Goal: Task Accomplishment & Management: Manage account settings

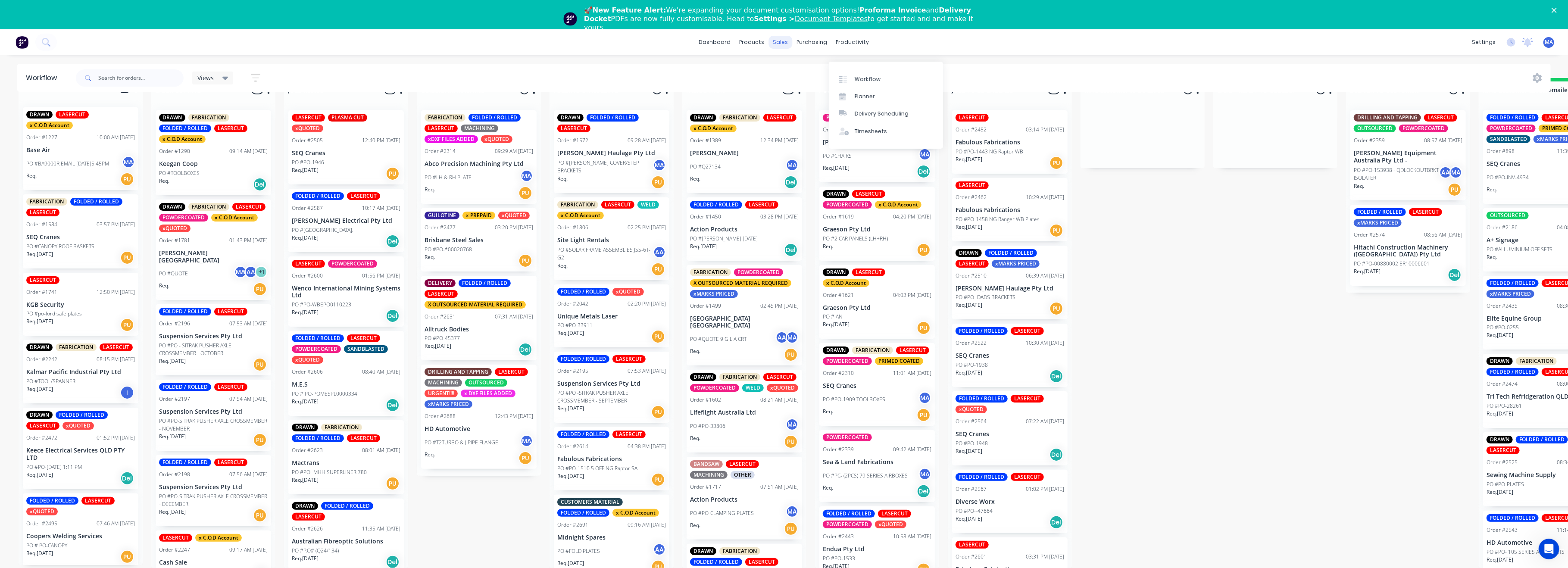
scroll to position [345, 0]
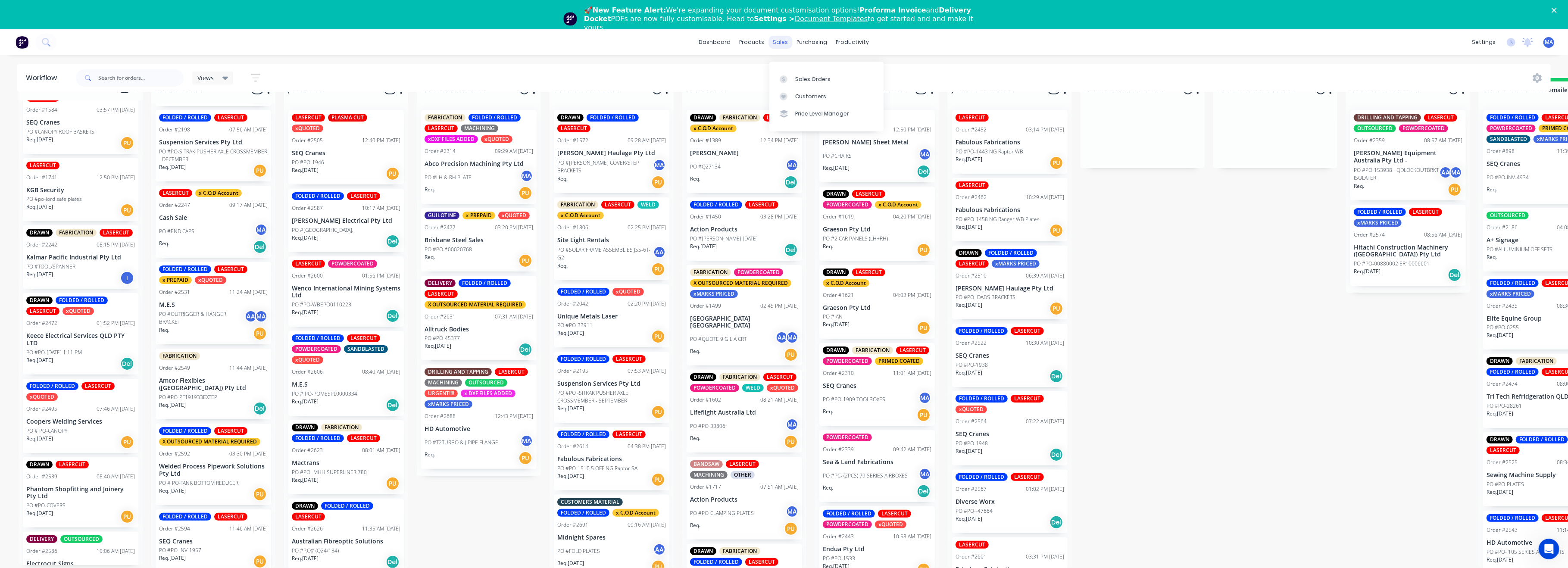
click at [779, 38] on div "sales" at bounding box center [781, 42] width 23 height 13
click at [805, 75] on div "Sales Orders" at bounding box center [813, 79] width 35 height 8
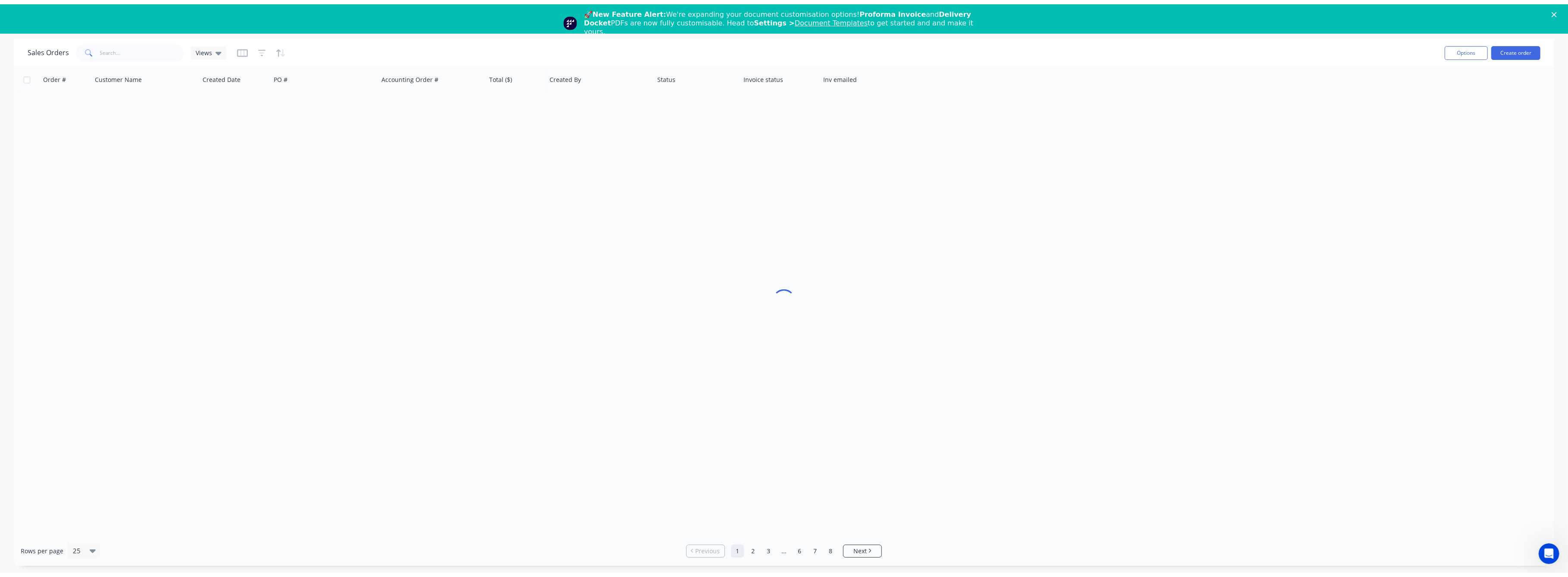
scroll to position [30, 0]
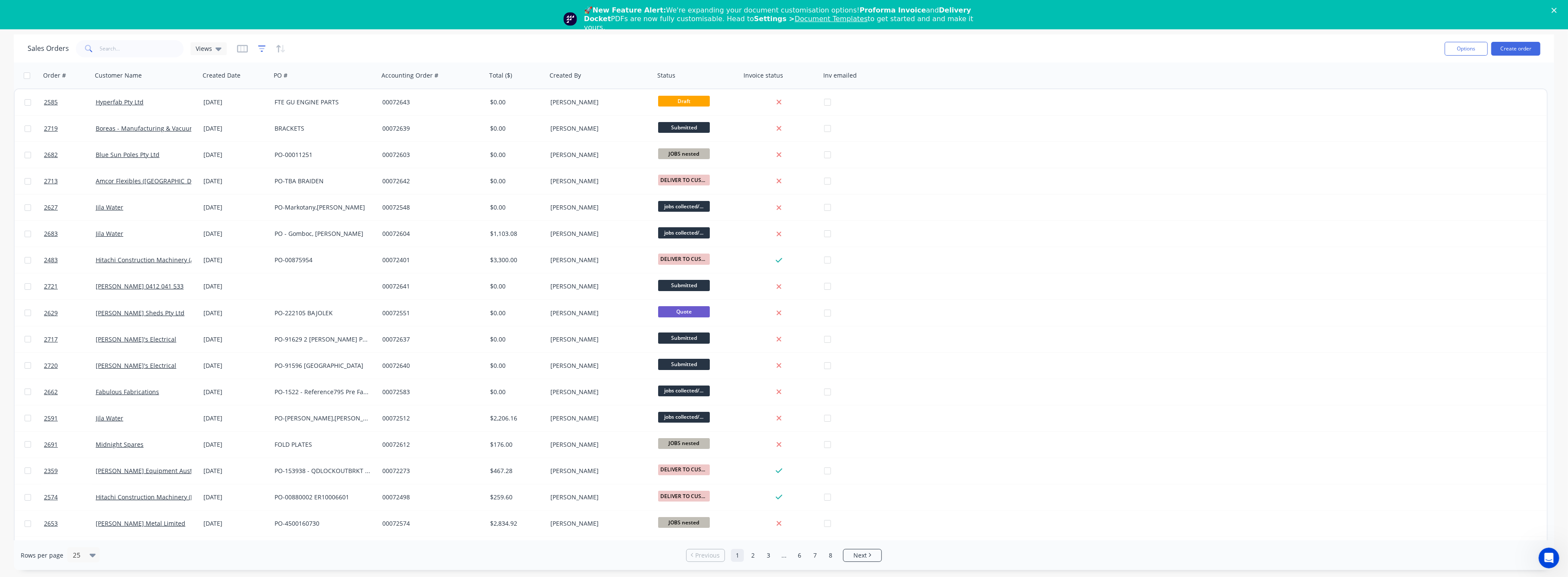
click at [258, 46] on icon "button" at bounding box center [262, 49] width 8 height 9
click at [281, 86] on button "add" at bounding box center [276, 89] width 22 height 7
click at [386, 96] on icon at bounding box center [385, 94] width 9 height 9
click at [304, 222] on div "Status" at bounding box center [343, 225] width 101 height 16
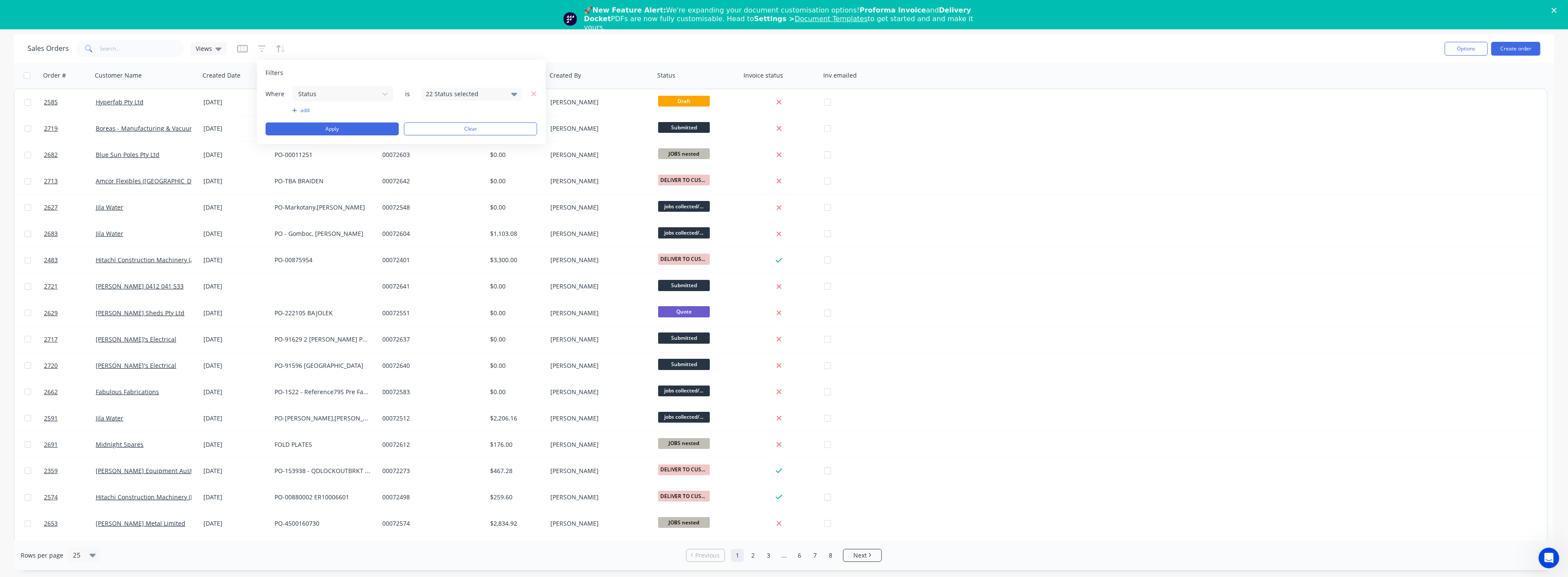
click at [515, 95] on icon at bounding box center [515, 94] width 6 height 4
click at [435, 142] on div at bounding box center [435, 141] width 17 height 17
click at [436, 140] on div at bounding box center [435, 141] width 17 height 17
click at [435, 217] on div at bounding box center [435, 218] width 17 height 17
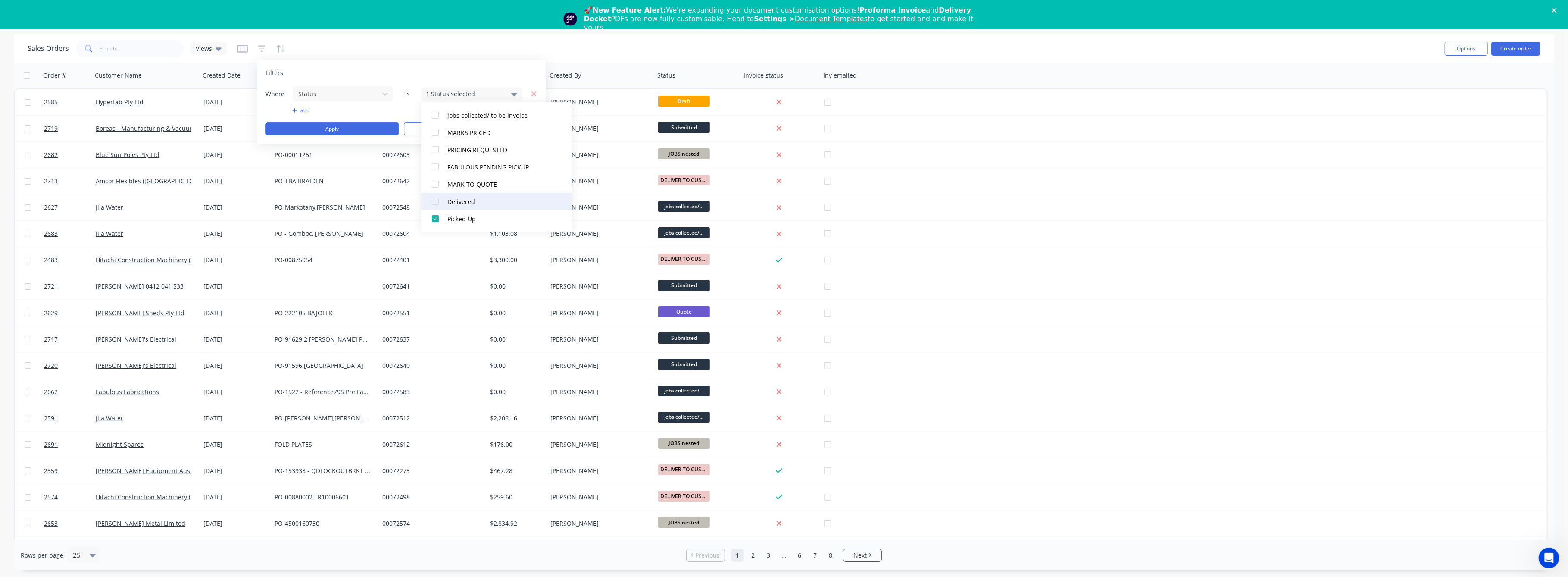
drag, startPoint x: 433, startPoint y: 201, endPoint x: 435, endPoint y: 188, distance: 13.2
click at [433, 200] on div at bounding box center [435, 201] width 17 height 17
click at [432, 182] on div at bounding box center [435, 185] width 17 height 17
drag, startPoint x: 435, startPoint y: 168, endPoint x: 435, endPoint y: 155, distance: 13.0
click at [435, 165] on div at bounding box center [435, 167] width 17 height 17
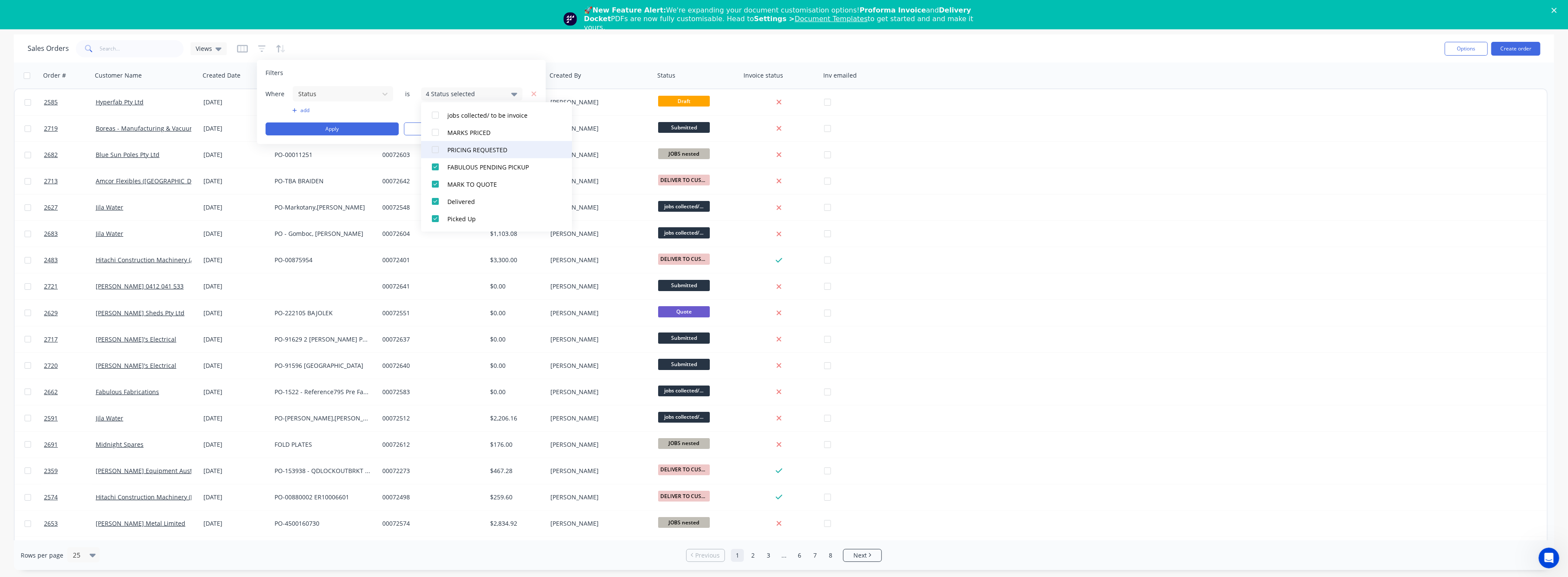
click at [435, 147] on div at bounding box center [435, 150] width 17 height 17
drag, startPoint x: 432, startPoint y: 135, endPoint x: 433, endPoint y: 130, distance: 5.1
click at [432, 134] on div at bounding box center [435, 133] width 17 height 17
drag, startPoint x: 437, startPoint y: 109, endPoint x: 435, endPoint y: 120, distance: 11.2
click at [437, 110] on div at bounding box center [435, 115] width 17 height 17
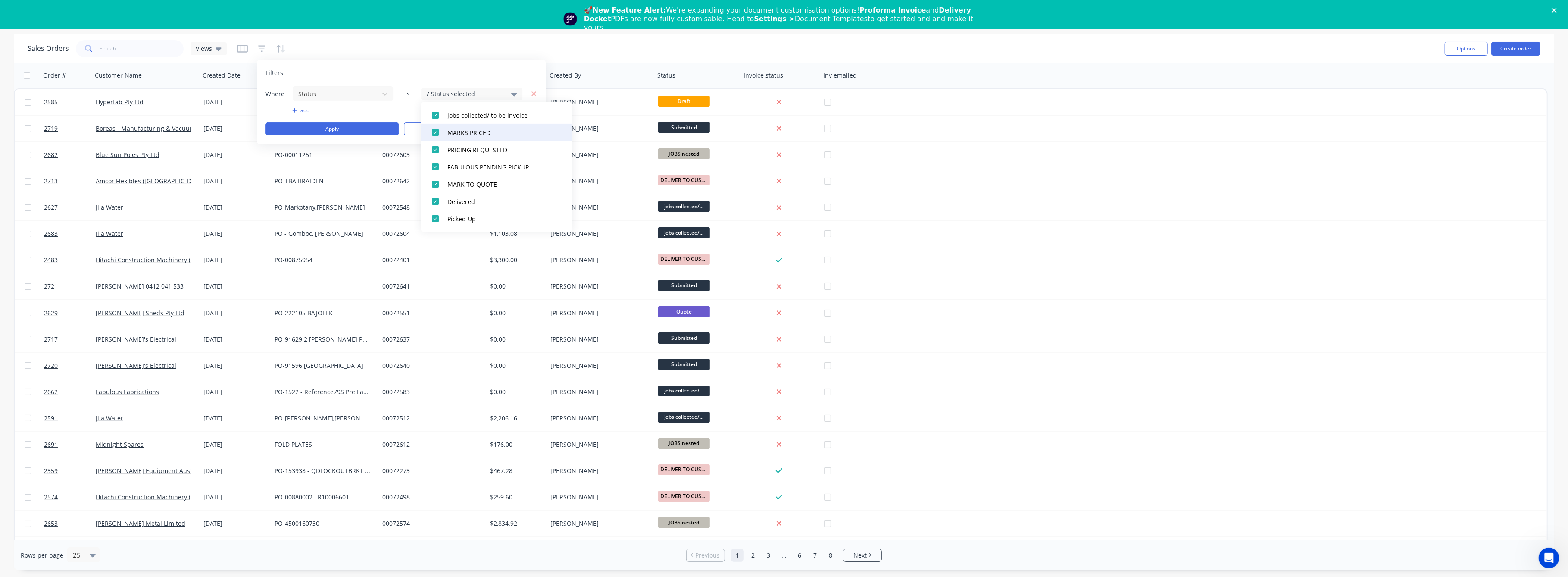
scroll to position [262, 0]
drag, startPoint x: 433, startPoint y: 154, endPoint x: 438, endPoint y: 139, distance: 15.8
click at [435, 147] on div at bounding box center [435, 156] width 17 height 17
drag, startPoint x: 433, startPoint y: 135, endPoint x: 436, endPoint y: 129, distance: 6.7
click at [435, 133] on div at bounding box center [435, 138] width 17 height 17
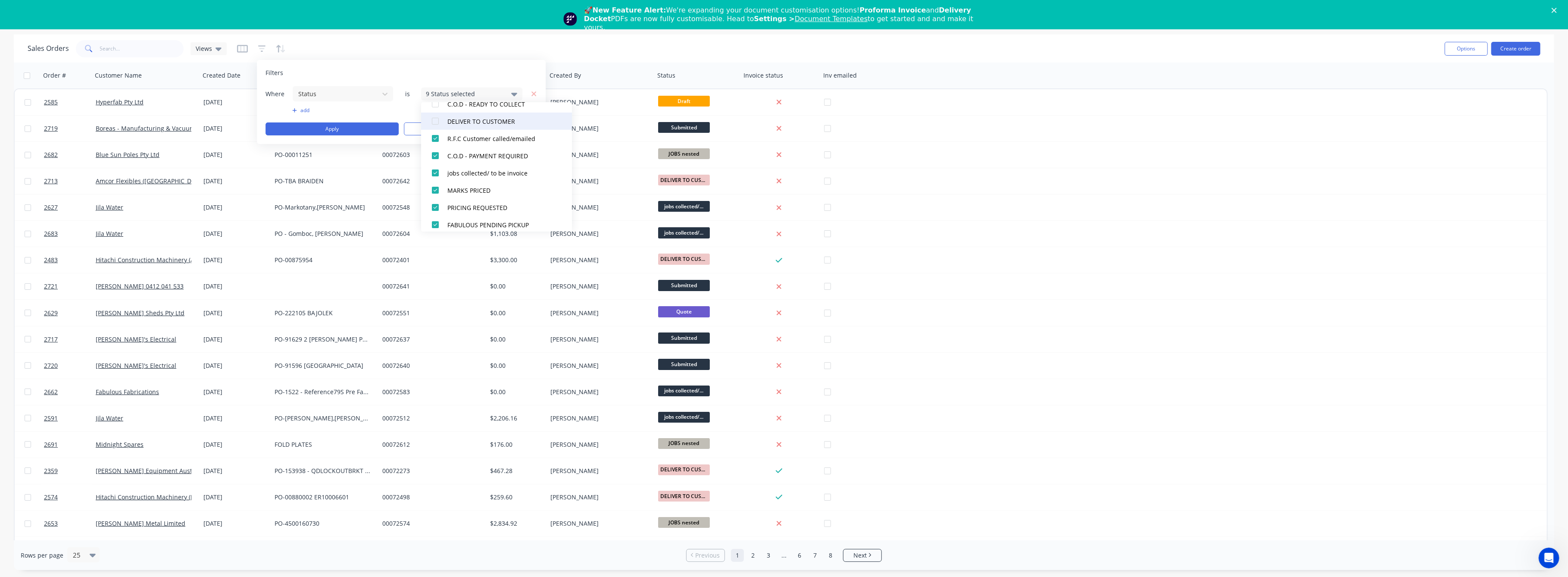
click at [435, 120] on div at bounding box center [435, 121] width 17 height 17
click at [433, 162] on div at bounding box center [435, 161] width 17 height 17
click at [435, 143] on div at bounding box center [435, 144] width 17 height 17
click at [353, 130] on button "Apply" at bounding box center [332, 129] width 133 height 13
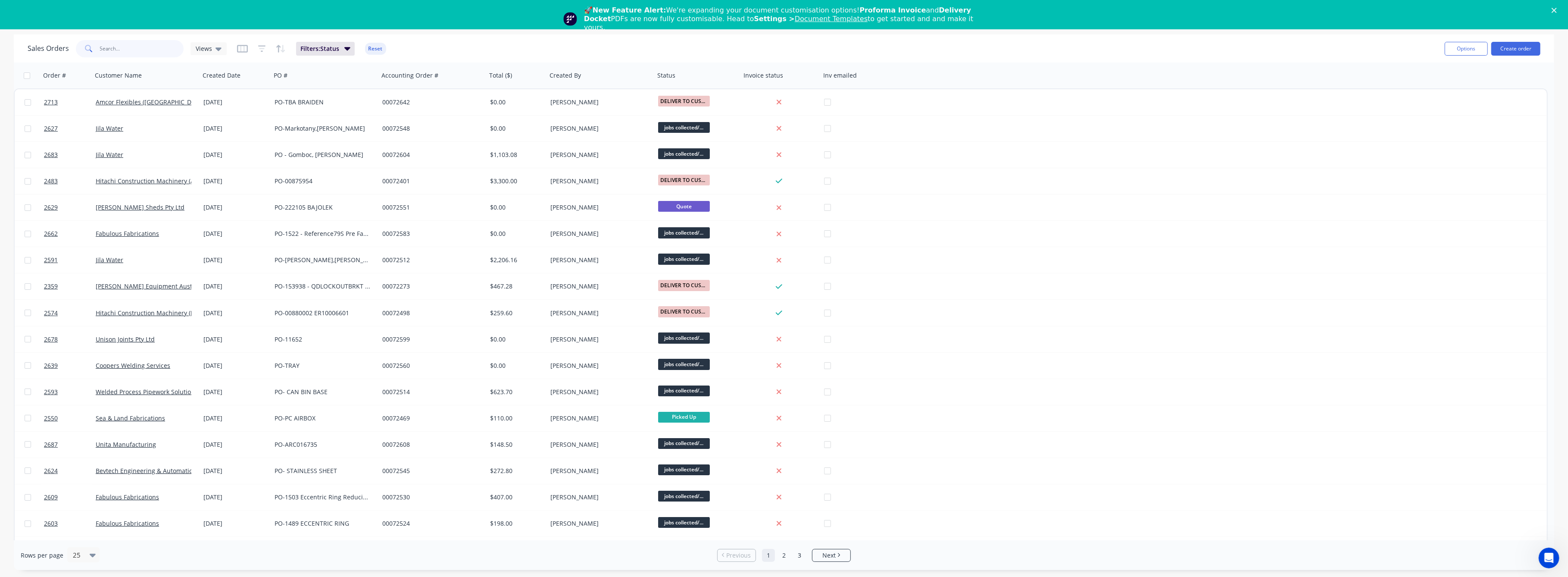
click at [108, 49] on input "text" at bounding box center [142, 49] width 84 height 17
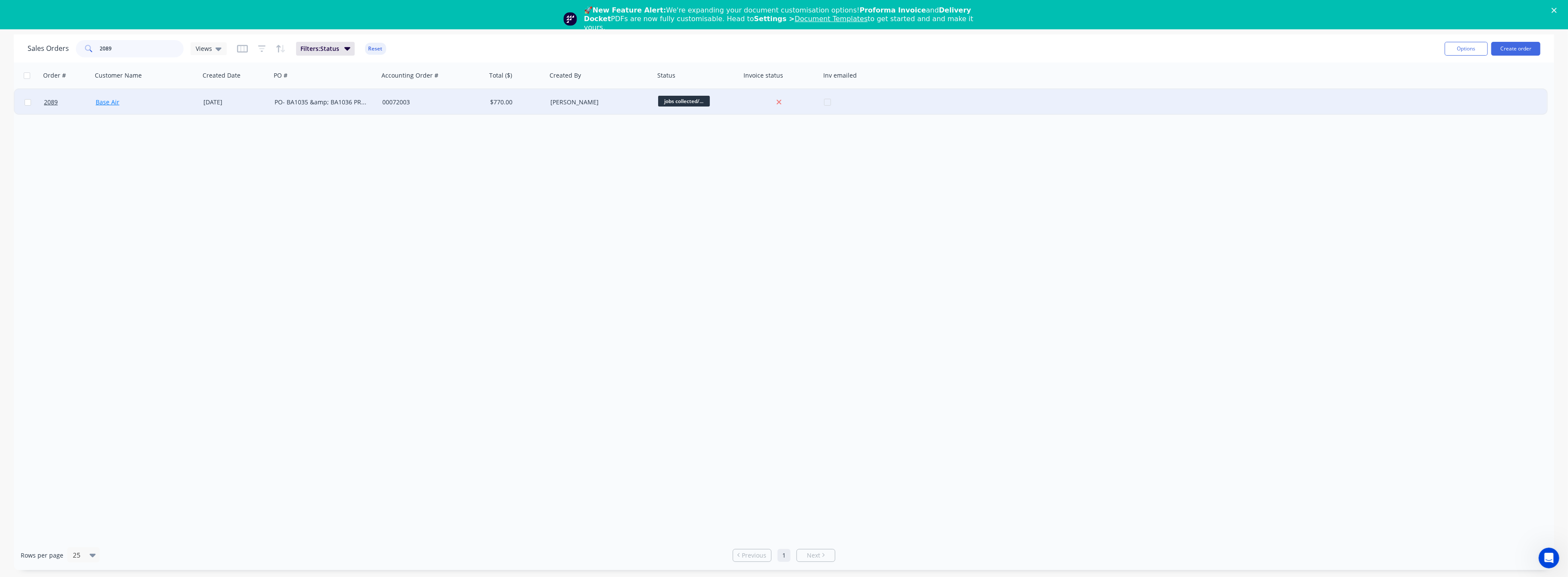
type input "2089"
click at [113, 98] on link "Base Air" at bounding box center [107, 102] width 23 height 8
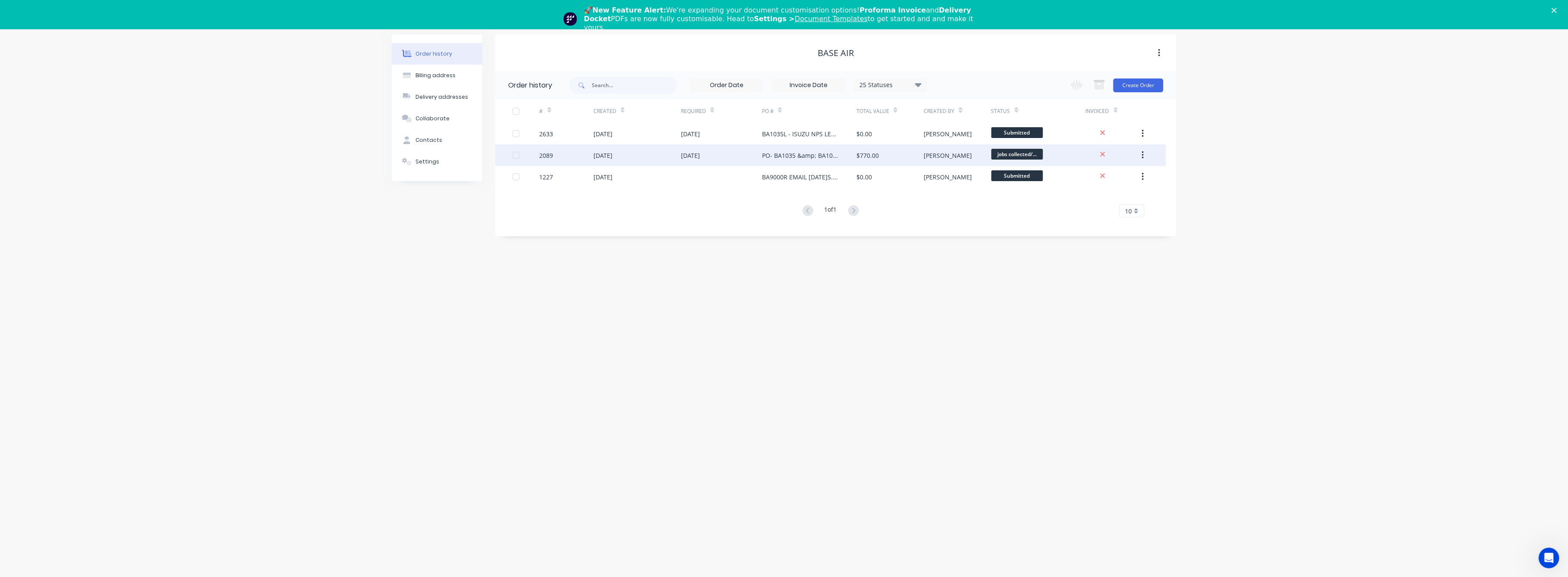
click at [550, 152] on div "2089" at bounding box center [546, 156] width 14 height 9
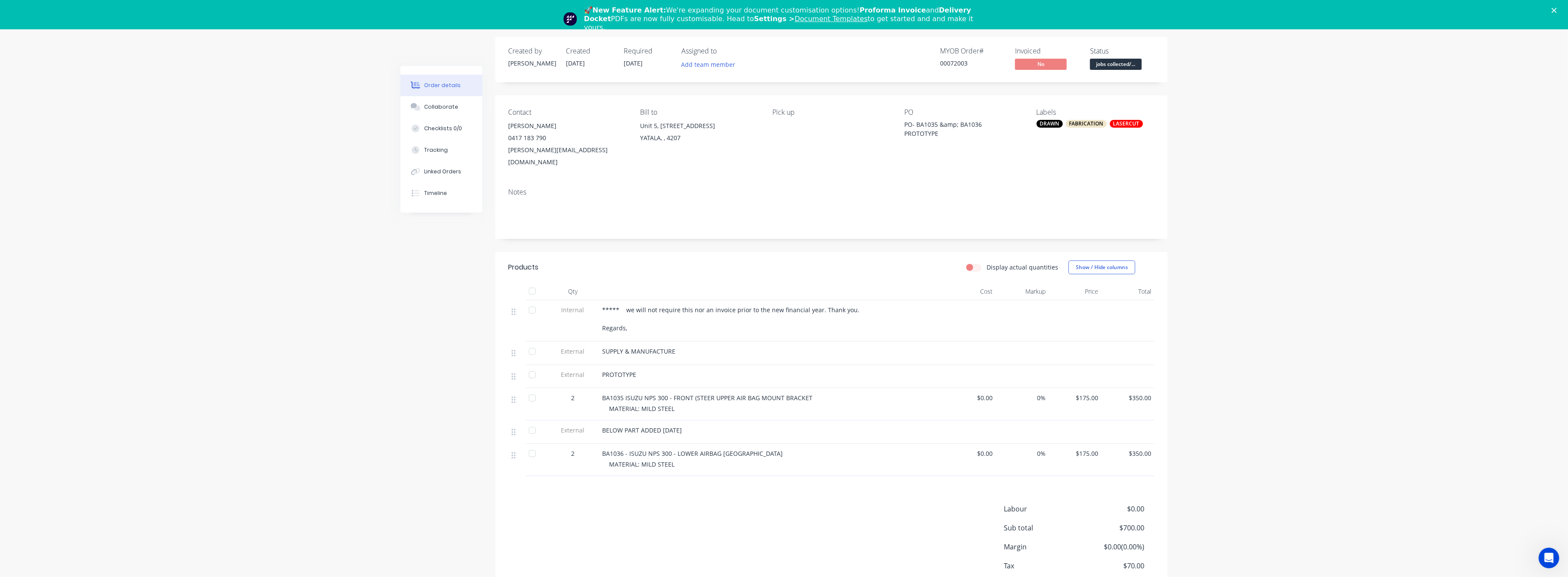
click at [1078, 120] on div "FABRICATION" at bounding box center [1086, 123] width 41 height 8
drag, startPoint x: 1078, startPoint y: 120, endPoint x: 1384, endPoint y: 180, distance: 311.8
click at [1386, 183] on div "Order details Collaborate Checklists 0/0 Tracking Linked Orders Timeline Order …" at bounding box center [784, 315] width 1568 height 630
click at [1086, 120] on div "FABRICATION" at bounding box center [1086, 123] width 41 height 8
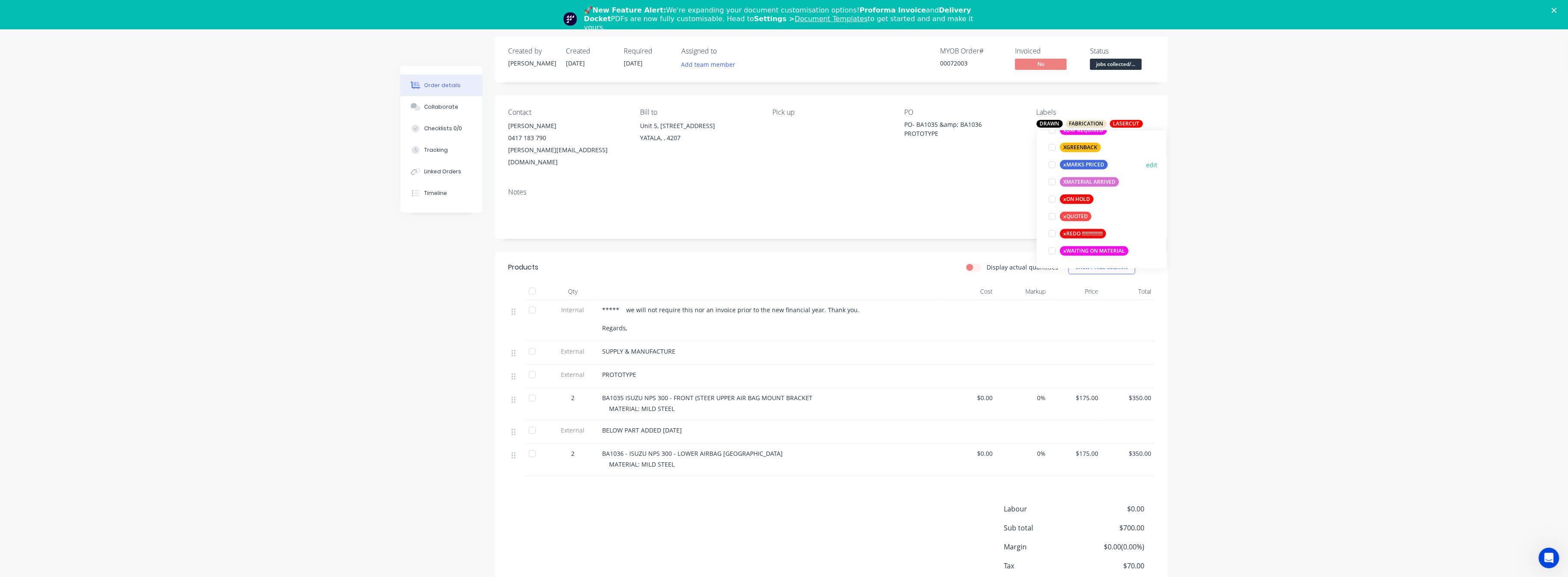
click at [1081, 162] on div "xMARKS PRICED" at bounding box center [1084, 164] width 48 height 9
click at [1232, 237] on div "Order details Collaborate Checklists 0/0 Tracking Linked Orders Timeline Order …" at bounding box center [784, 315] width 1568 height 630
click at [1557, 10] on polygon "Close" at bounding box center [1554, 10] width 5 height 5
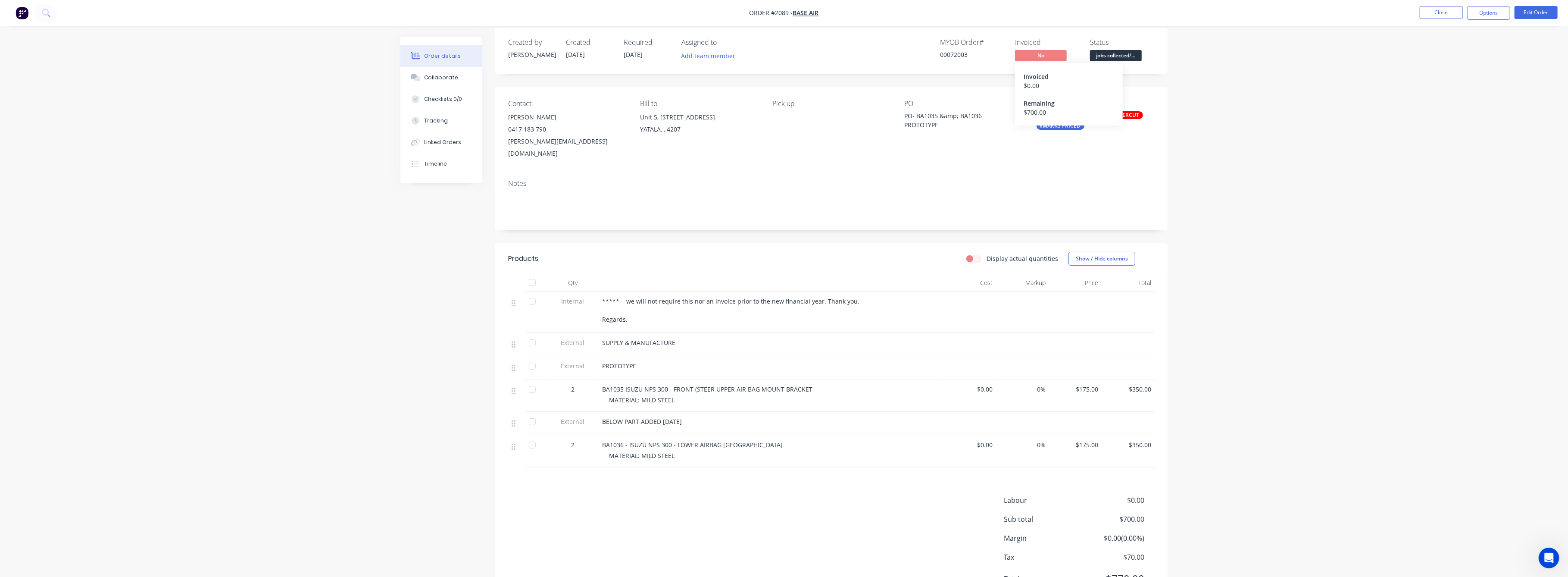
scroll to position [0, 0]
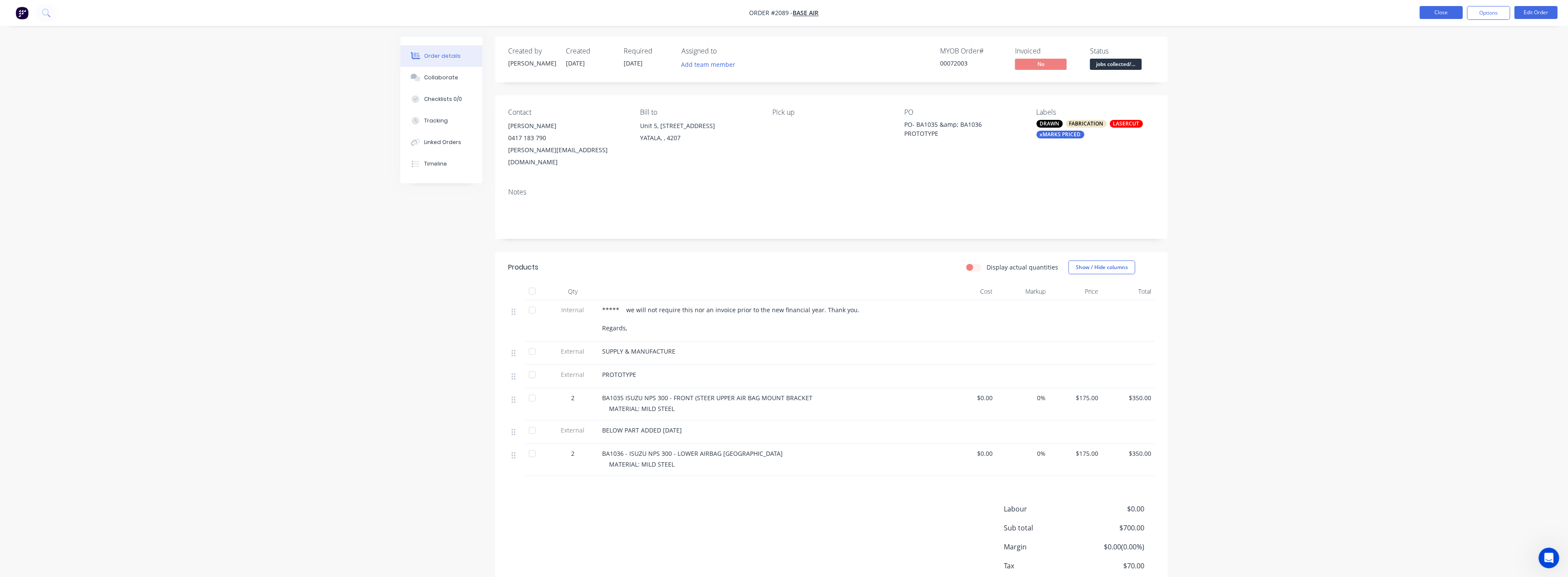
click at [1444, 11] on button "Close" at bounding box center [1442, 12] width 43 height 13
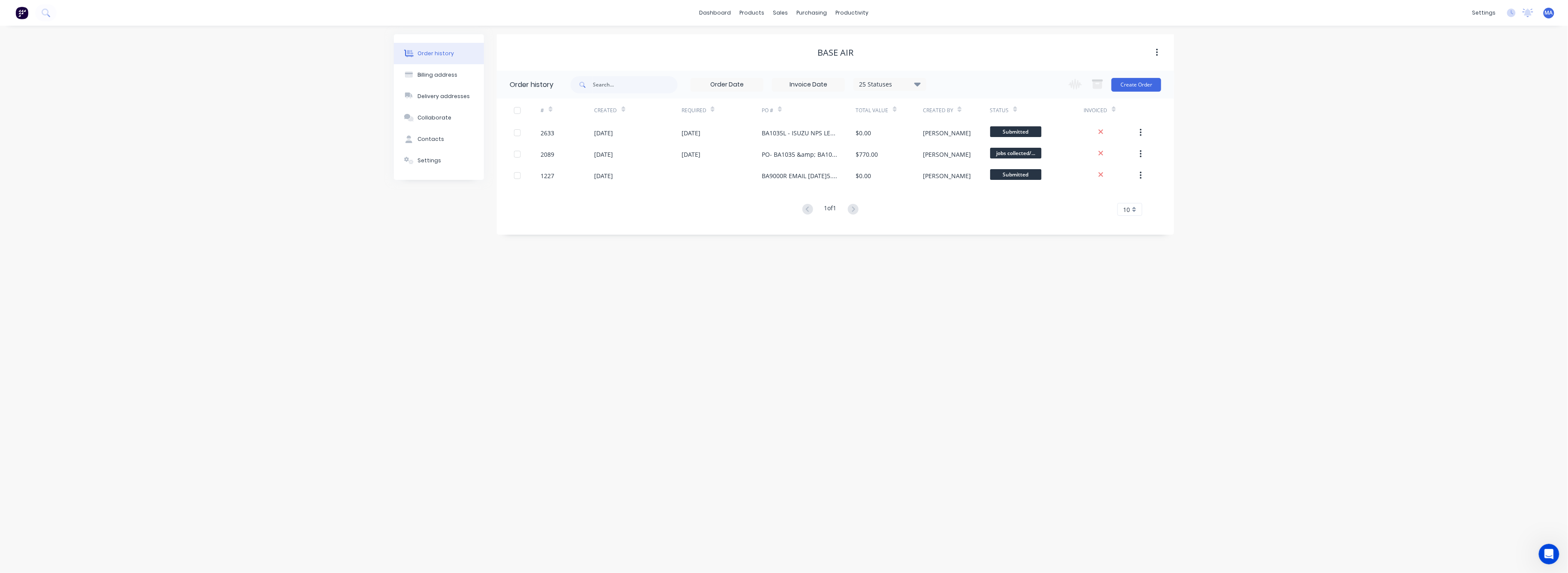
click at [440, 54] on div "Order history" at bounding box center [436, 53] width 36 height 8
click at [784, 15] on div "sales" at bounding box center [781, 12] width 23 height 13
click at [797, 41] on div "Sales Orders" at bounding box center [813, 41] width 35 height 8
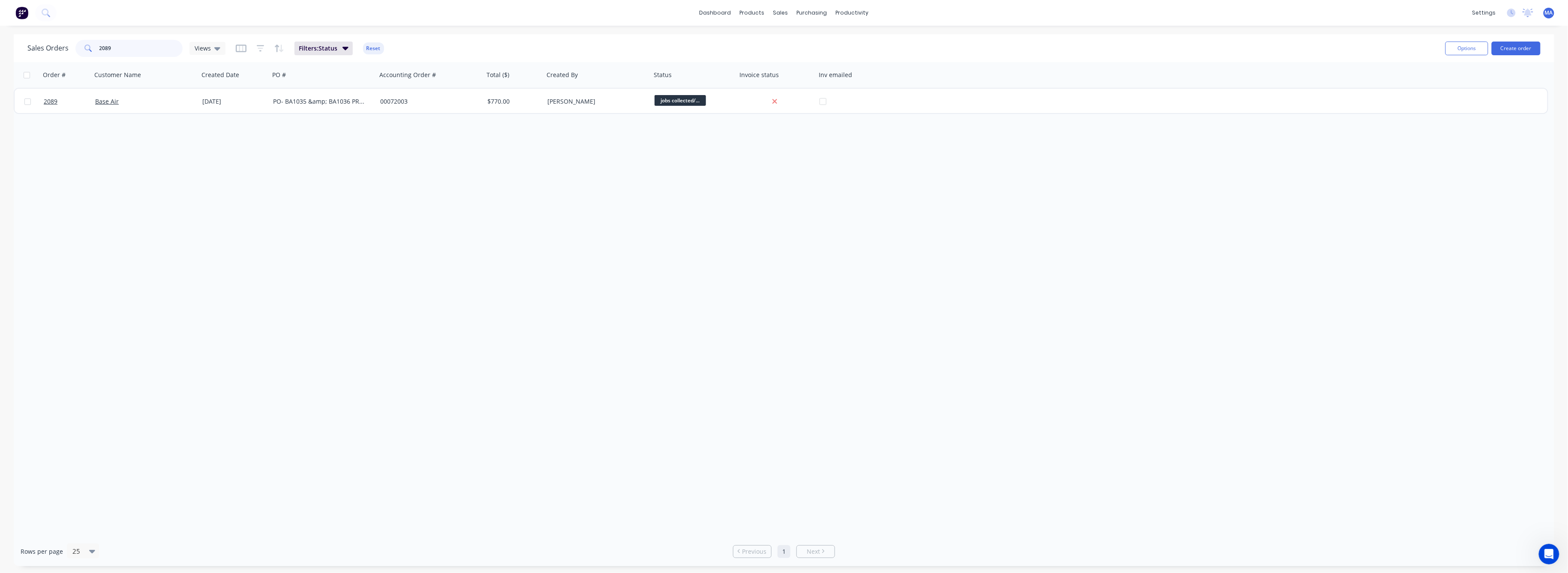
drag, startPoint x: 87, startPoint y: 48, endPoint x: 83, endPoint y: 53, distance: 6.4
click at [83, 51] on div "2089" at bounding box center [129, 48] width 107 height 17
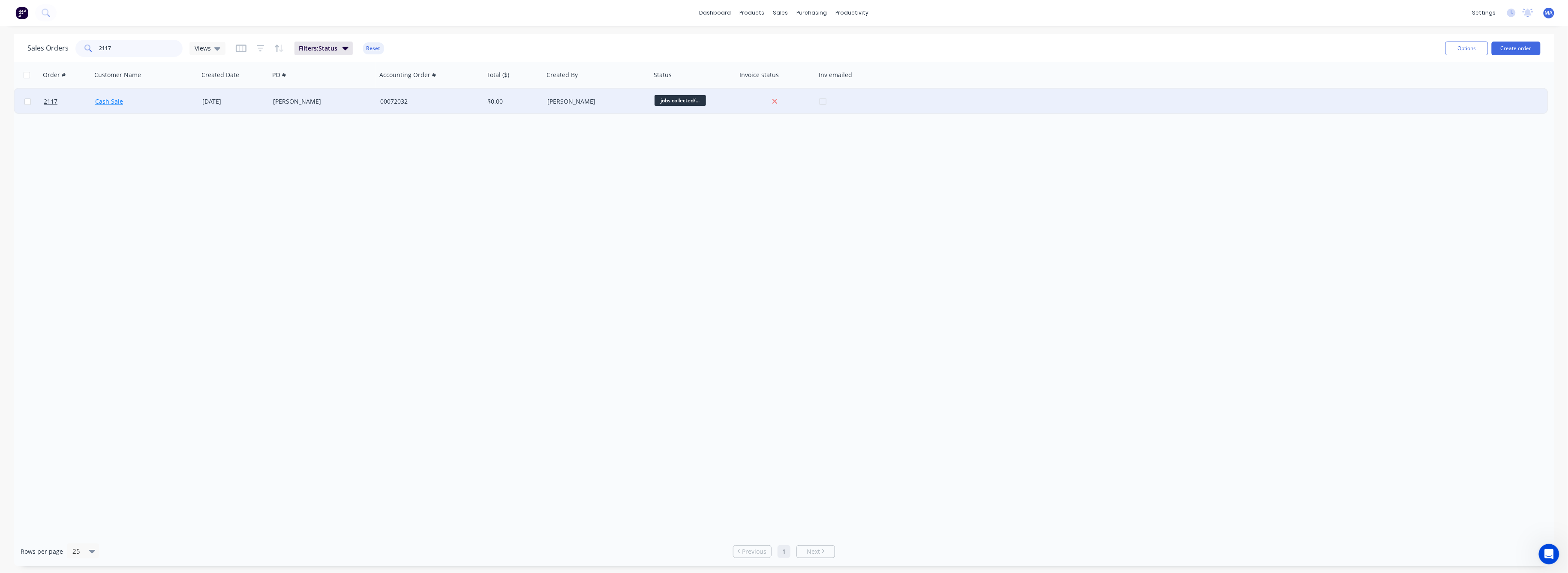
type input "2117"
click at [105, 102] on link "Cash Sale" at bounding box center [109, 101] width 28 height 8
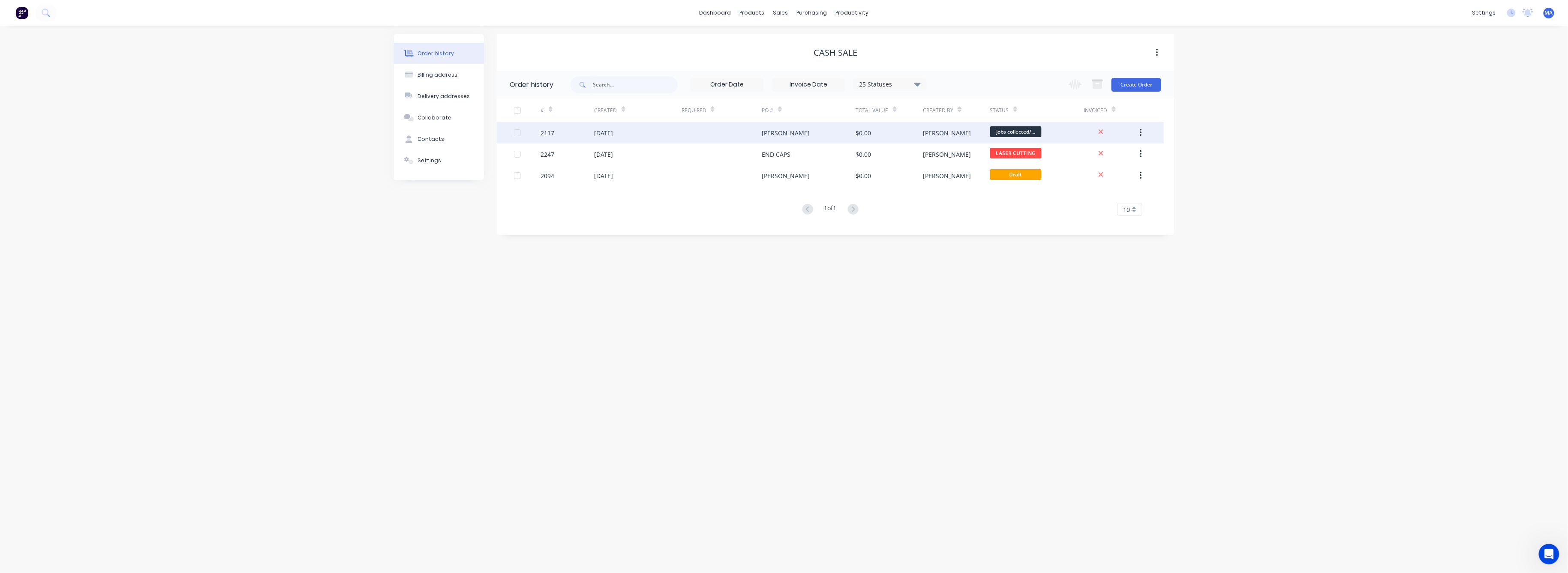
click at [554, 133] on div "2117" at bounding box center [548, 133] width 13 height 9
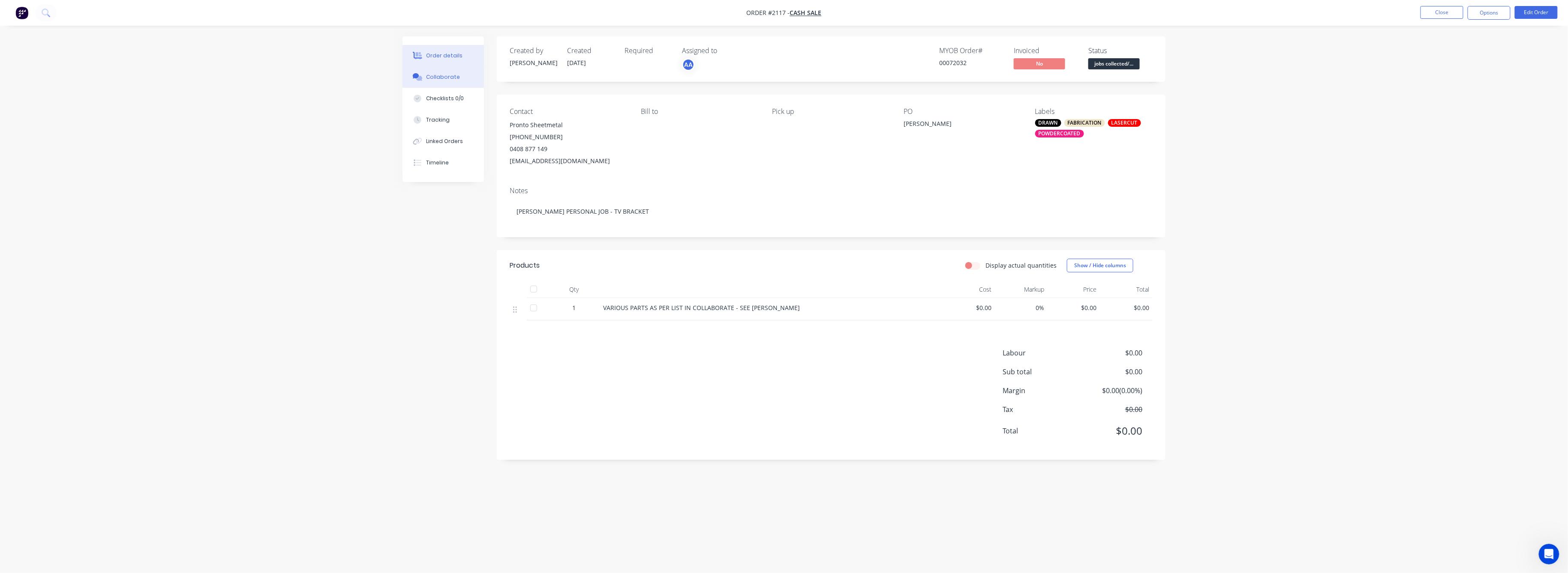
click at [445, 78] on div "Collaborate" at bounding box center [443, 77] width 34 height 8
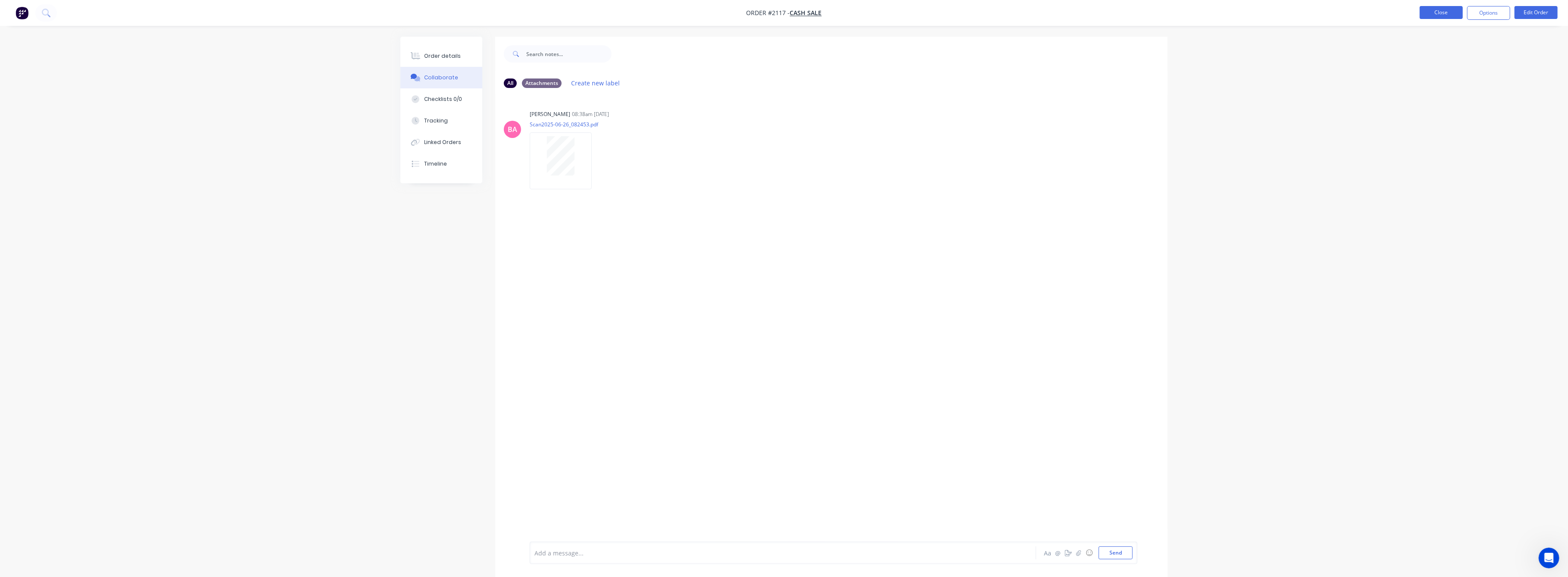
click at [1437, 12] on button "Close" at bounding box center [1442, 12] width 43 height 13
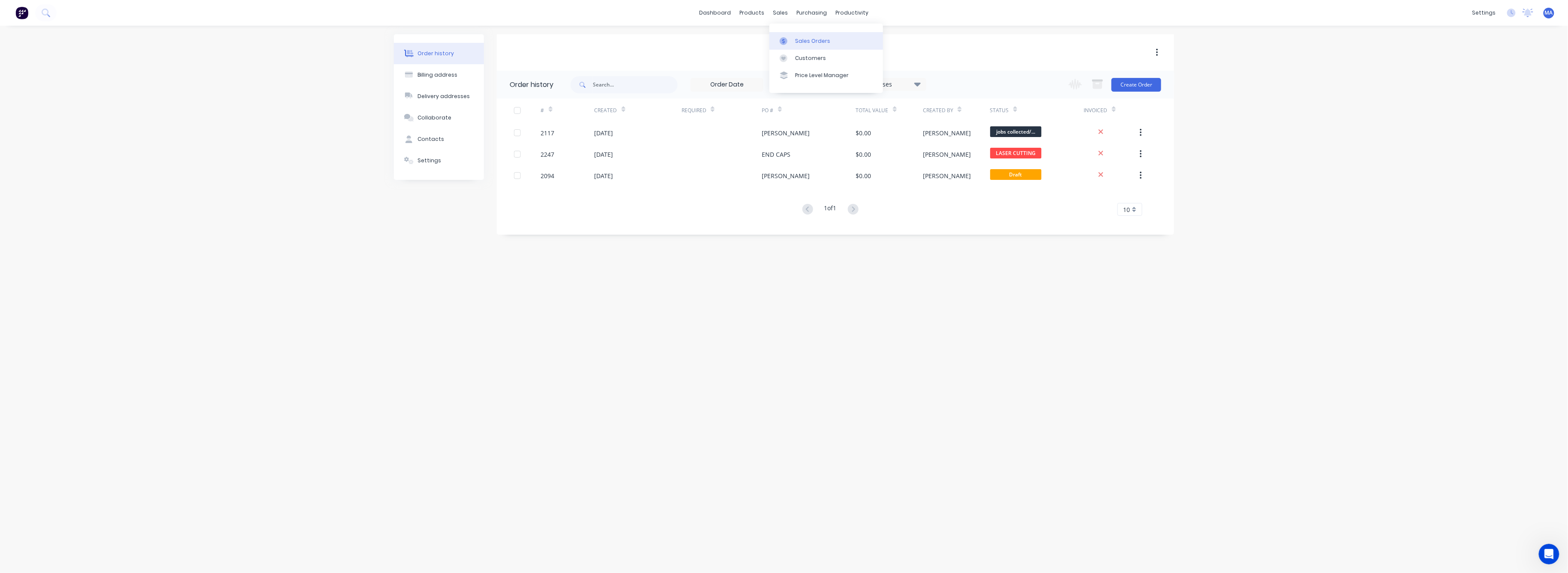
click at [810, 40] on div "Sales Orders" at bounding box center [813, 41] width 35 height 8
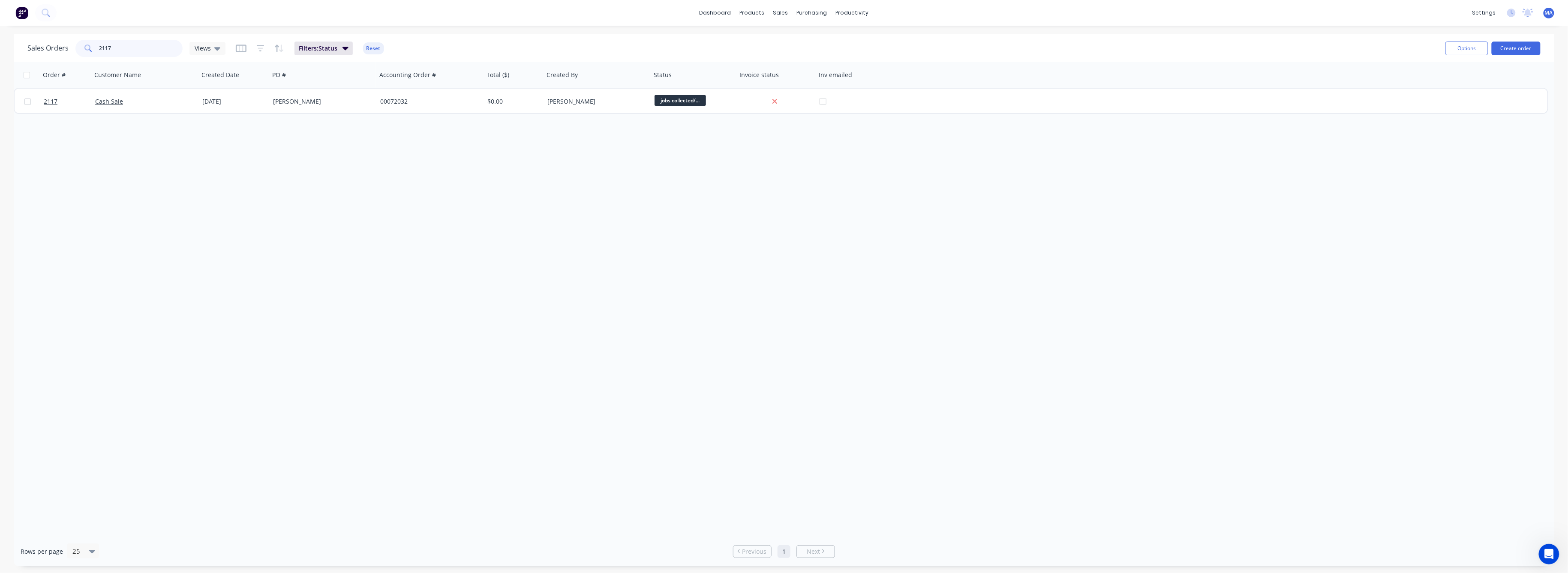
drag, startPoint x: 112, startPoint y: 48, endPoint x: 88, endPoint y: 52, distance: 24.3
click at [88, 50] on div "2117" at bounding box center [129, 48] width 107 height 17
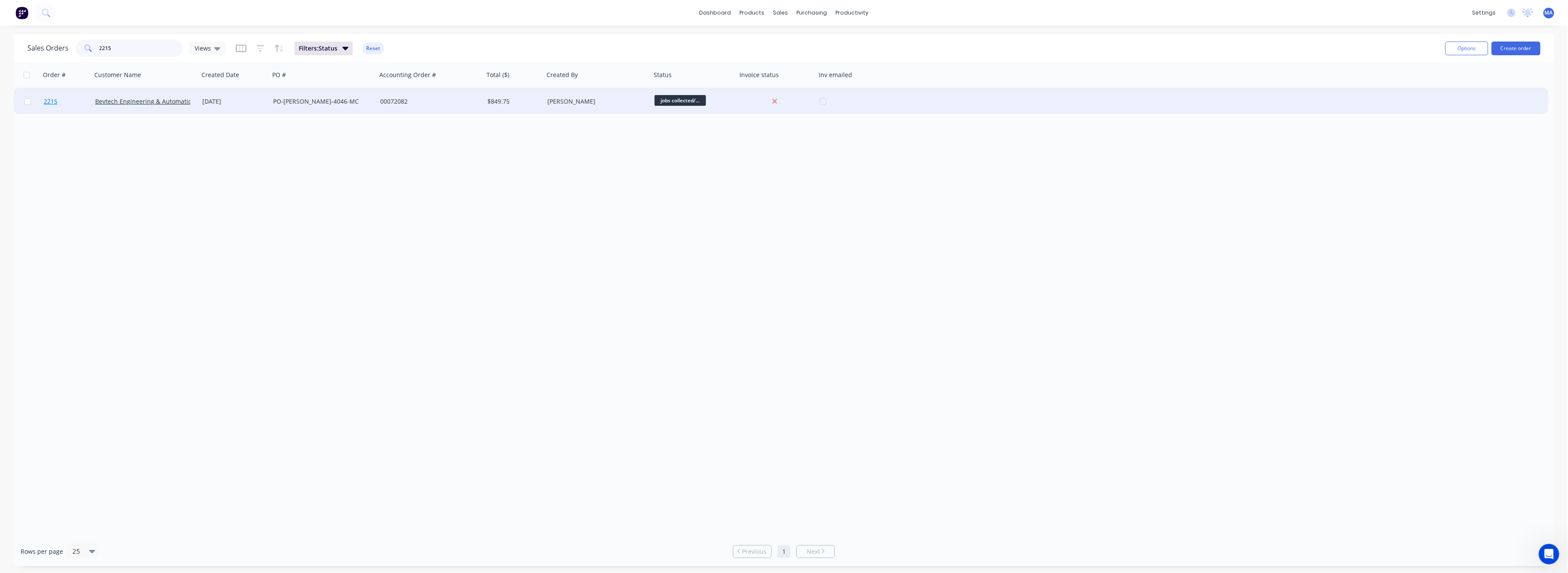
type input "2215"
click at [50, 102] on span "2215" at bounding box center [50, 102] width 13 height 9
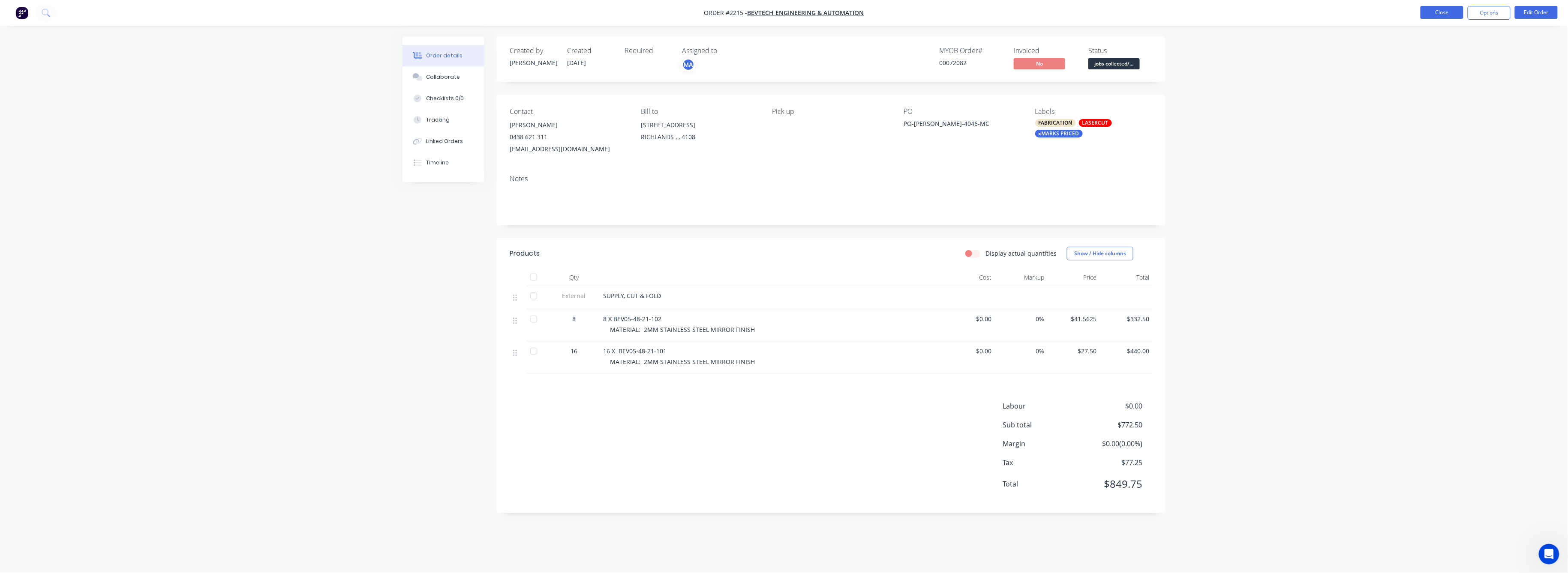
click at [1445, 12] on button "Close" at bounding box center [1442, 12] width 43 height 13
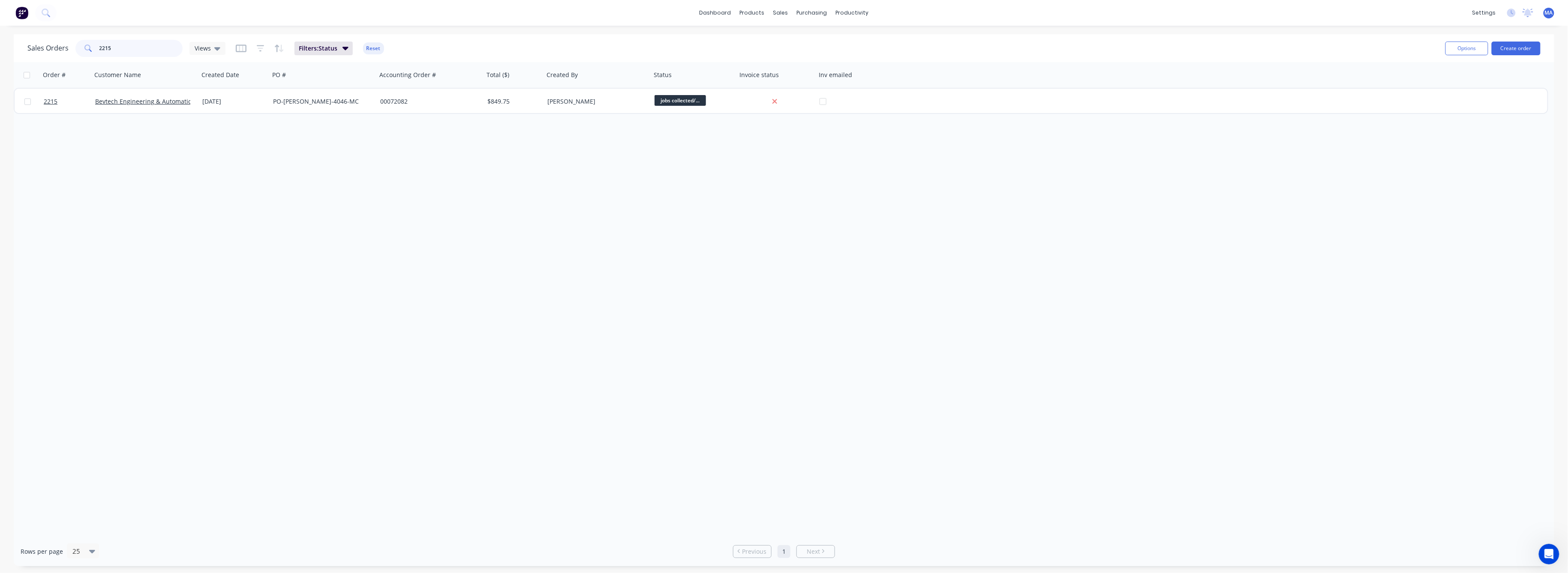
drag, startPoint x: 110, startPoint y: 44, endPoint x: 90, endPoint y: 58, distance: 24.4
click at [88, 54] on div "2215" at bounding box center [129, 48] width 107 height 17
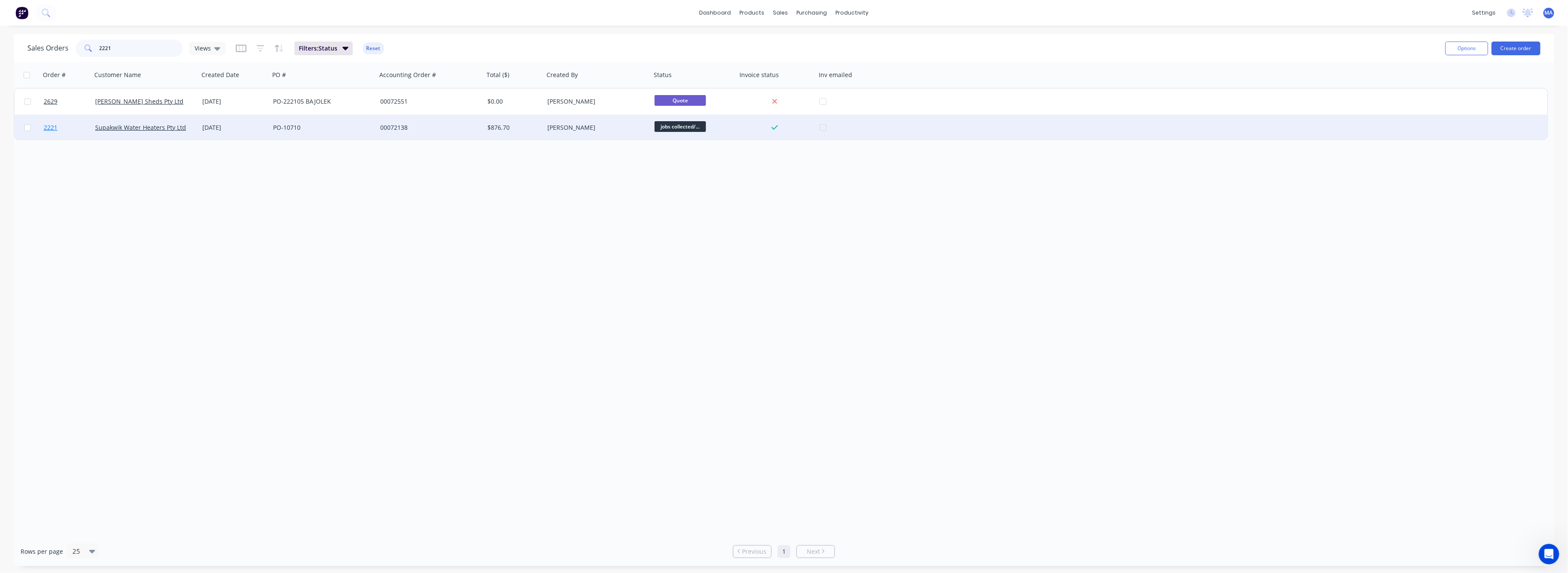
type input "2221"
click at [51, 129] on span "2221" at bounding box center [50, 127] width 13 height 9
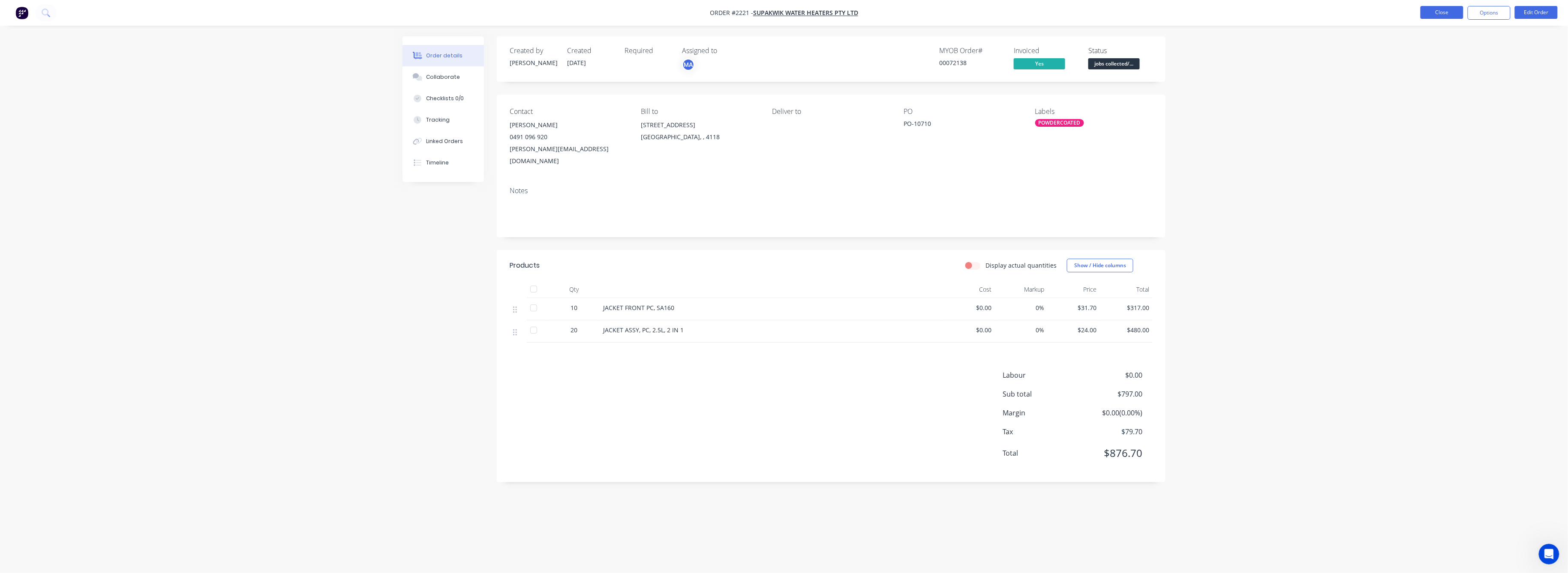
click at [1441, 12] on button "Close" at bounding box center [1442, 12] width 43 height 13
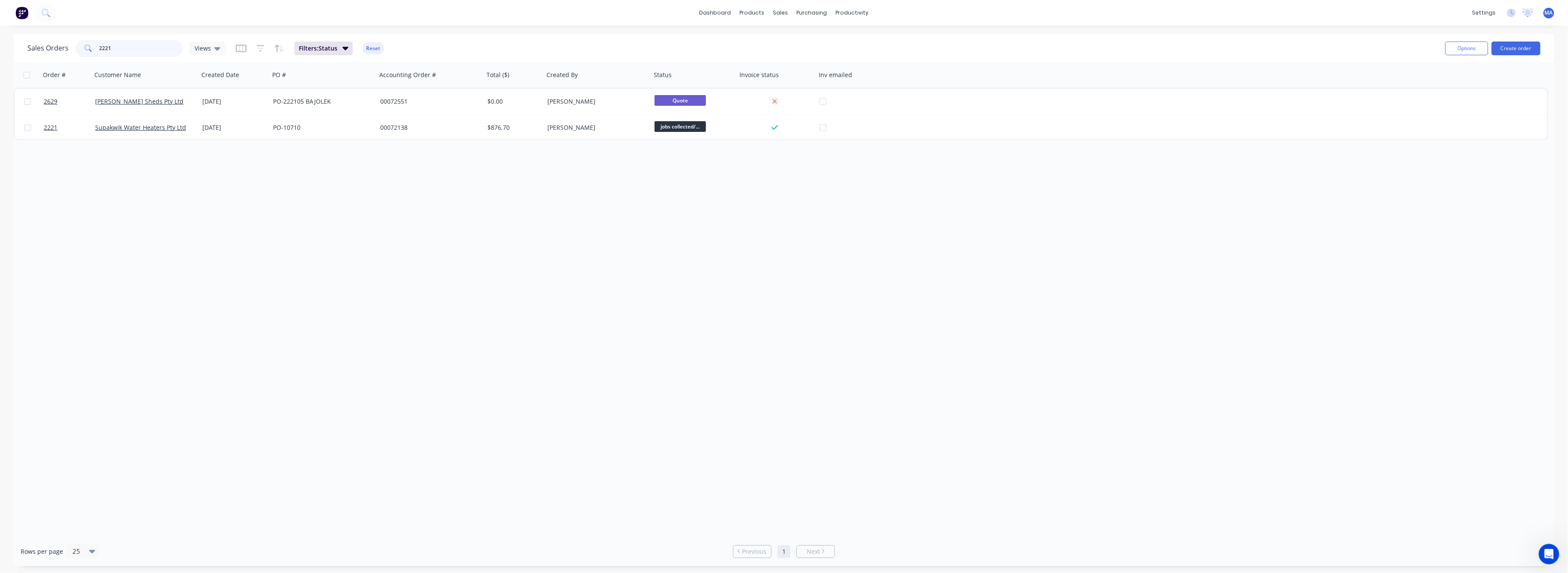
drag, startPoint x: 110, startPoint y: 46, endPoint x: 86, endPoint y: 50, distance: 24.3
click at [86, 50] on div "2221" at bounding box center [129, 48] width 107 height 17
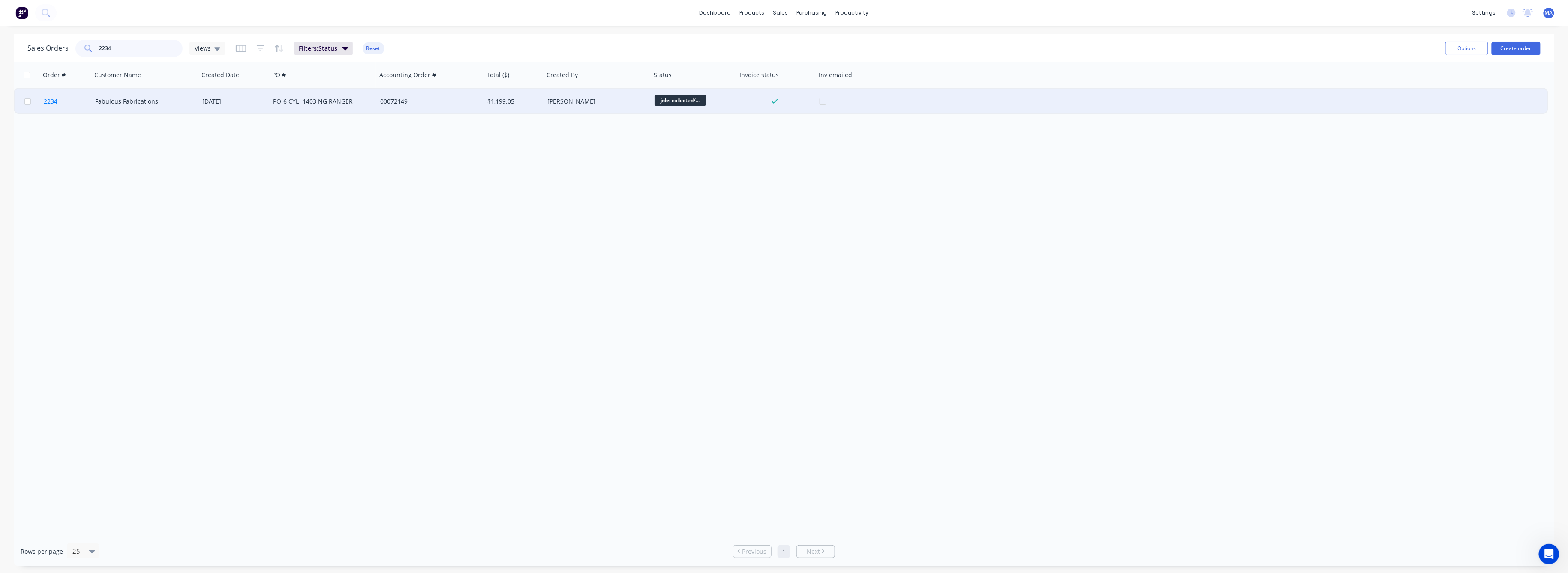
type input "2234"
click at [46, 101] on span "2234" at bounding box center [50, 102] width 13 height 9
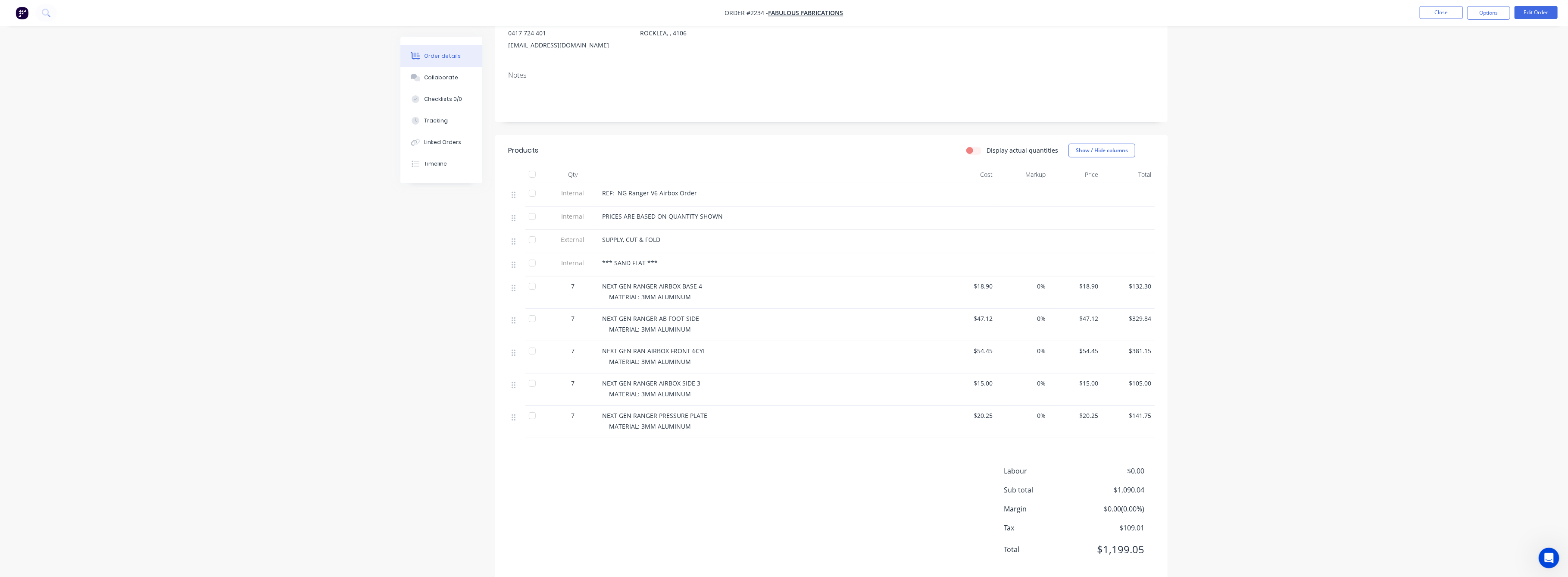
scroll to position [120, 0]
drag, startPoint x: 1442, startPoint y: 7, endPoint x: 1422, endPoint y: 4, distance: 20.2
click at [1439, 5] on nav "Order #2234 - Fabulous Fabrications Close Options Edit Order" at bounding box center [784, 13] width 1568 height 26
click at [1451, 11] on button "Close" at bounding box center [1442, 12] width 43 height 13
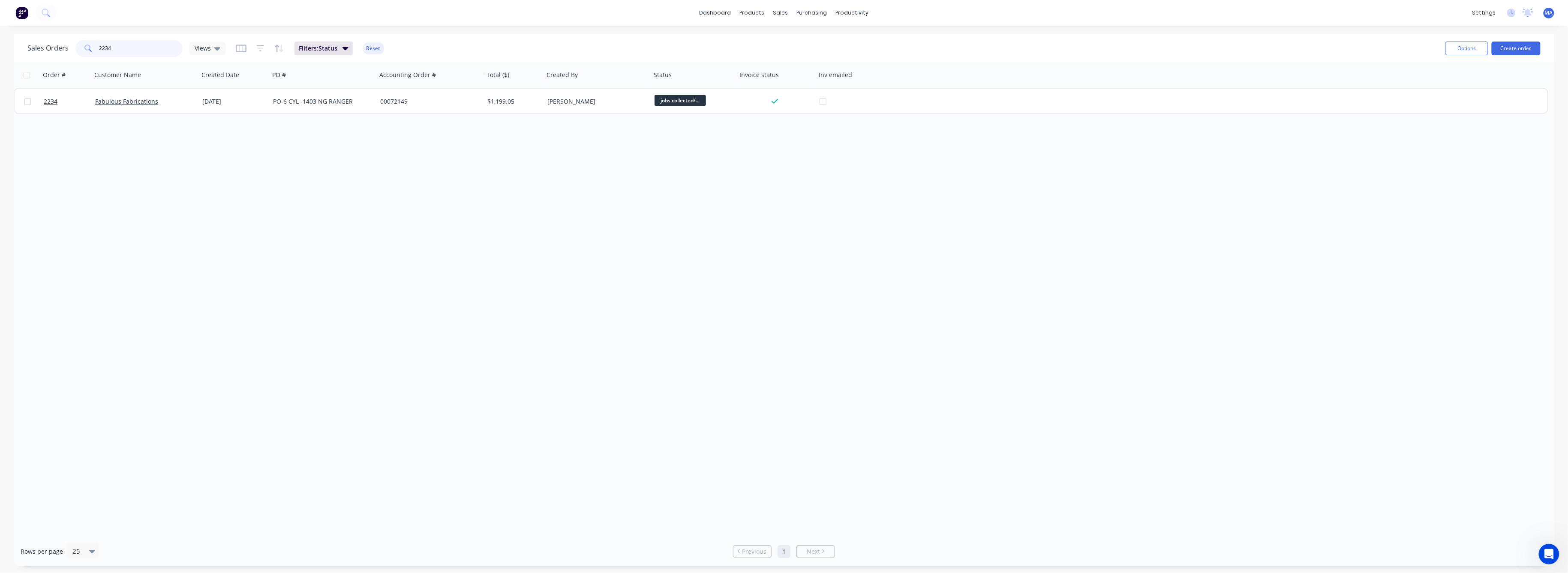
drag, startPoint x: 110, startPoint y: 47, endPoint x: 91, endPoint y: 48, distance: 19.0
click at [91, 47] on div "2234" at bounding box center [129, 48] width 107 height 17
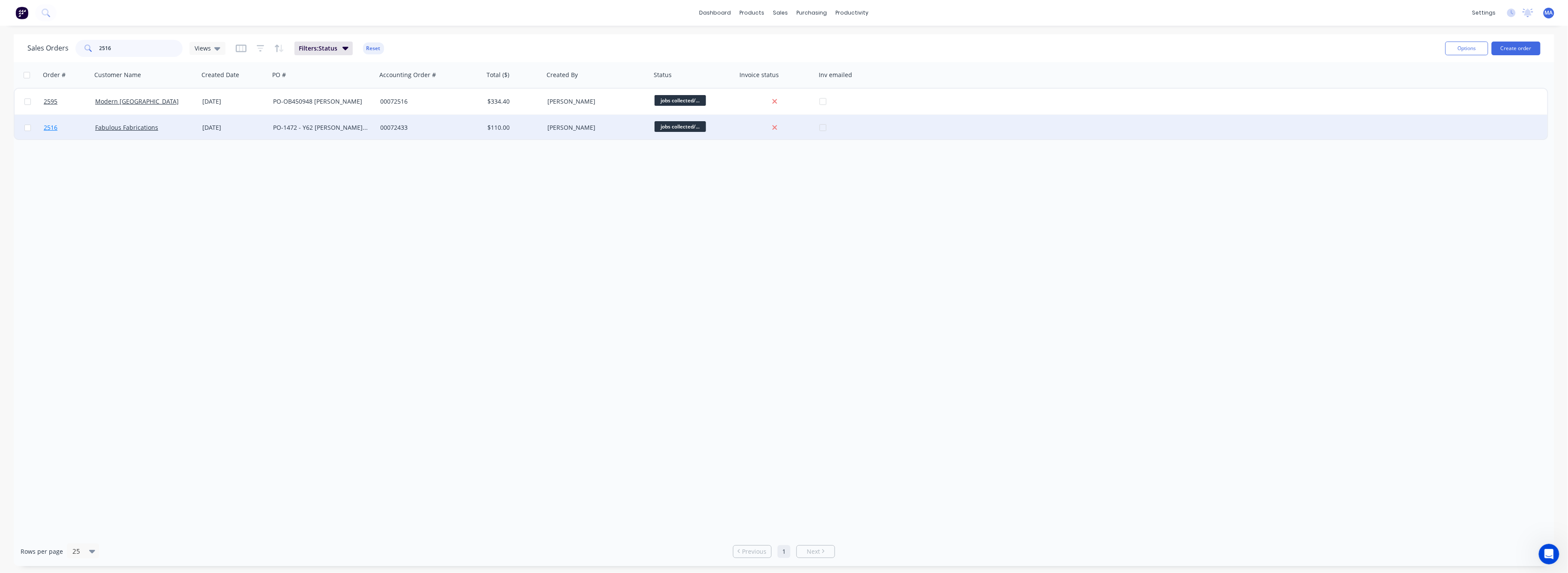
type input "2516"
click at [44, 126] on span "2516" at bounding box center [50, 127] width 13 height 9
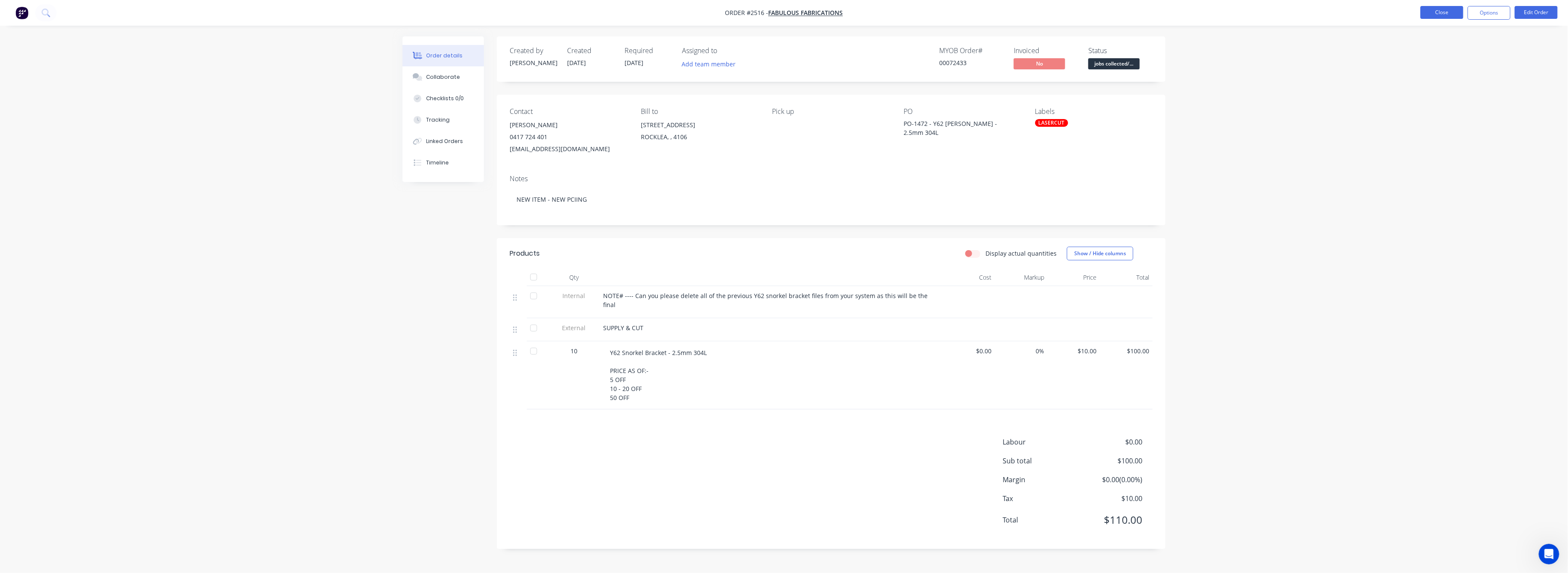
click at [1435, 9] on button "Close" at bounding box center [1442, 12] width 43 height 13
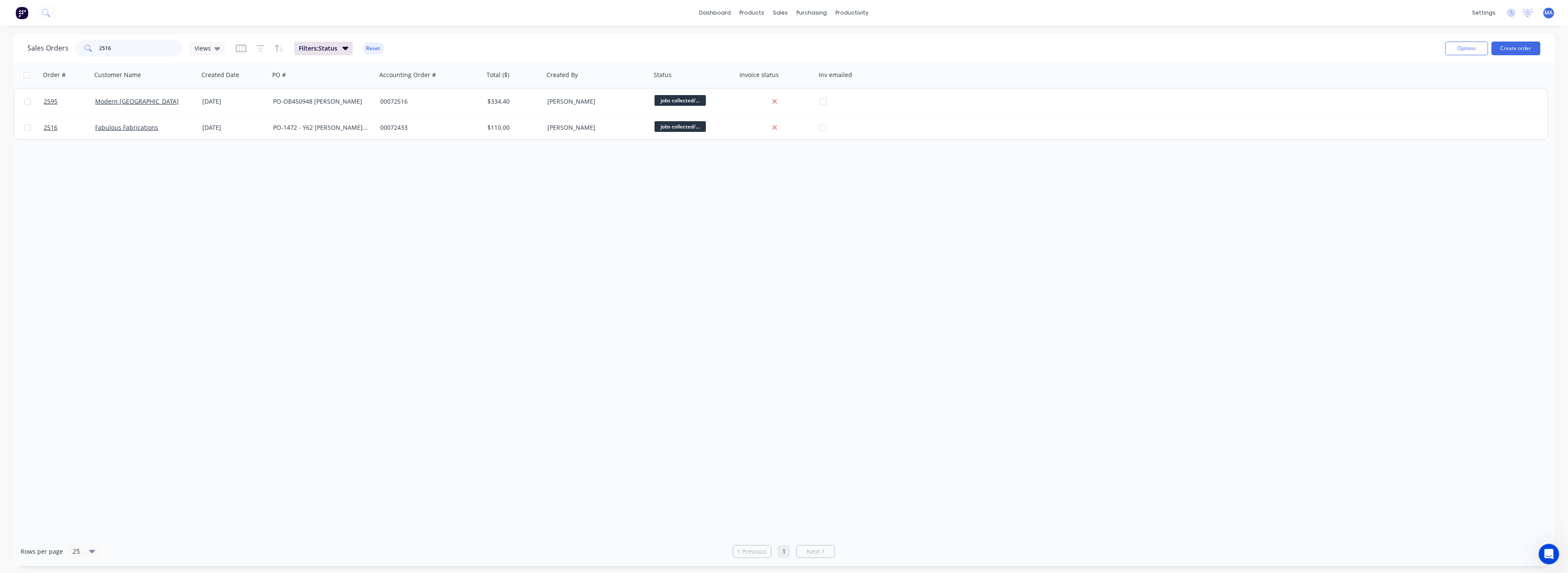
drag, startPoint x: 112, startPoint y: 48, endPoint x: 92, endPoint y: 48, distance: 20.0
click at [92, 48] on div "2516" at bounding box center [129, 48] width 107 height 17
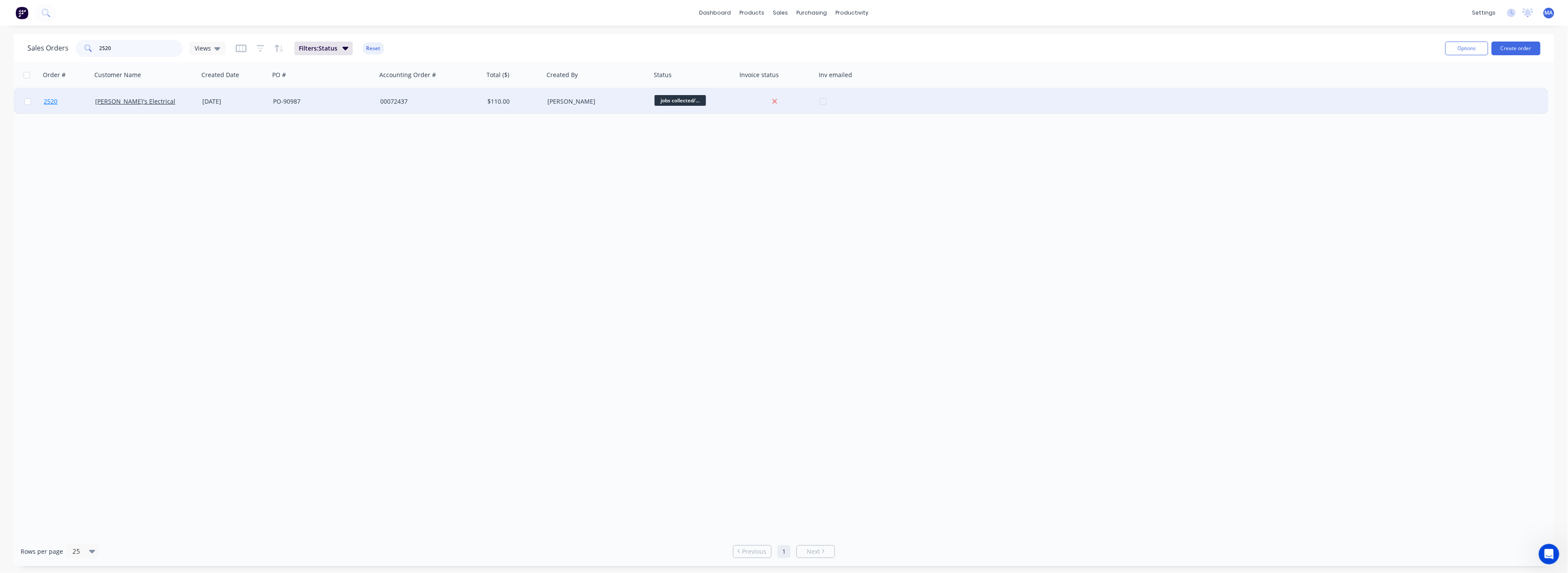
type input "2520"
click at [50, 101] on span "2520" at bounding box center [50, 102] width 13 height 9
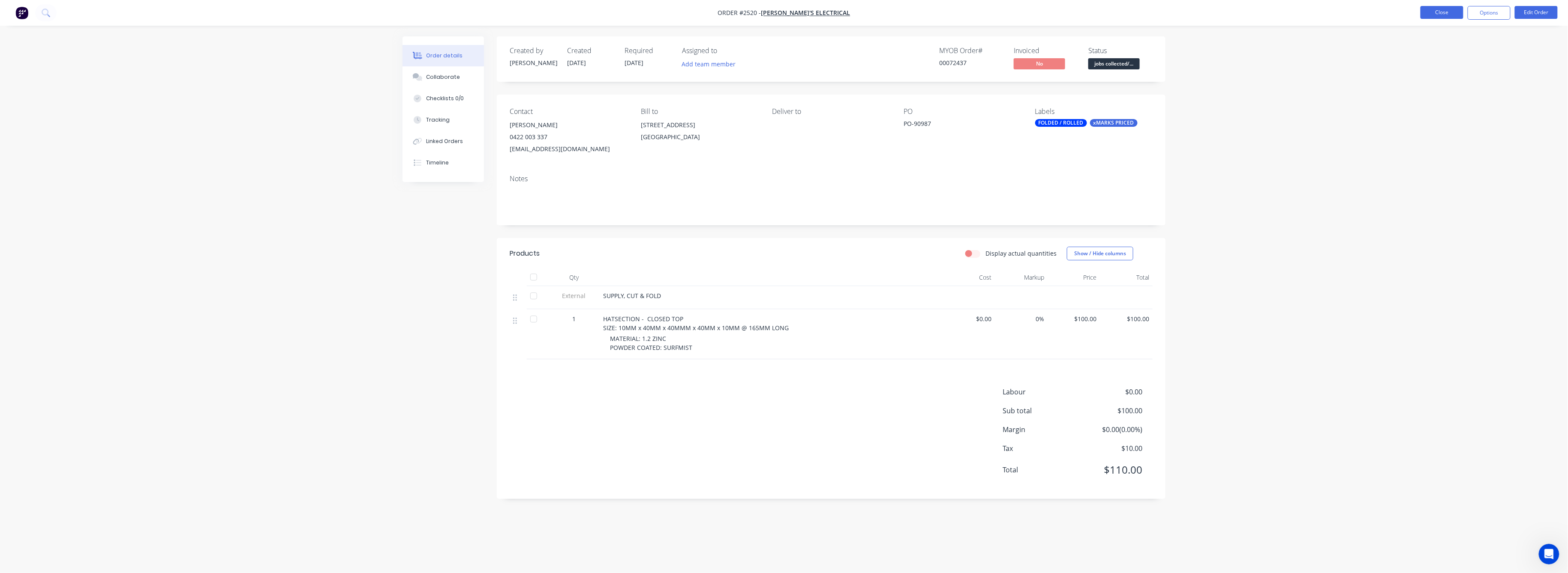
click at [1431, 9] on button "Close" at bounding box center [1442, 12] width 43 height 13
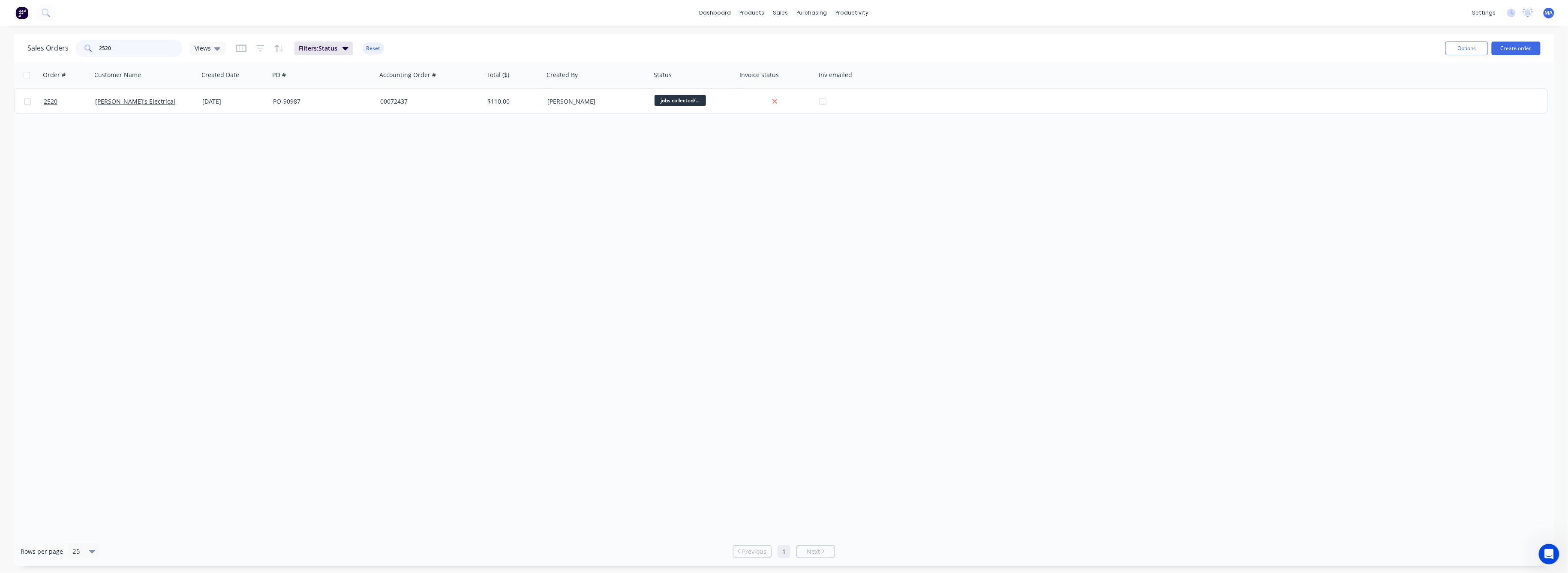
drag, startPoint x: 111, startPoint y: 47, endPoint x: 72, endPoint y: 47, distance: 39.0
click at [74, 47] on div "Sales Orders 2520 Views" at bounding box center [126, 48] width 198 height 17
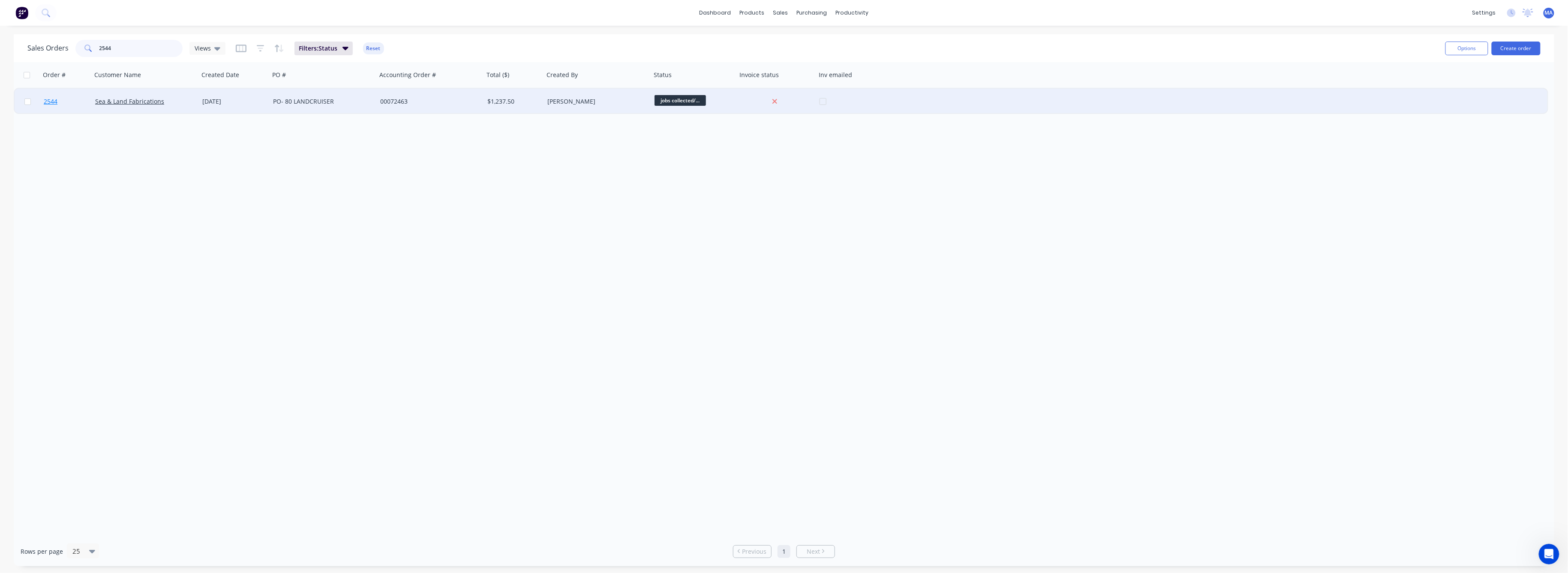
type input "2544"
click at [52, 102] on span "2544" at bounding box center [50, 102] width 13 height 9
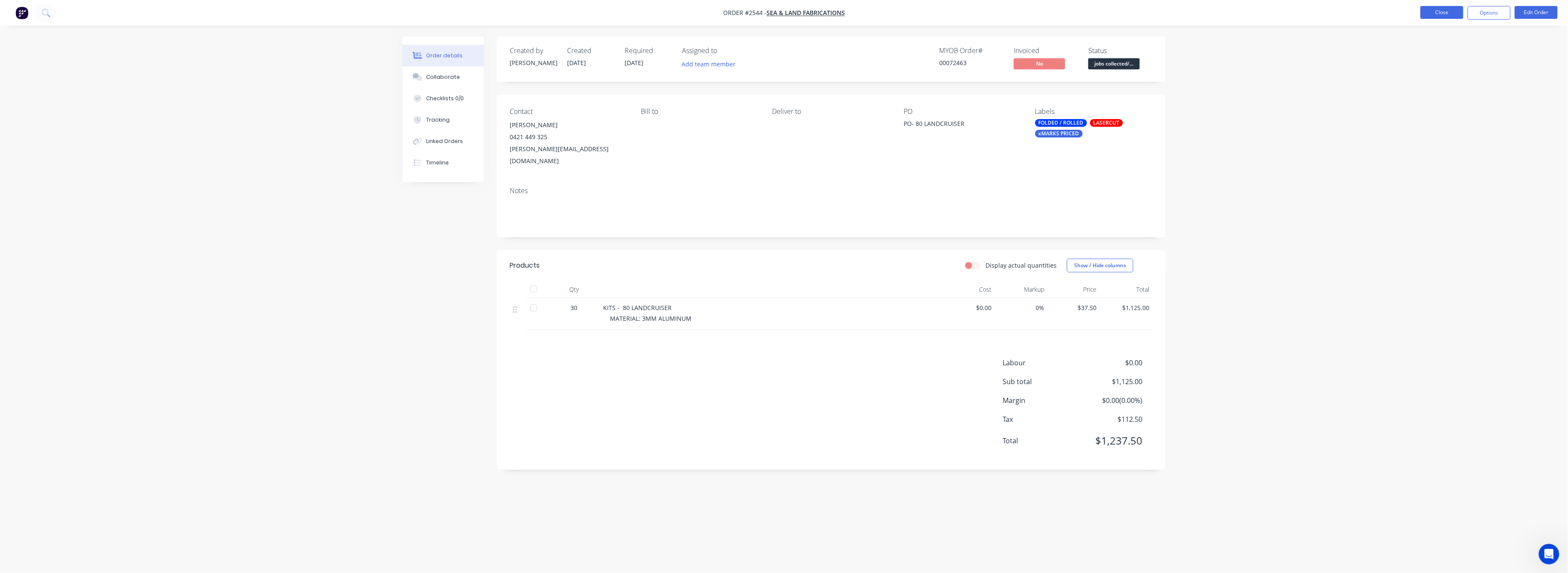
click at [1439, 11] on button "Close" at bounding box center [1442, 12] width 43 height 13
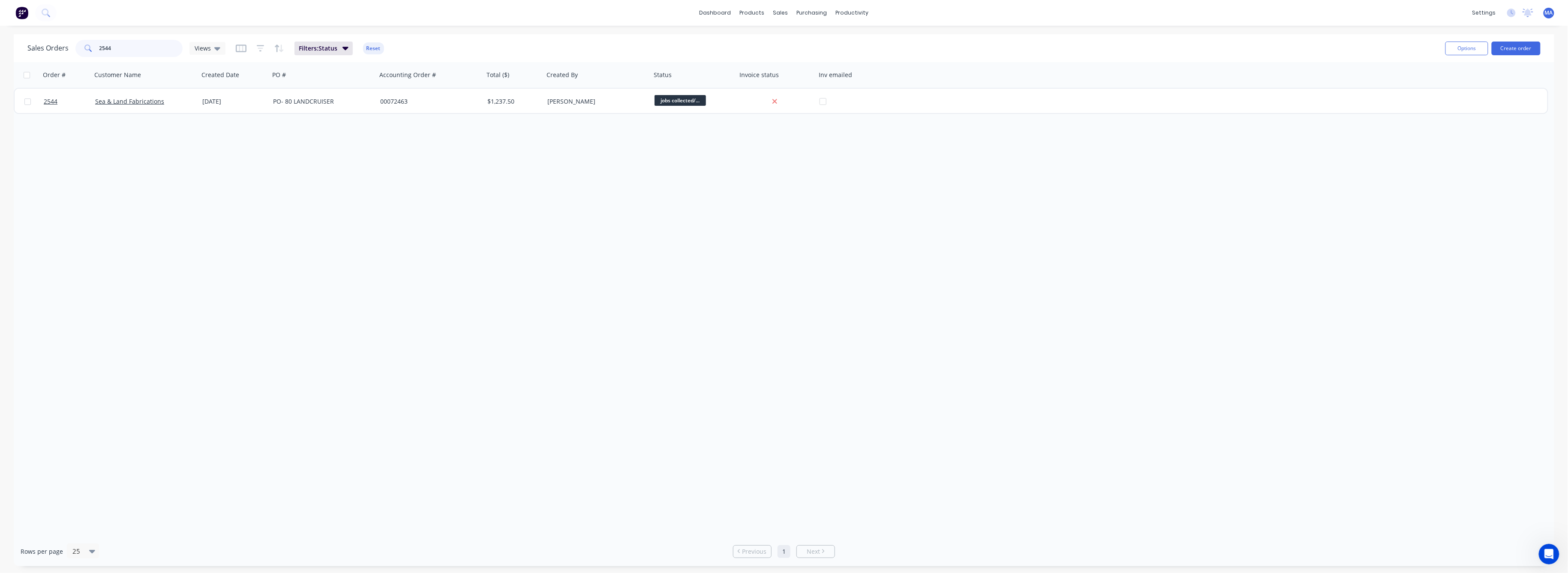
drag, startPoint x: 112, startPoint y: 48, endPoint x: 72, endPoint y: 56, distance: 40.8
click at [73, 52] on div "Sales Orders 2544 Views" at bounding box center [126, 48] width 198 height 17
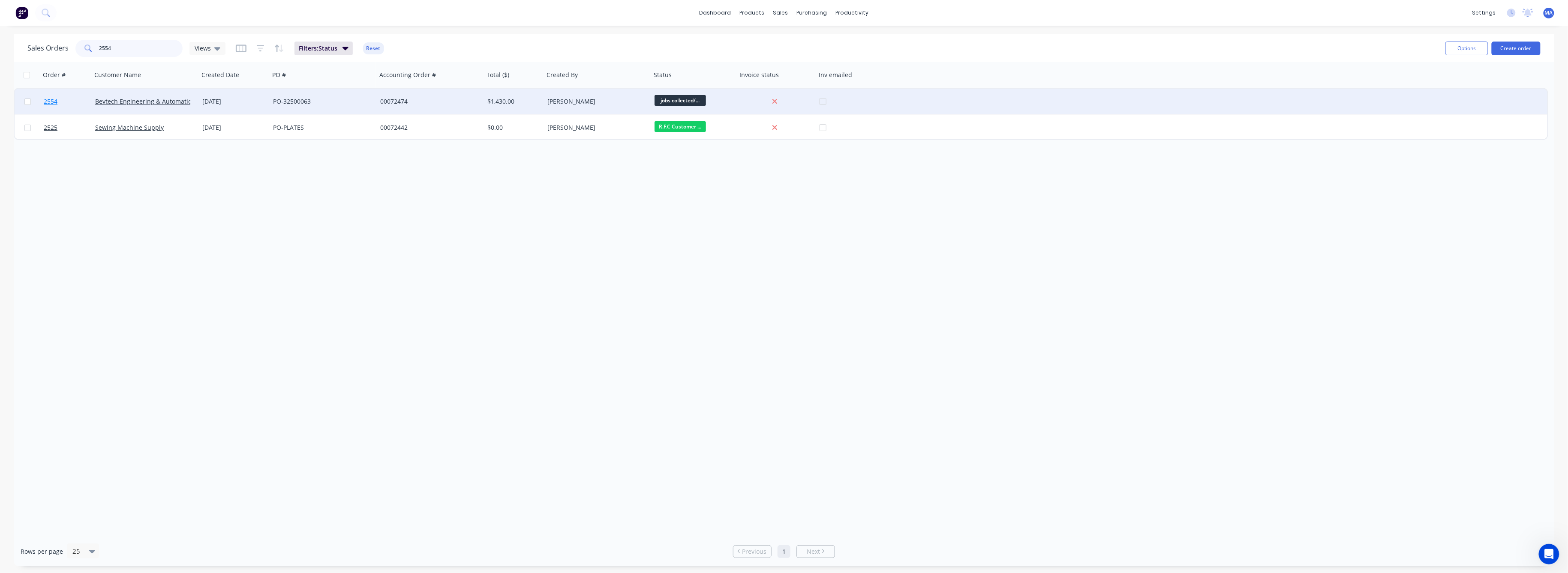
type input "2554"
click at [50, 103] on span "2554" at bounding box center [50, 102] width 13 height 9
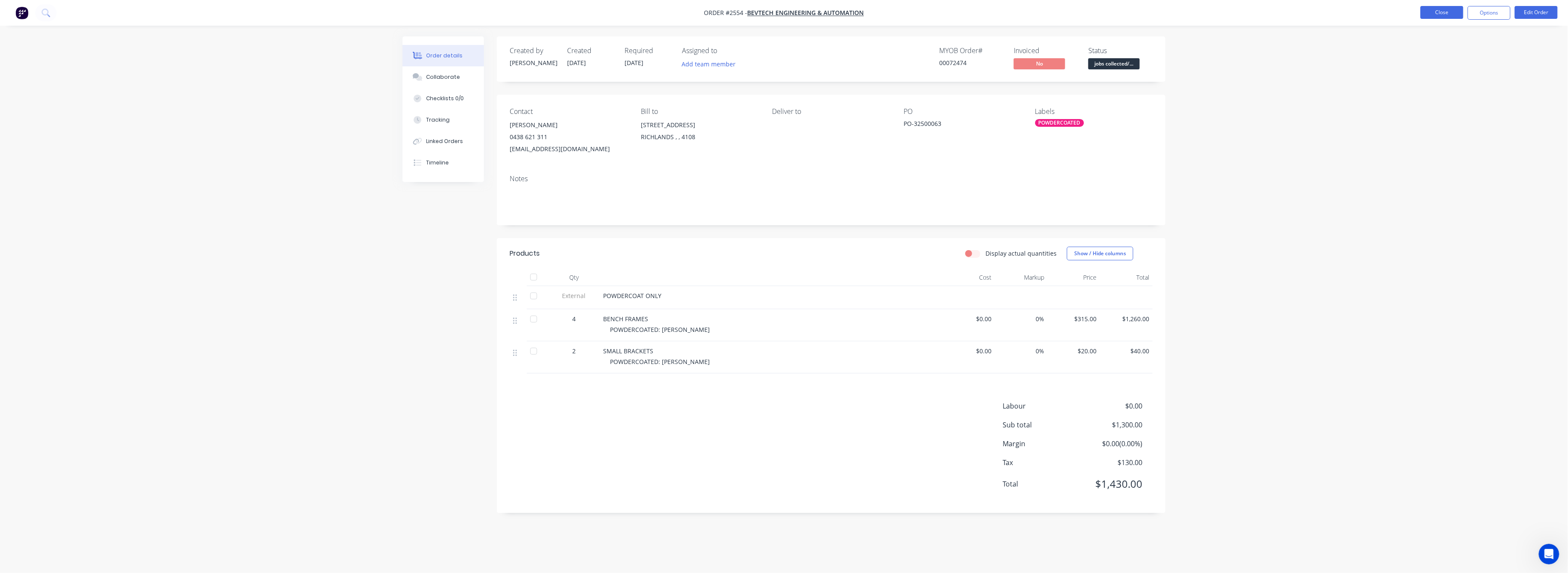
click at [1424, 12] on button "Close" at bounding box center [1442, 12] width 43 height 13
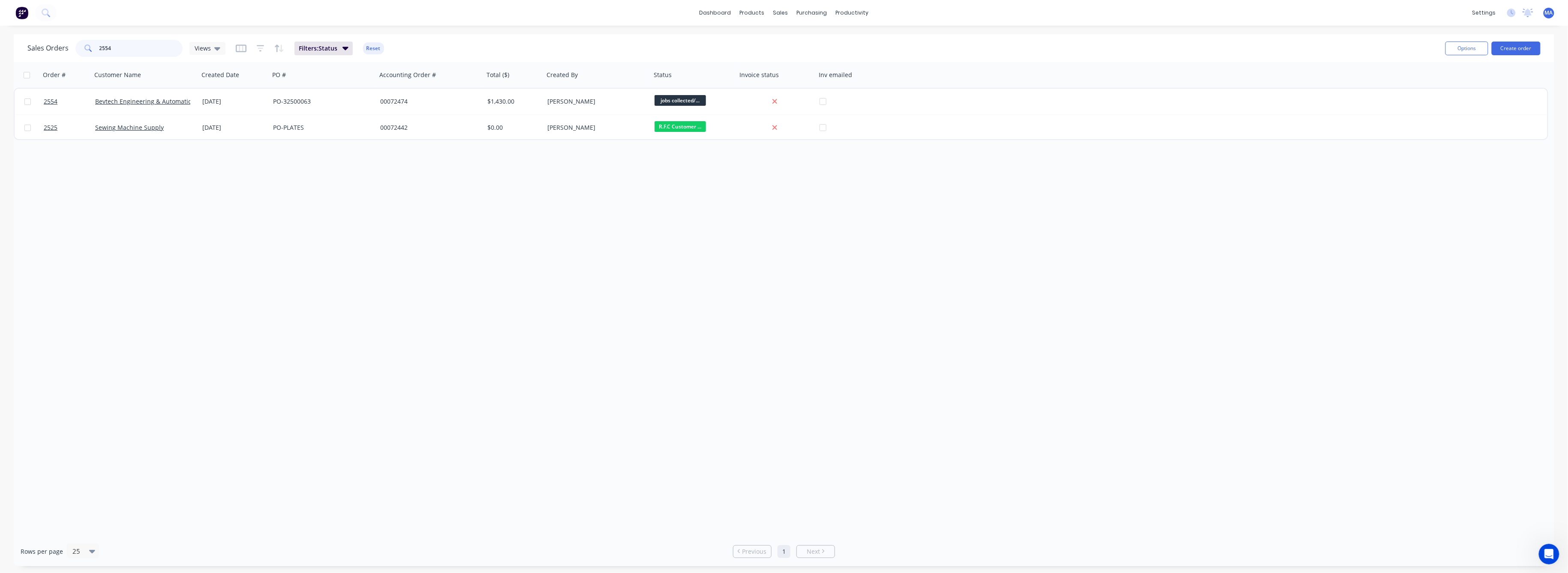
drag, startPoint x: 112, startPoint y: 48, endPoint x: 92, endPoint y: 56, distance: 21.5
click at [93, 50] on div "2554" at bounding box center [129, 48] width 107 height 17
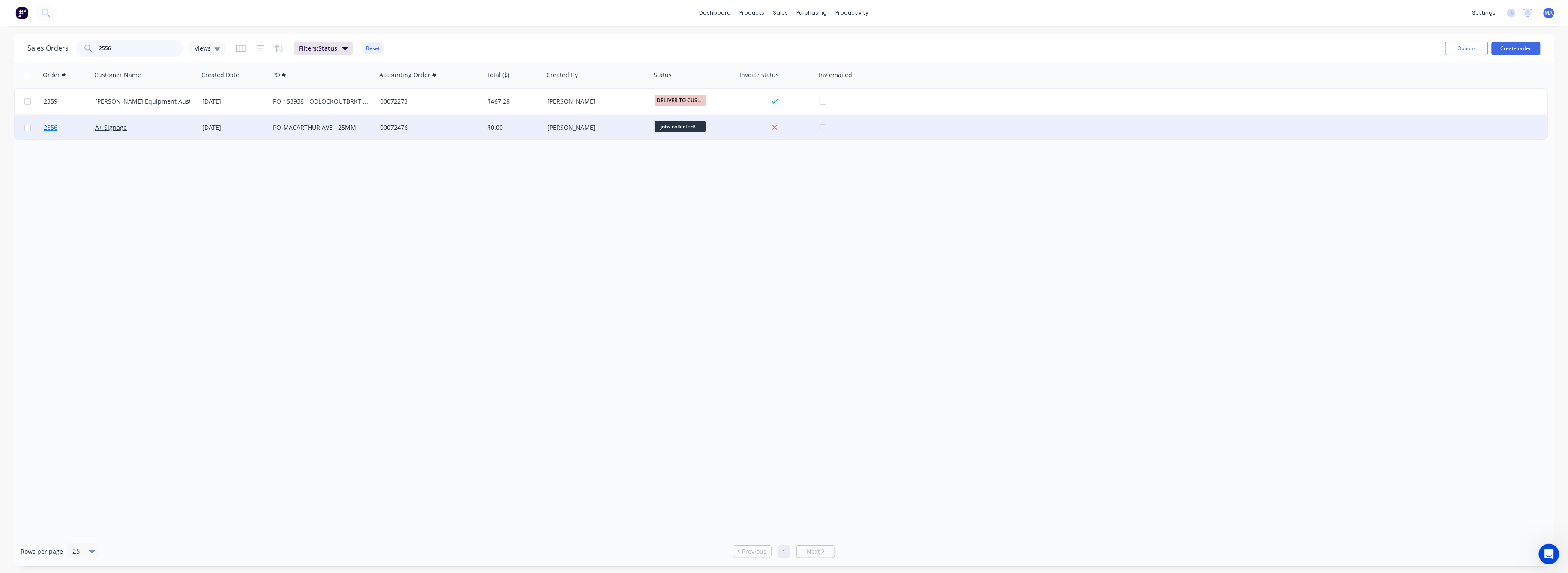
type input "2556"
click at [49, 124] on span "2556" at bounding box center [50, 127] width 13 height 9
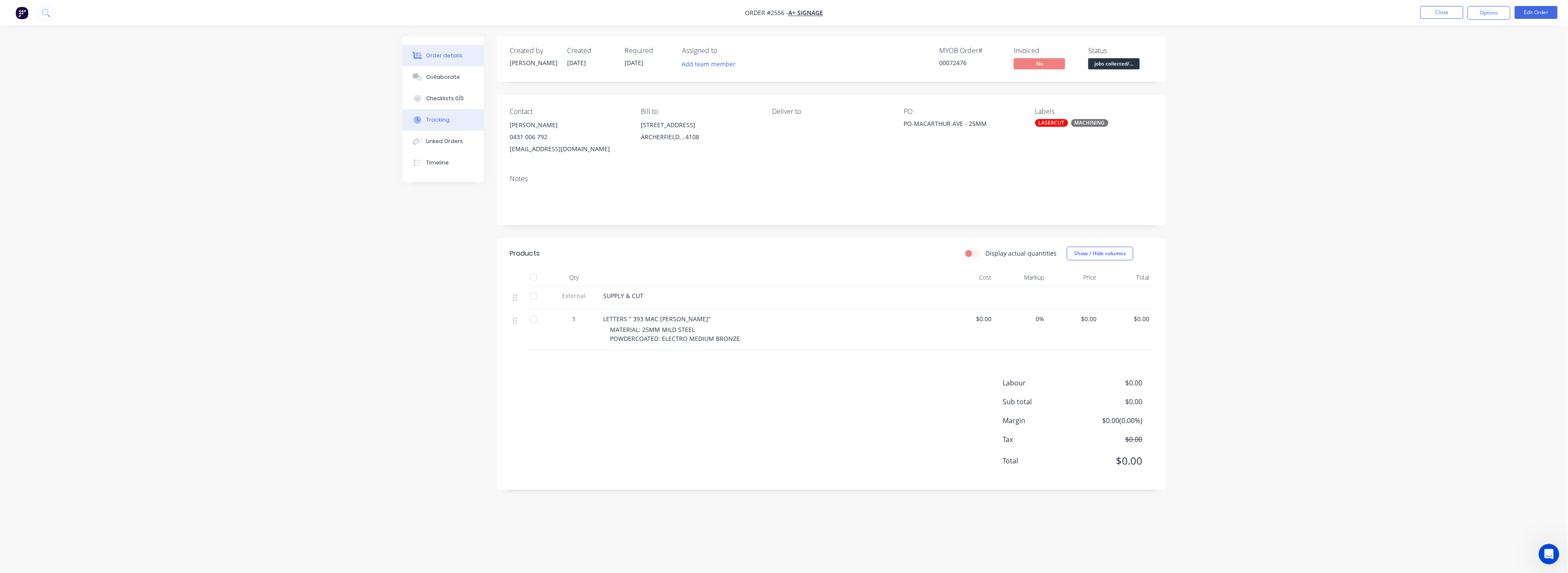
click at [442, 122] on div "Tracking" at bounding box center [438, 120] width 23 height 8
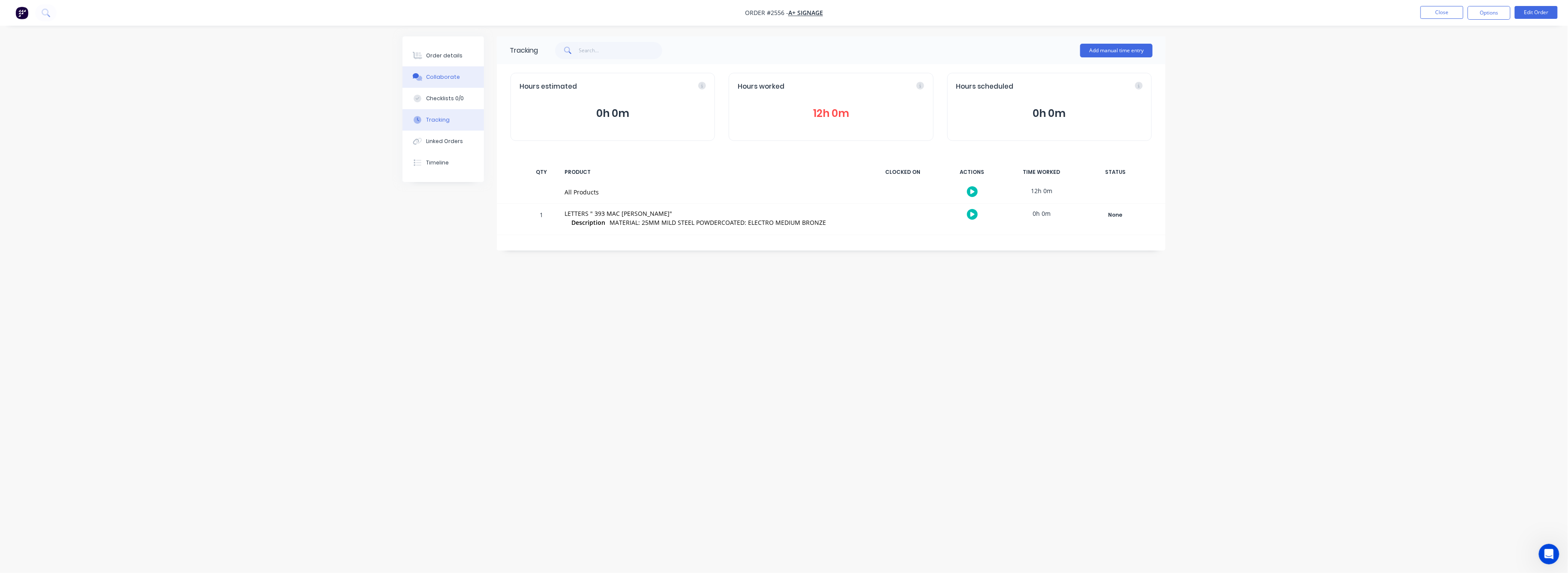
click at [444, 72] on button "Collaborate" at bounding box center [443, 77] width 82 height 21
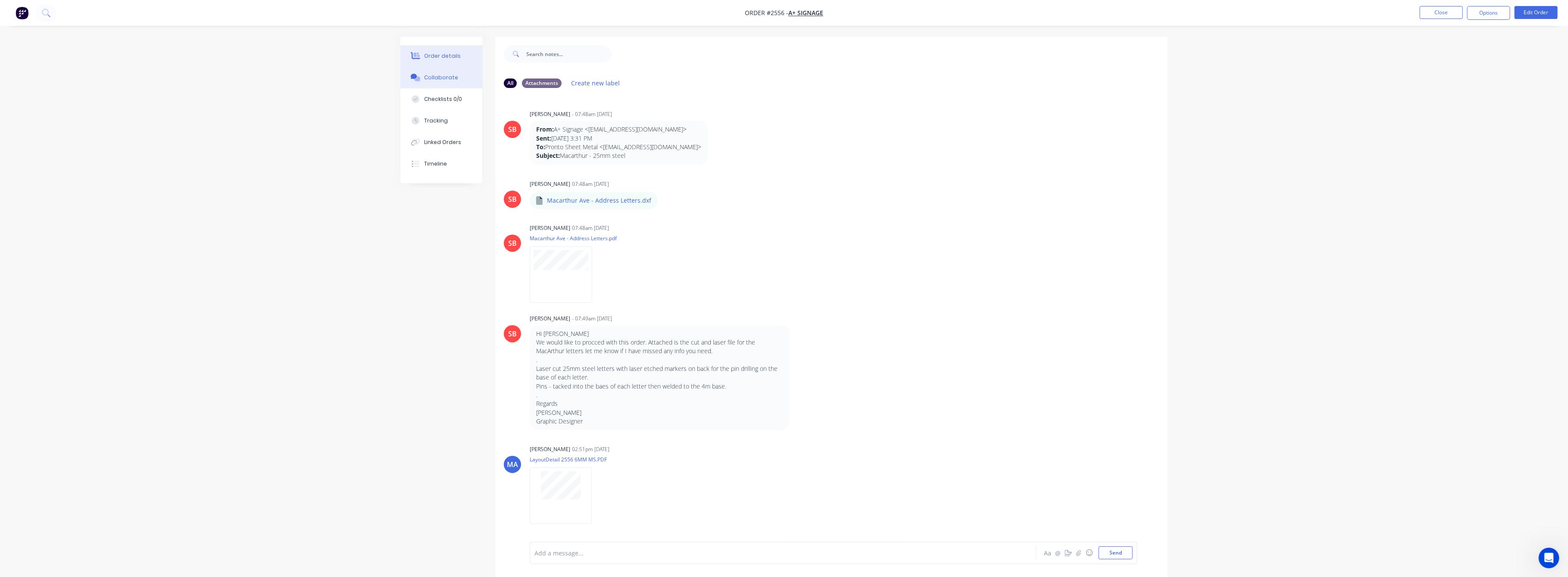
click at [440, 56] on div "Order details" at bounding box center [443, 56] width 36 height 8
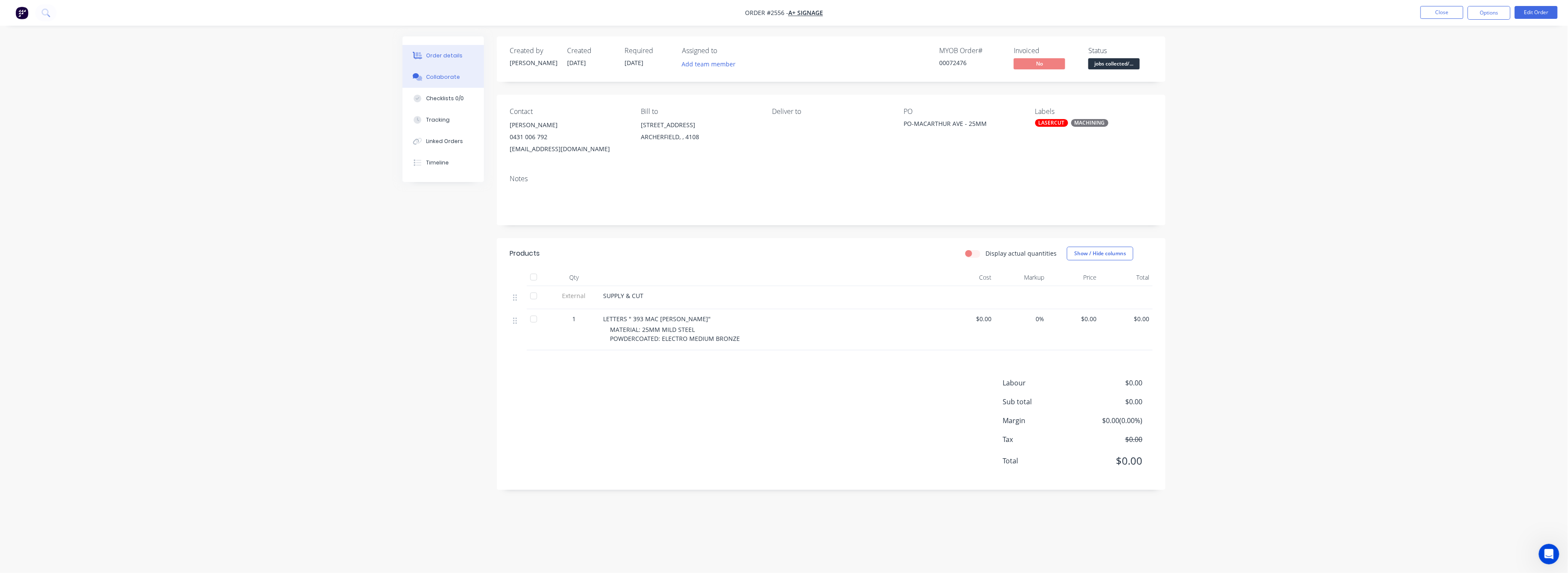
click at [438, 75] on div "Collaborate" at bounding box center [443, 77] width 34 height 8
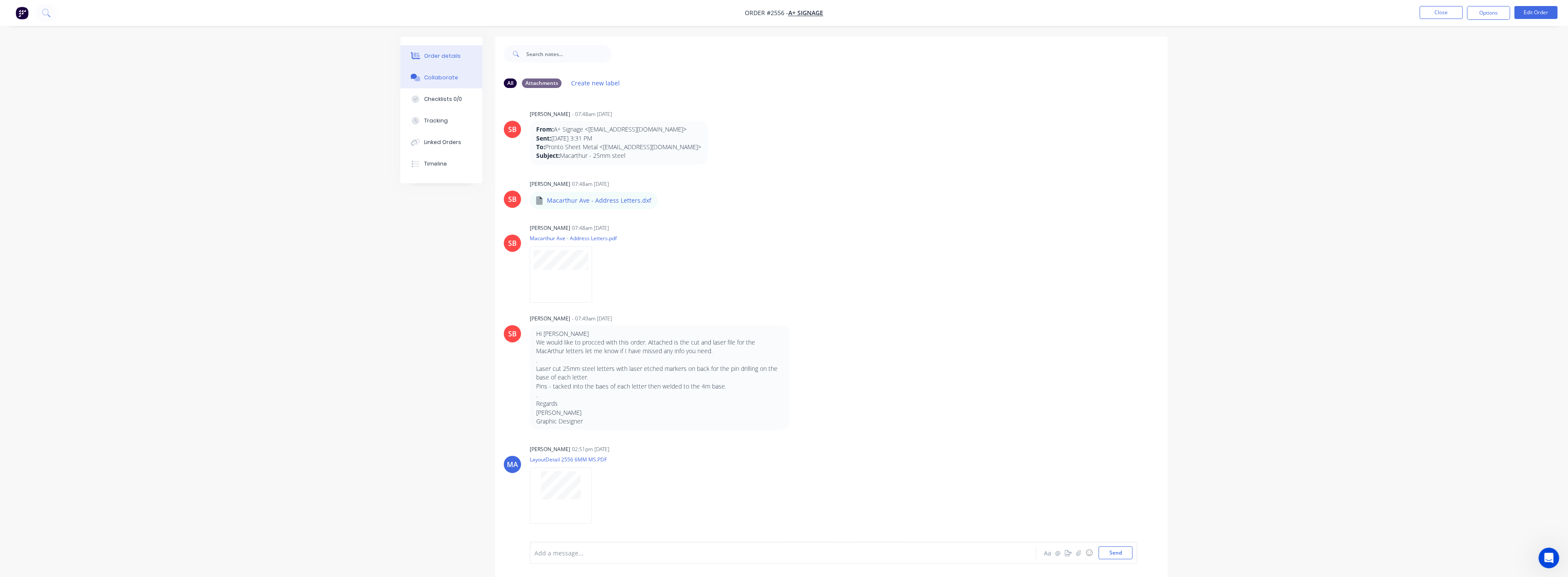
click at [446, 58] on div "Order details" at bounding box center [443, 56] width 36 height 8
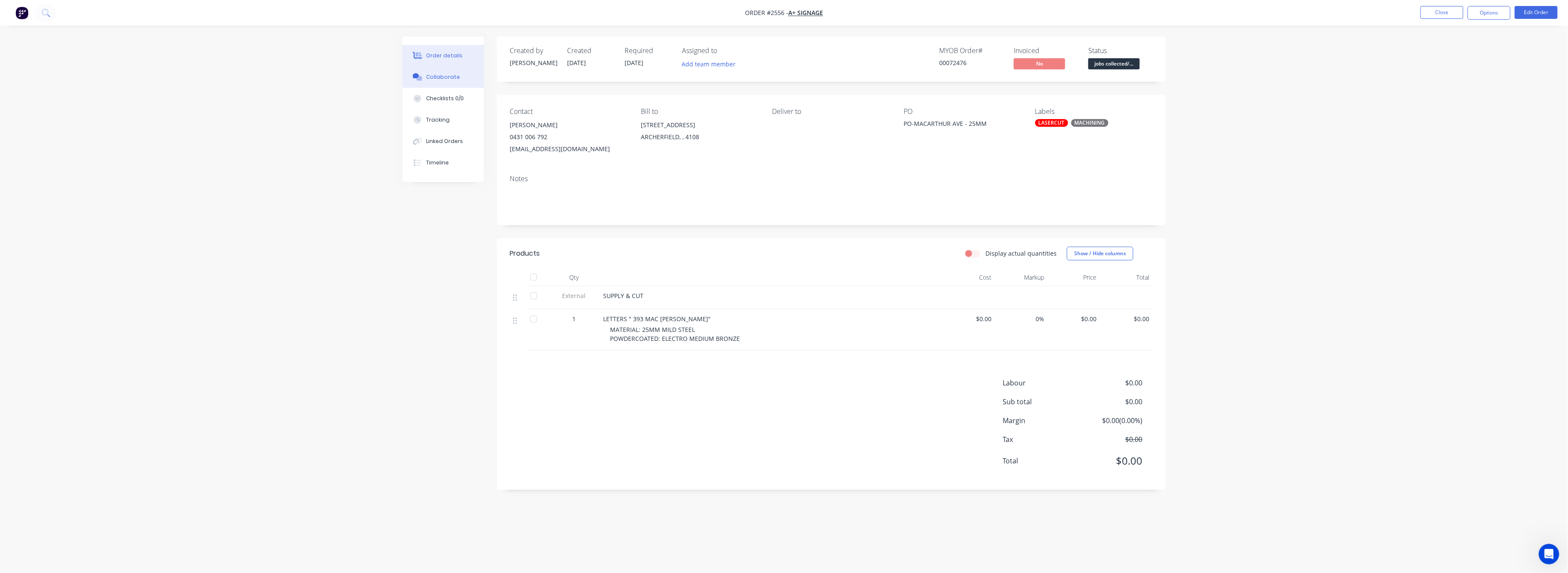
click at [446, 76] on div "Collaborate" at bounding box center [443, 77] width 34 height 8
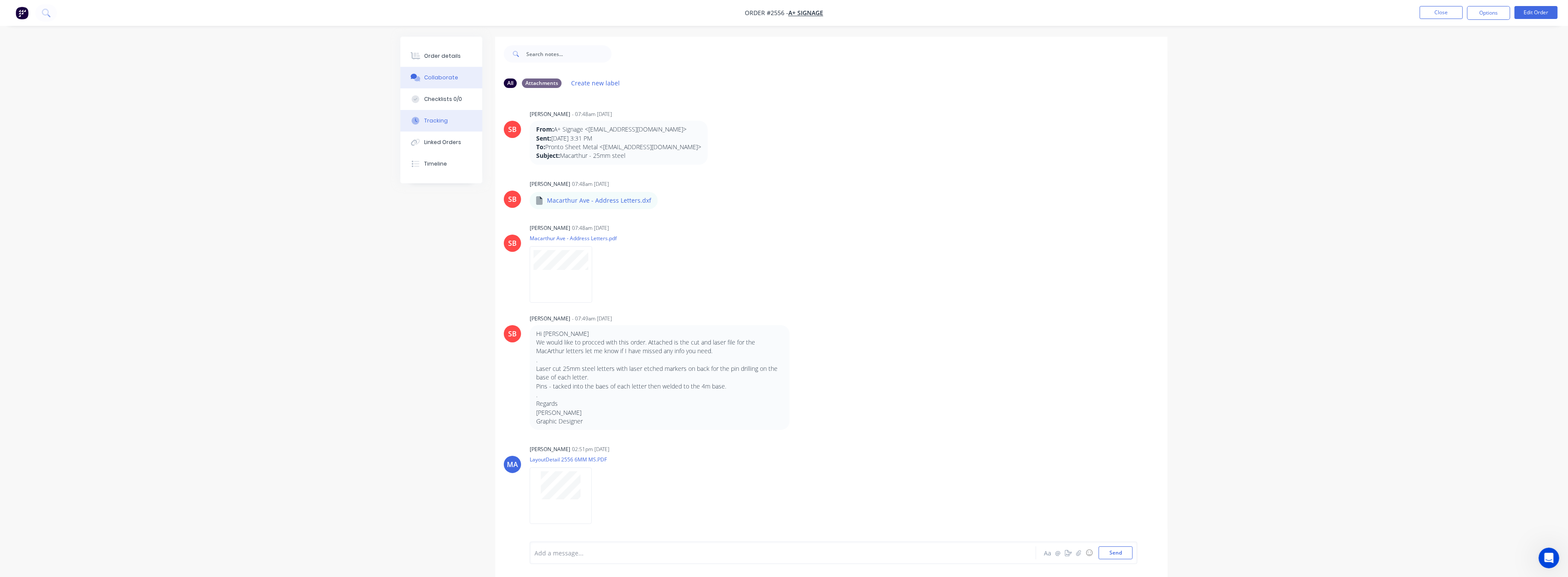
click at [436, 122] on div "Tracking" at bounding box center [437, 120] width 23 height 8
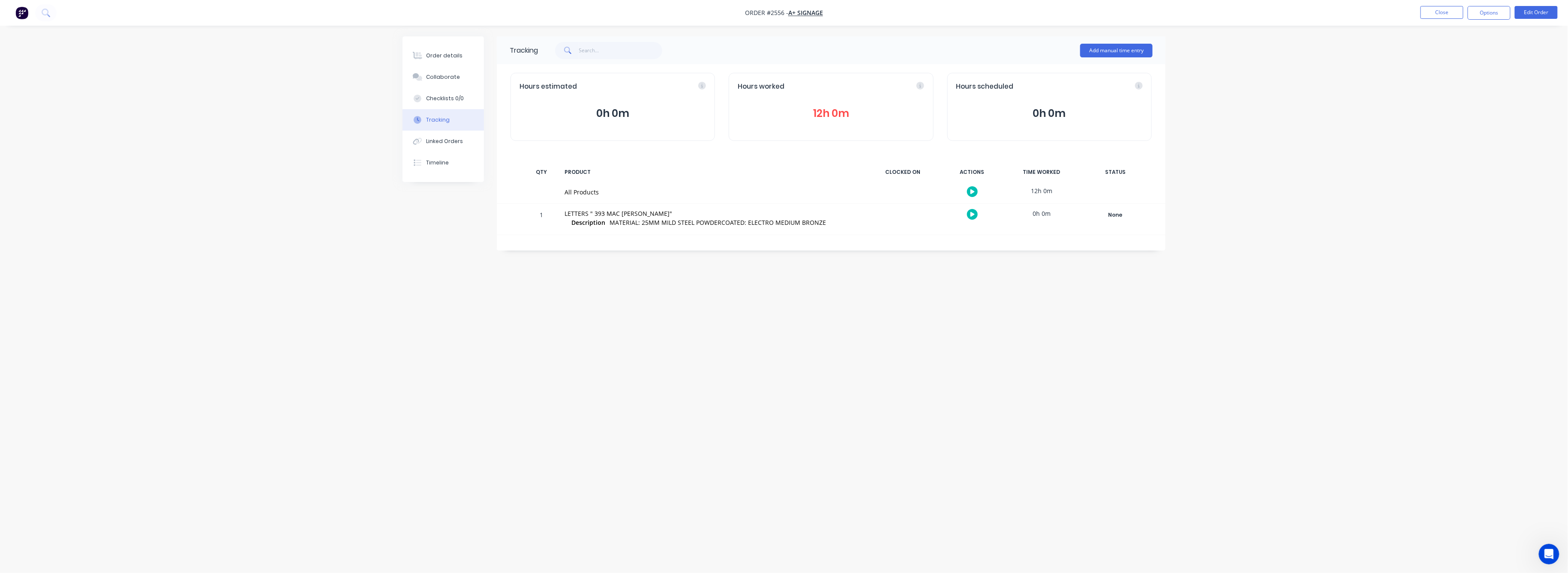
click at [835, 116] on button "12h 0m" at bounding box center [831, 113] width 186 height 17
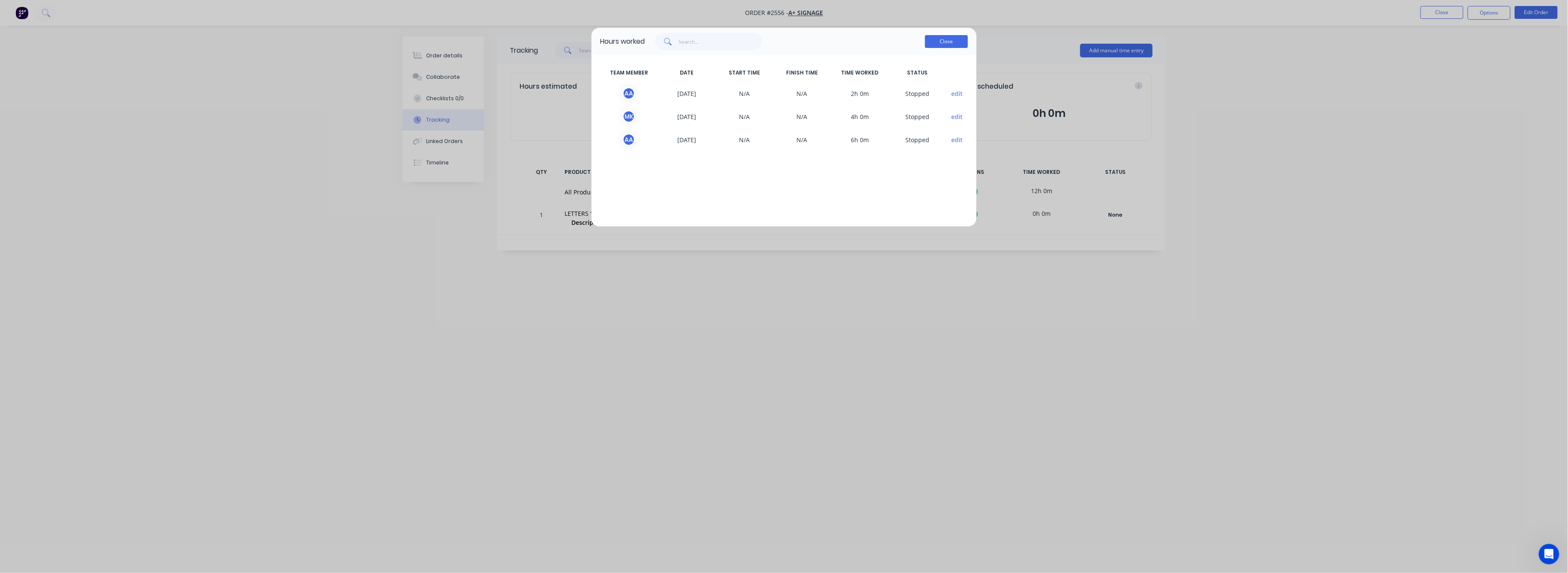
click at [934, 41] on button "Close" at bounding box center [947, 41] width 43 height 13
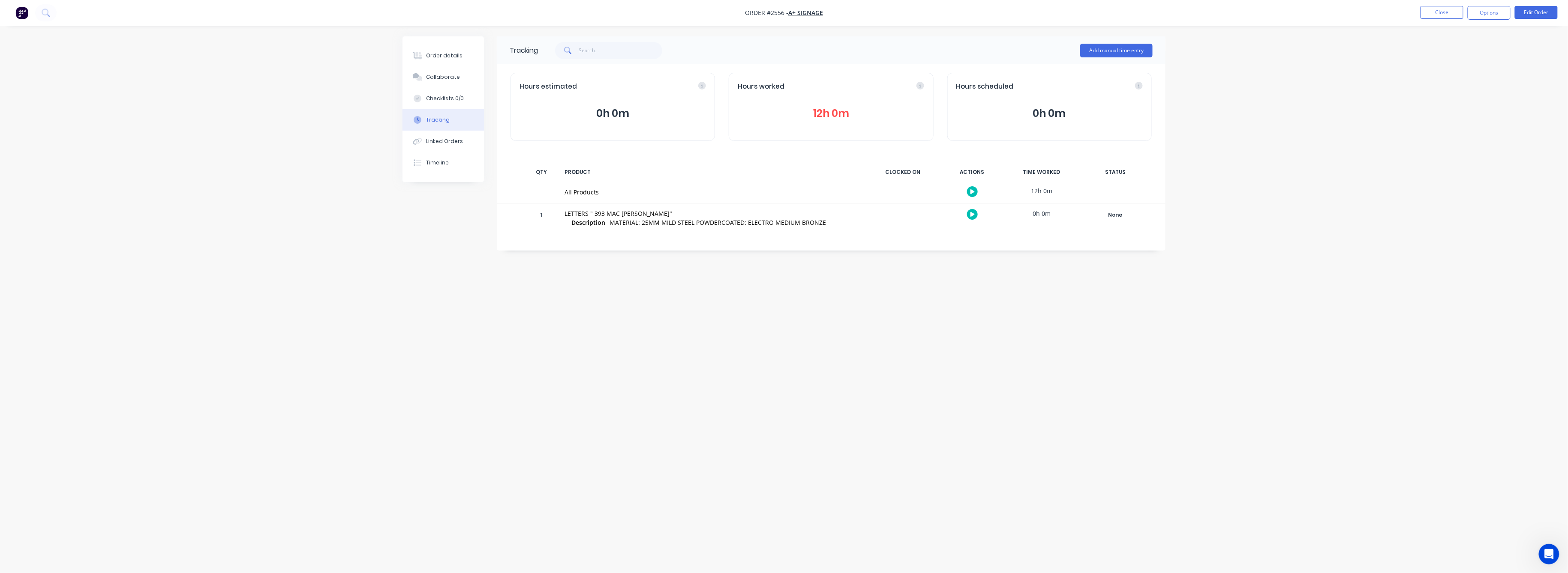
click at [833, 113] on button "12h 0m" at bounding box center [831, 113] width 186 height 17
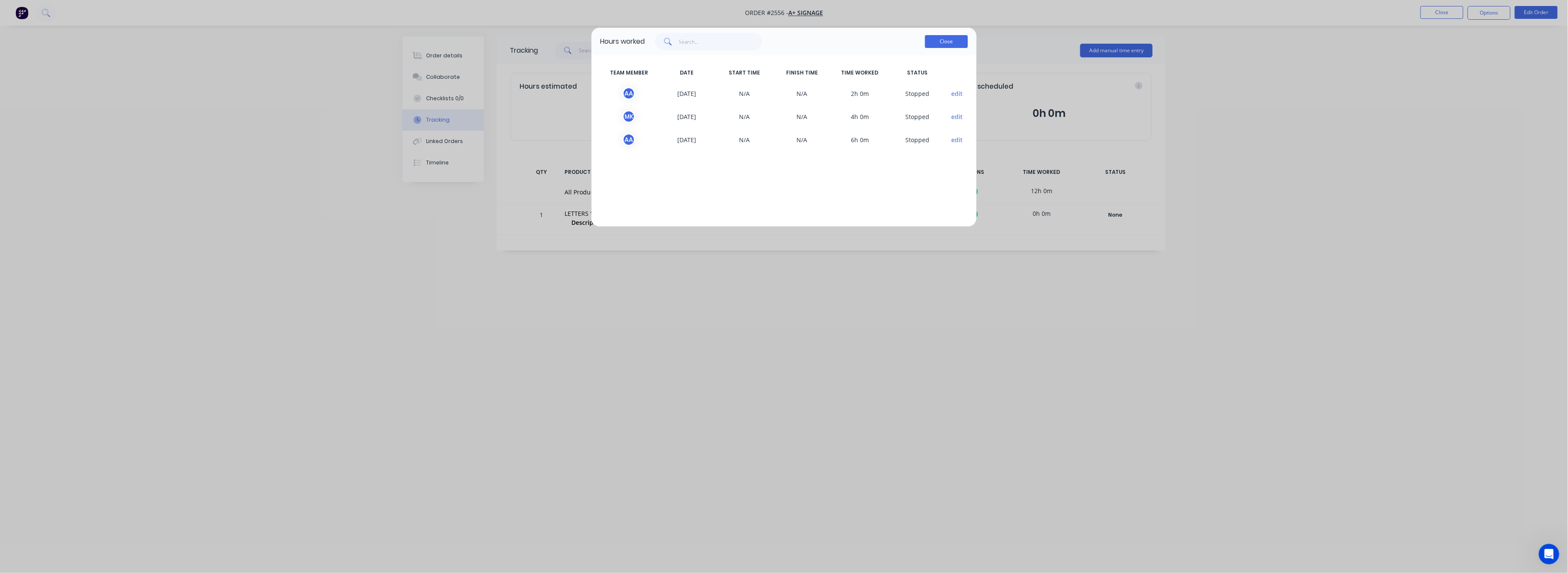
click at [954, 44] on button "Close" at bounding box center [947, 41] width 43 height 13
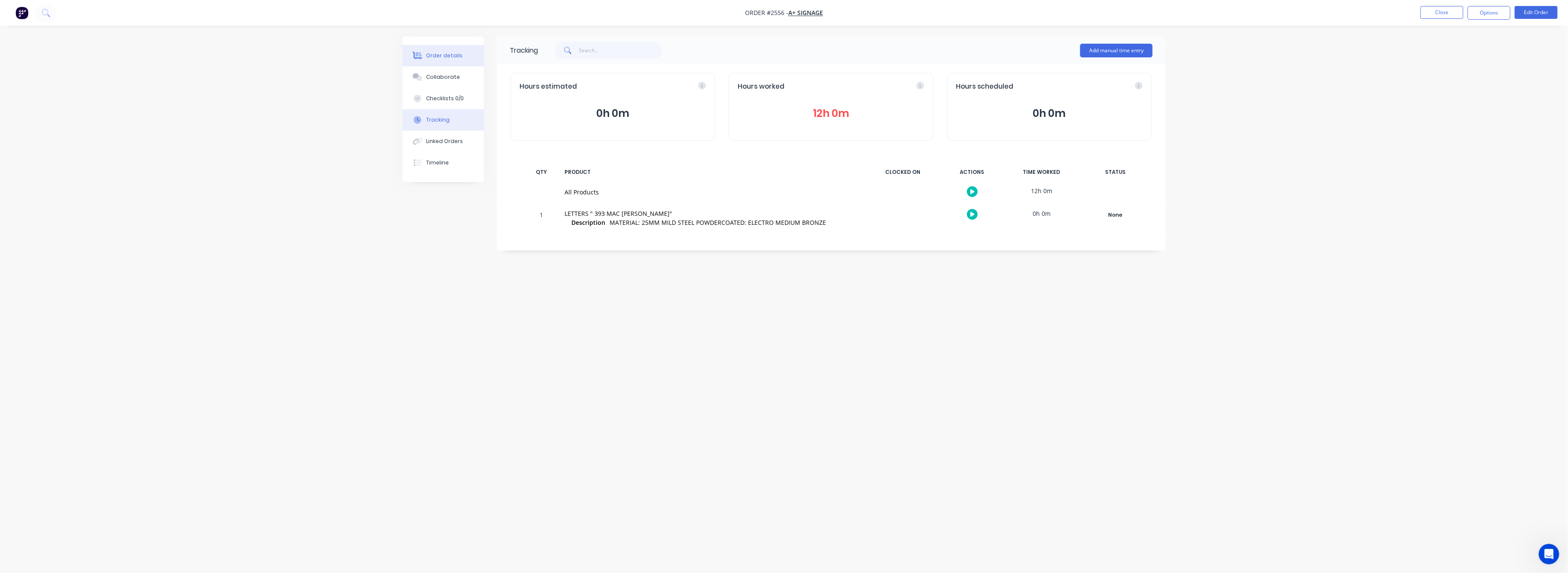
click at [456, 54] on div "Order details" at bounding box center [445, 56] width 36 height 8
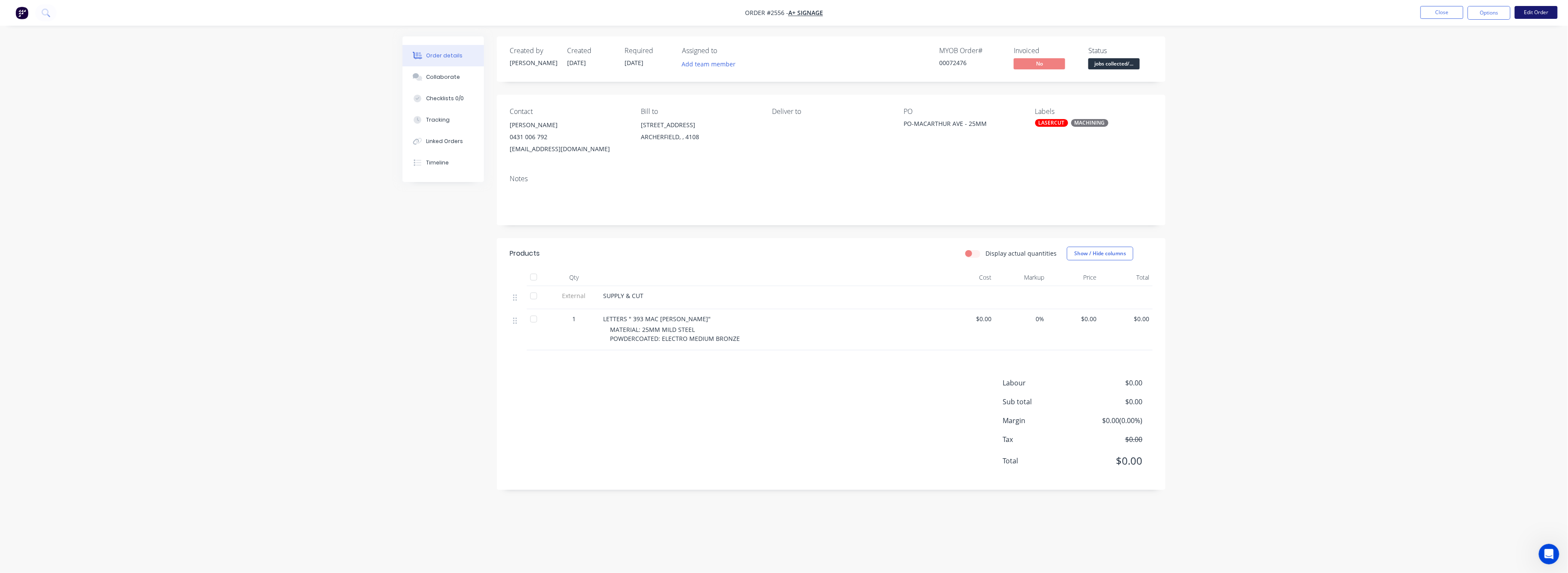
click at [1531, 11] on button "Edit Order" at bounding box center [1537, 12] width 43 height 13
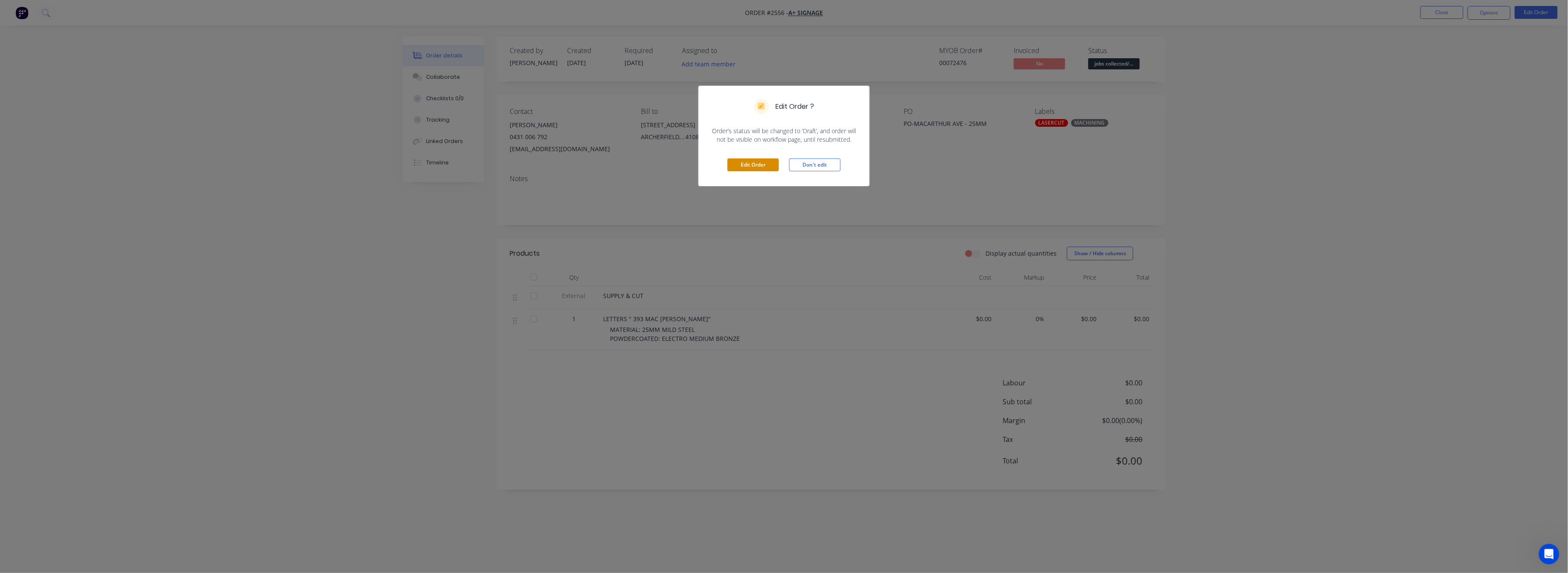
click at [752, 167] on button "Edit Order" at bounding box center [753, 165] width 52 height 13
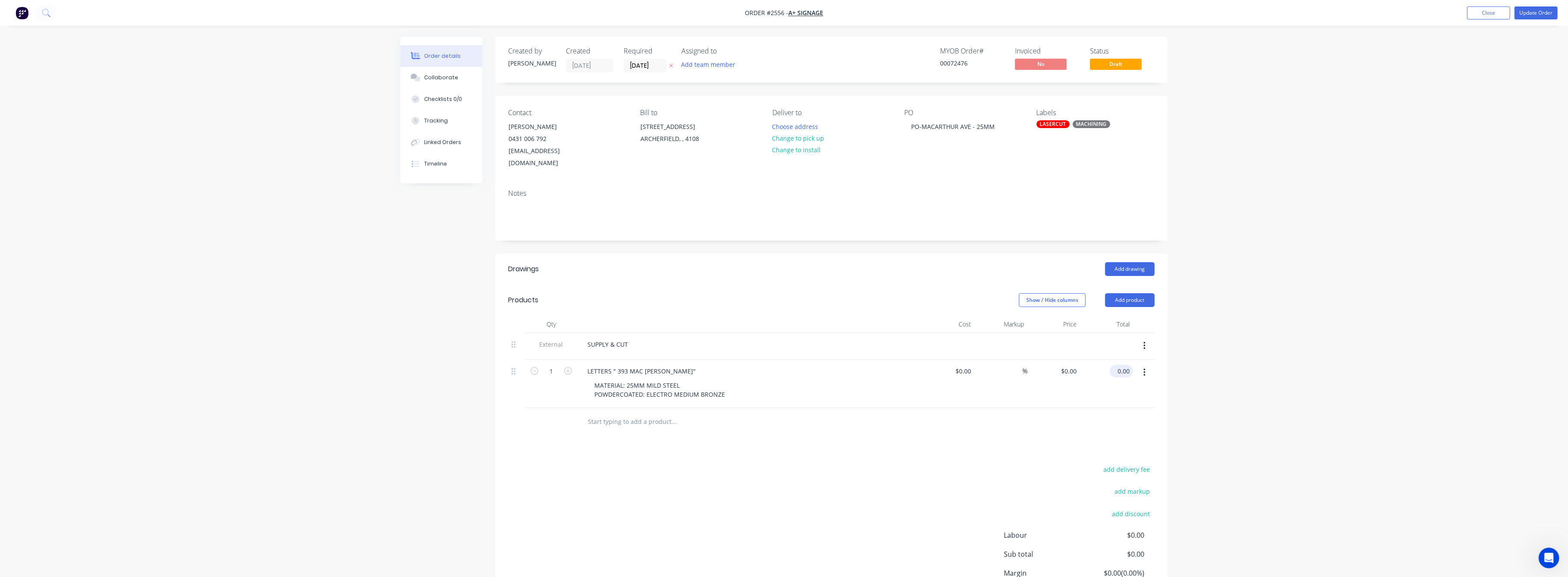
click at [1120, 365] on input "0.00" at bounding box center [1123, 371] width 20 height 12
type input "2666"
type input "$2,666.00"
click at [1218, 398] on div "Order details Collaborate Checklists 0/0 Tracking Linked Orders Timeline Order …" at bounding box center [784, 328] width 1568 height 656
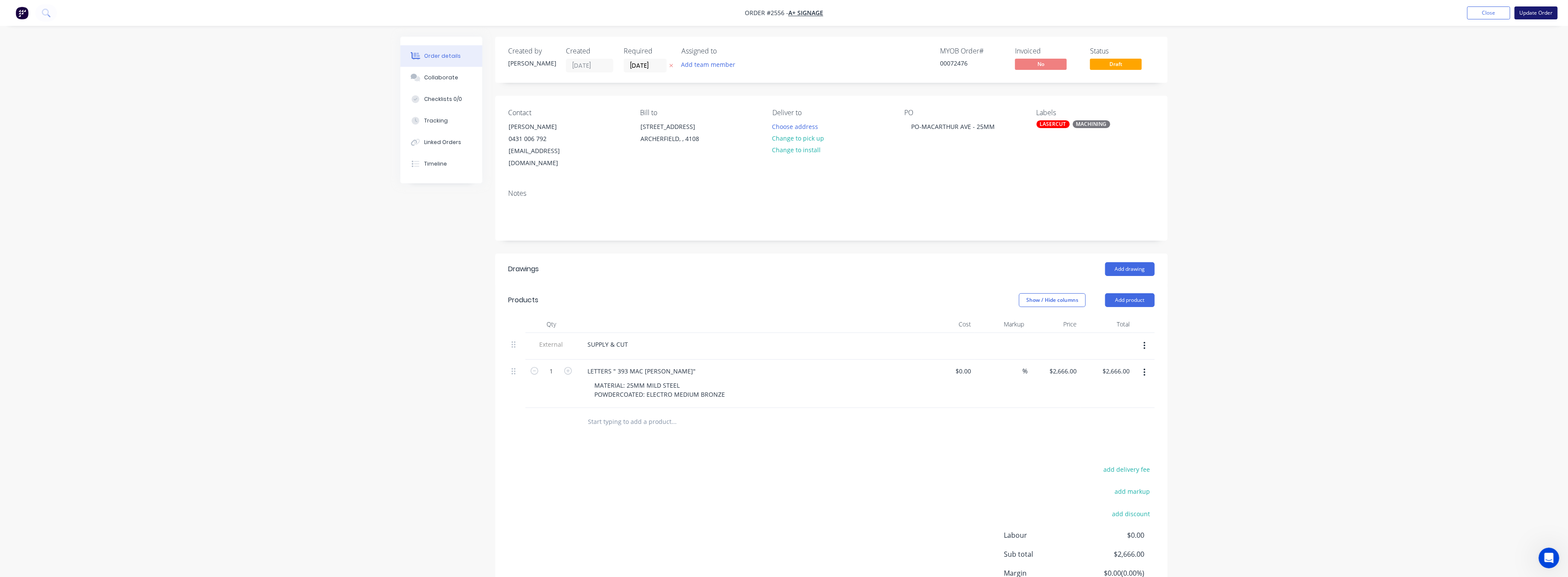
click at [1531, 10] on button "Update Order" at bounding box center [1537, 12] width 43 height 13
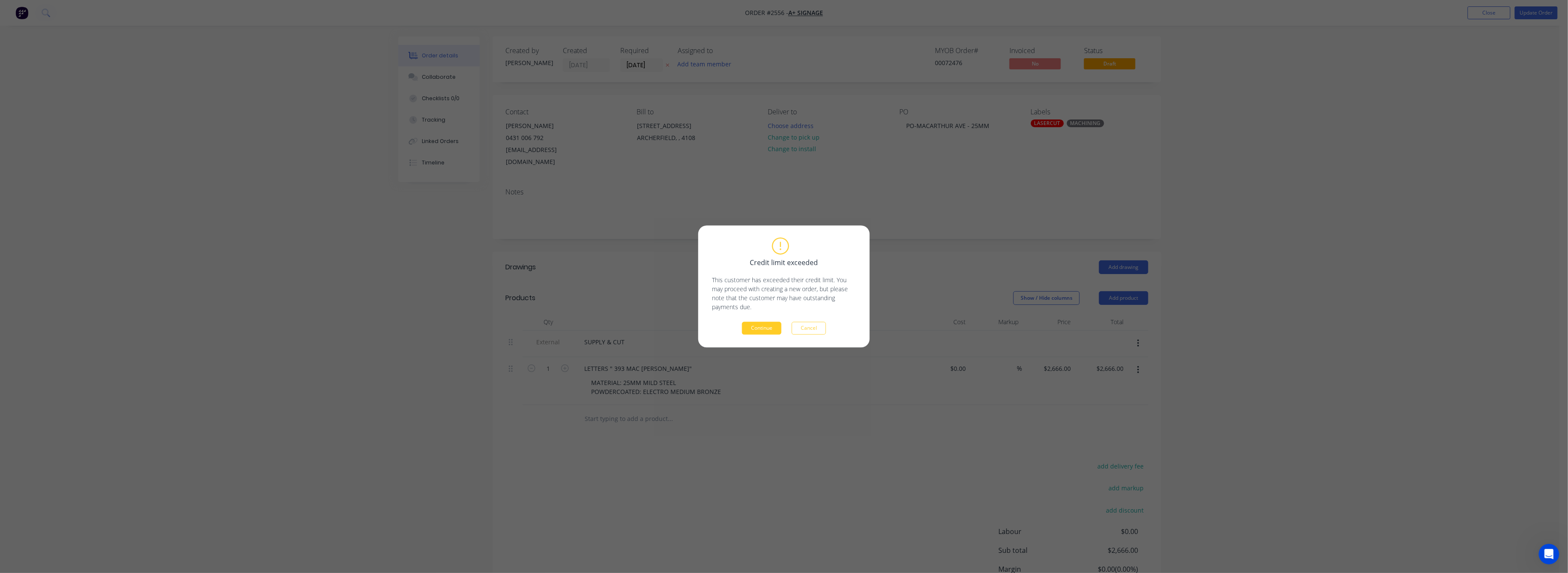
click at [753, 333] on button "Continue" at bounding box center [762, 328] width 39 height 13
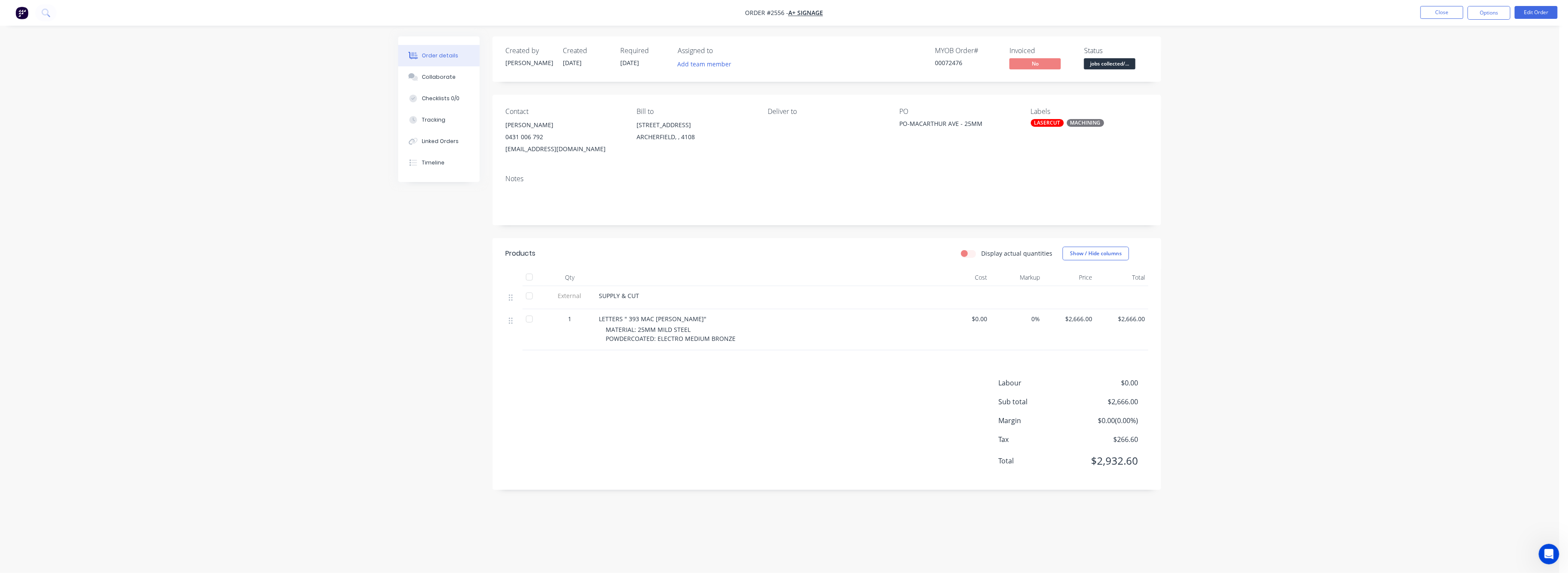
click at [1076, 122] on div "MACHINING" at bounding box center [1085, 123] width 37 height 8
click at [1077, 213] on div "xMARKS PRICED" at bounding box center [1078, 214] width 48 height 9
click at [1225, 211] on div "Order details Collaborate Checklists 0/0 Tracking Linked Orders Timeline Order …" at bounding box center [779, 286] width 1559 height 573
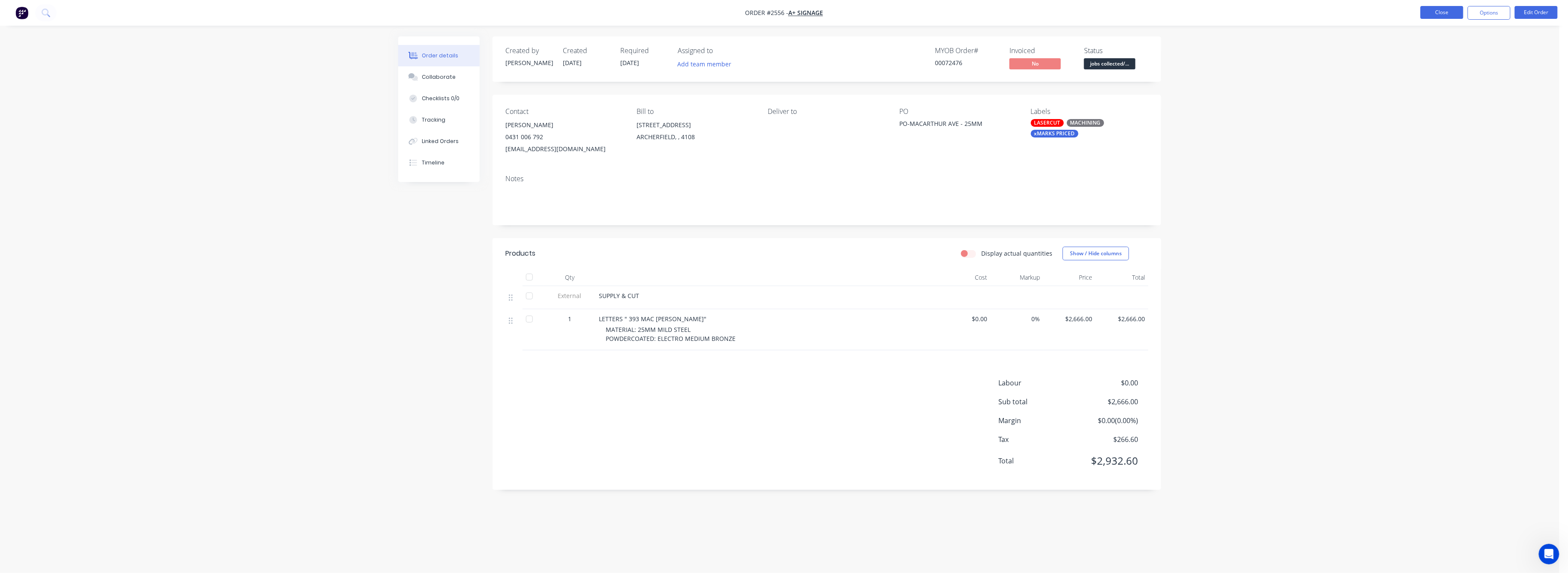
click at [1442, 15] on button "Close" at bounding box center [1442, 12] width 43 height 13
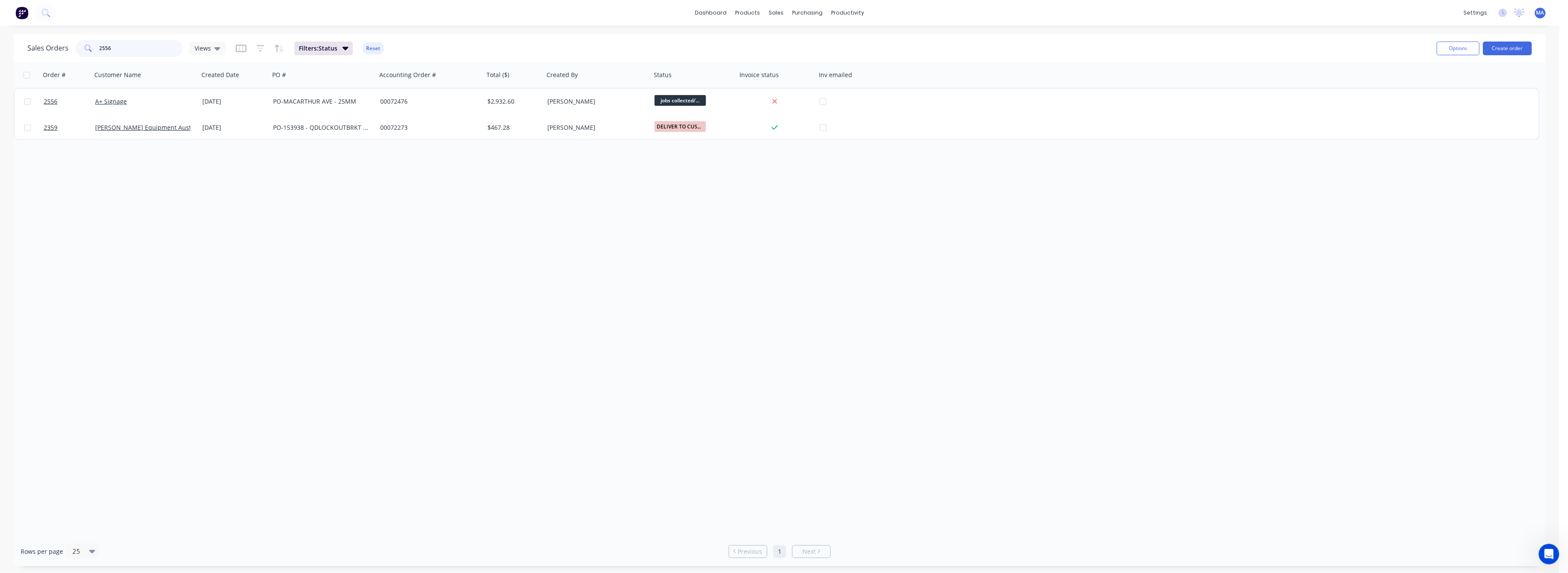
drag, startPoint x: 111, startPoint y: 47, endPoint x: 91, endPoint y: 55, distance: 21.5
click at [92, 50] on div "2556" at bounding box center [129, 48] width 107 height 17
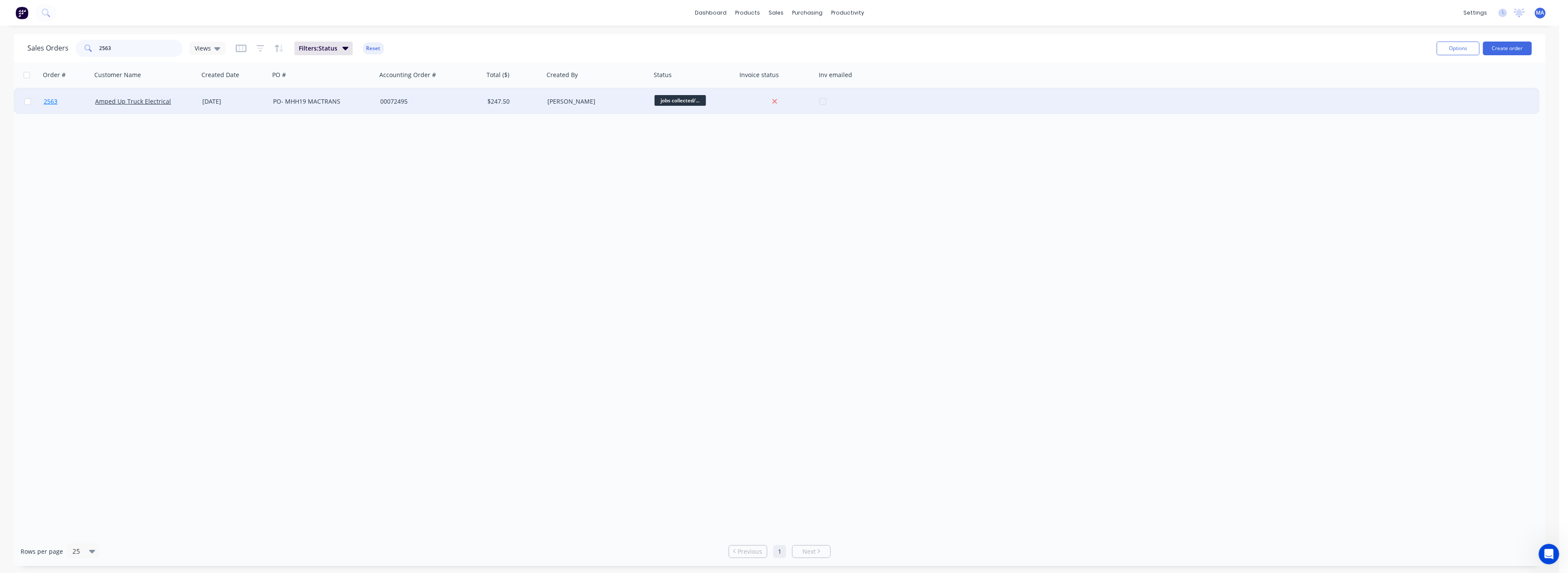
type input "2563"
click at [50, 102] on span "2563" at bounding box center [50, 102] width 13 height 9
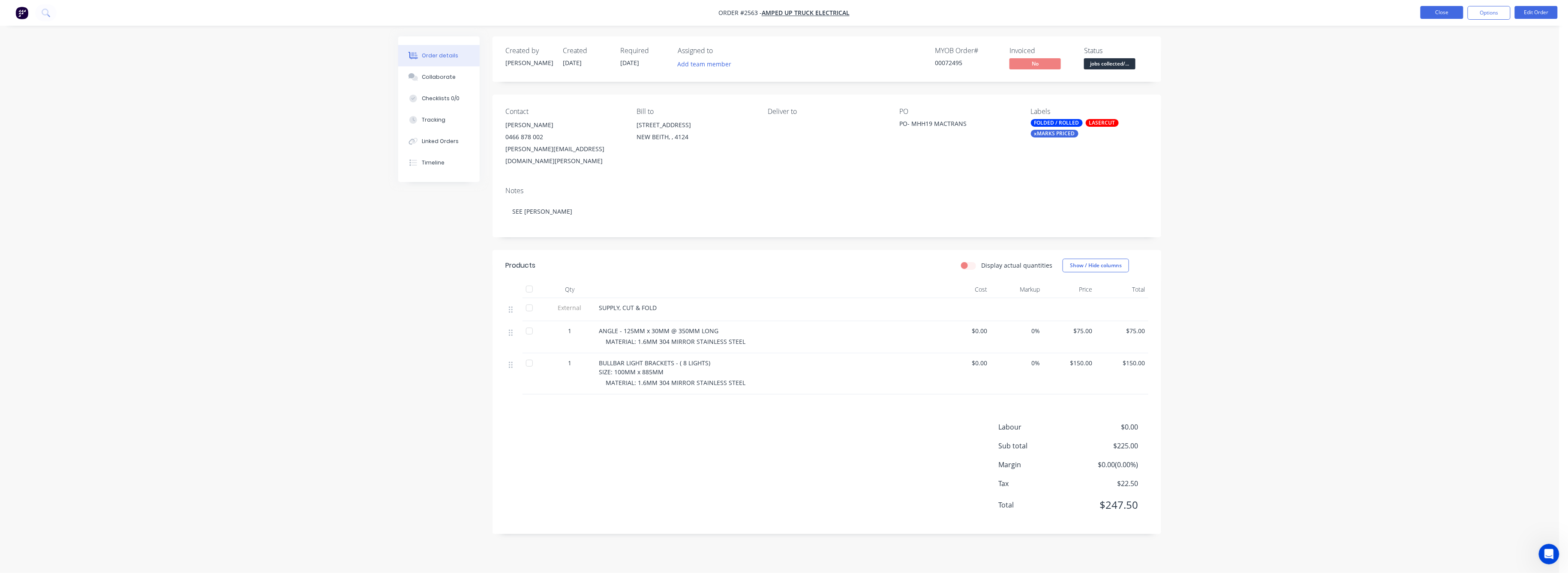
click at [1437, 12] on button "Close" at bounding box center [1442, 12] width 43 height 13
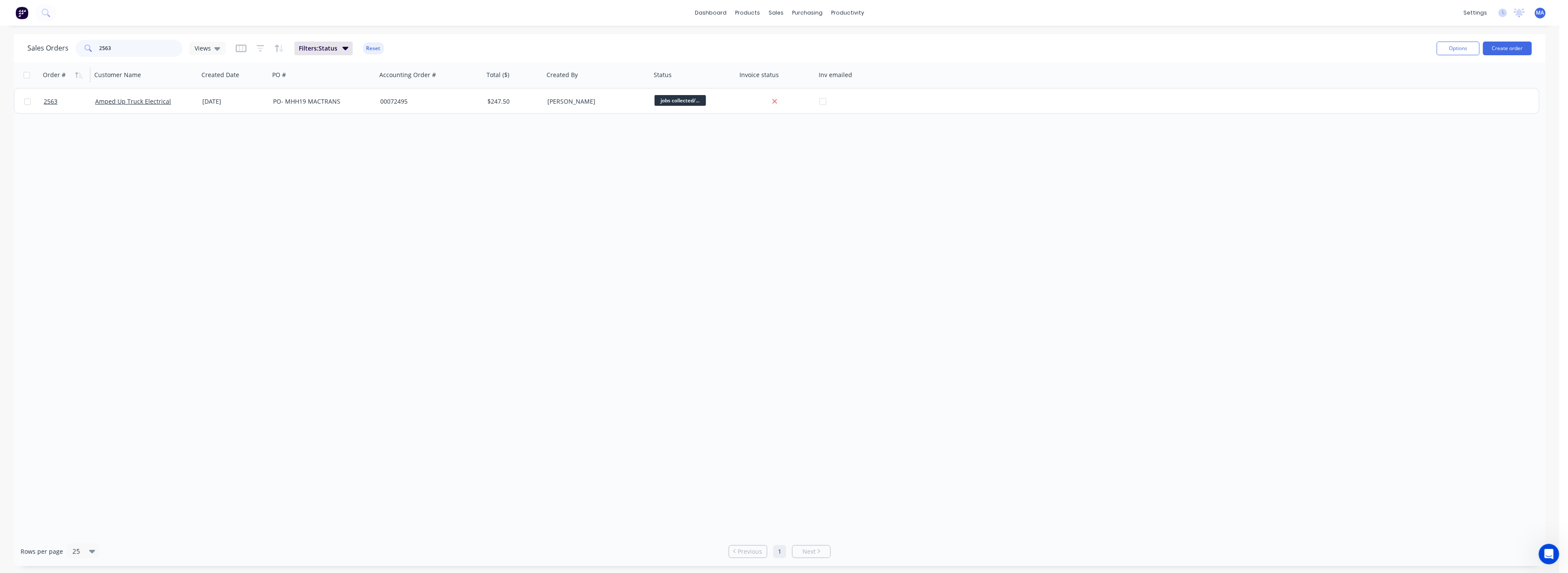
drag, startPoint x: 112, startPoint y: 47, endPoint x: 64, endPoint y: 80, distance: 58.2
click at [71, 67] on div "Sales Orders 2563 Views Filters: Status Reset Options Create order Order # Cust…" at bounding box center [779, 300] width 1532 height 532
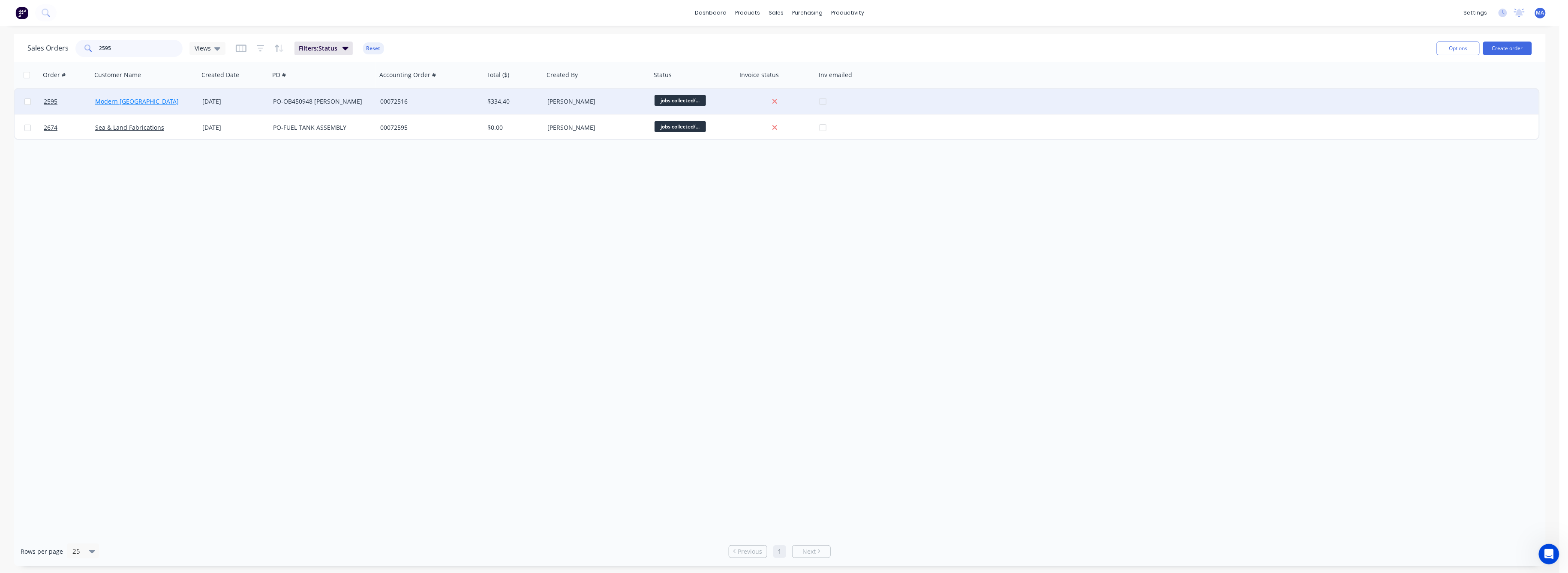
drag, startPoint x: 112, startPoint y: 49, endPoint x: 142, endPoint y: 99, distance: 58.3
click at [113, 51] on input "2595" at bounding box center [141, 48] width 83 height 17
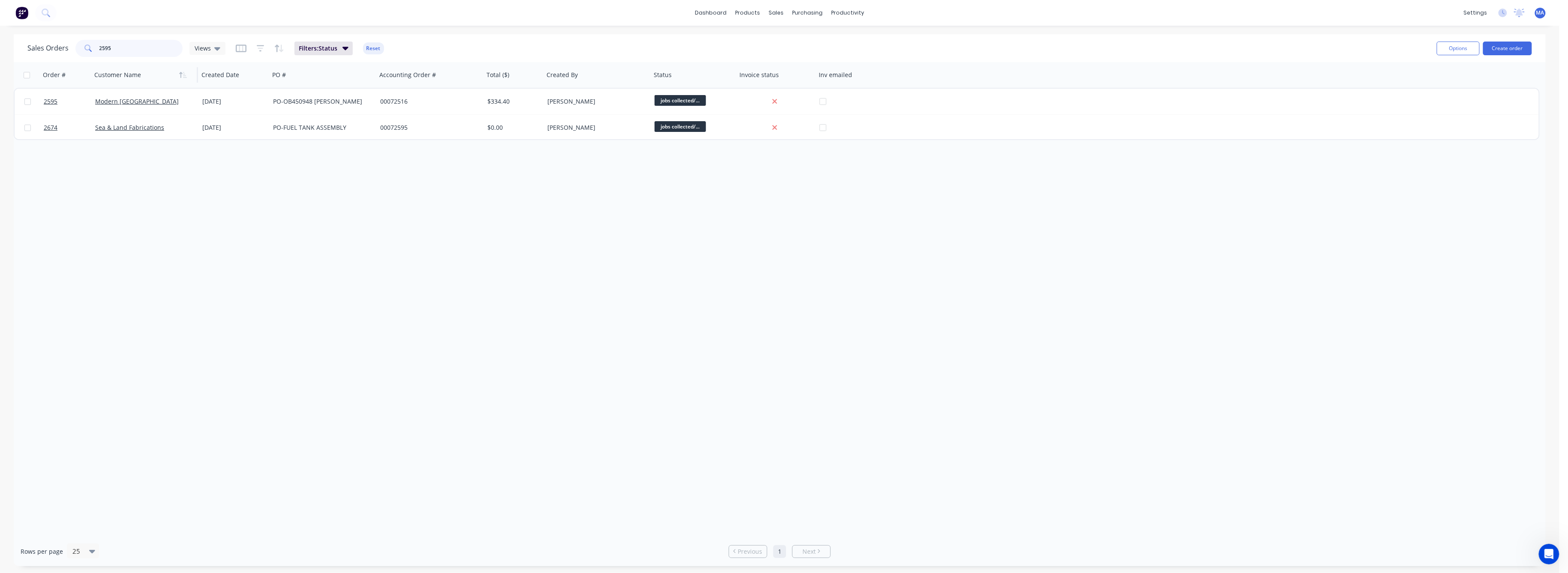
drag, startPoint x: 112, startPoint y: 49, endPoint x: 110, endPoint y: 83, distance: 34.1
click at [107, 51] on input "2595" at bounding box center [141, 48] width 83 height 17
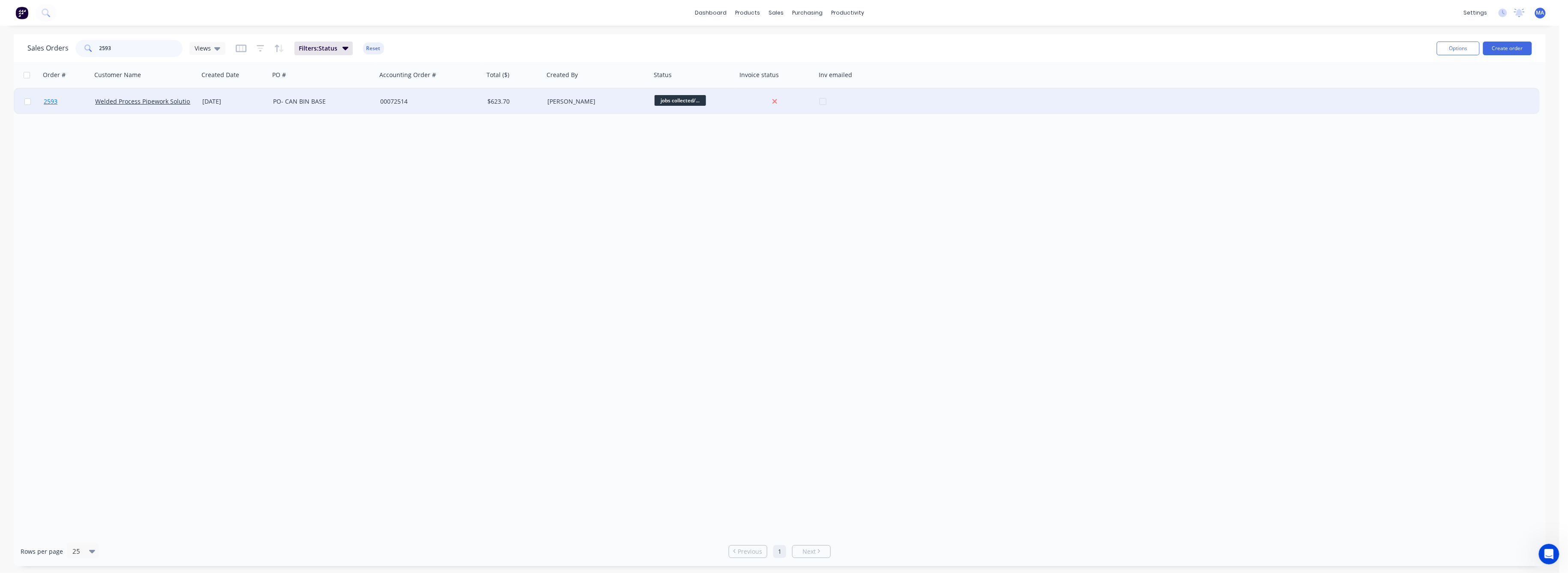
type input "2593"
click at [48, 102] on span "2593" at bounding box center [50, 102] width 13 height 9
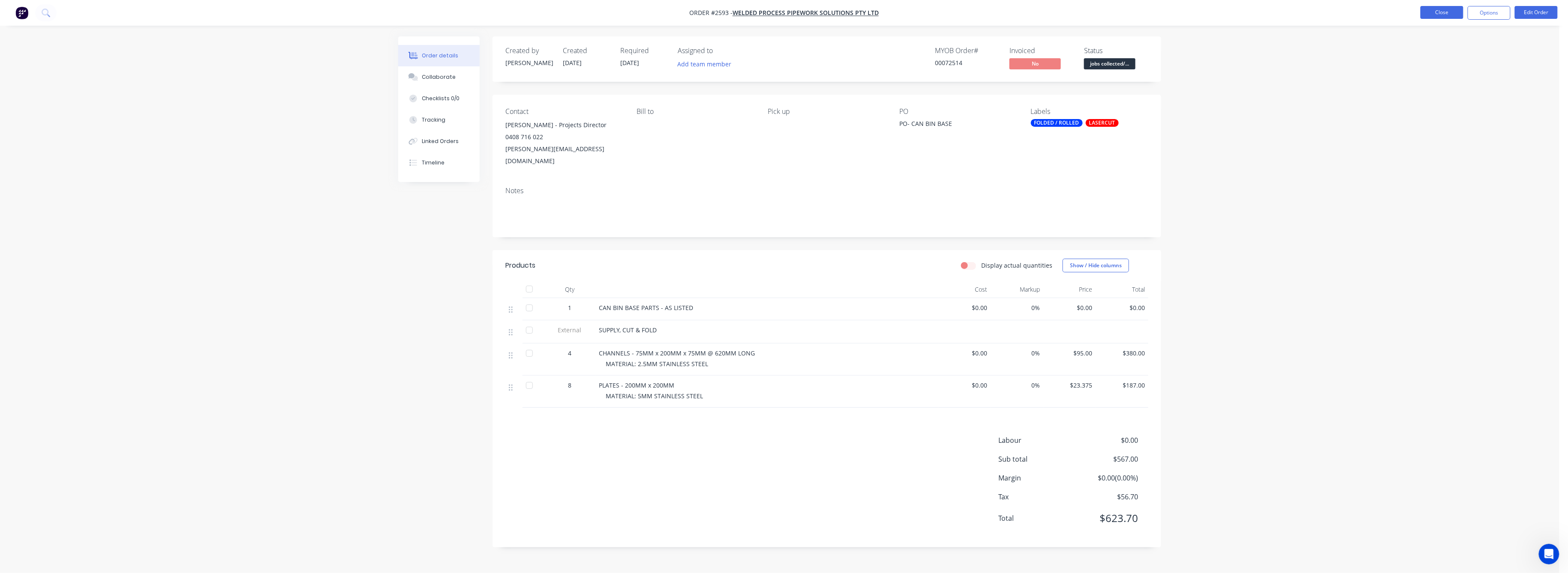
click at [1434, 13] on button "Close" at bounding box center [1442, 12] width 43 height 13
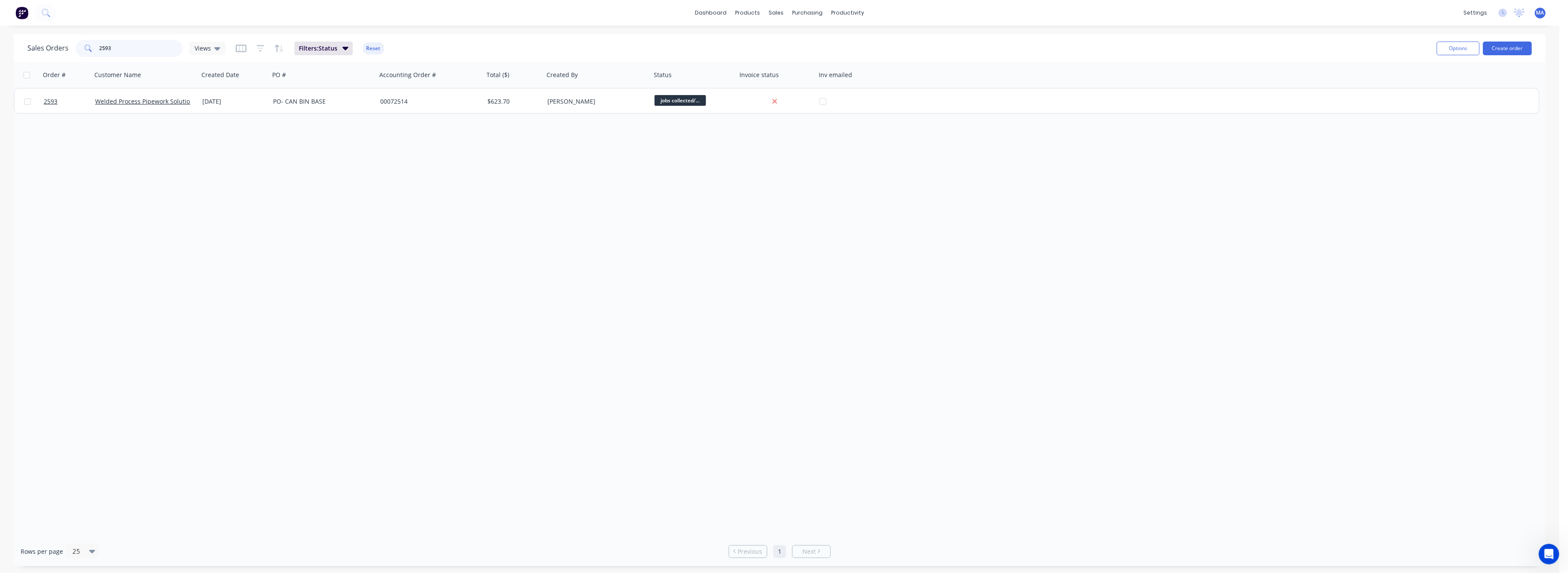
drag, startPoint x: 111, startPoint y: 48, endPoint x: 106, endPoint y: 48, distance: 5.0
click at [106, 48] on input "2593" at bounding box center [141, 48] width 83 height 17
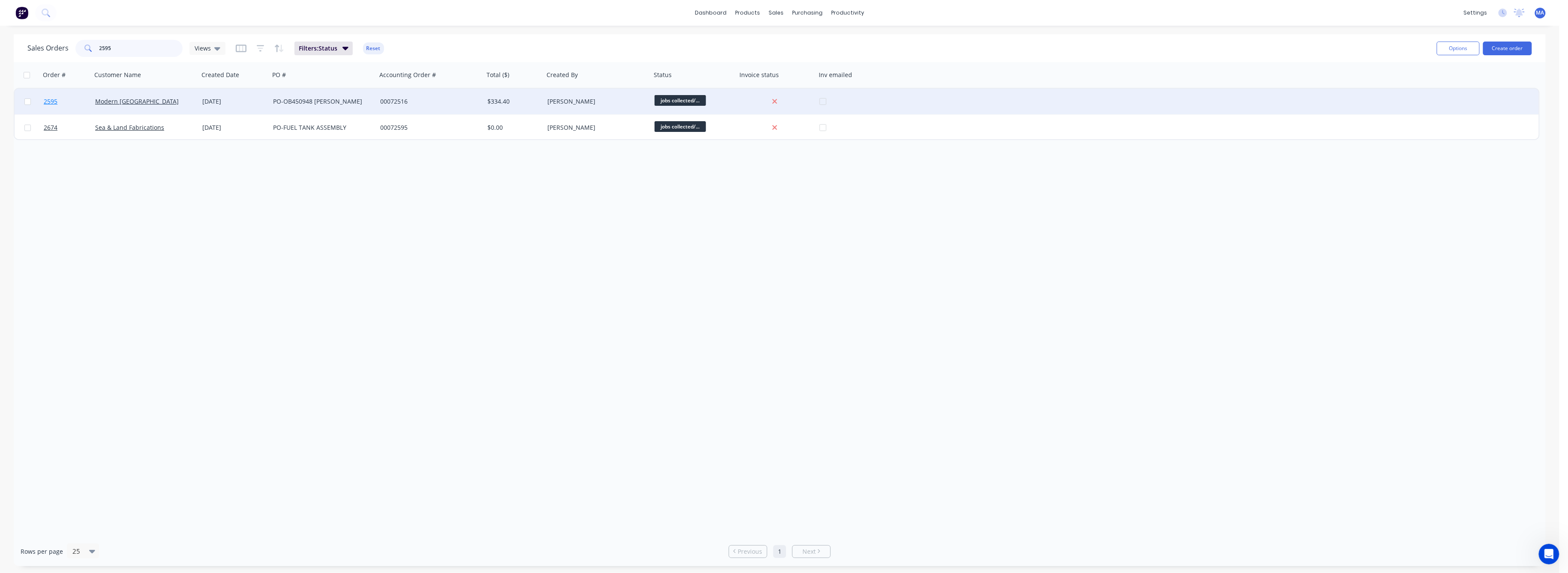
type input "2595"
click at [56, 101] on span "2595" at bounding box center [50, 102] width 13 height 9
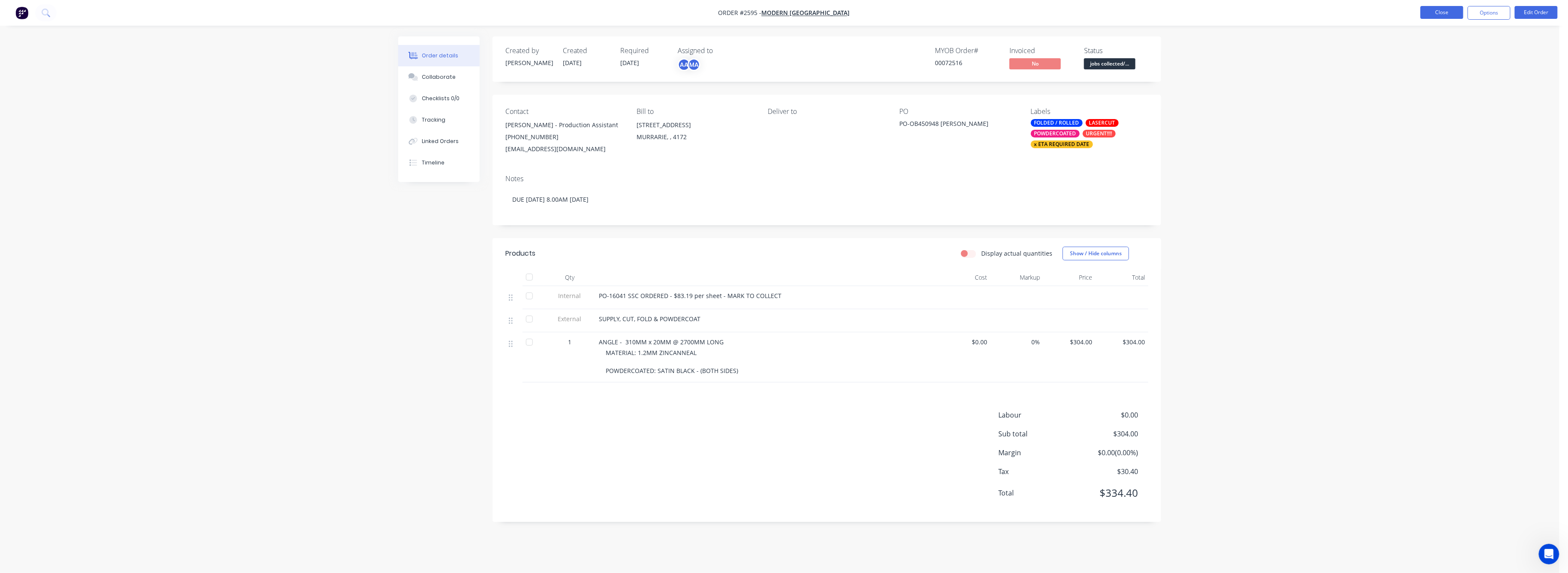
click at [1450, 11] on button "Close" at bounding box center [1442, 12] width 43 height 13
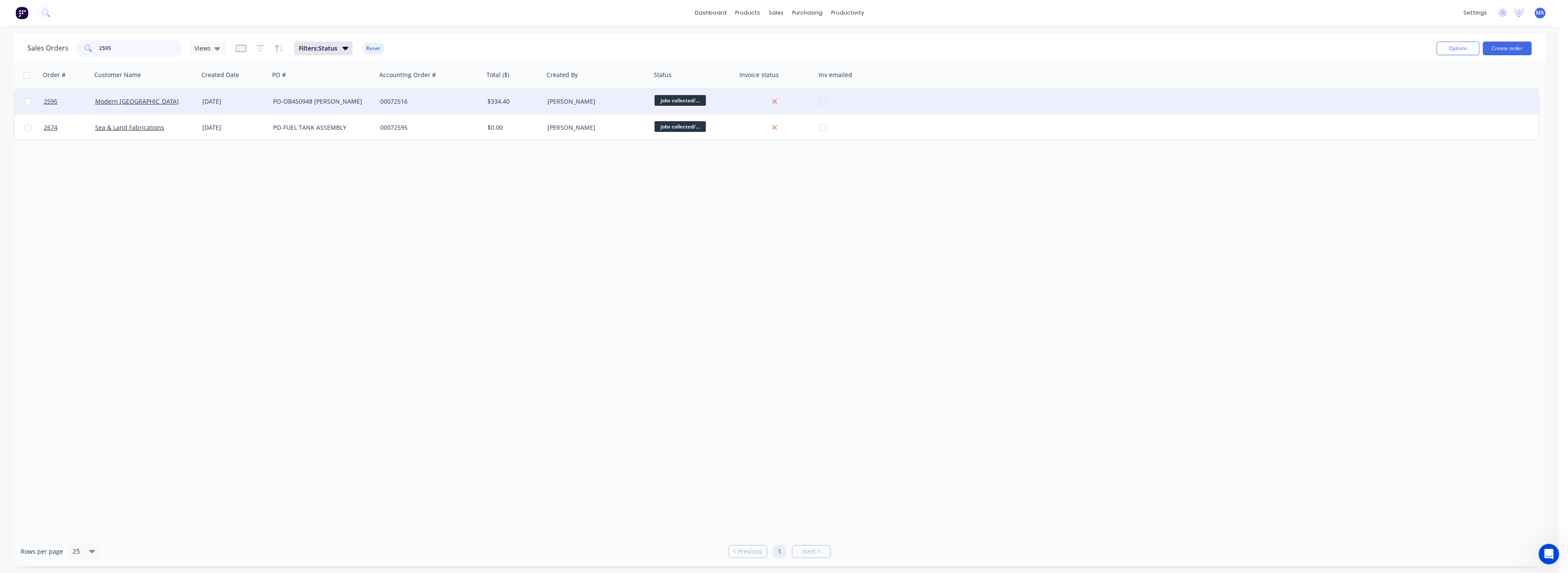
drag, startPoint x: 113, startPoint y: 48, endPoint x: 129, endPoint y: 90, distance: 44.9
click at [113, 49] on input "2595" at bounding box center [141, 48] width 83 height 17
drag, startPoint x: 111, startPoint y: 49, endPoint x: 124, endPoint y: 89, distance: 42.1
click at [109, 53] on input "2595" at bounding box center [141, 48] width 83 height 17
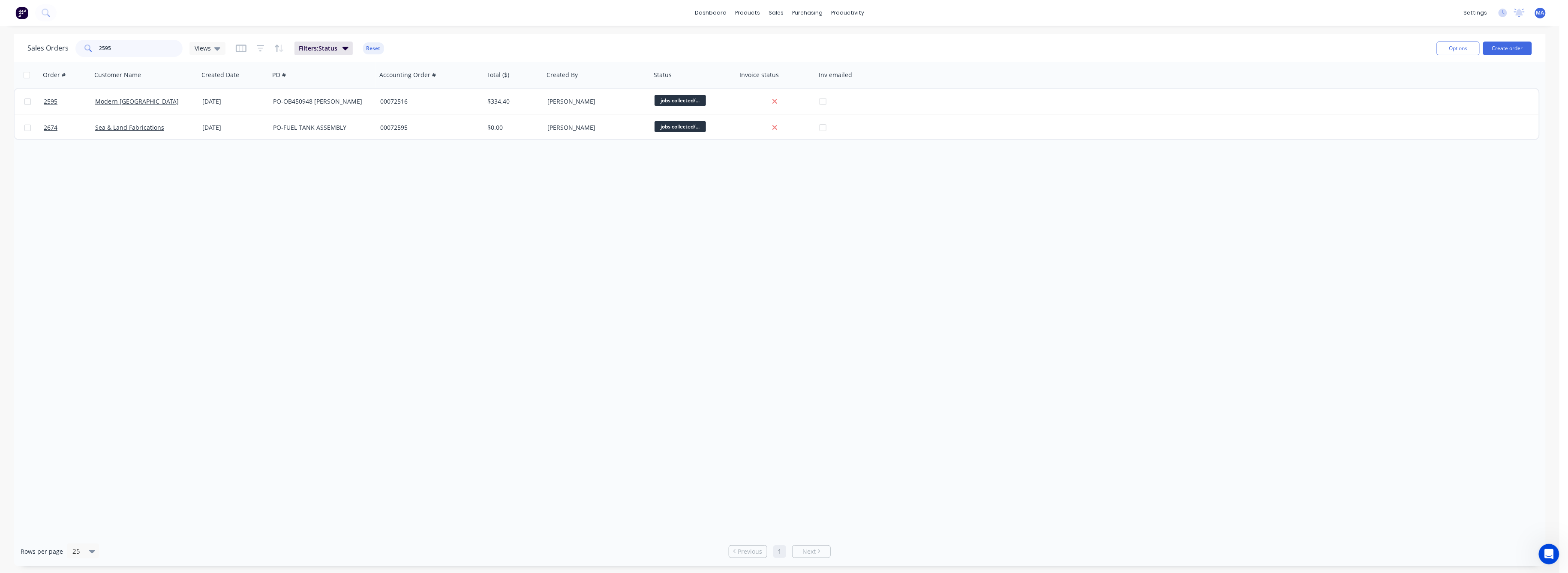
drag, startPoint x: 108, startPoint y: 46, endPoint x: 132, endPoint y: 71, distance: 34.7
click at [113, 48] on input "2595" at bounding box center [141, 48] width 83 height 17
drag, startPoint x: 111, startPoint y: 48, endPoint x: 101, endPoint y: 70, distance: 24.2
click at [107, 49] on input "2595" at bounding box center [141, 48] width 83 height 17
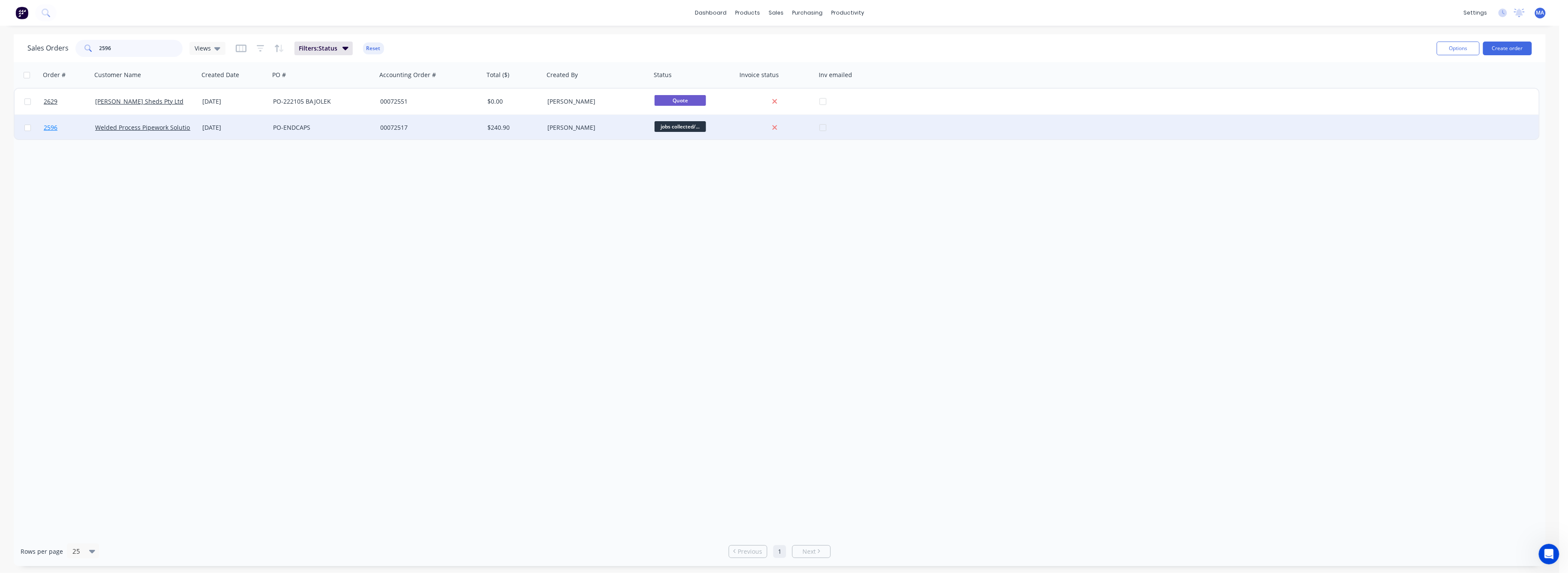
type input "2596"
click at [51, 125] on span "2596" at bounding box center [50, 127] width 13 height 9
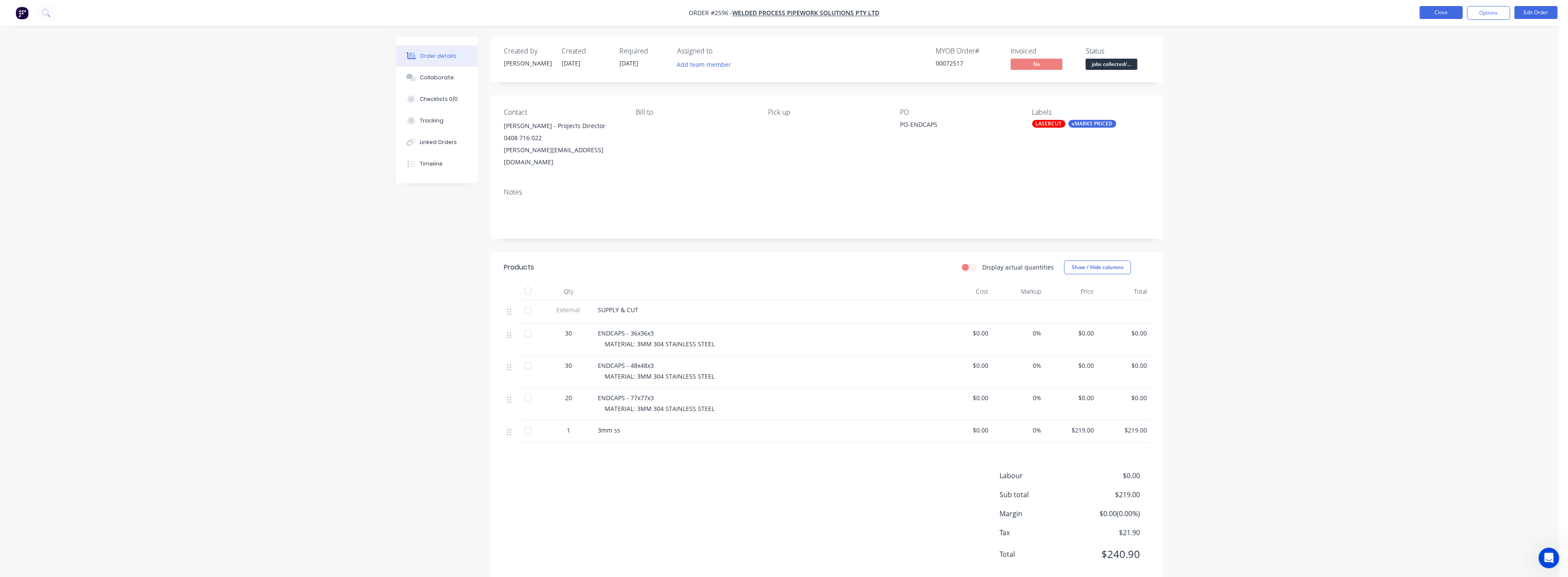
click at [1435, 12] on button "Close" at bounding box center [1442, 12] width 43 height 13
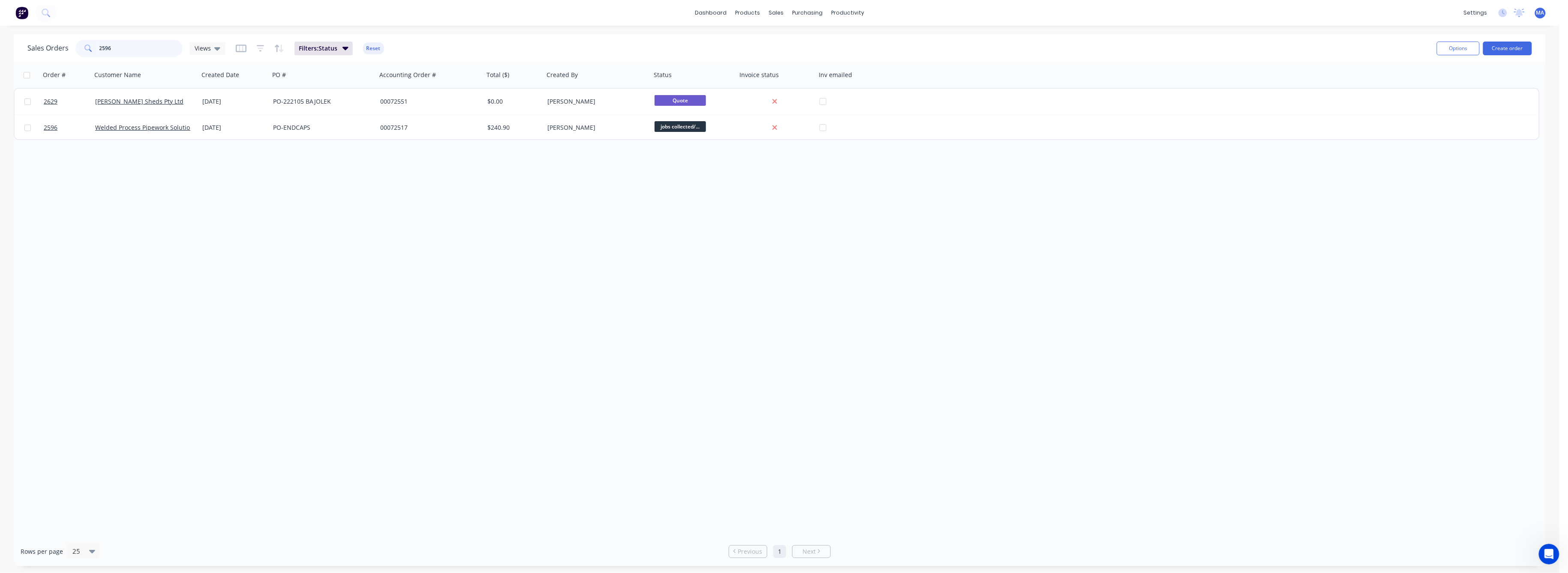
drag, startPoint x: 112, startPoint y: 46, endPoint x: 95, endPoint y: 49, distance: 17.3
click at [95, 49] on div "2596" at bounding box center [129, 48] width 107 height 17
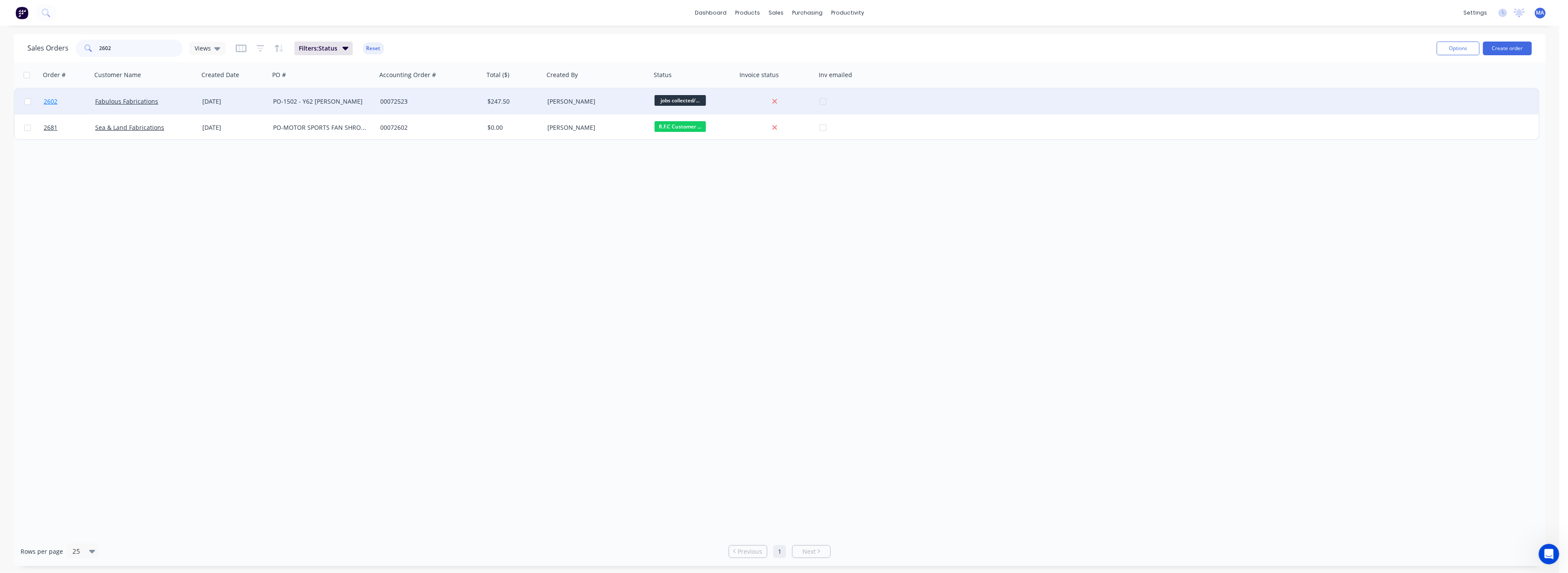
type input "2602"
click at [50, 96] on link "2602" at bounding box center [69, 102] width 52 height 26
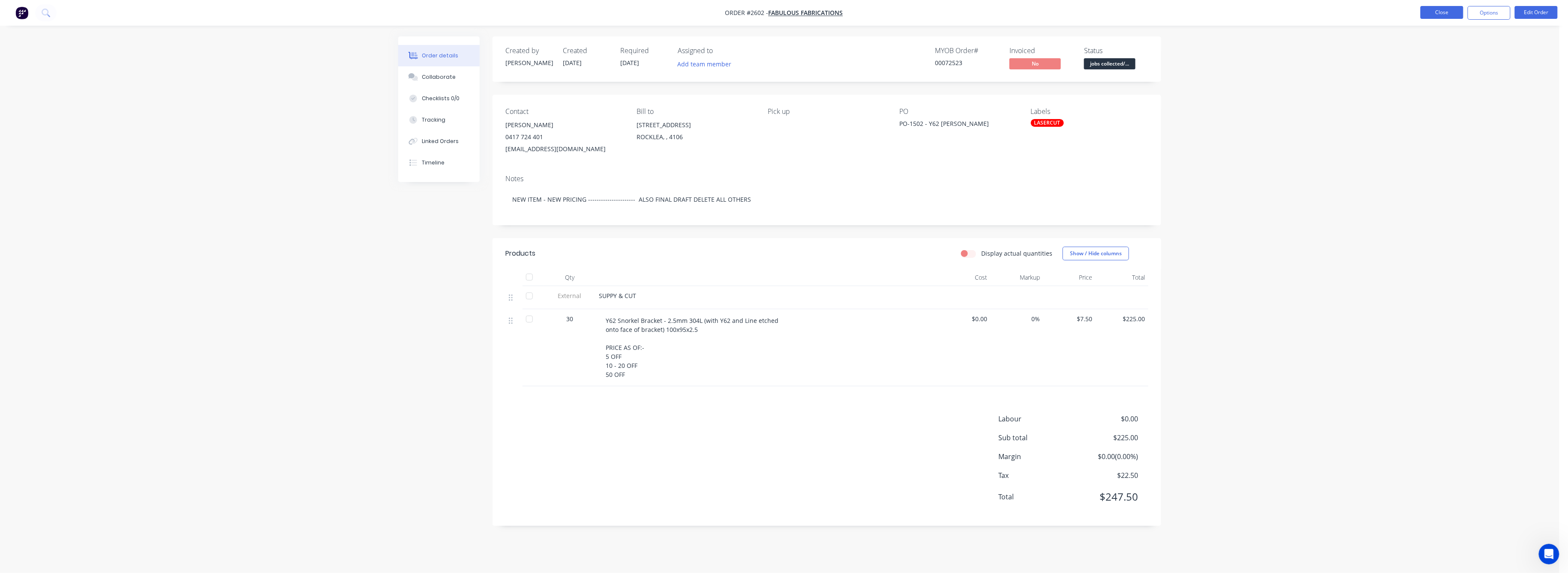
click at [1452, 10] on button "Close" at bounding box center [1442, 12] width 43 height 13
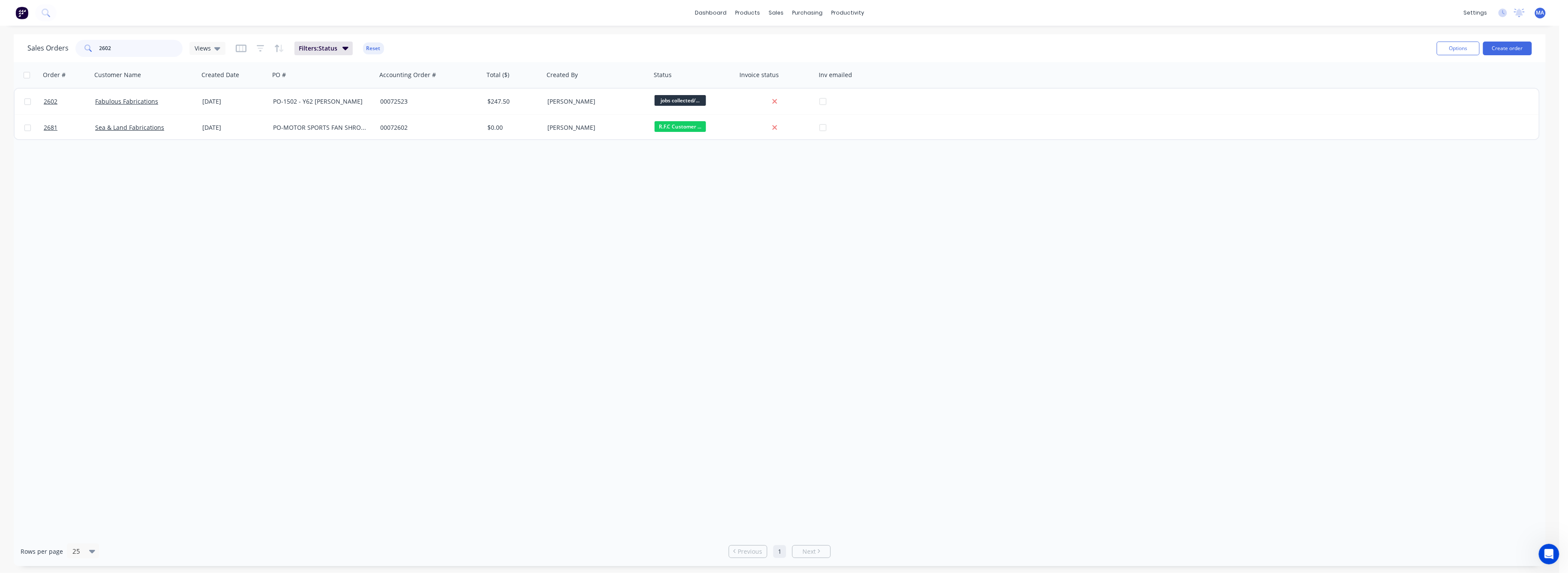
drag, startPoint x: 112, startPoint y: 48, endPoint x: 107, endPoint y: 47, distance: 5.1
click at [107, 47] on input "2602" at bounding box center [141, 48] width 83 height 17
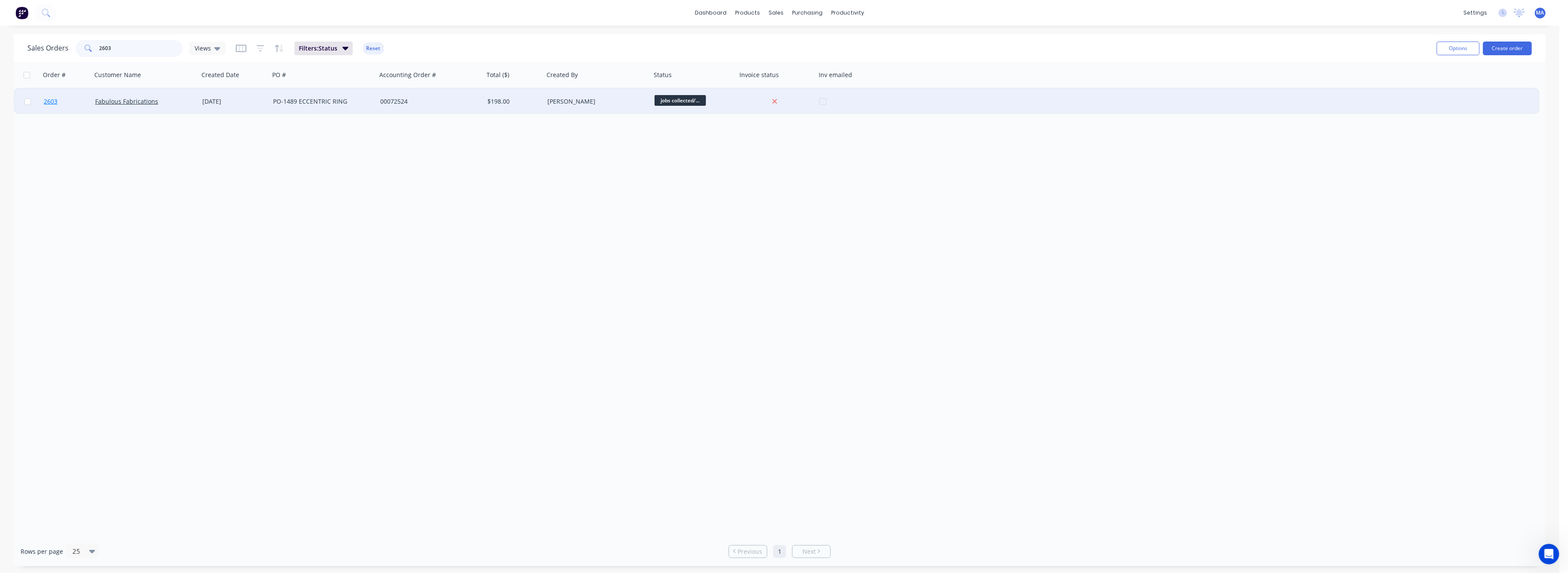
type input "2603"
click at [53, 99] on span "2603" at bounding box center [50, 102] width 13 height 9
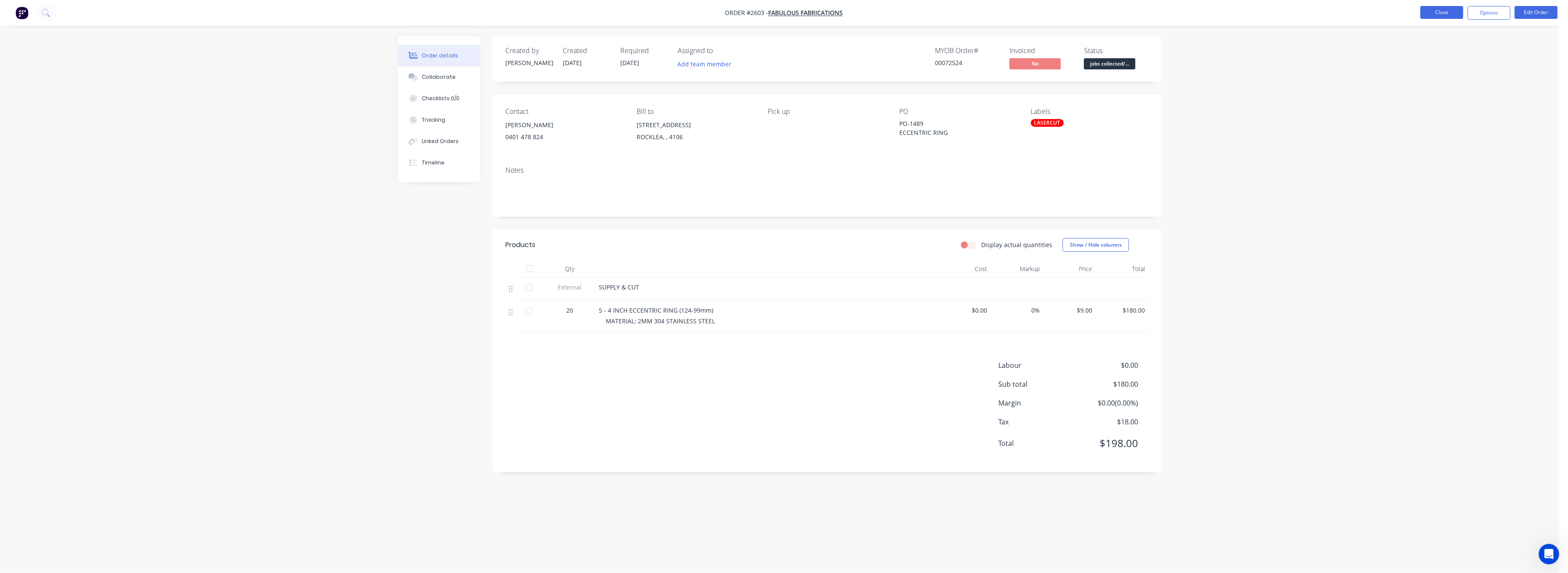
click at [1437, 11] on button "Close" at bounding box center [1442, 12] width 43 height 13
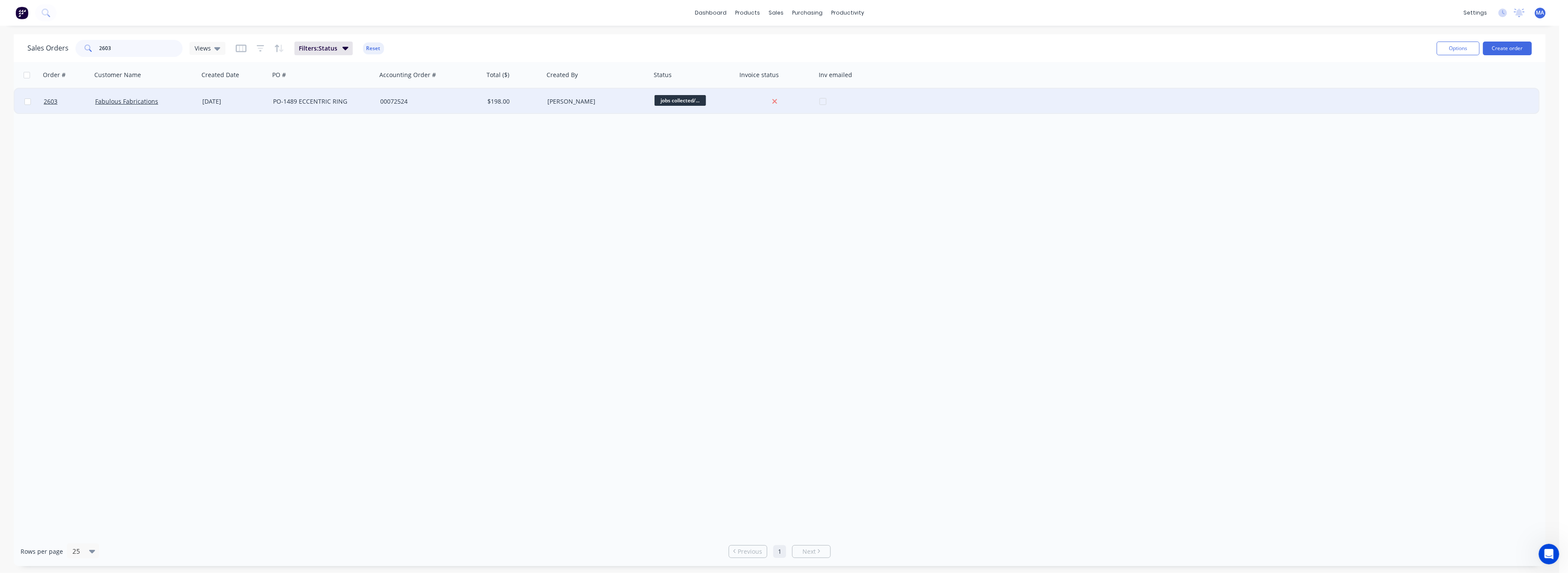
drag, startPoint x: 110, startPoint y: 46, endPoint x: 148, endPoint y: 89, distance: 57.4
click at [105, 47] on input "2603" at bounding box center [141, 48] width 83 height 17
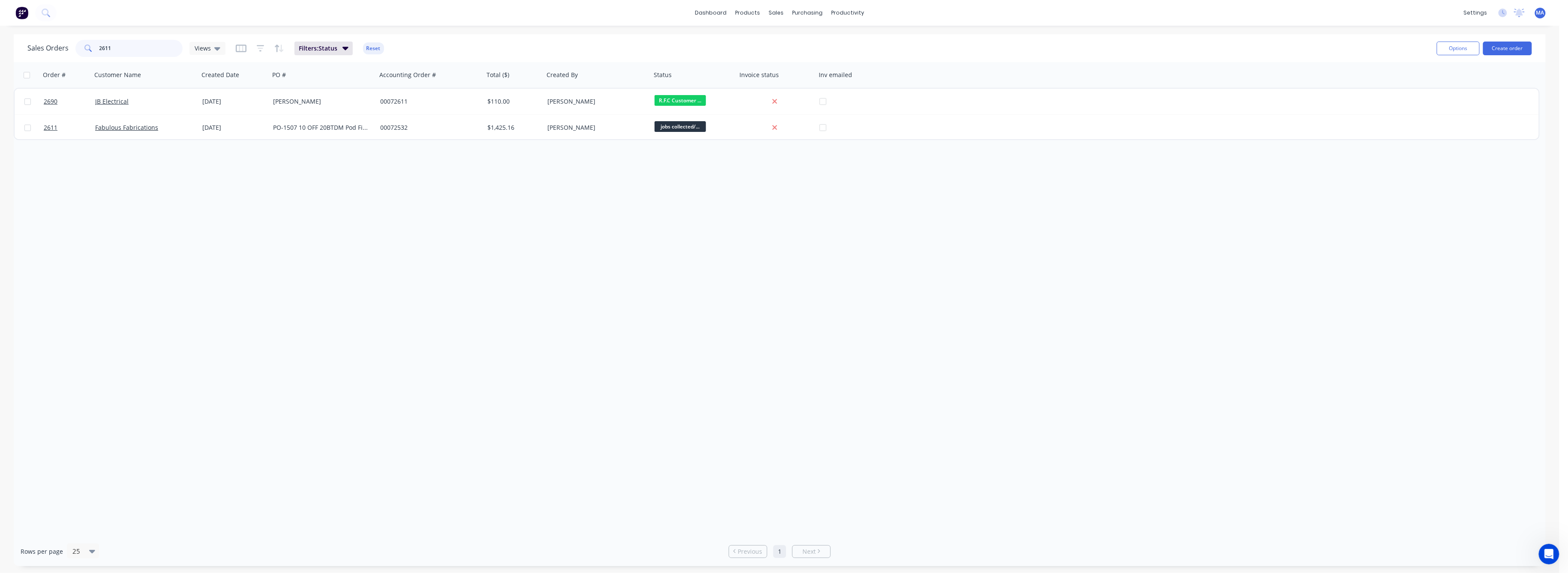
drag, startPoint x: 110, startPoint y: 49, endPoint x: 105, endPoint y: 48, distance: 5.1
click at [105, 48] on input "2611" at bounding box center [141, 48] width 83 height 17
drag, startPoint x: 115, startPoint y: 48, endPoint x: 107, endPoint y: 49, distance: 8.1
click at [107, 48] on input "2620" at bounding box center [141, 48] width 83 height 17
drag, startPoint x: 112, startPoint y: 48, endPoint x: 103, endPoint y: 51, distance: 9.5
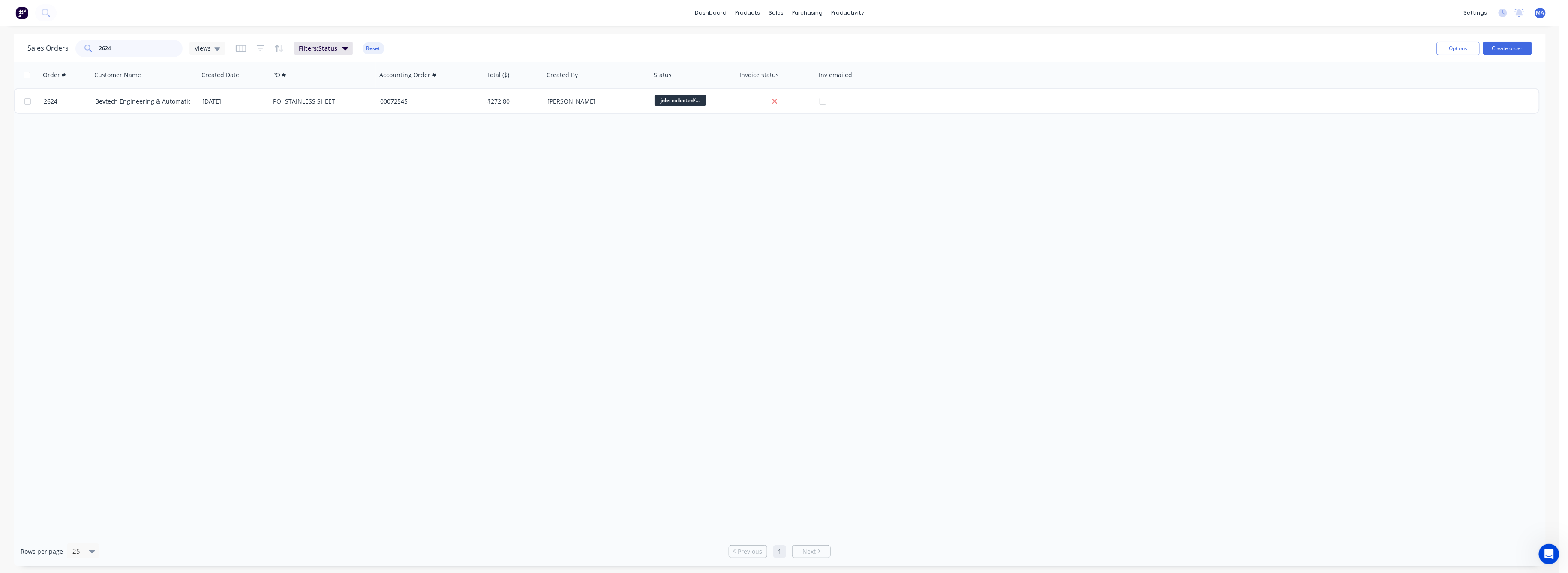
click at [105, 50] on input "2624" at bounding box center [141, 48] width 83 height 17
drag, startPoint x: 109, startPoint y: 45, endPoint x: 113, endPoint y: 46, distance: 4.1
click at [109, 45] on input "2624" at bounding box center [141, 48] width 83 height 17
click at [107, 49] on input "2624" at bounding box center [141, 48] width 83 height 17
drag, startPoint x: 112, startPoint y: 49, endPoint x: 107, endPoint y: 49, distance: 5.0
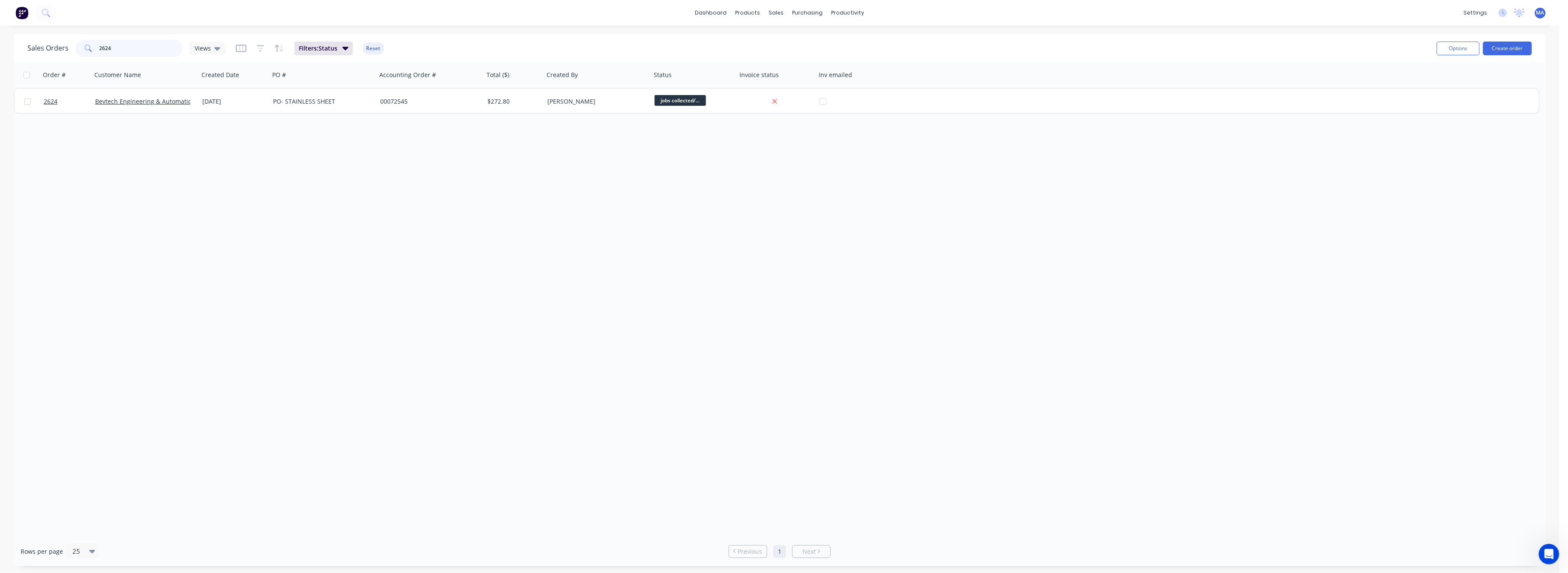
click at [107, 49] on input "2624" at bounding box center [141, 48] width 83 height 17
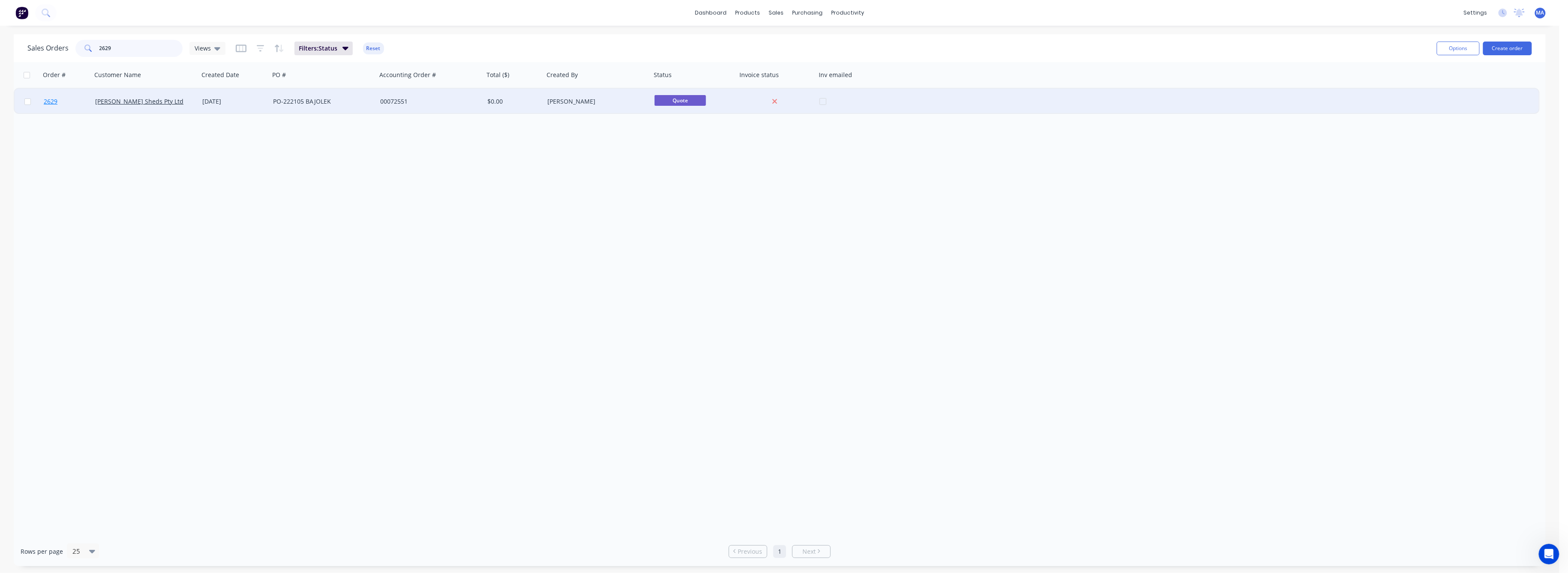
type input "2629"
click at [46, 101] on span "2629" at bounding box center [50, 102] width 13 height 9
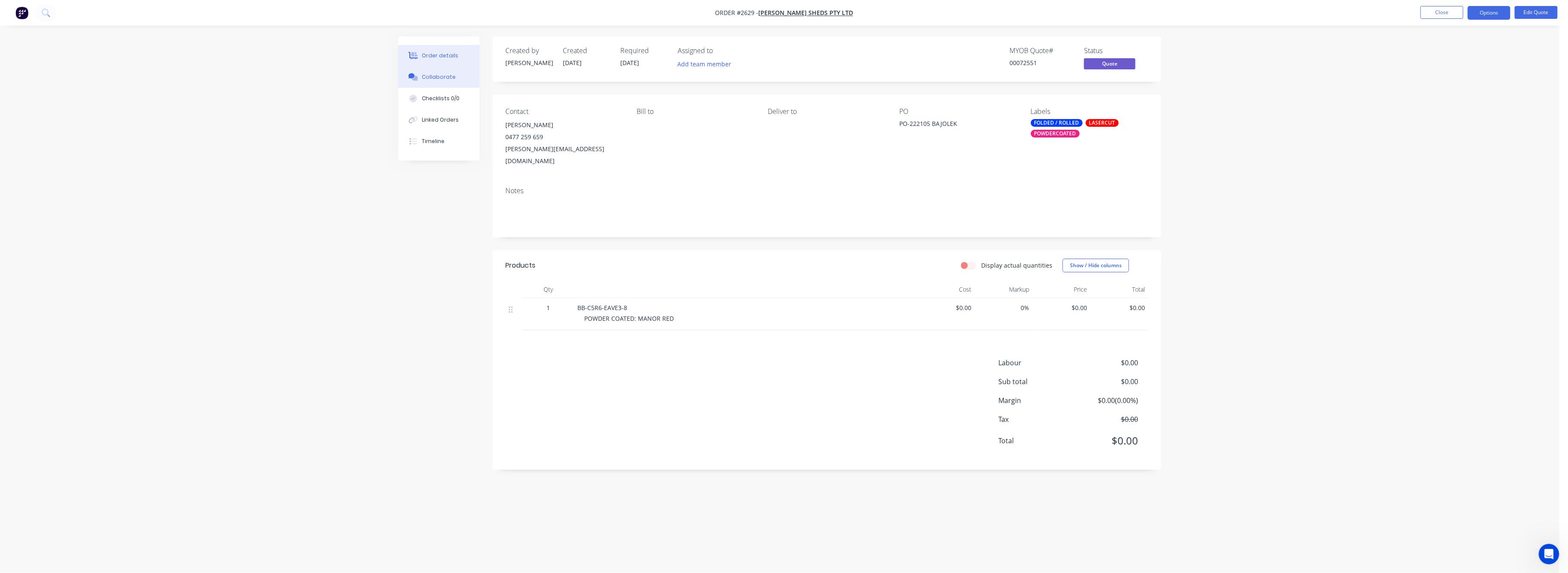
click at [441, 74] on div "Collaborate" at bounding box center [439, 77] width 34 height 8
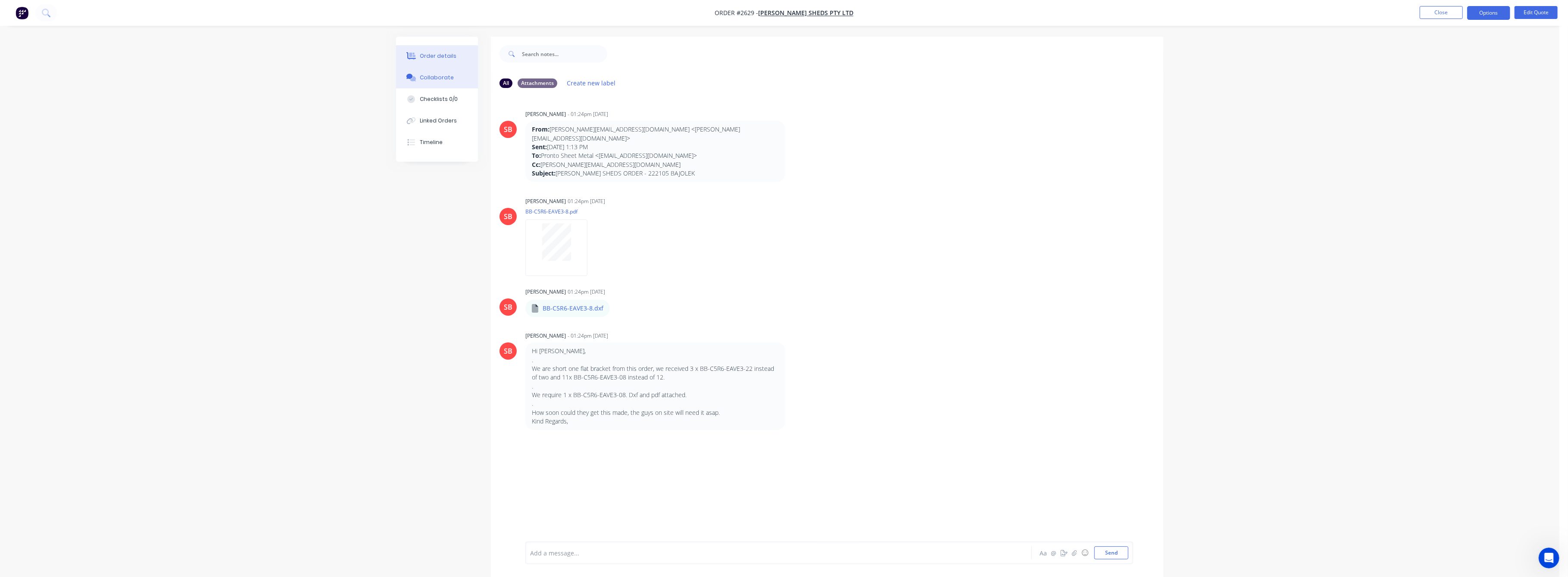
click at [435, 57] on div "Order details" at bounding box center [438, 56] width 36 height 8
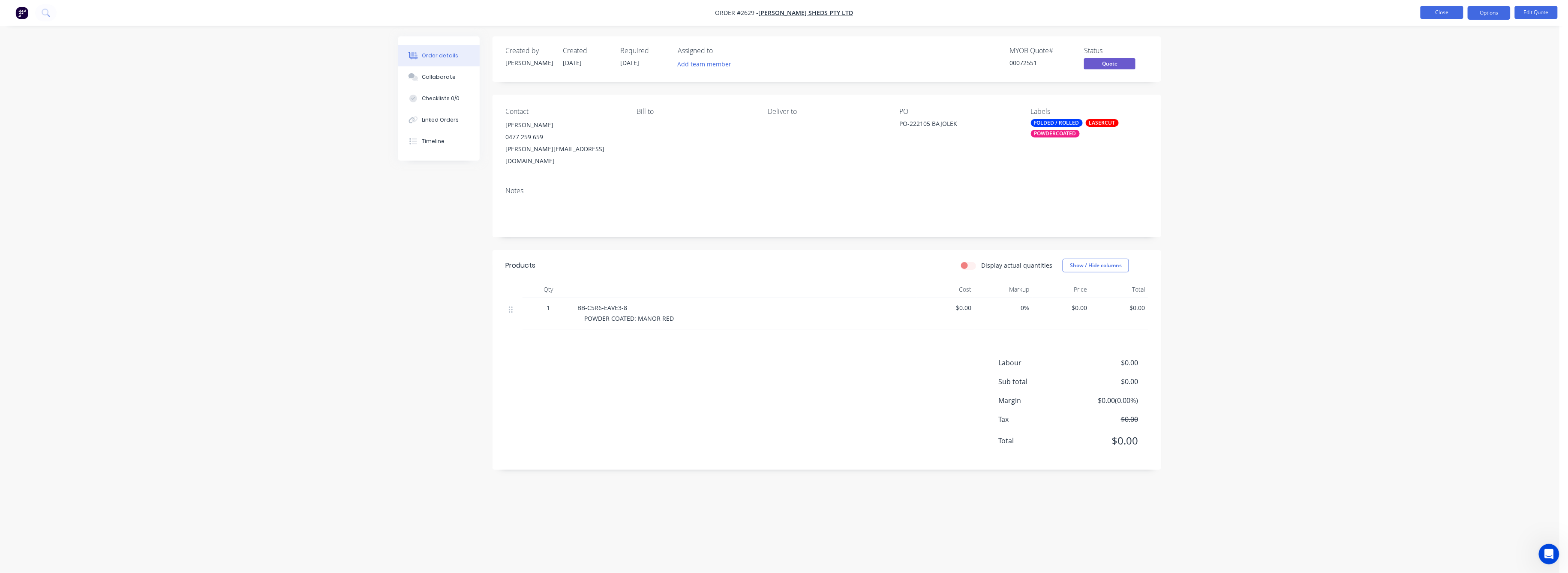
click at [1447, 13] on button "Close" at bounding box center [1442, 12] width 43 height 13
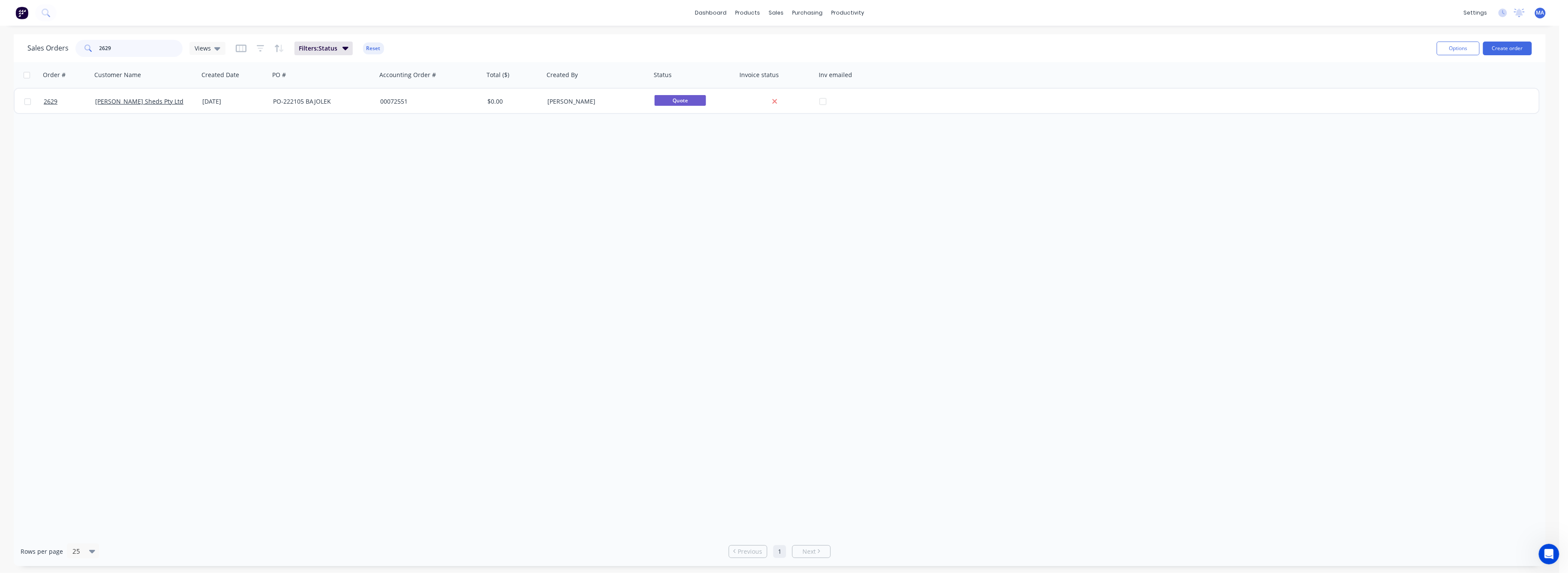
drag, startPoint x: 113, startPoint y: 48, endPoint x: 105, endPoint y: 50, distance: 8.2
click at [105, 50] on input "2629" at bounding box center [141, 48] width 83 height 17
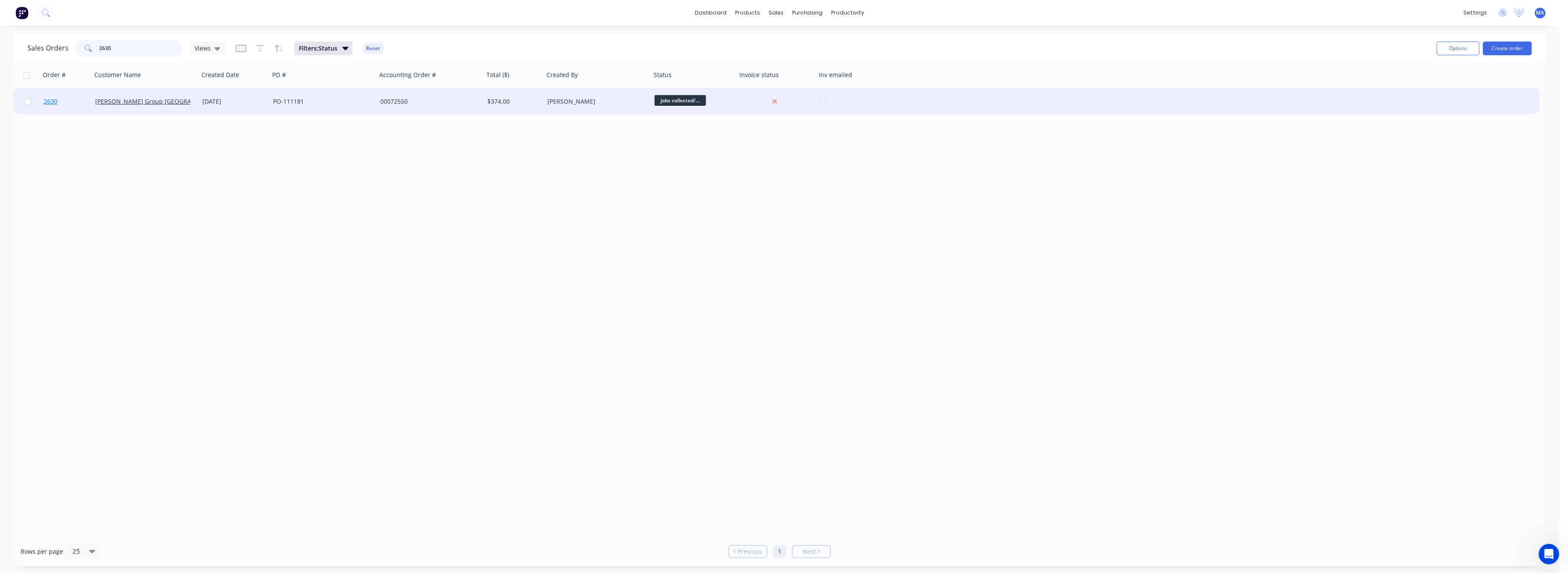
type input "2630"
click at [49, 99] on span "2630" at bounding box center [50, 102] width 13 height 9
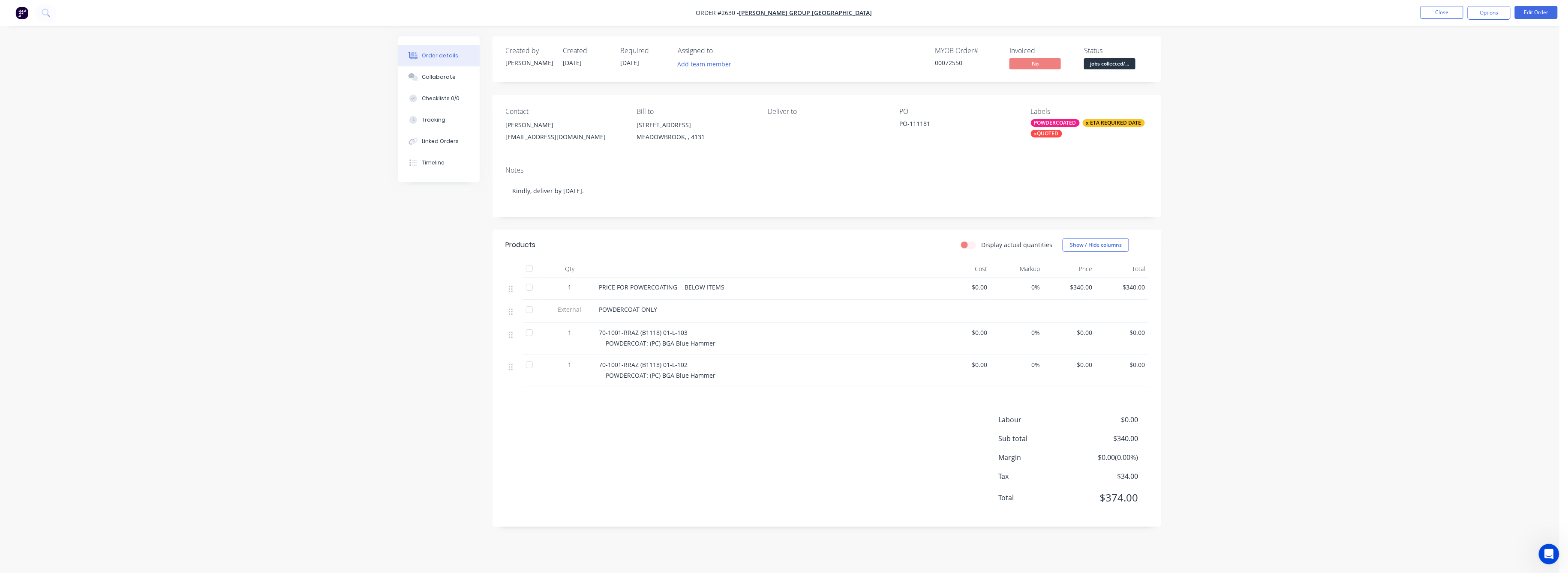
drag, startPoint x: 1430, startPoint y: 10, endPoint x: 1010, endPoint y: 51, distance: 422.0
click at [1415, 10] on ul "Close Options Edit Order" at bounding box center [1489, 13] width 158 height 13
click at [1444, 12] on button "Close" at bounding box center [1442, 12] width 43 height 13
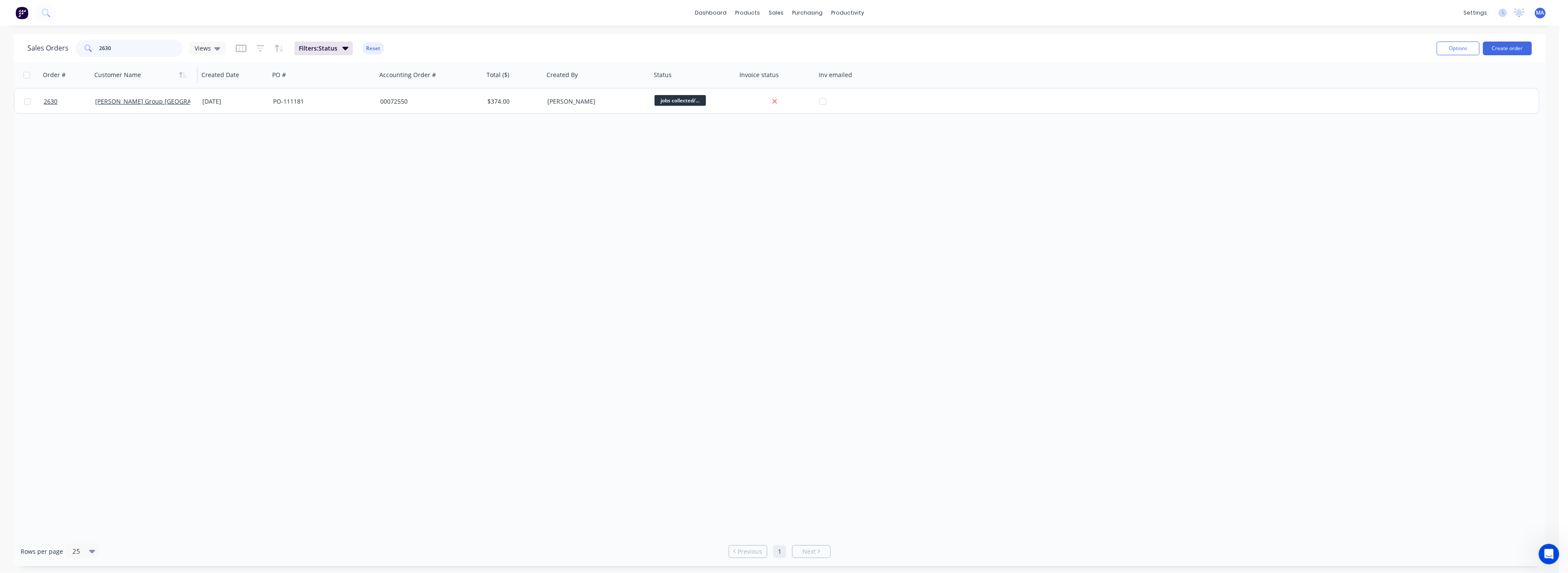
drag, startPoint x: 112, startPoint y: 47, endPoint x: 115, endPoint y: 69, distance: 22.2
click at [107, 47] on input "2630" at bounding box center [141, 48] width 83 height 17
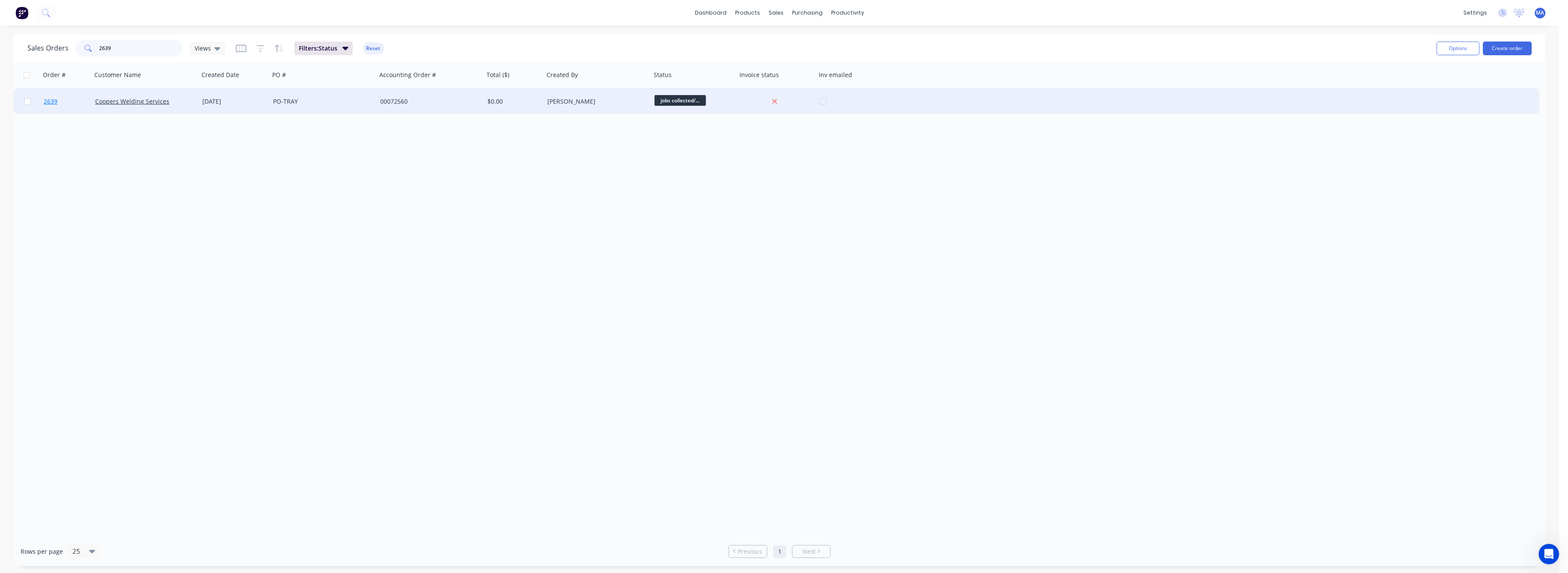
type input "2639"
click at [51, 97] on span "2639" at bounding box center [50, 102] width 13 height 9
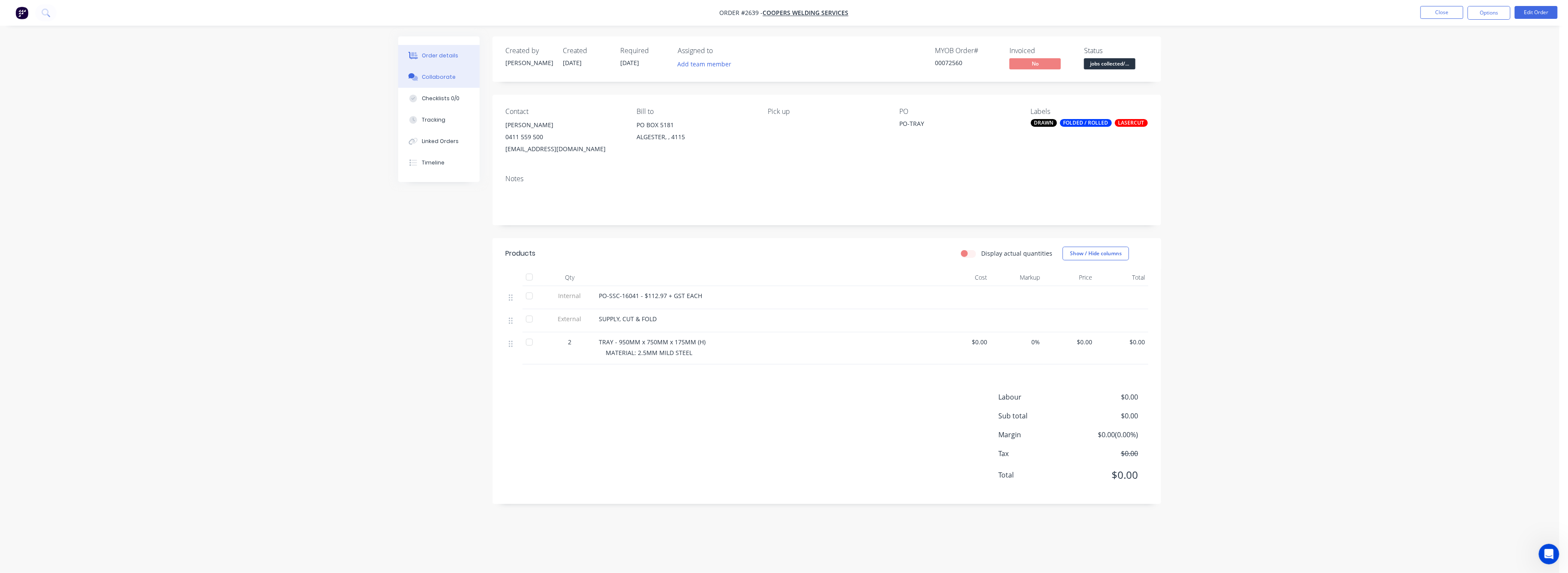
click at [442, 77] on div "Collaborate" at bounding box center [439, 77] width 34 height 8
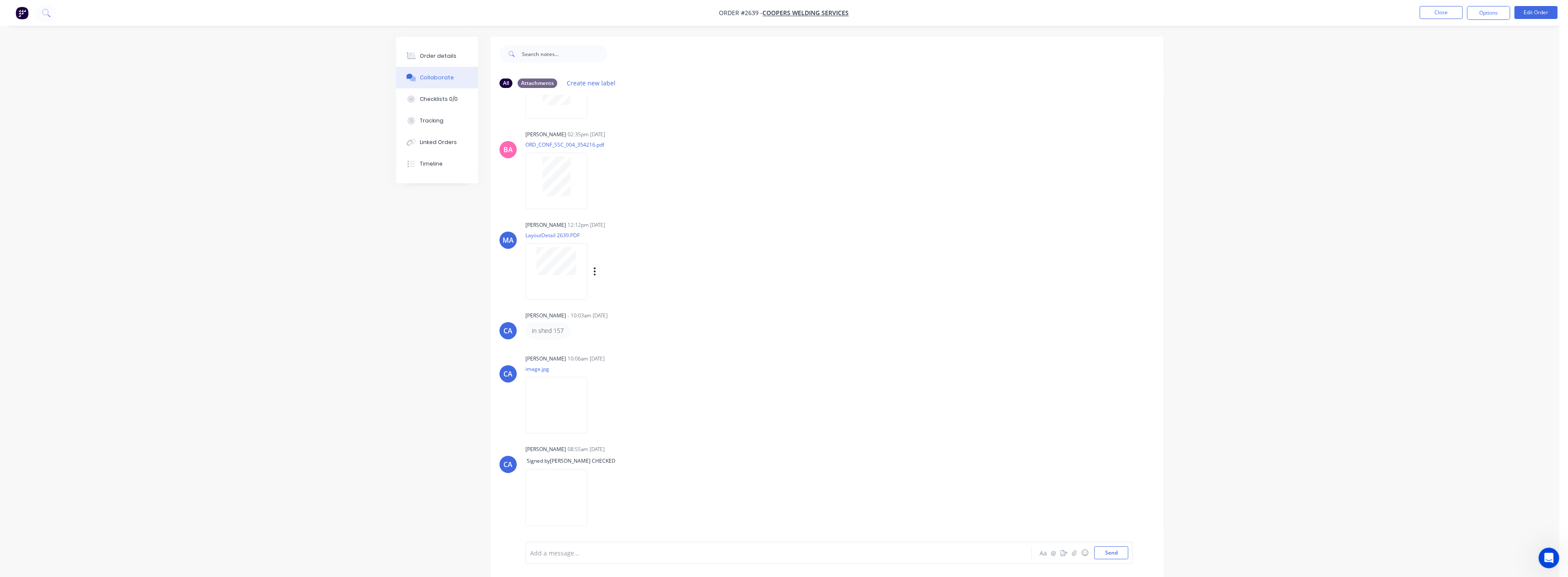
scroll to position [172, 0]
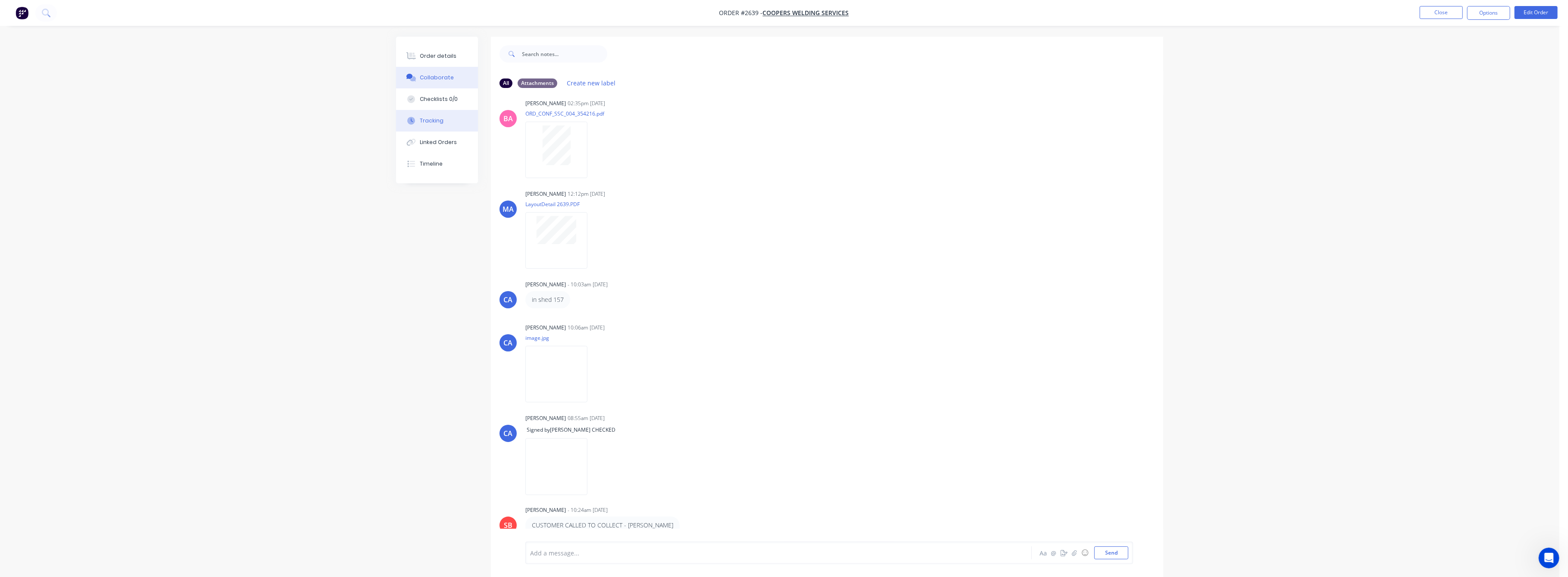
click at [440, 121] on div "Tracking" at bounding box center [432, 120] width 23 height 8
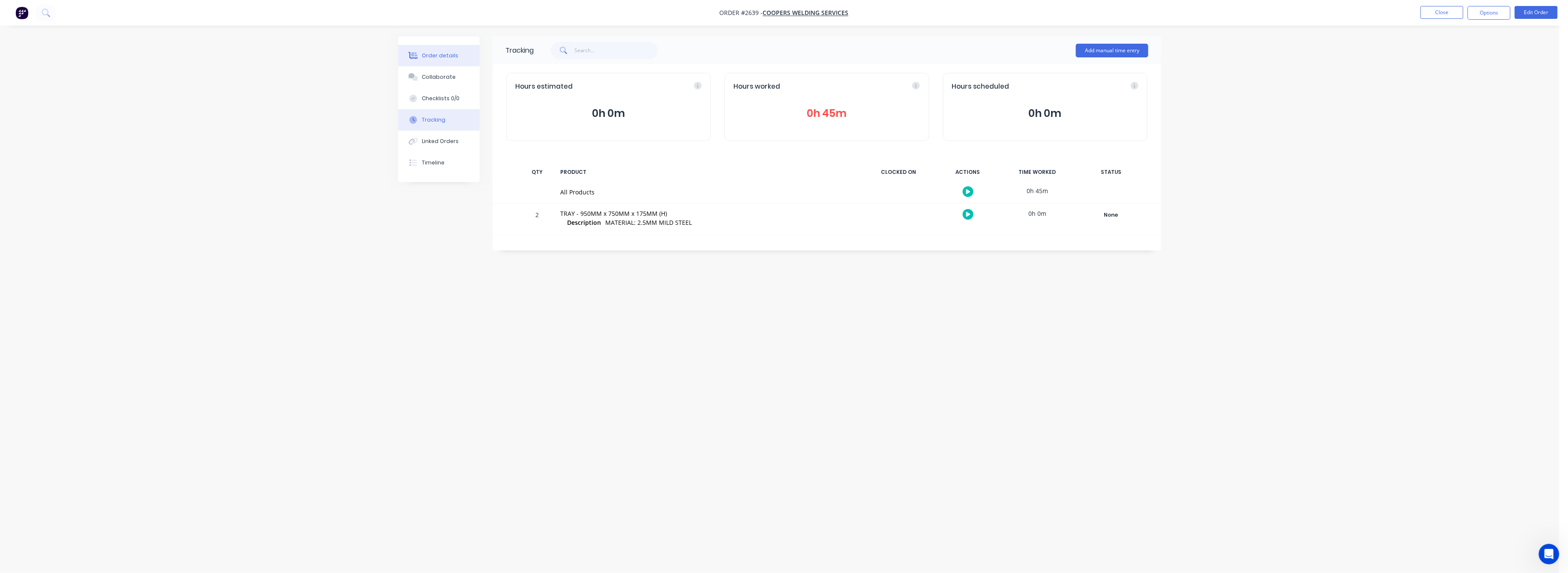
drag, startPoint x: 434, startPoint y: 58, endPoint x: 457, endPoint y: 62, distance: 23.3
click at [436, 58] on div "Order details" at bounding box center [440, 56] width 36 height 8
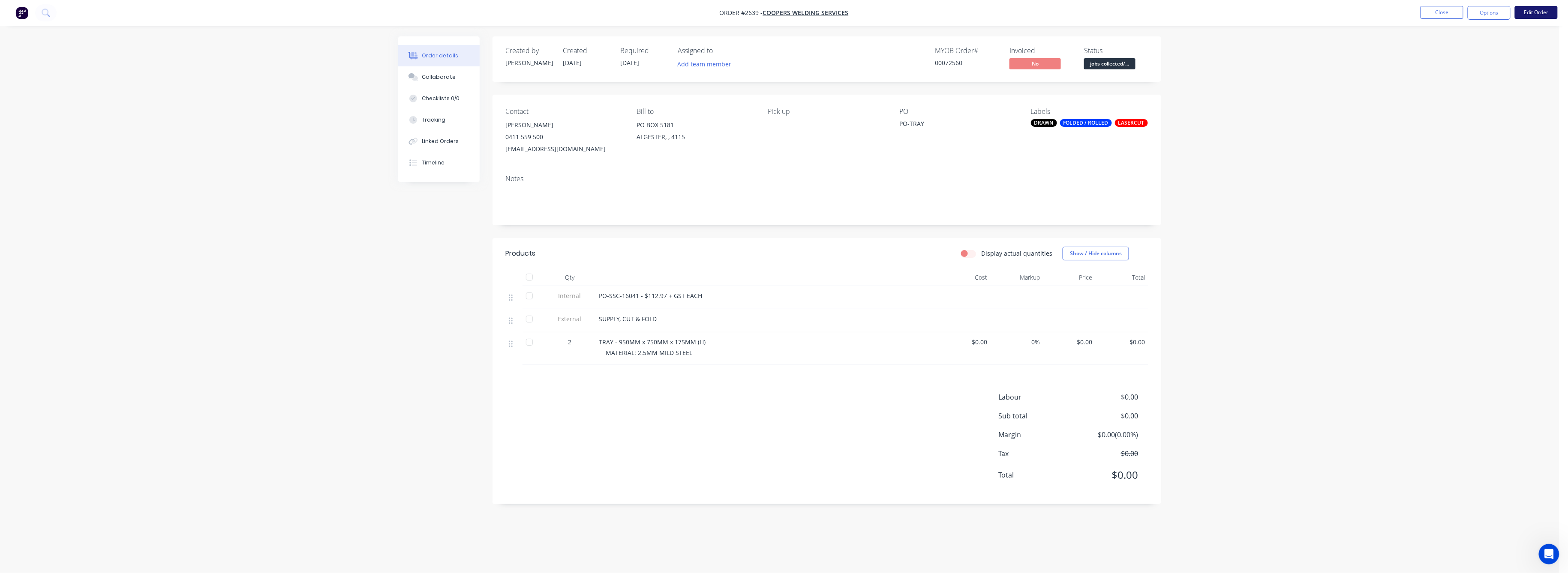
click at [1528, 9] on button "Edit Order" at bounding box center [1537, 12] width 43 height 13
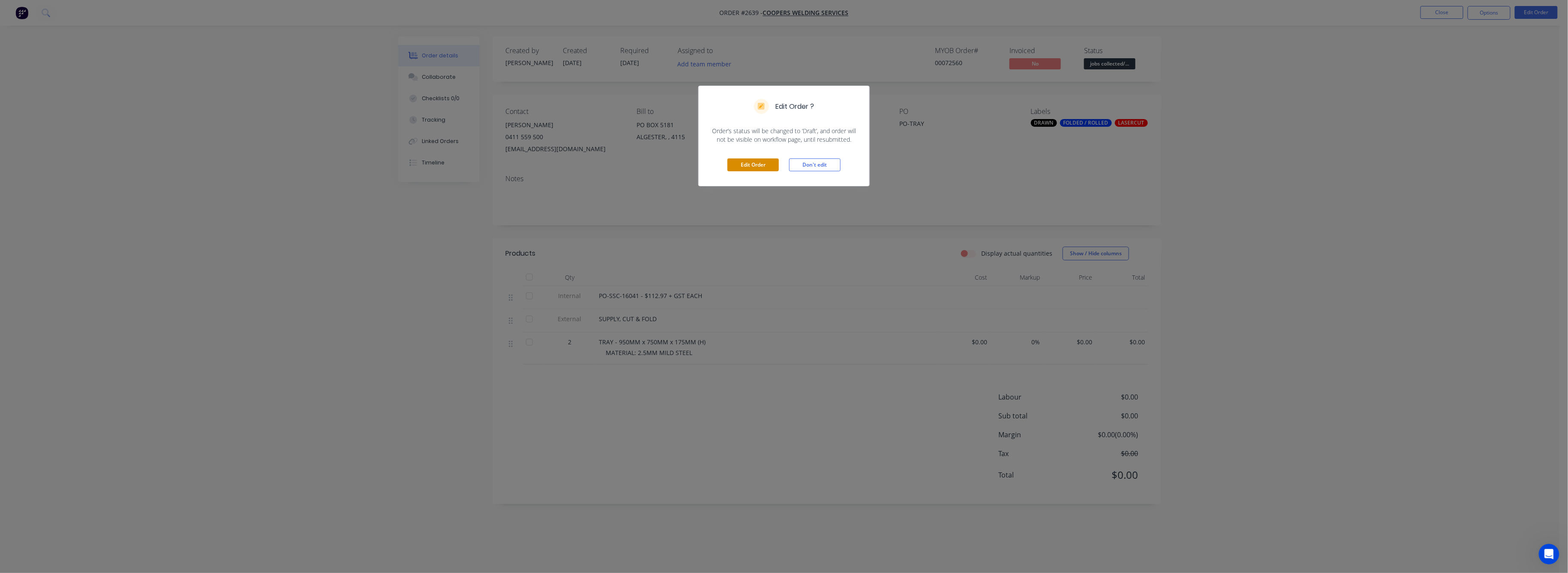
drag, startPoint x: 742, startPoint y: 162, endPoint x: 745, endPoint y: 166, distance: 5.0
click at [743, 162] on button "Edit Order" at bounding box center [753, 165] width 52 height 13
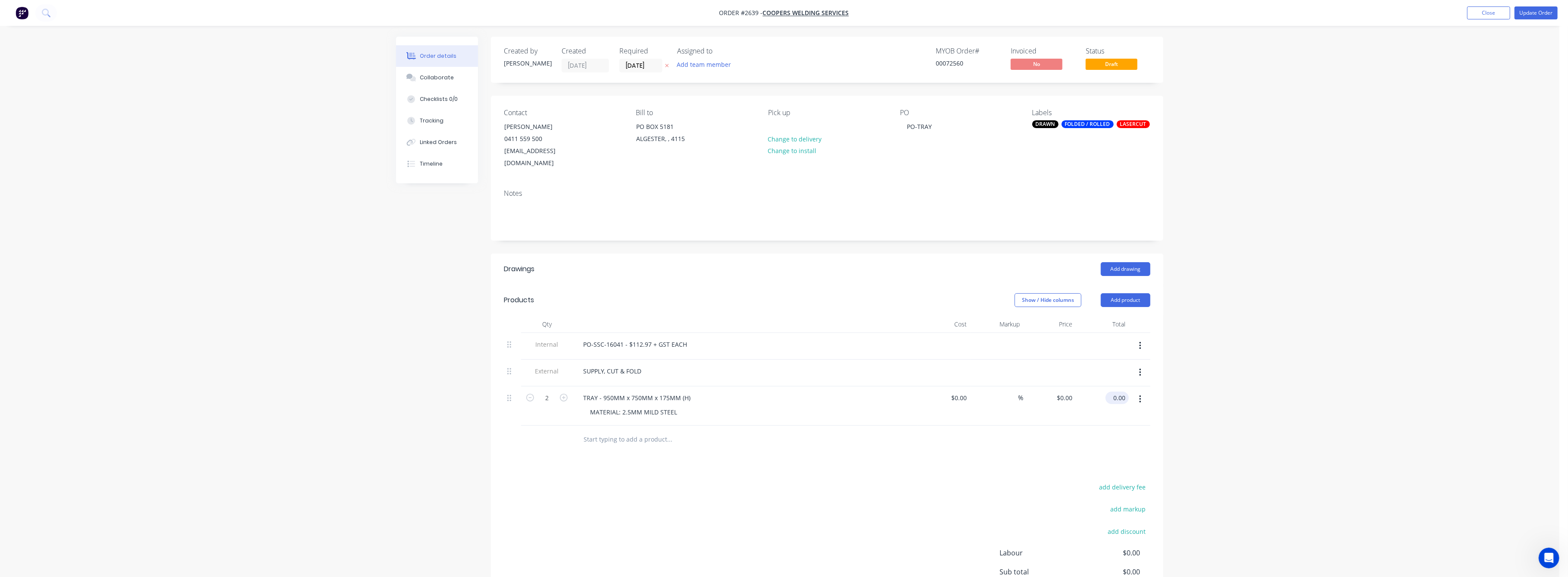
click at [1121, 392] on input "0.00" at bounding box center [1119, 398] width 20 height 12
type input "498"
type input "$249.00"
type input "$498.00"
click at [1264, 379] on div "Order details Collaborate Checklists 0/0 Tracking Linked Orders Timeline Order …" at bounding box center [779, 337] width 1559 height 674
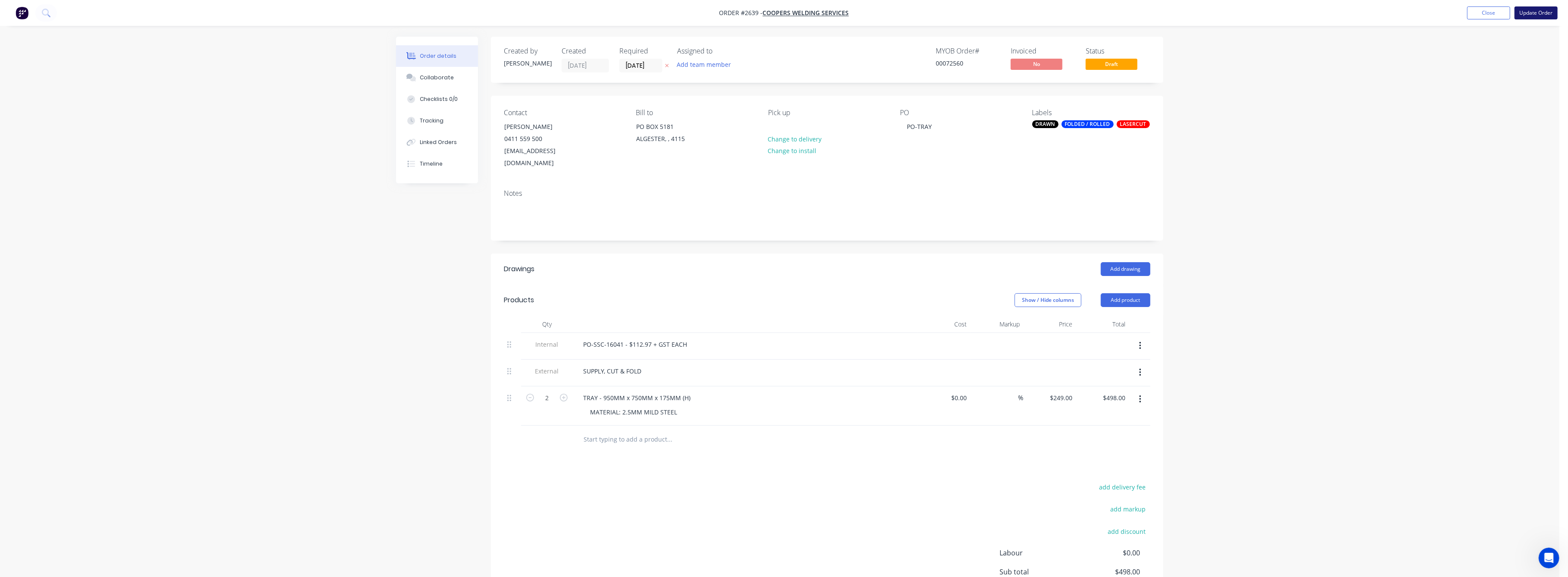
click at [1539, 10] on button "Update Order" at bounding box center [1537, 12] width 43 height 13
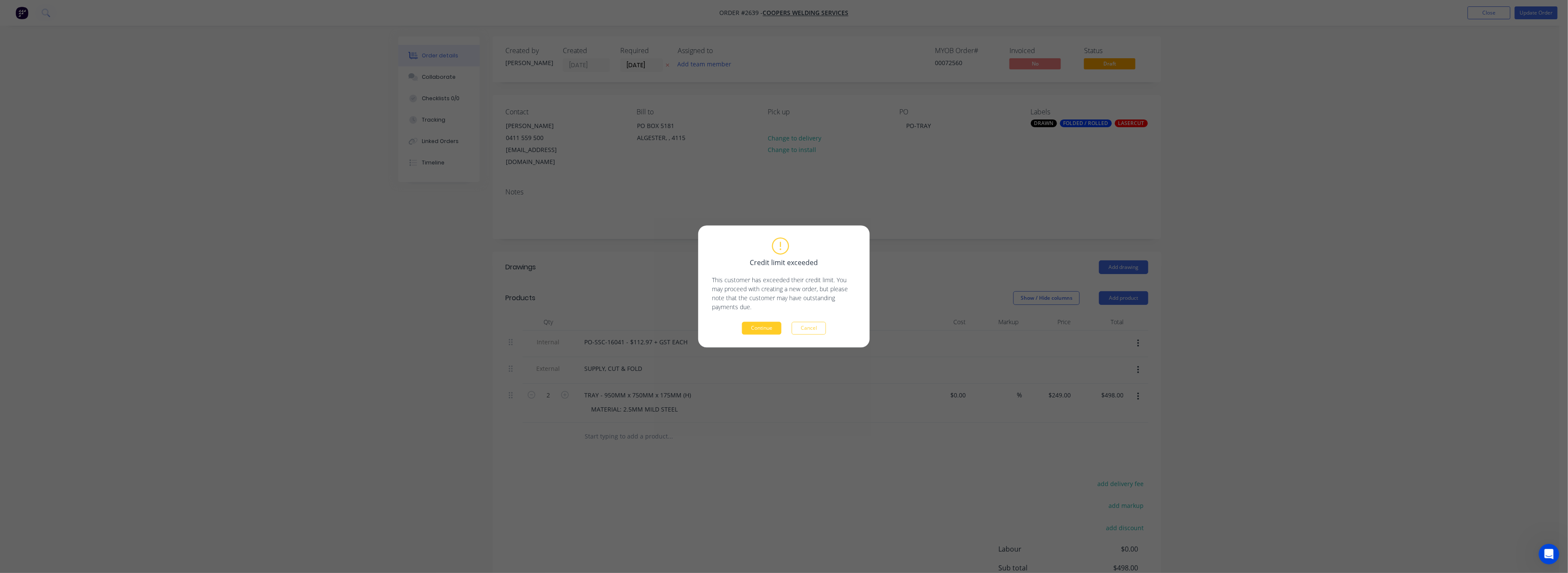
click at [749, 325] on button "Continue" at bounding box center [762, 328] width 39 height 13
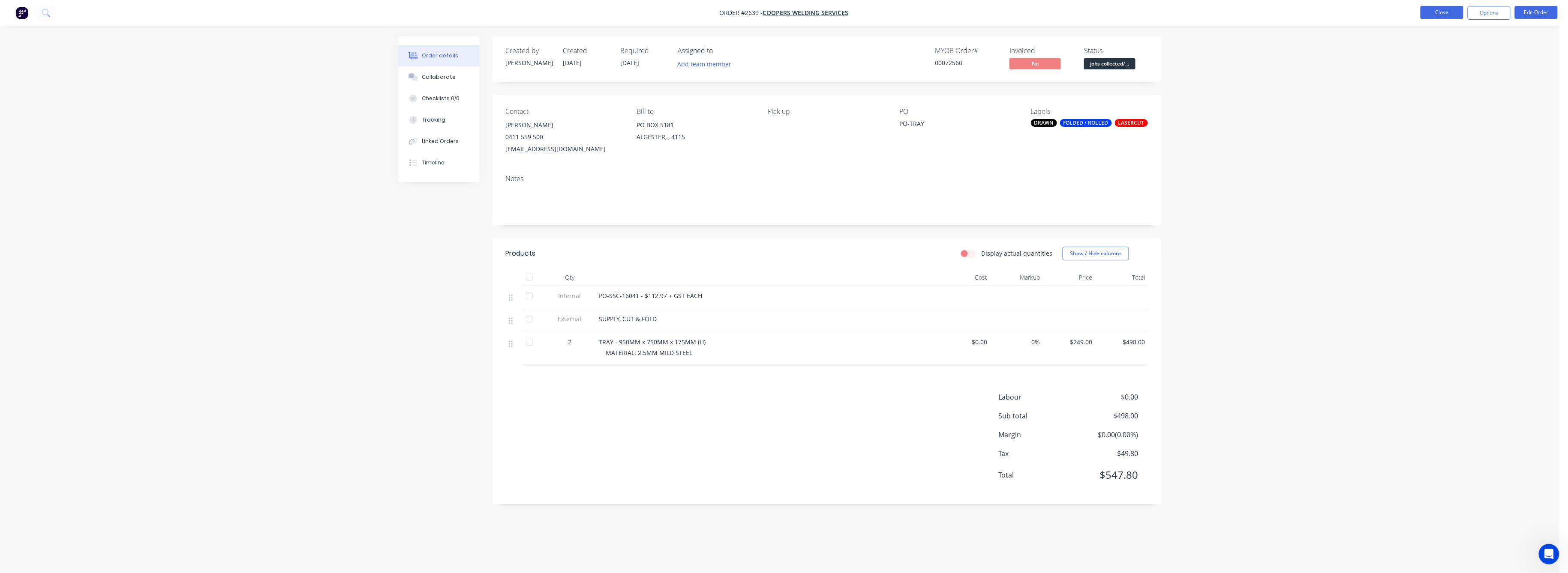
click at [1452, 9] on button "Close" at bounding box center [1442, 12] width 43 height 13
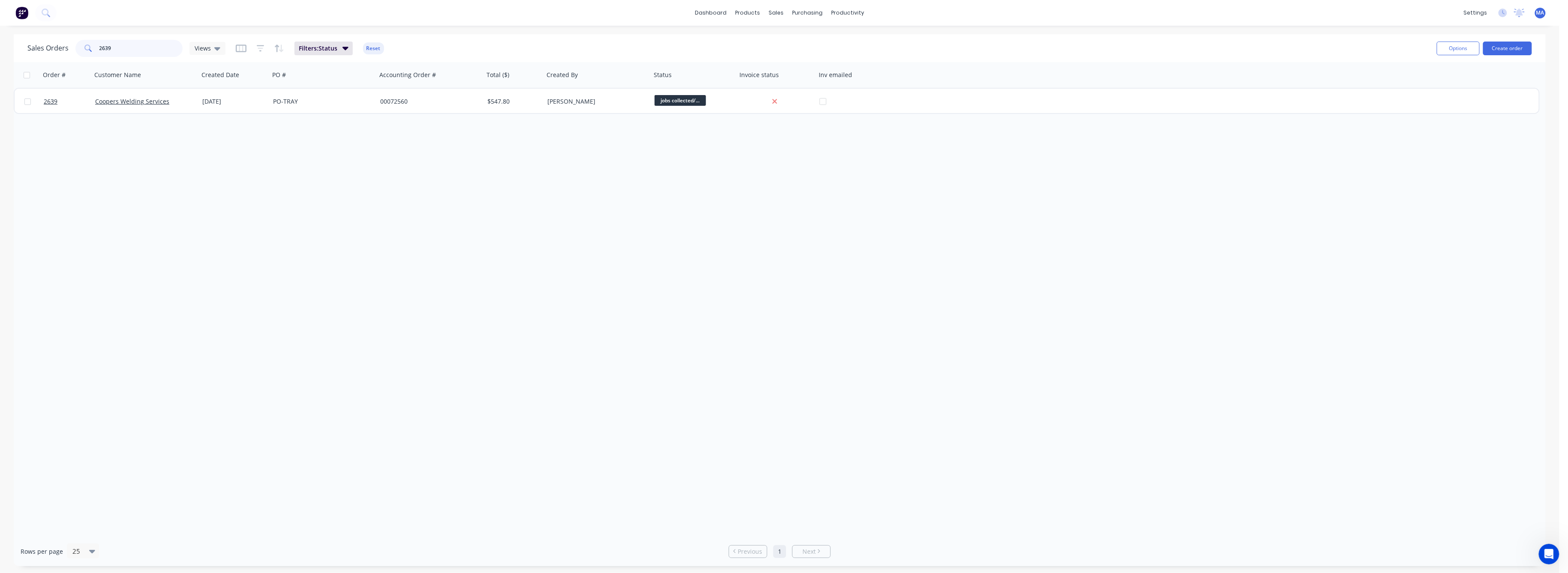
drag, startPoint x: 110, startPoint y: 48, endPoint x: 104, endPoint y: 47, distance: 6.1
click at [104, 47] on input "2639" at bounding box center [141, 48] width 83 height 17
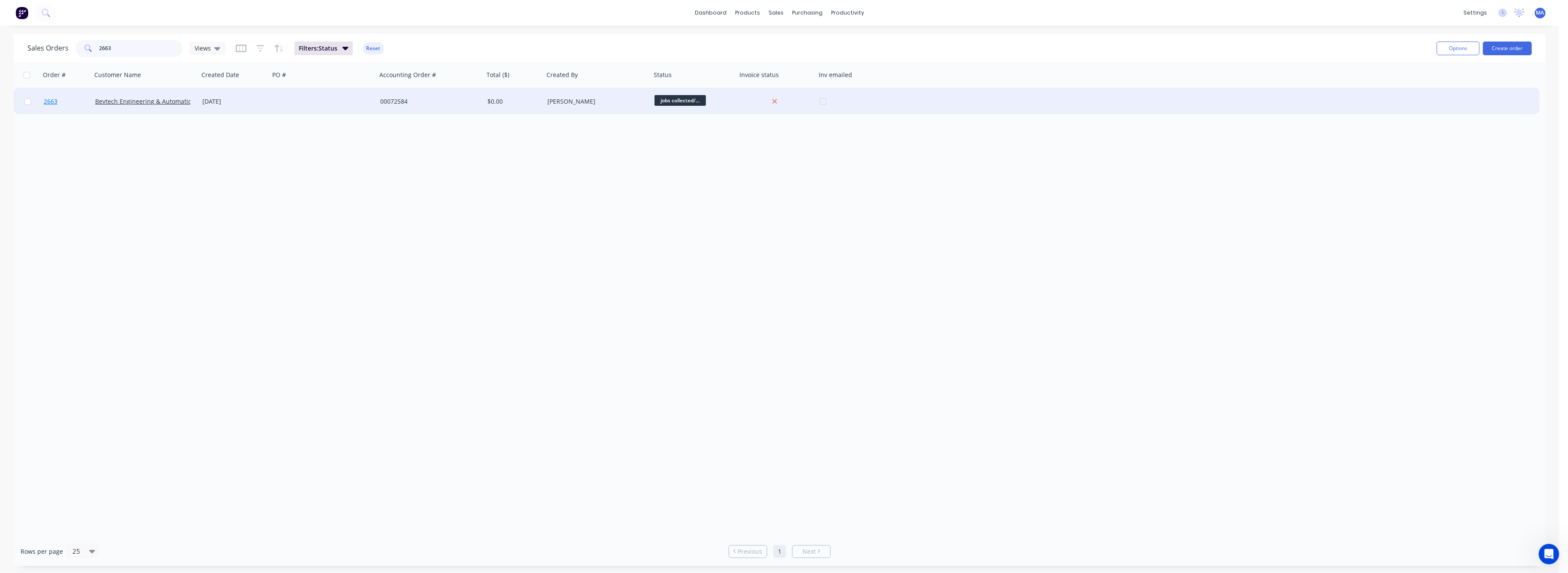
type input "2663"
click at [49, 101] on span "2663" at bounding box center [50, 102] width 13 height 9
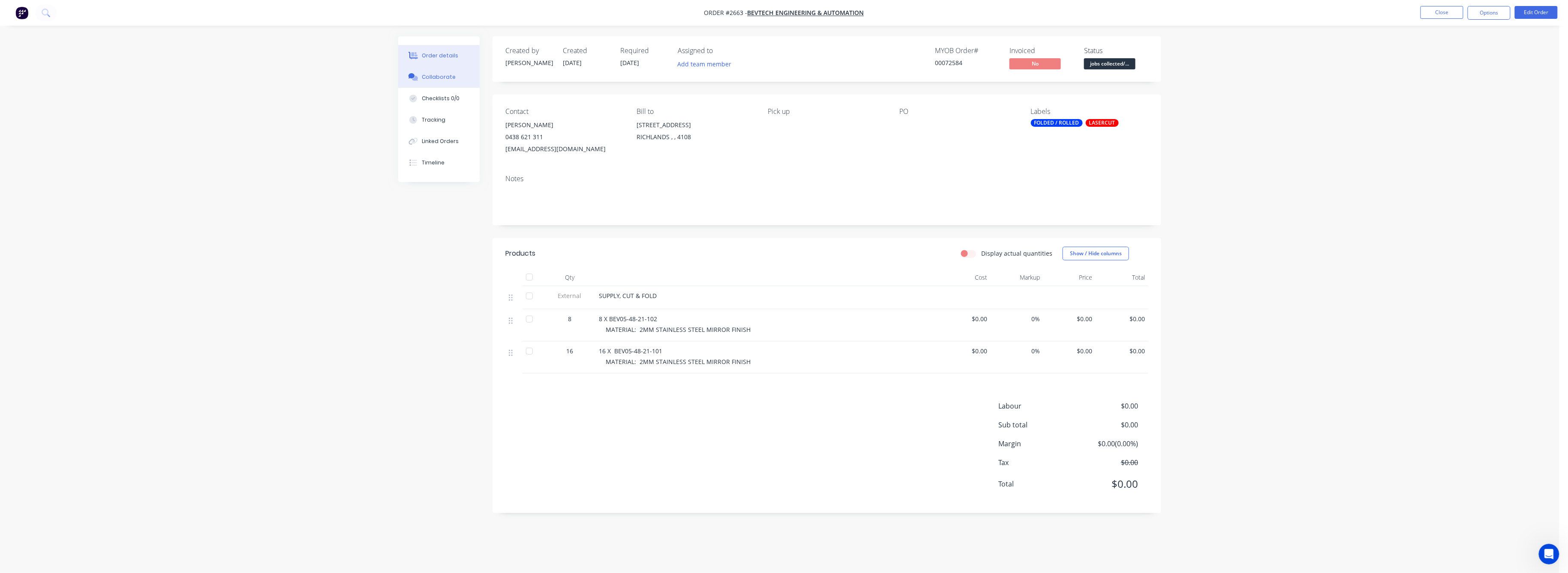
click at [440, 80] on div "Collaborate" at bounding box center [439, 77] width 34 height 8
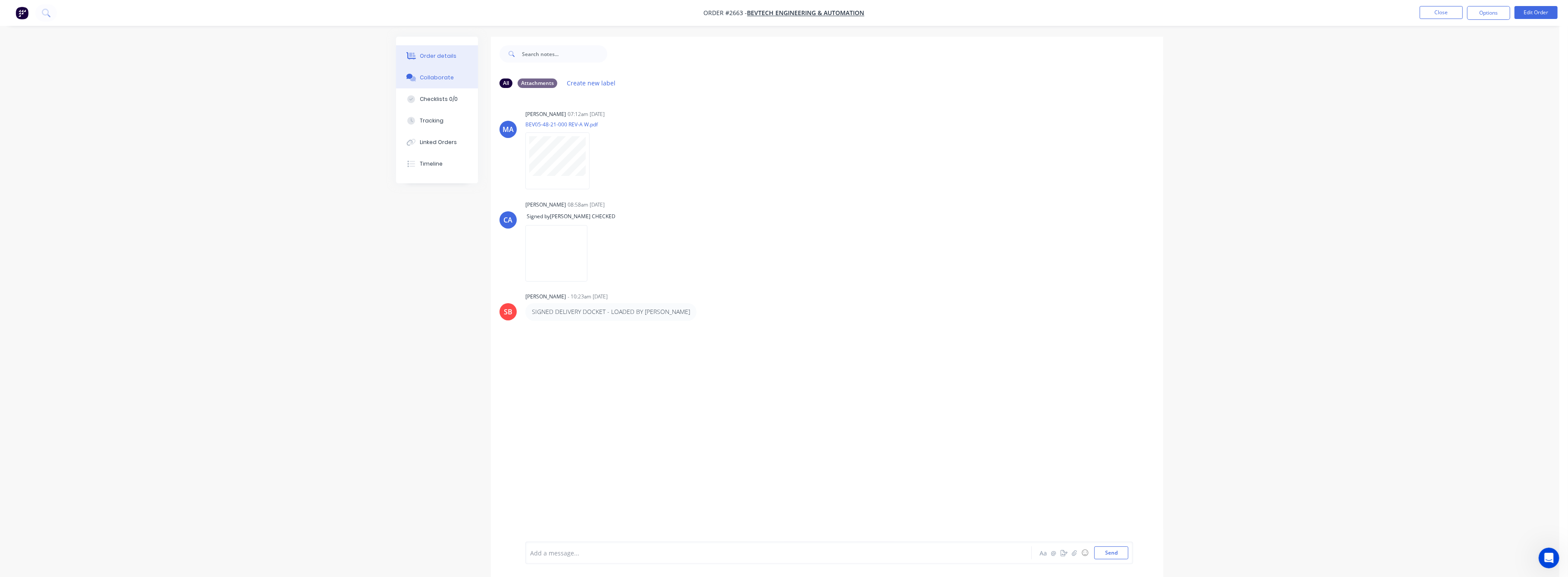
click at [438, 52] on div "Order details" at bounding box center [438, 56] width 36 height 8
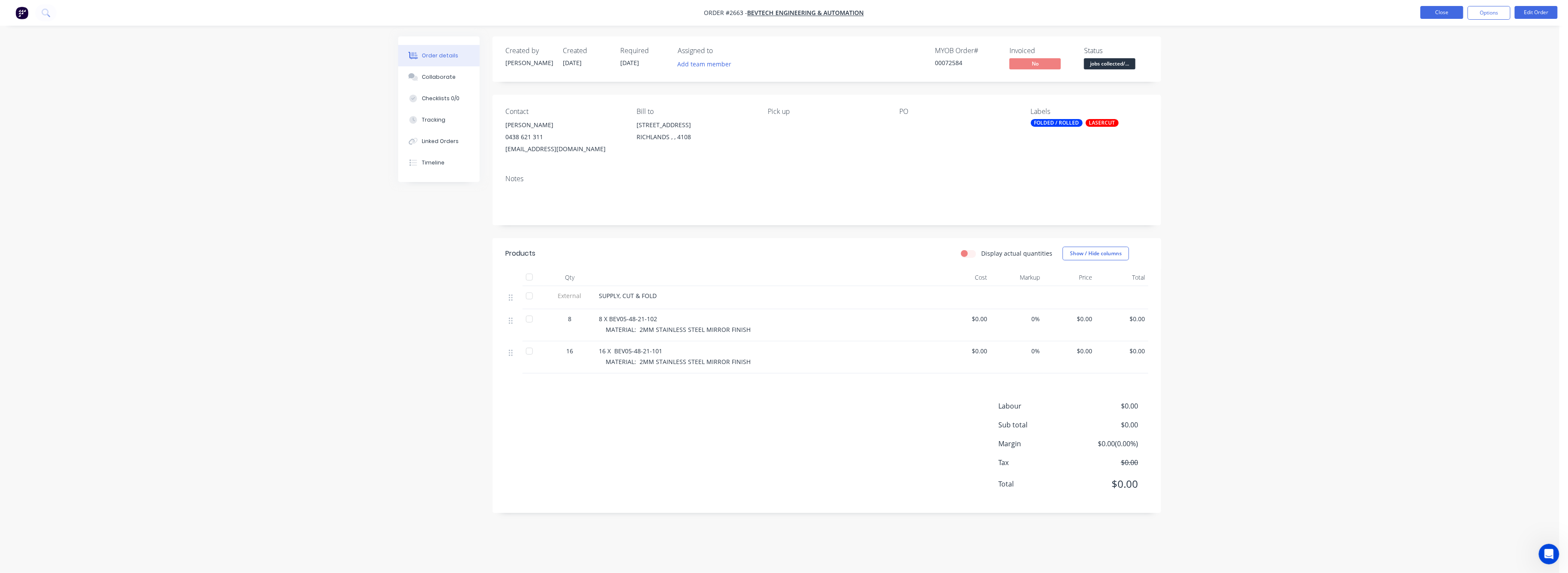
click at [1447, 9] on button "Close" at bounding box center [1442, 12] width 43 height 13
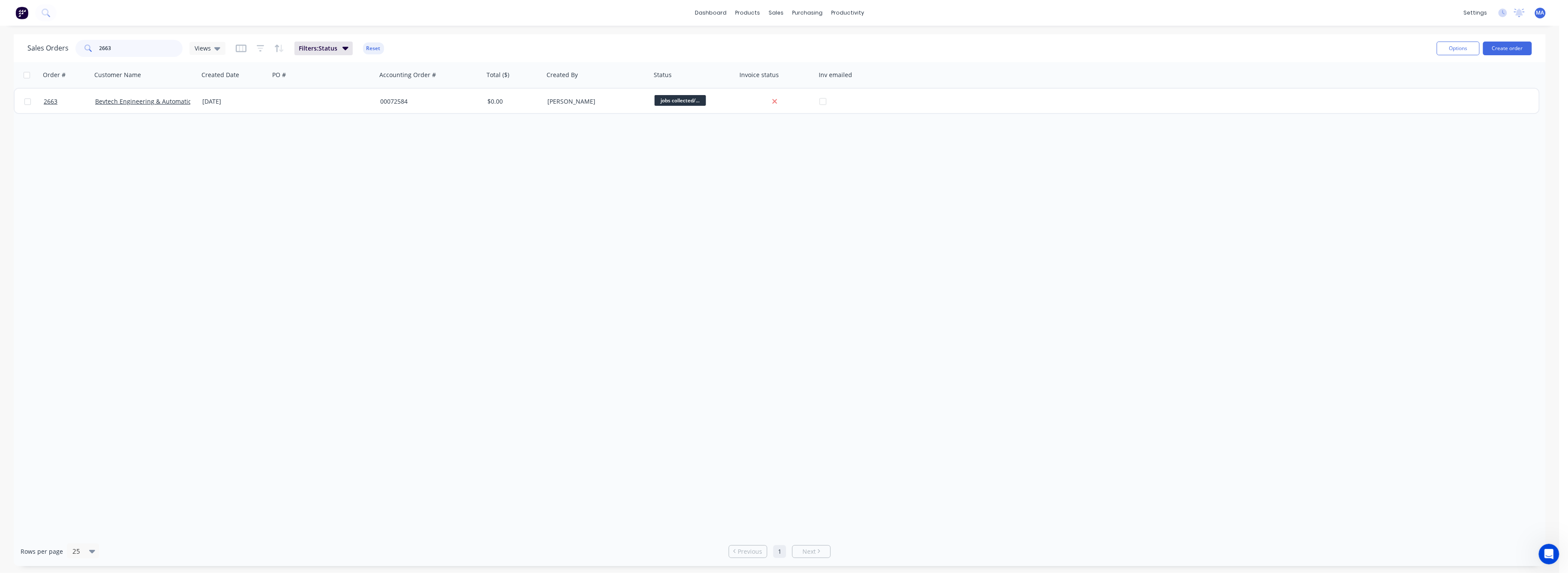
drag, startPoint x: 112, startPoint y: 49, endPoint x: 71, endPoint y: 63, distance: 43.3
click at [70, 55] on div "Sales Orders 2663 Views" at bounding box center [126, 48] width 198 height 17
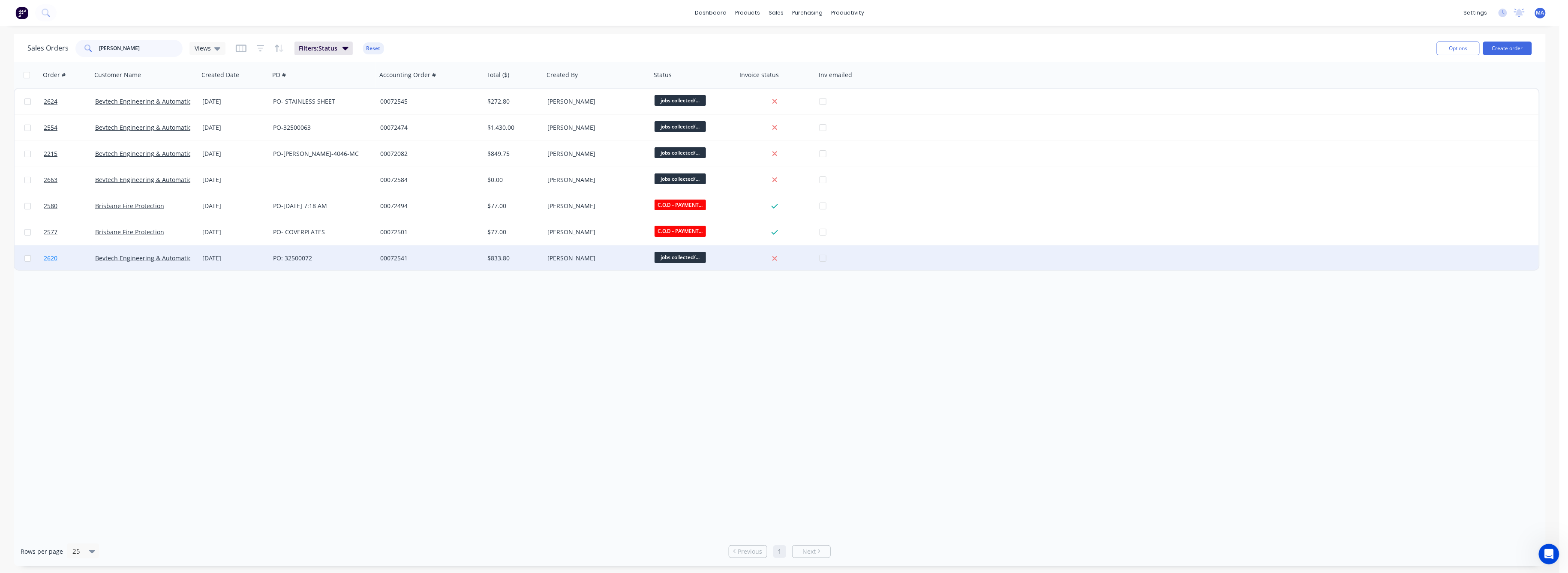
type input "[PERSON_NAME]"
click at [52, 256] on span "2620" at bounding box center [50, 259] width 13 height 9
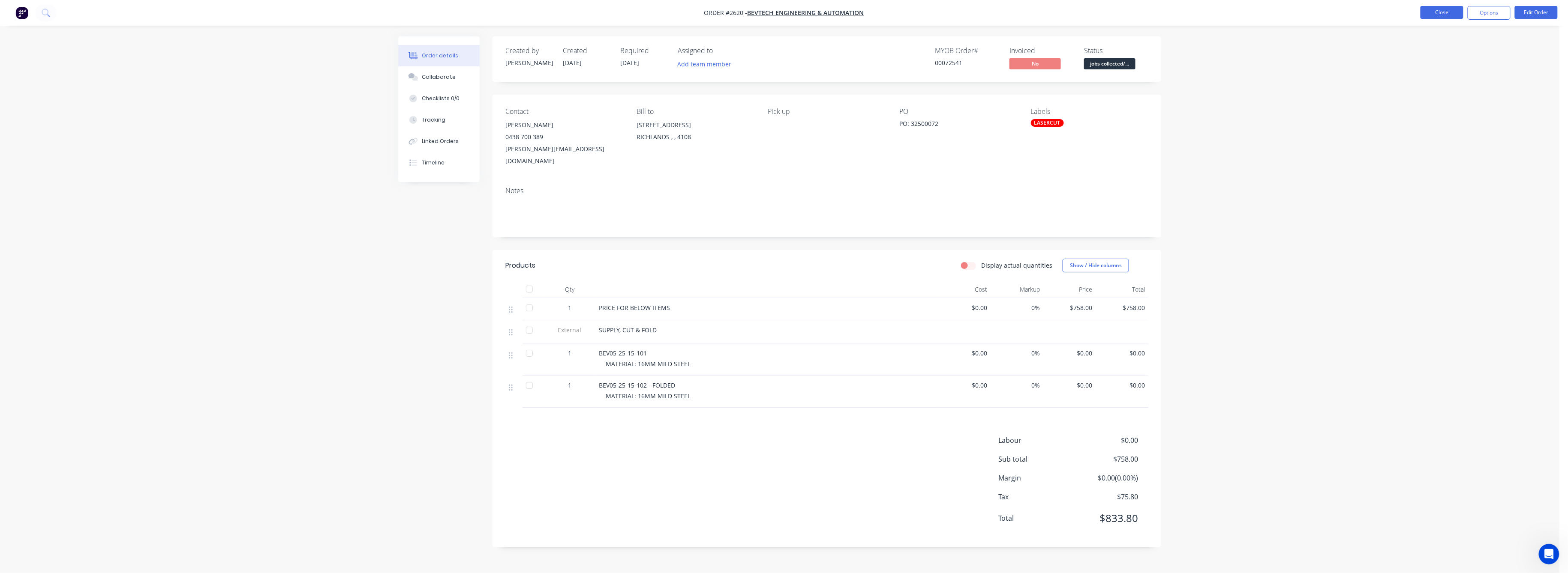
drag, startPoint x: 1451, startPoint y: 10, endPoint x: 1442, endPoint y: 9, distance: 9.1
click at [1442, 9] on button "Close" at bounding box center [1442, 12] width 43 height 13
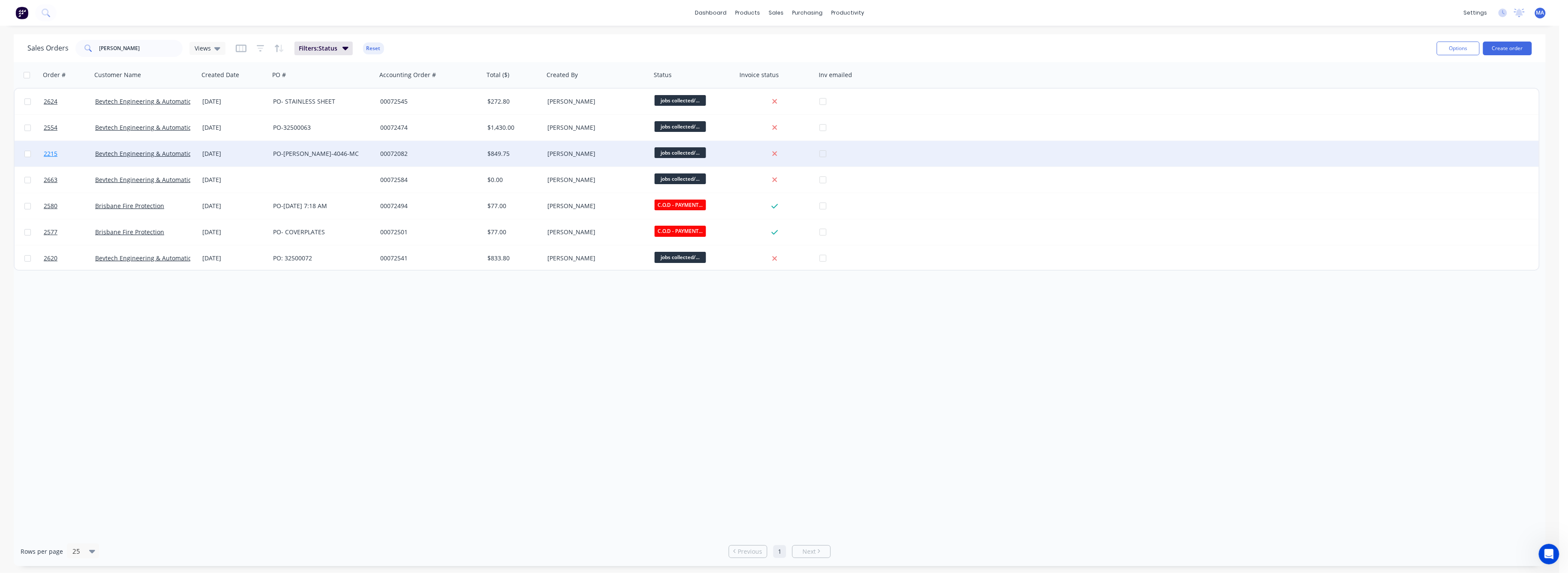
click at [50, 151] on span "2215" at bounding box center [50, 154] width 13 height 9
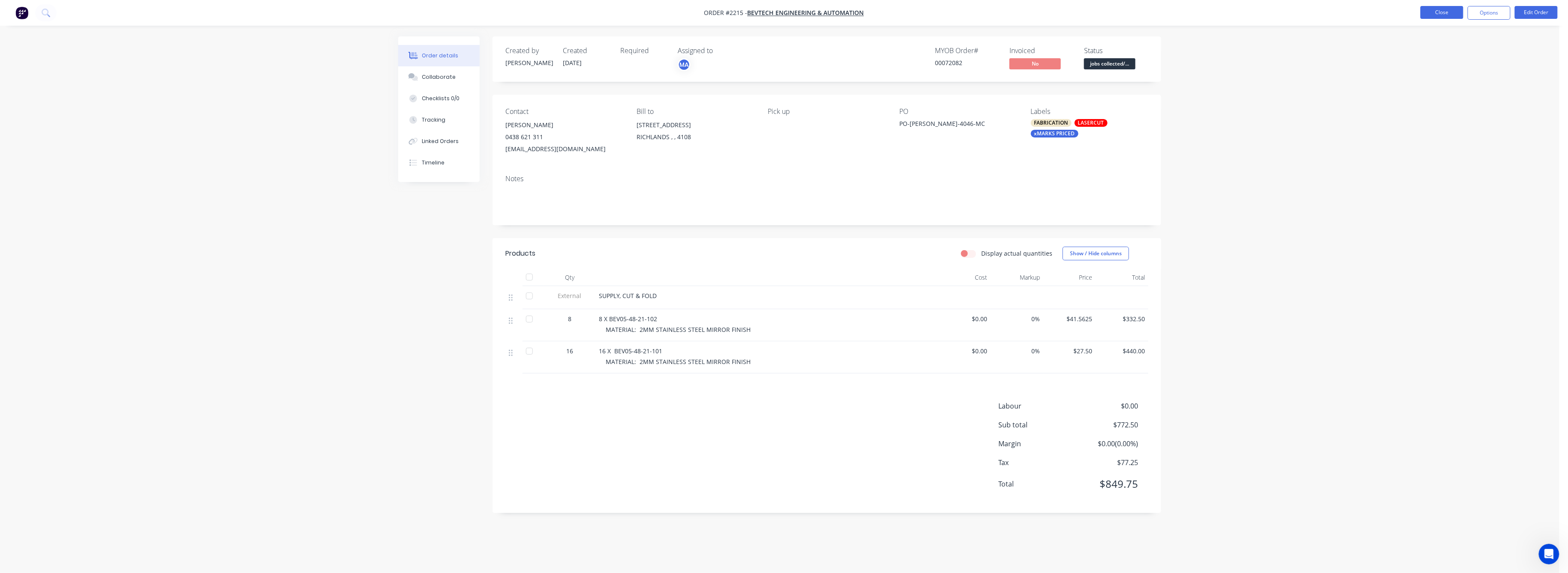
click at [1456, 13] on button "Close" at bounding box center [1442, 12] width 43 height 13
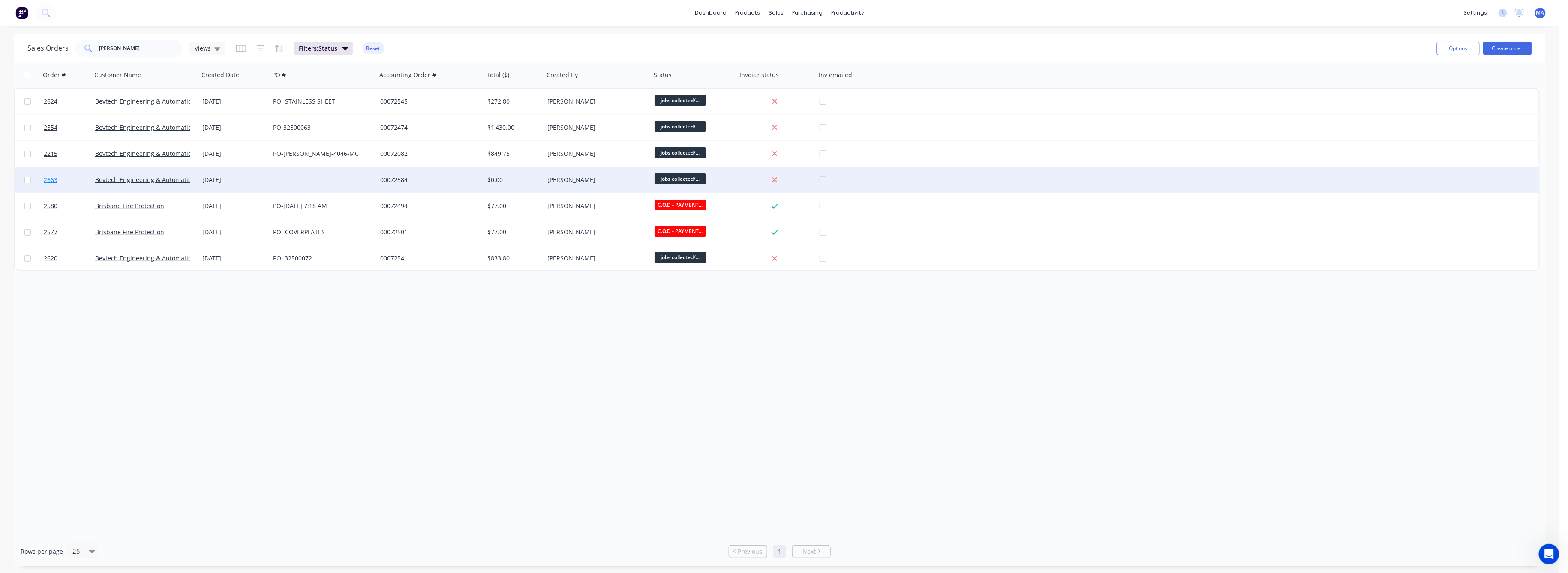
click at [56, 180] on span "2663" at bounding box center [50, 180] width 13 height 9
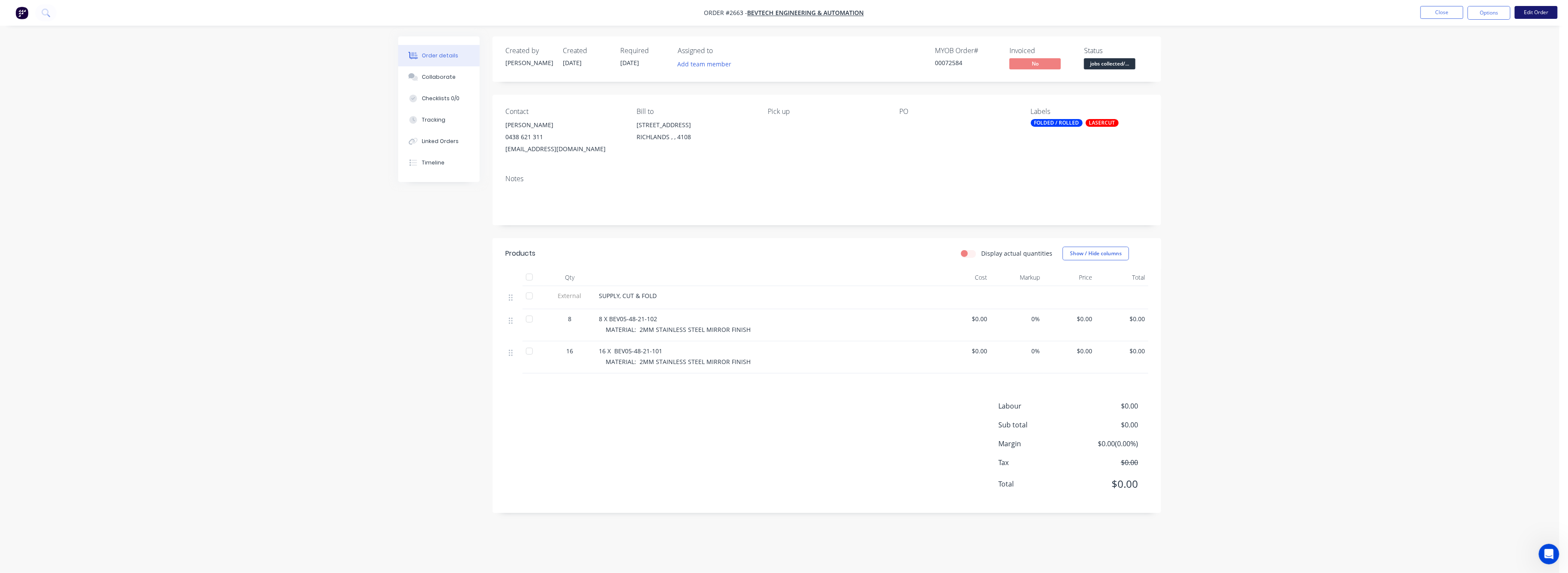
click at [1532, 12] on button "Edit Order" at bounding box center [1537, 12] width 43 height 13
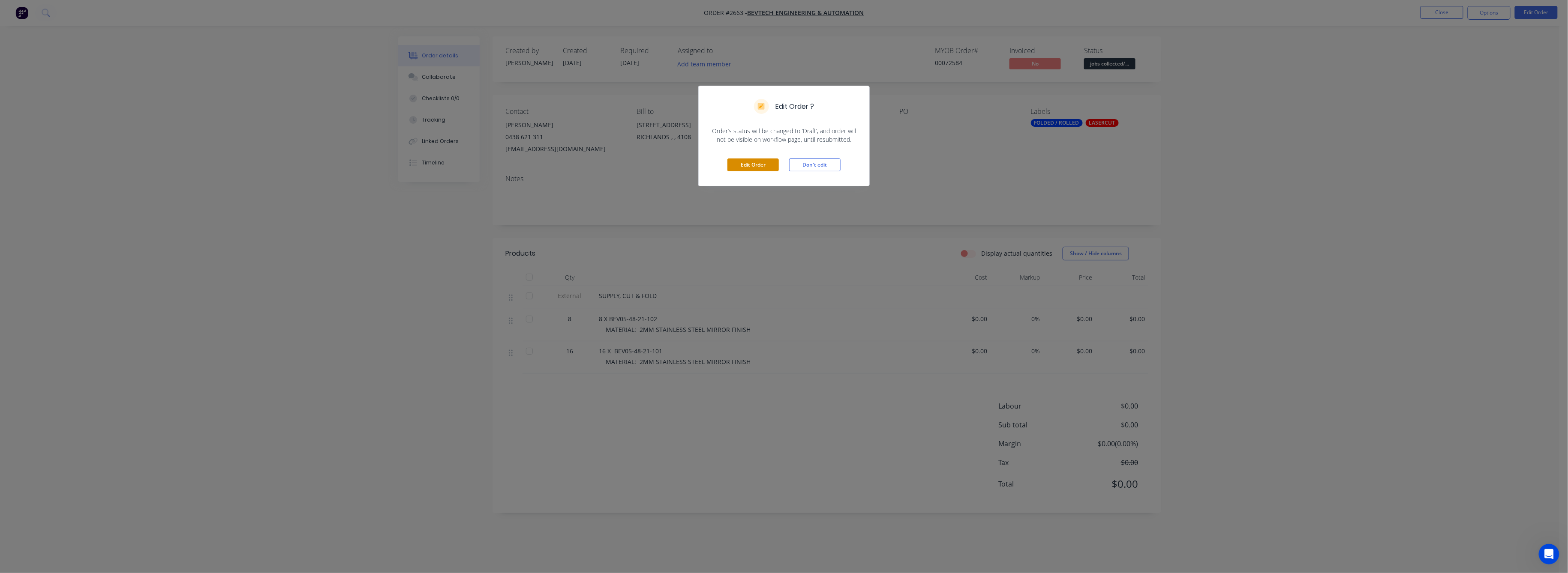
click at [740, 167] on button "Edit Order" at bounding box center [753, 165] width 52 height 13
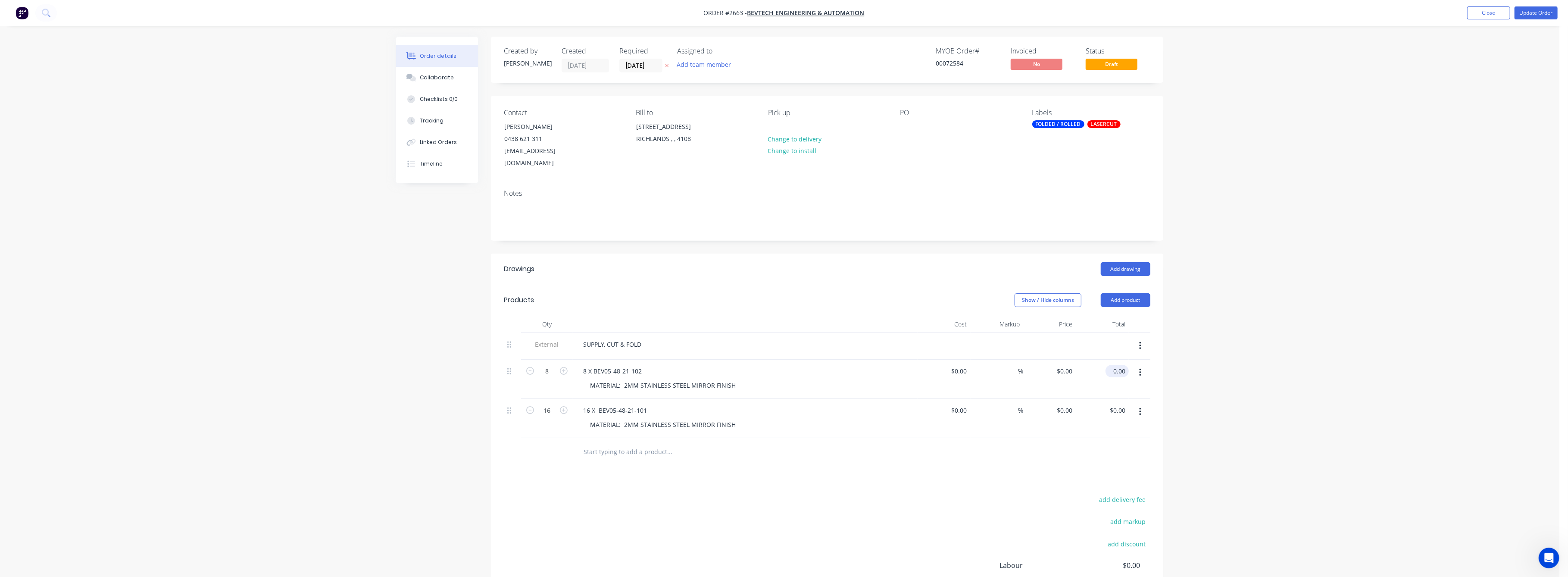
click at [1121, 365] on input "0.00" at bounding box center [1119, 371] width 20 height 12
type input "332.5"
type input "$41.5625"
type input "$332.50"
drag, startPoint x: 1291, startPoint y: 370, endPoint x: 1252, endPoint y: 369, distance: 39.0
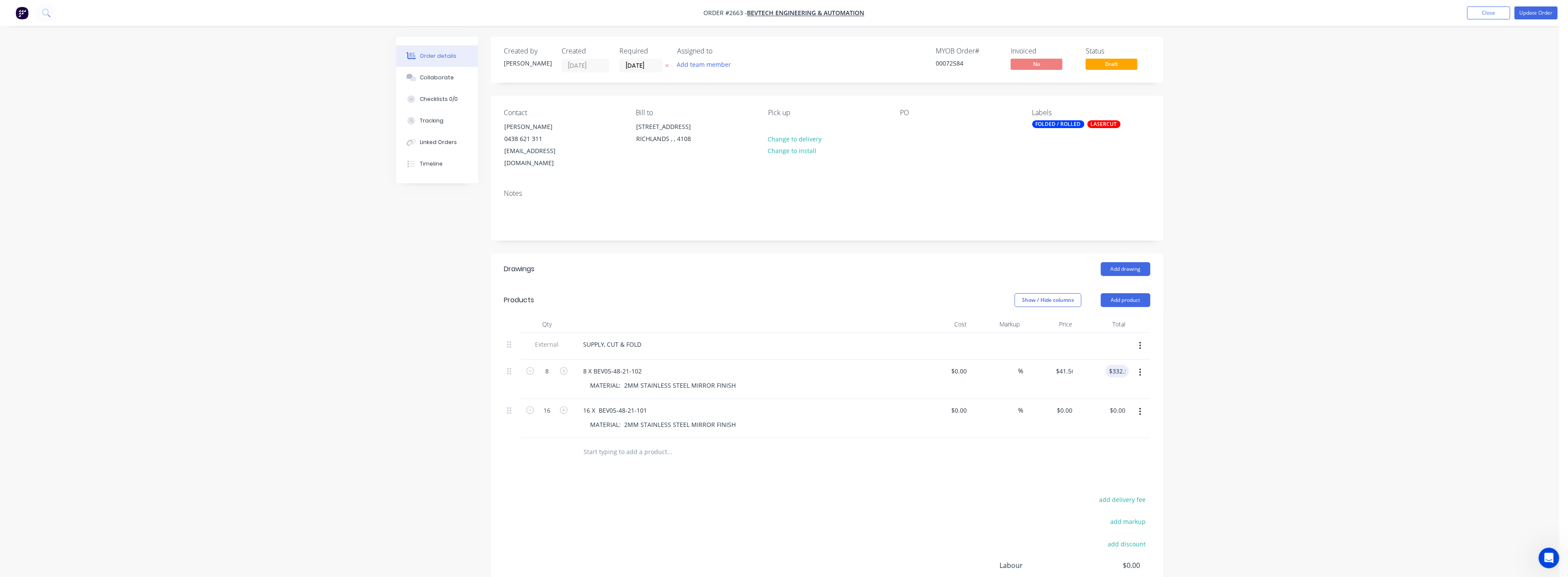
click at [1292, 370] on div "Order details Collaborate Checklists 0/0 Tracking Linked Orders Timeline Order …" at bounding box center [779, 343] width 1559 height 686
click at [1125, 404] on input "0.00" at bounding box center [1120, 410] width 17 height 12
type input "400"
type input "$25.00"
type input "$400.00"
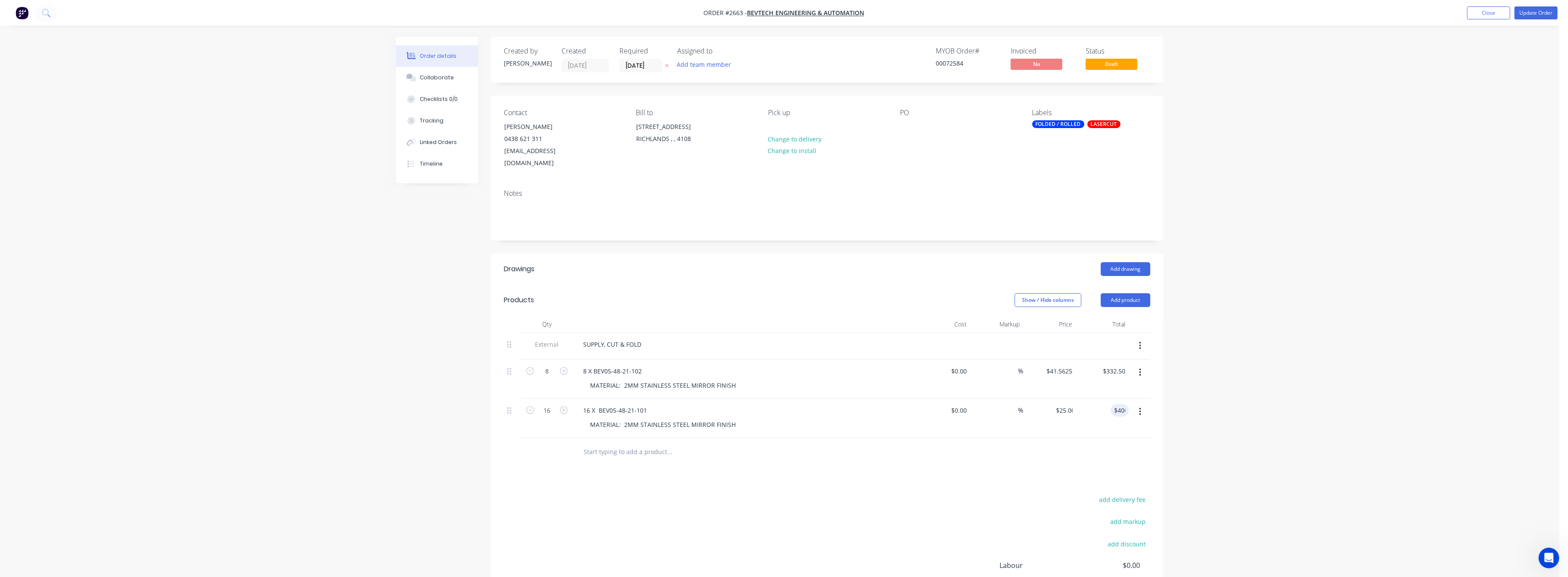
click at [1196, 397] on div "Order details Collaborate Checklists 0/0 Tracking Linked Orders Timeline Order …" at bounding box center [779, 343] width 1559 height 686
click at [1529, 9] on button "Update Order" at bounding box center [1537, 12] width 43 height 13
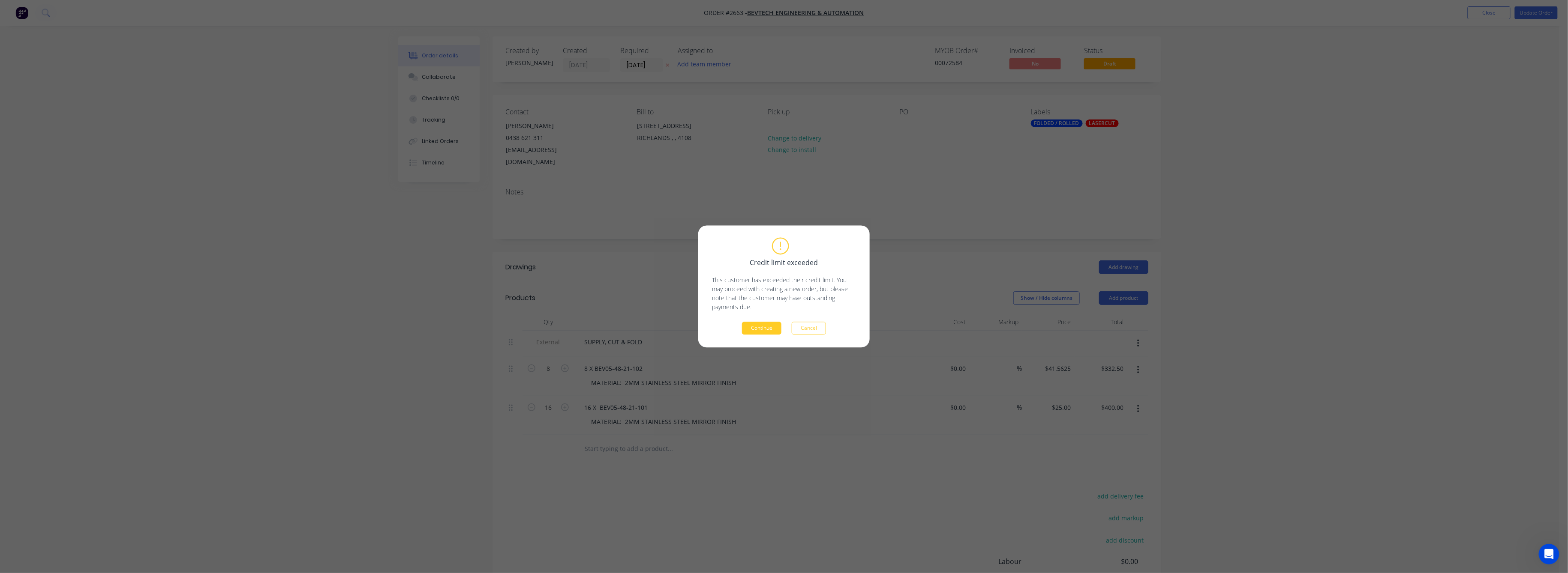
click at [755, 328] on button "Continue" at bounding box center [762, 328] width 39 height 13
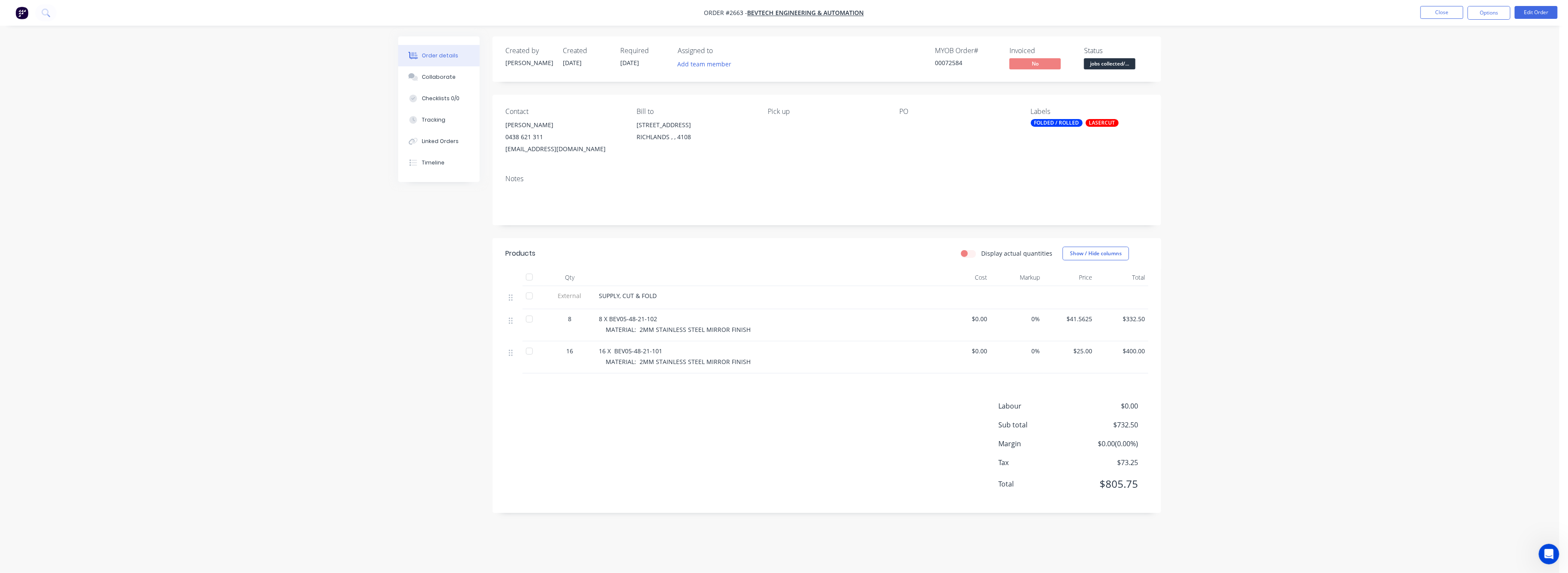
click at [1444, 60] on div "Order #2663 - Bevtech Engineering & Automation Close Options Edit Order Order d…" at bounding box center [779, 286] width 1559 height 573
click at [1439, 11] on button "Close" at bounding box center [1442, 12] width 43 height 13
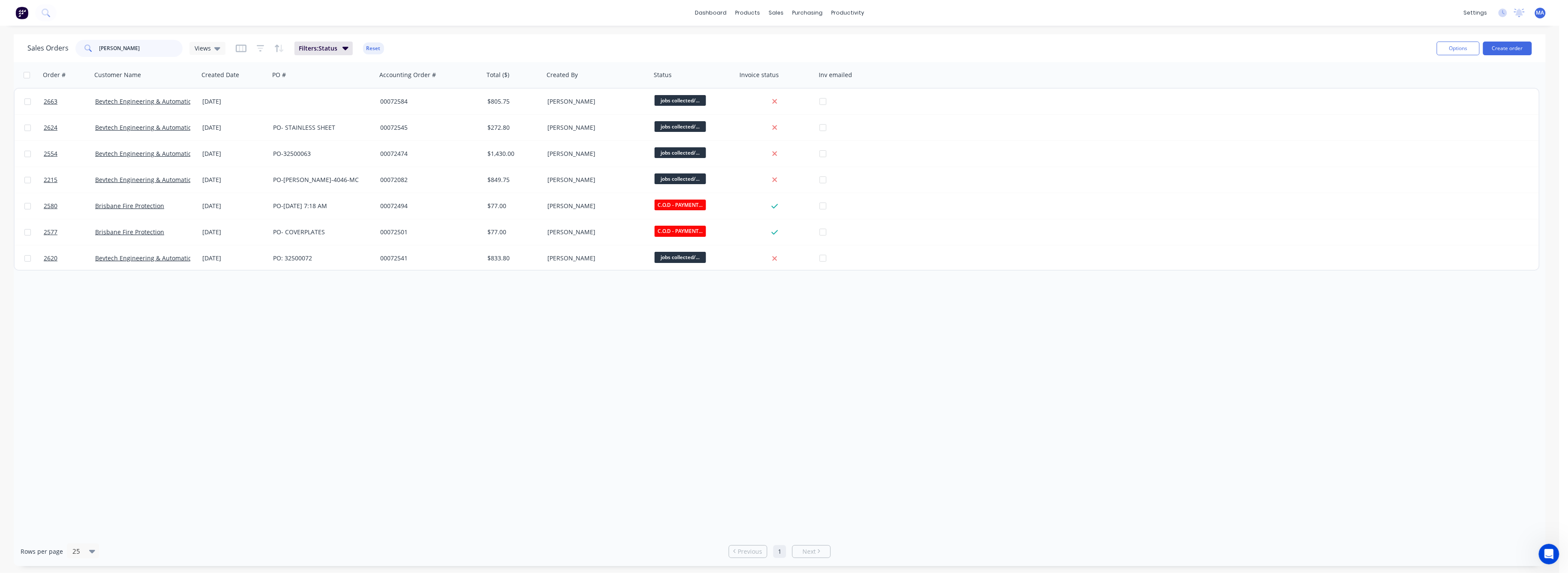
drag, startPoint x: 107, startPoint y: 49, endPoint x: 69, endPoint y: 53, distance: 38.2
click at [69, 50] on div "Sales Orders [PERSON_NAME] Views" at bounding box center [126, 48] width 198 height 17
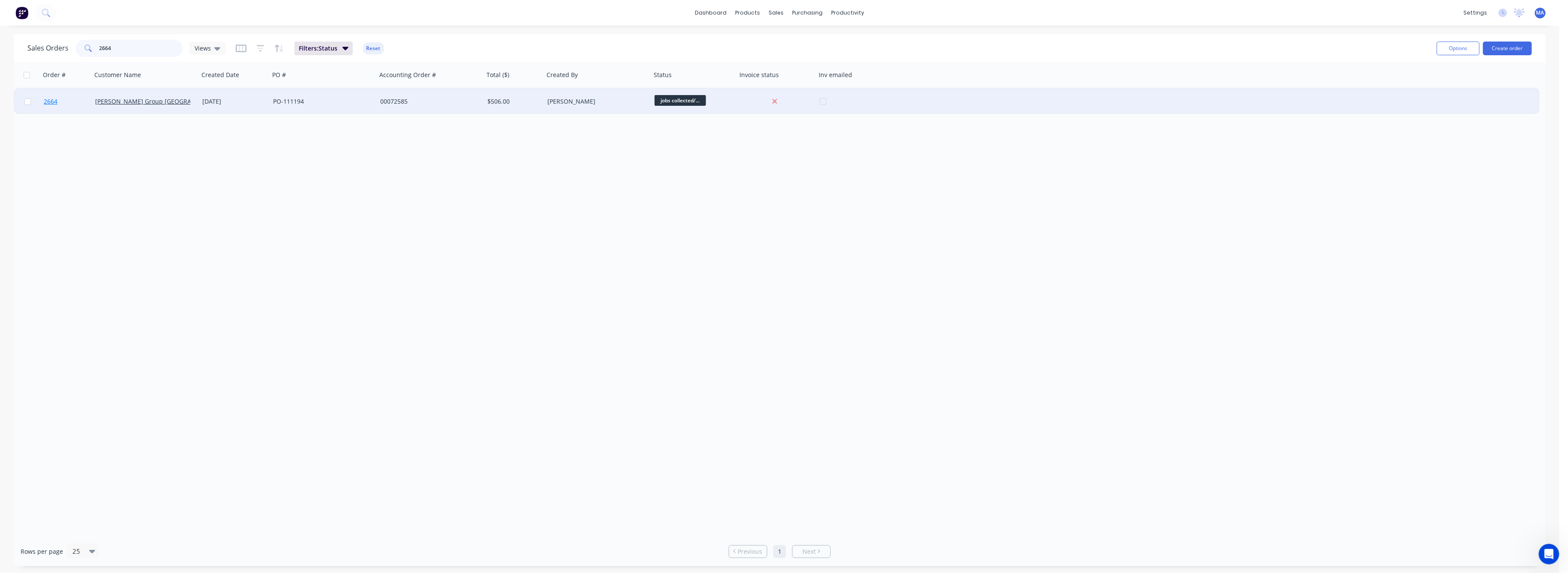
type input "2664"
click at [50, 100] on span "2664" at bounding box center [50, 102] width 13 height 9
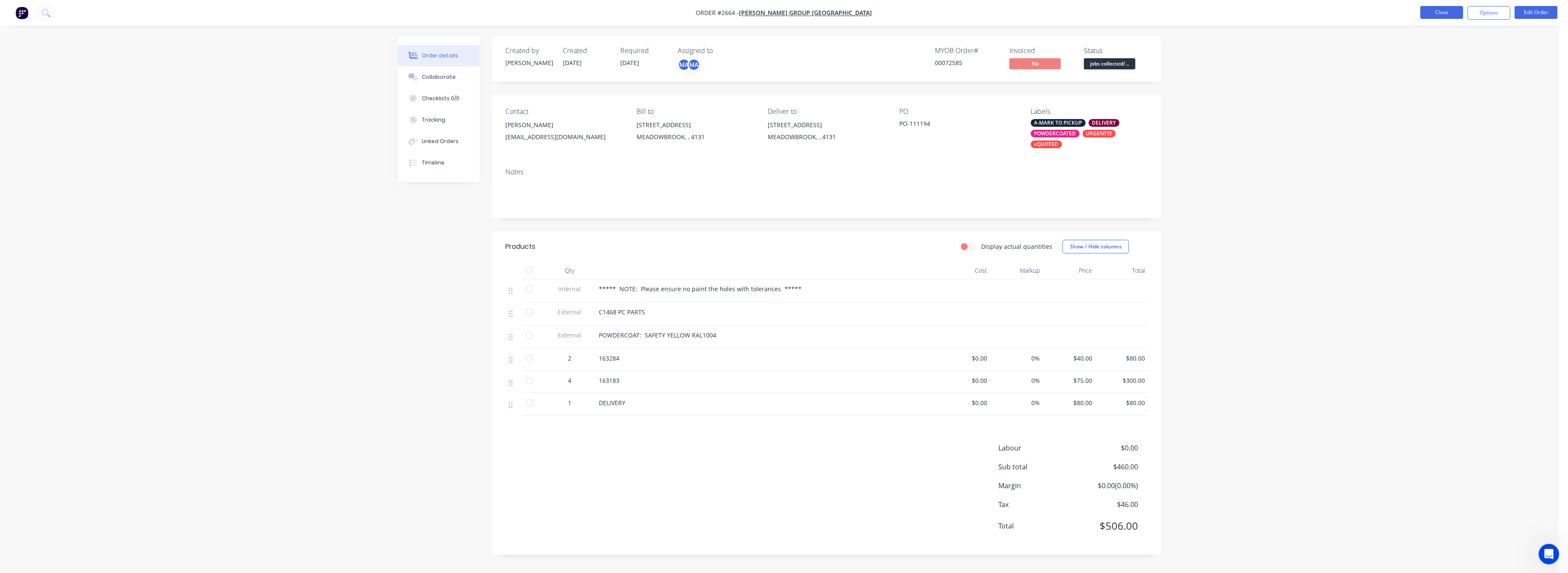
click at [1442, 11] on button "Close" at bounding box center [1442, 12] width 43 height 13
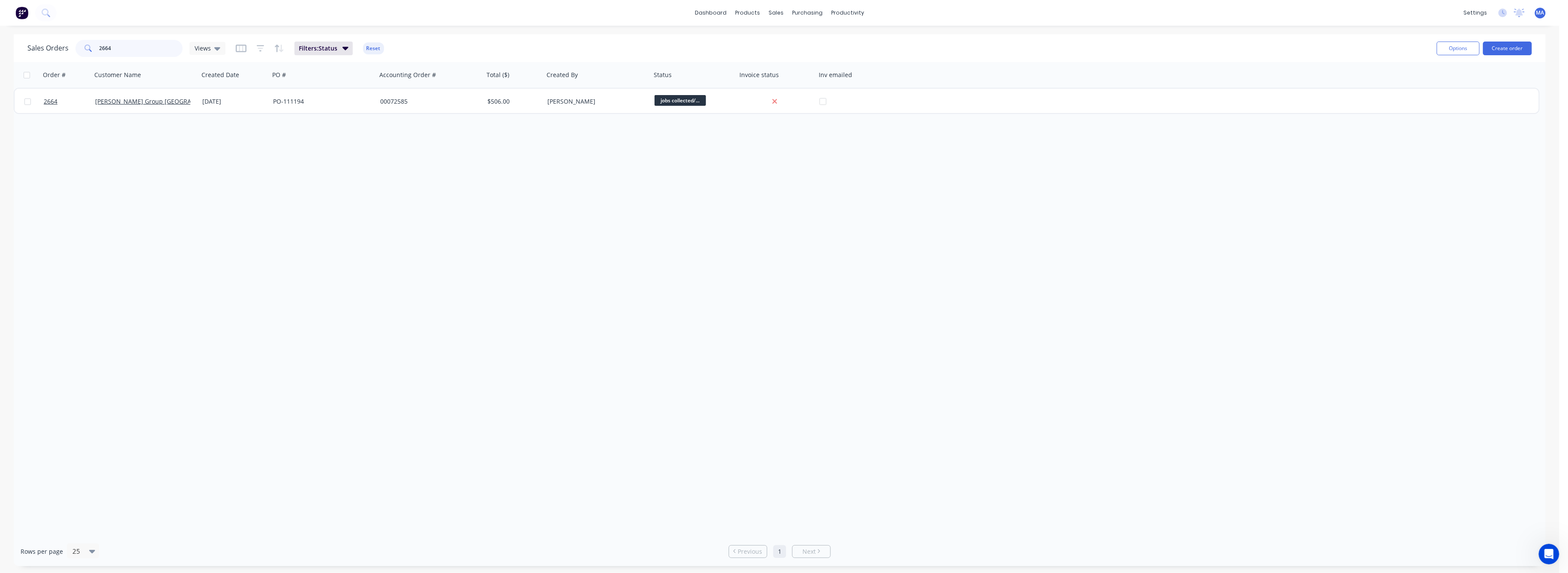
drag, startPoint x: 109, startPoint y: 46, endPoint x: 111, endPoint y: 72, distance: 26.1
click at [105, 47] on input "2664" at bounding box center [141, 48] width 83 height 17
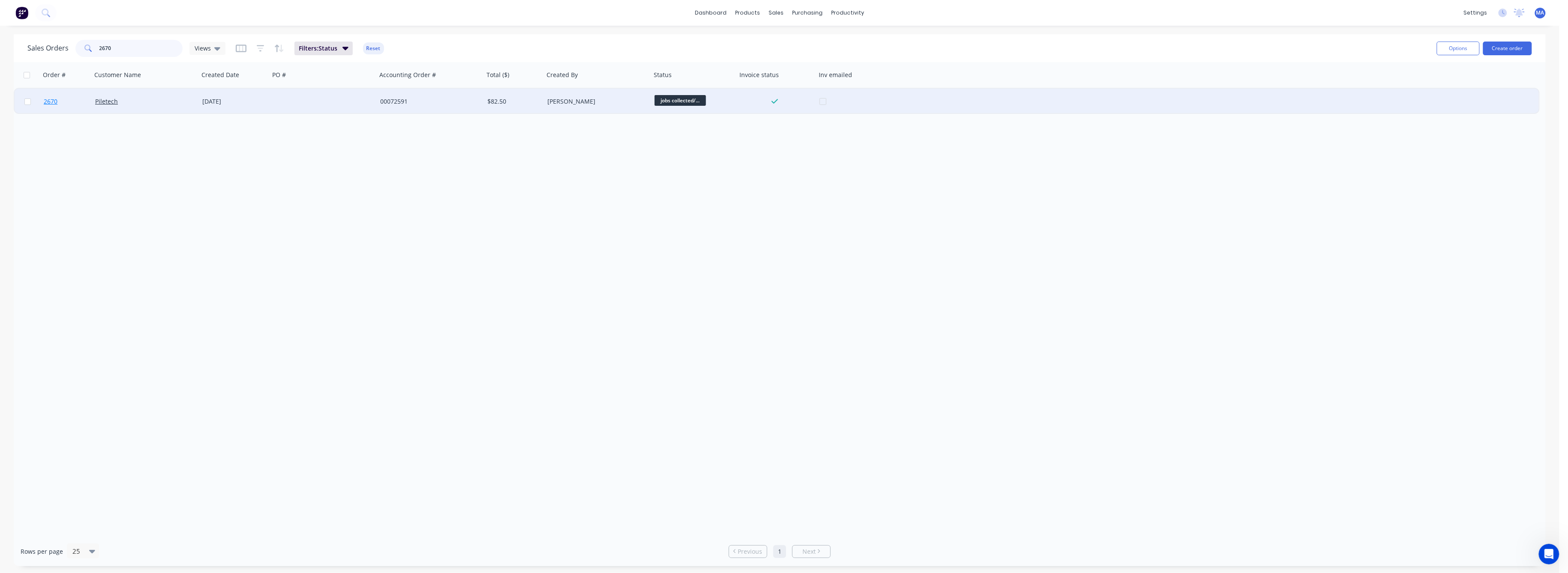
type input "2670"
click at [50, 101] on span "2670" at bounding box center [50, 102] width 13 height 9
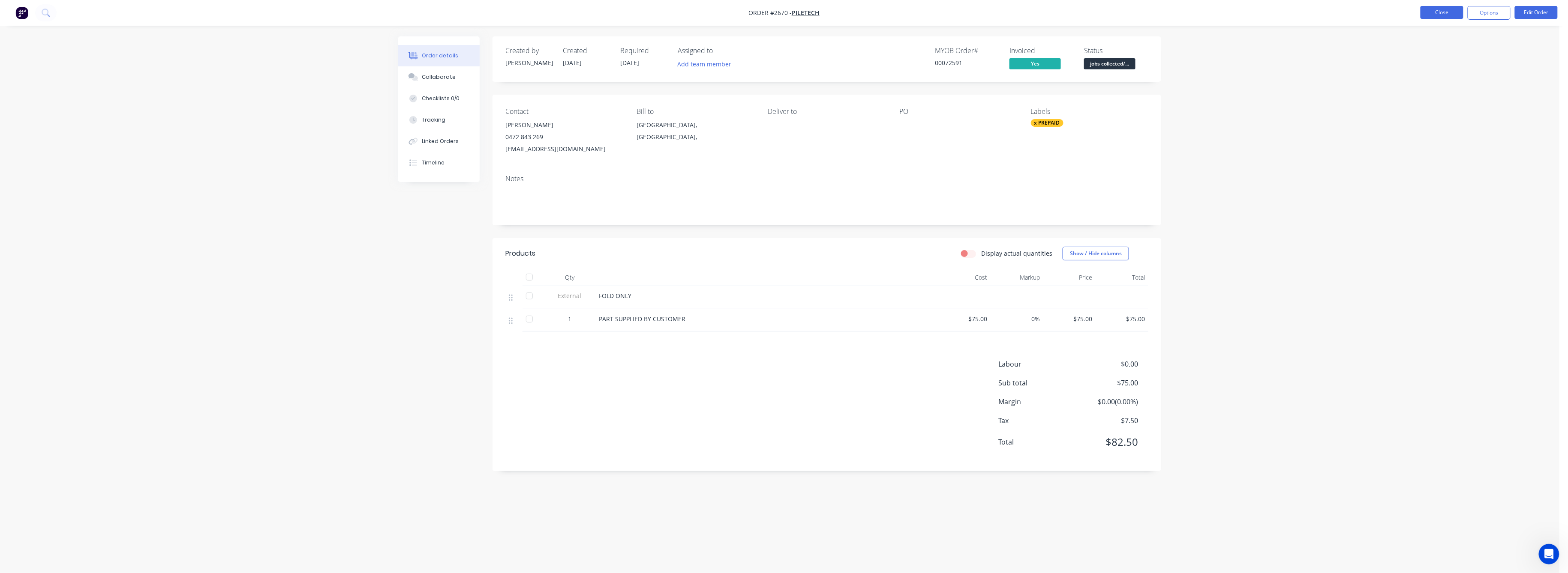
click at [1456, 12] on button "Close" at bounding box center [1442, 12] width 43 height 13
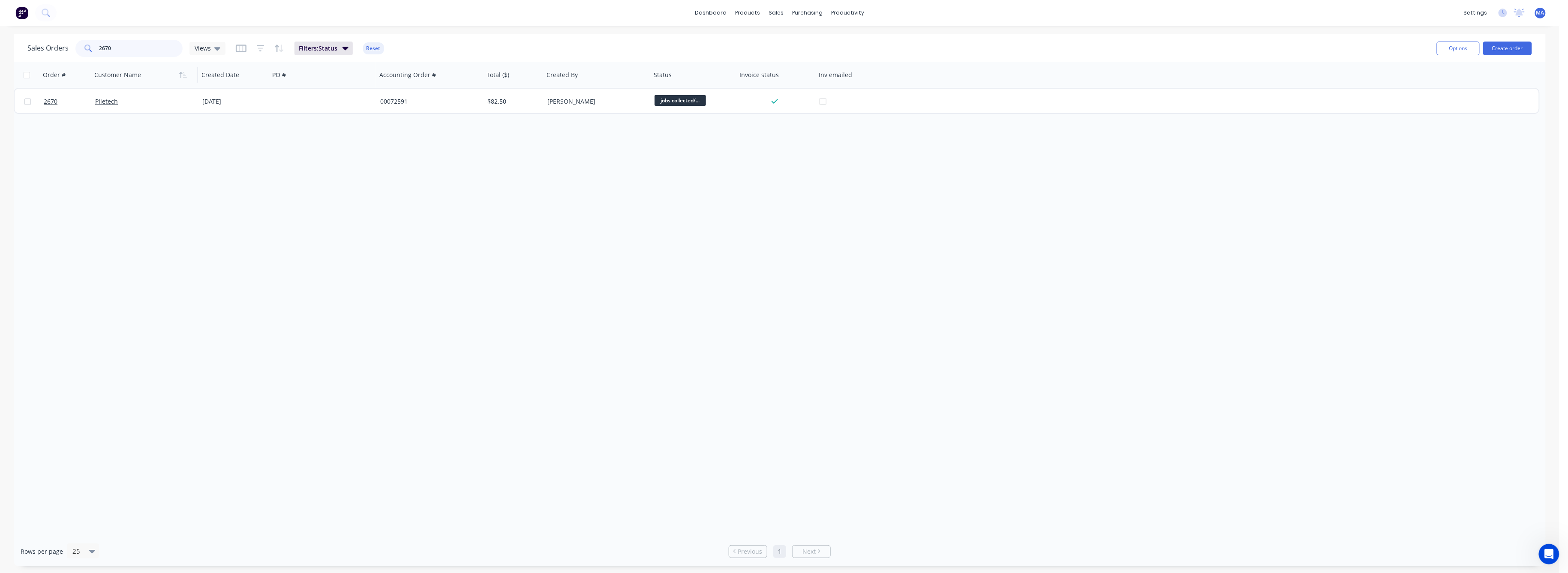
drag, startPoint x: 110, startPoint y: 49, endPoint x: 113, endPoint y: 77, distance: 28.2
click at [107, 50] on input "2670" at bounding box center [141, 48] width 83 height 17
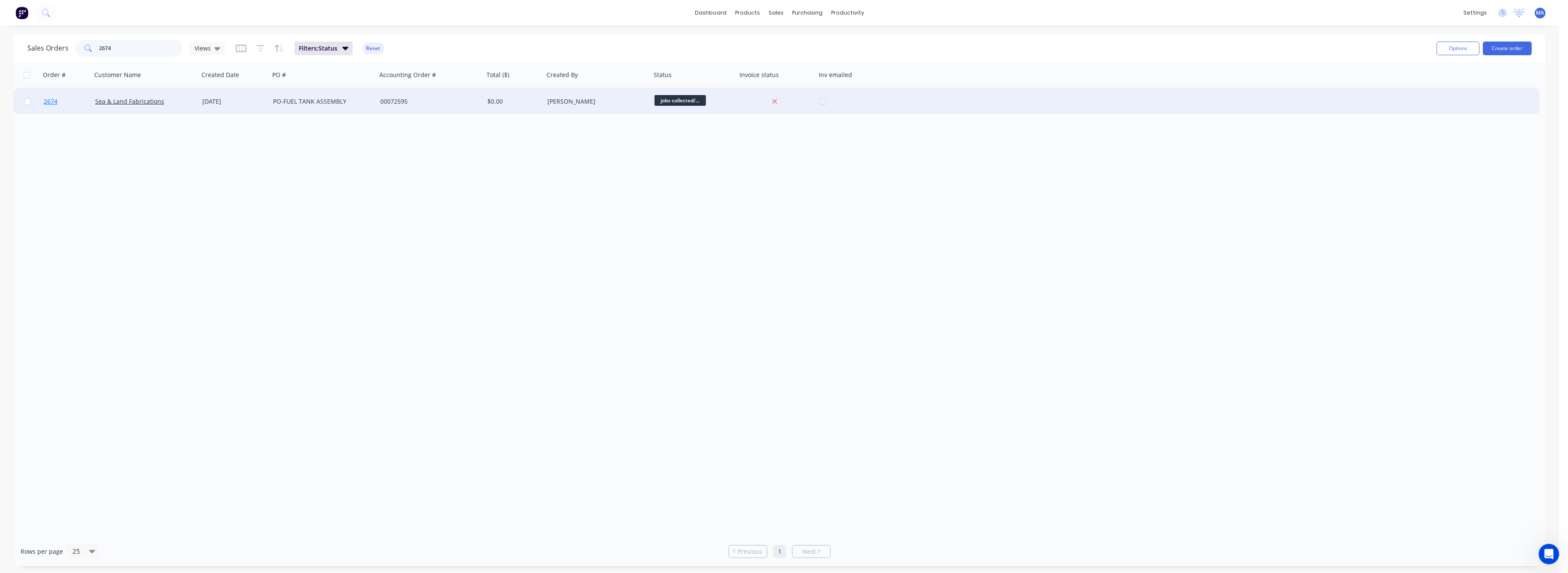
type input "2674"
click at [46, 101] on span "2674" at bounding box center [50, 102] width 13 height 9
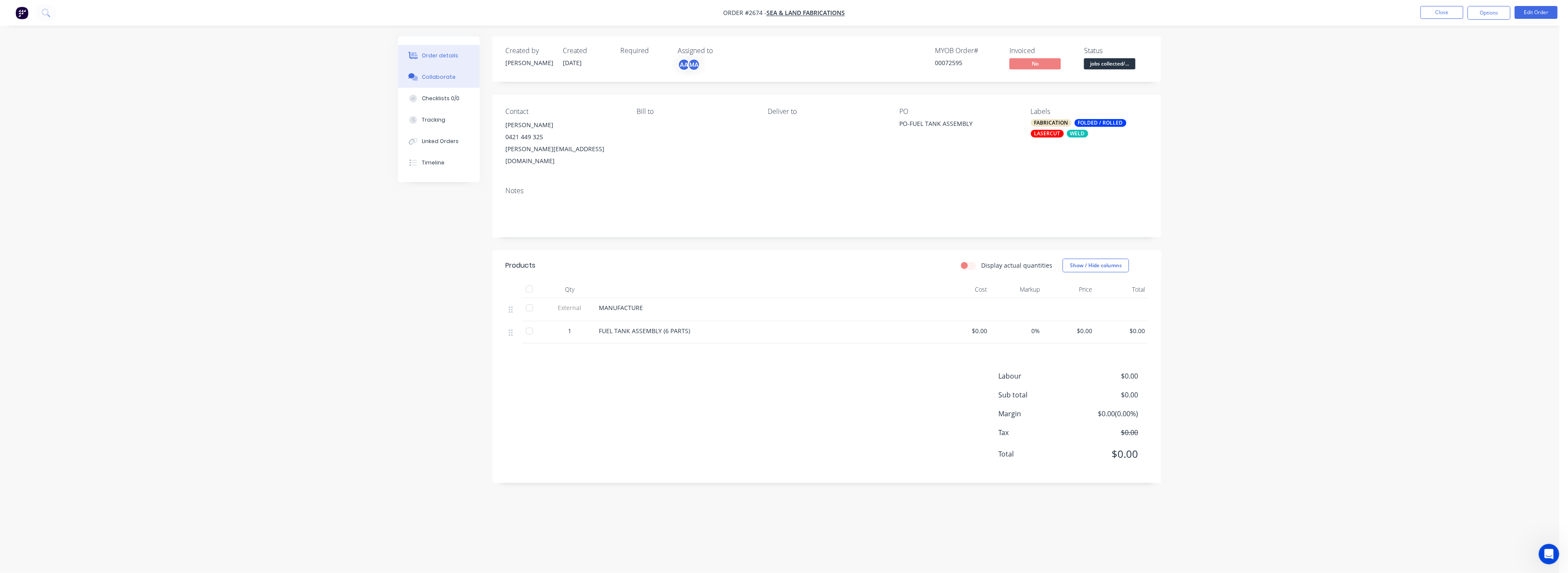
click at [437, 78] on div "Collaborate" at bounding box center [439, 77] width 34 height 8
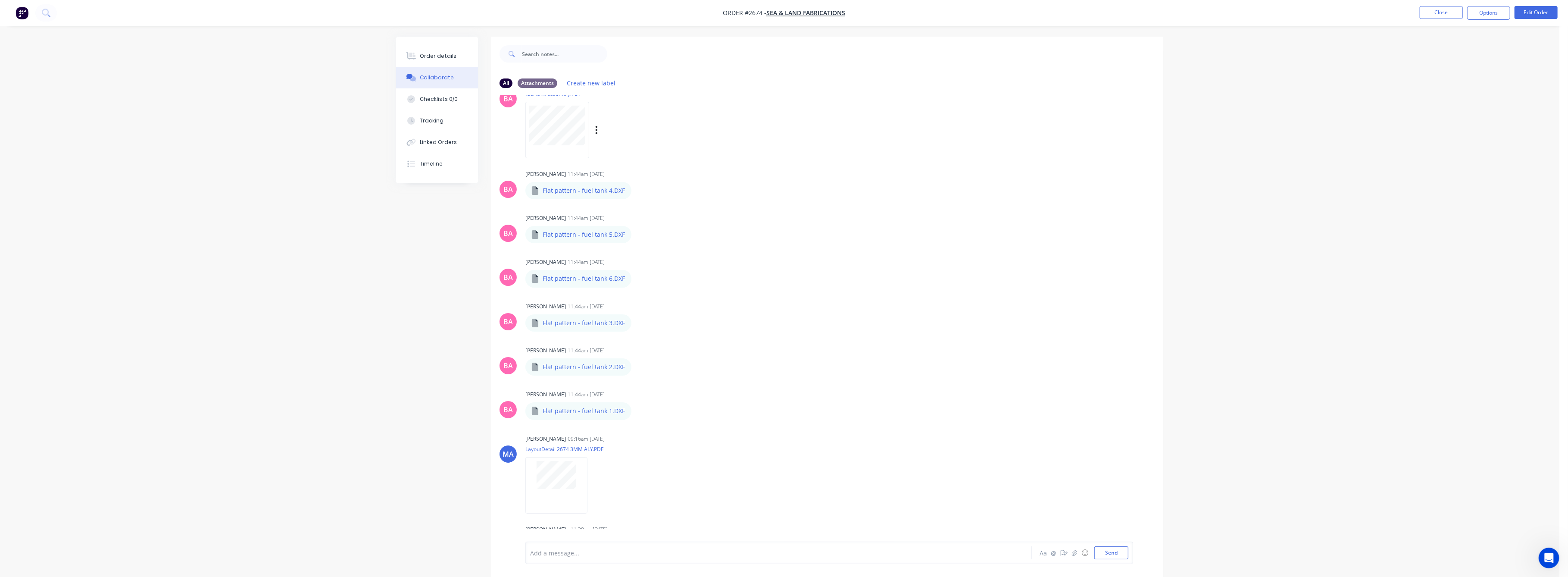
scroll to position [342, 0]
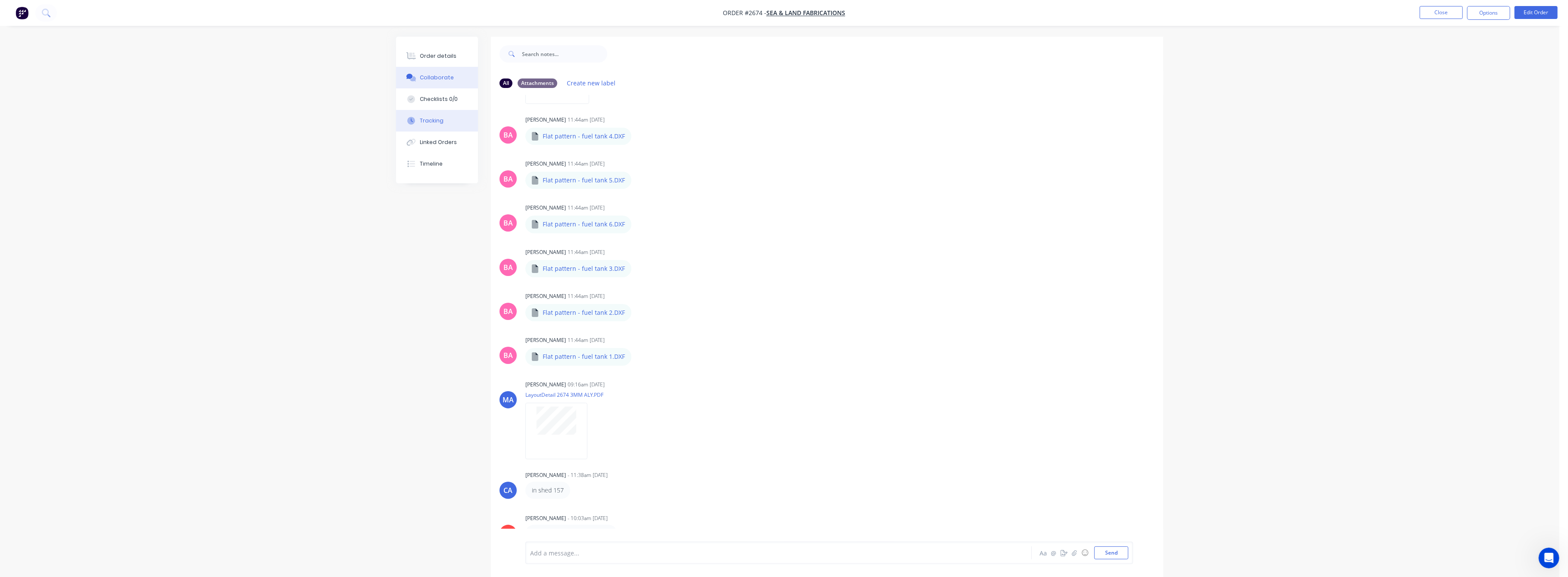
click at [432, 122] on div "Tracking" at bounding box center [432, 120] width 23 height 8
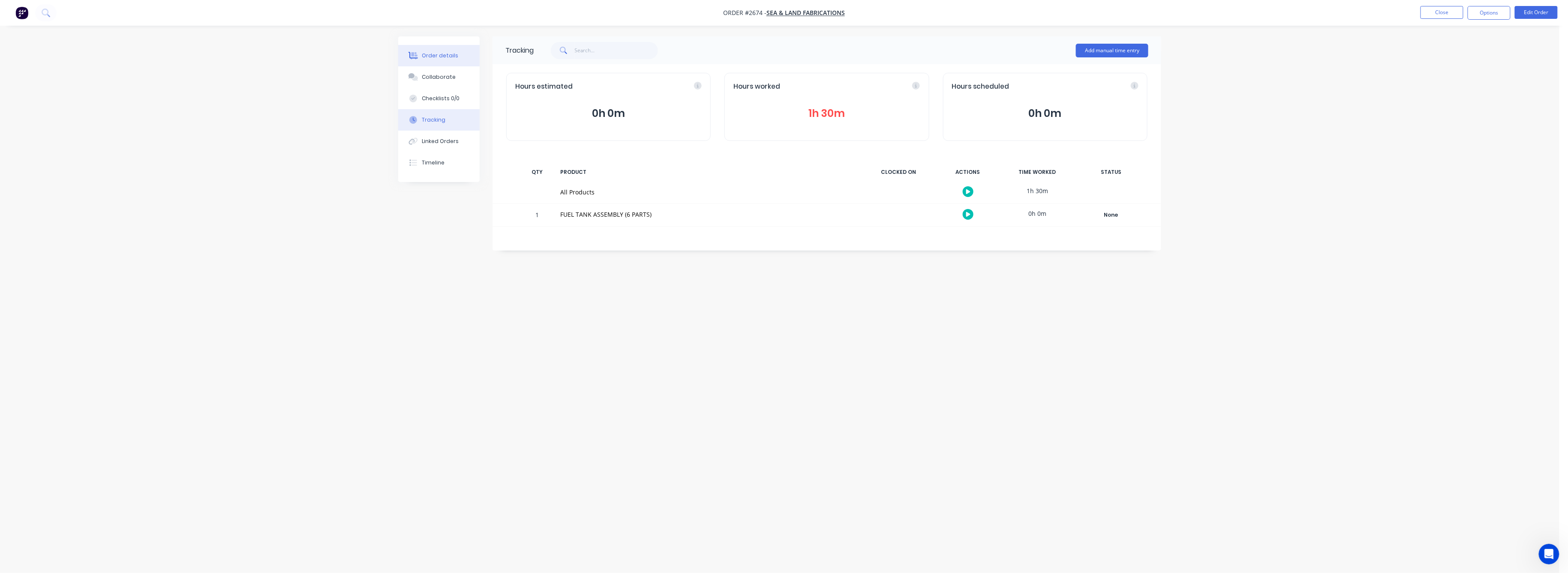
click at [431, 52] on div "Order details" at bounding box center [440, 56] width 36 height 8
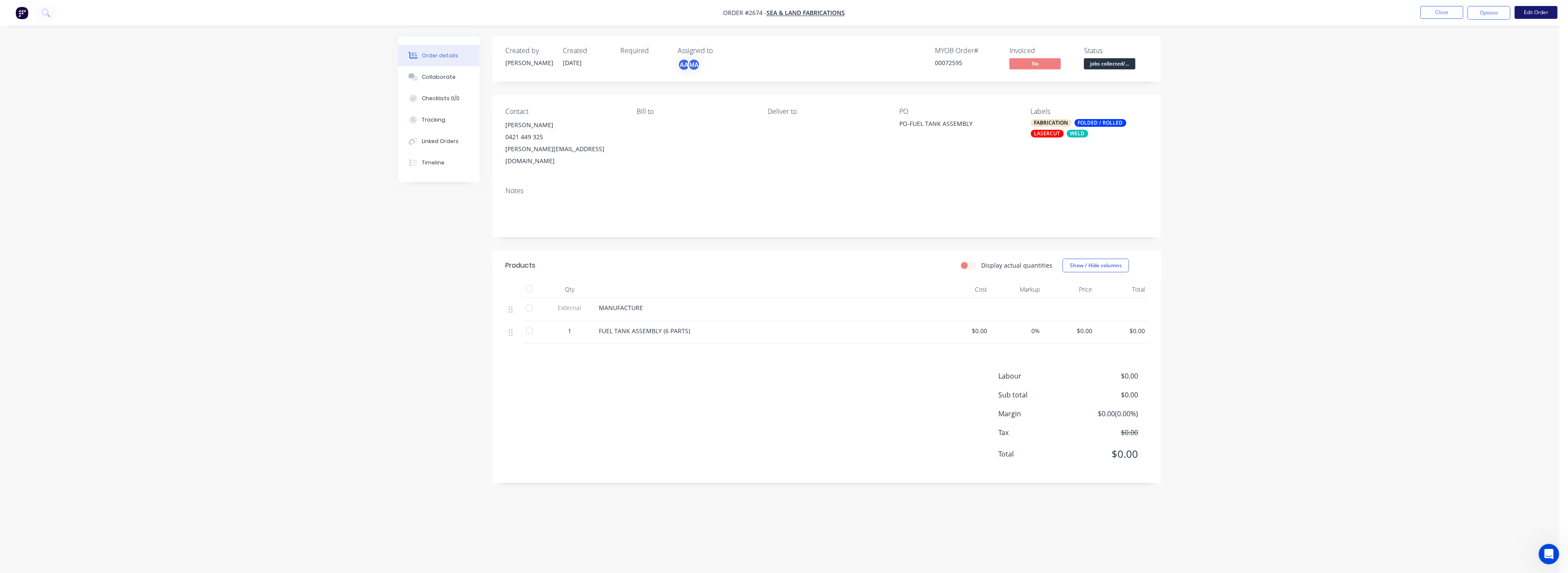
click at [1538, 9] on button "Edit Order" at bounding box center [1537, 12] width 43 height 13
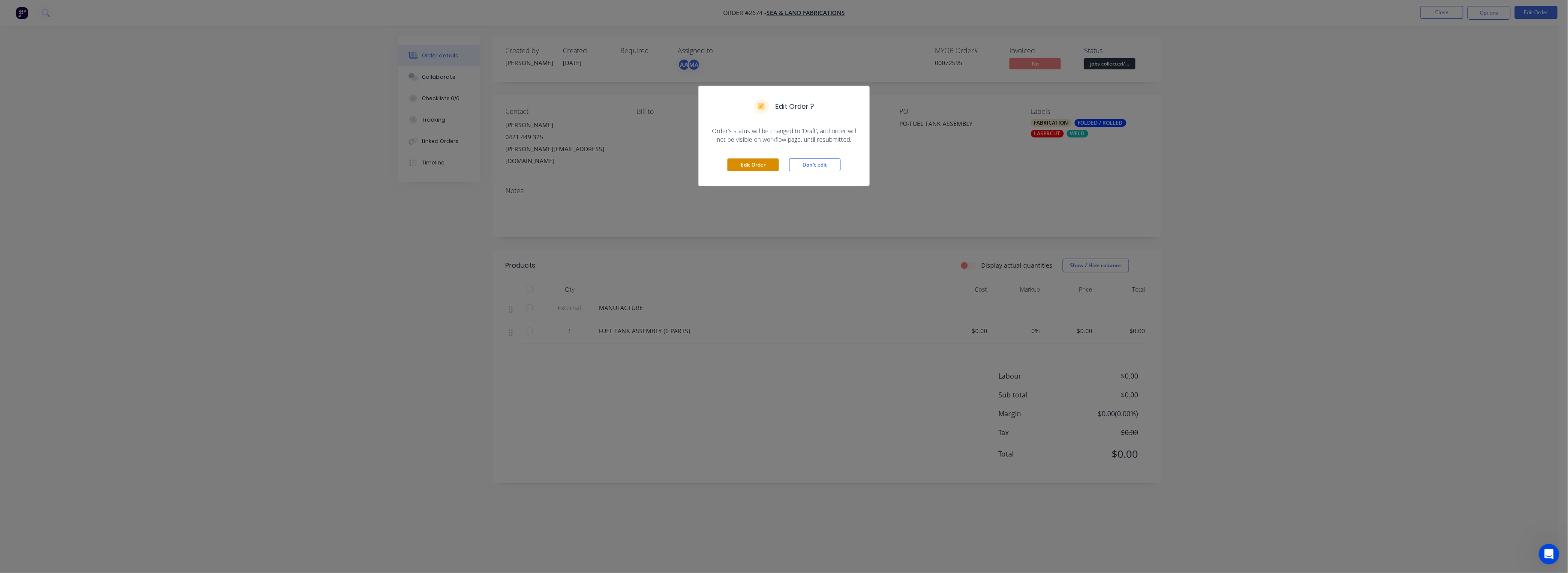
click at [744, 166] on button "Edit Order" at bounding box center [753, 165] width 52 height 13
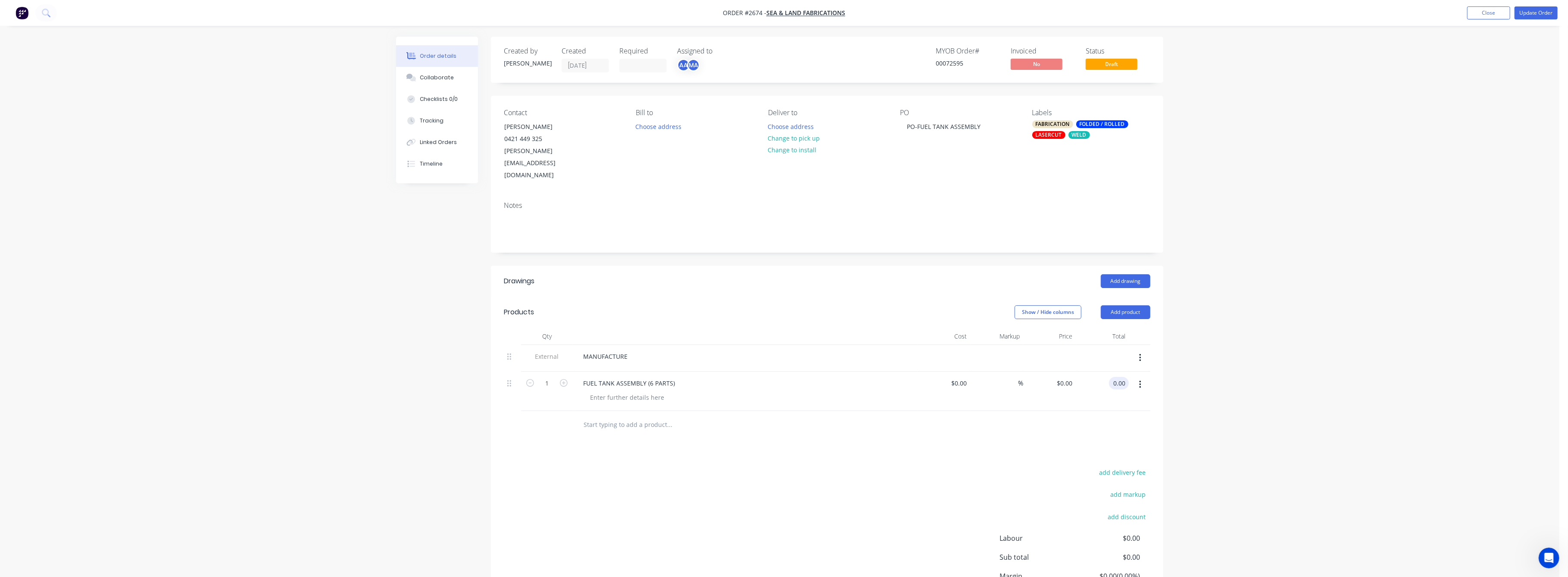
click at [1115, 377] on input "0.00" at bounding box center [1120, 383] width 17 height 12
type input "713"
type input "$713.00"
click at [1260, 409] on div "Order details Collaborate Checklists 0/0 Tracking Linked Orders Timeline Order …" at bounding box center [779, 330] width 1559 height 659
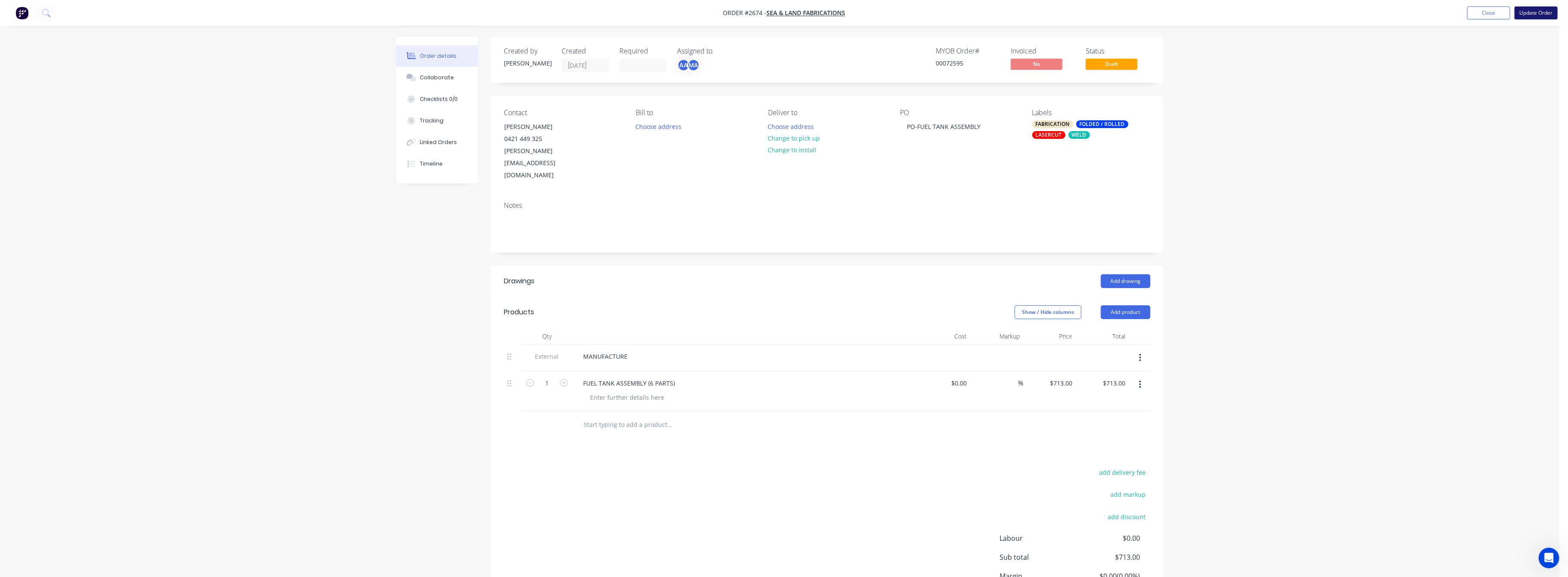
click at [1533, 10] on button "Update Order" at bounding box center [1537, 12] width 43 height 13
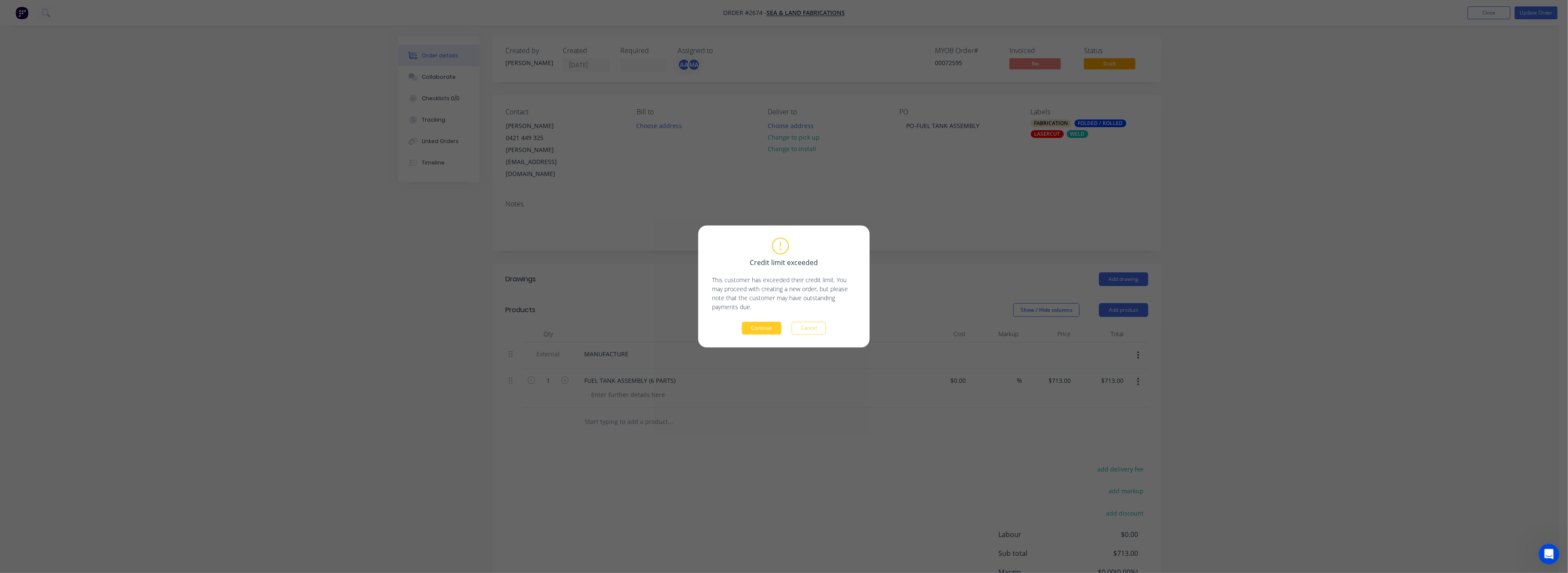
click at [770, 324] on button "Continue" at bounding box center [762, 328] width 39 height 13
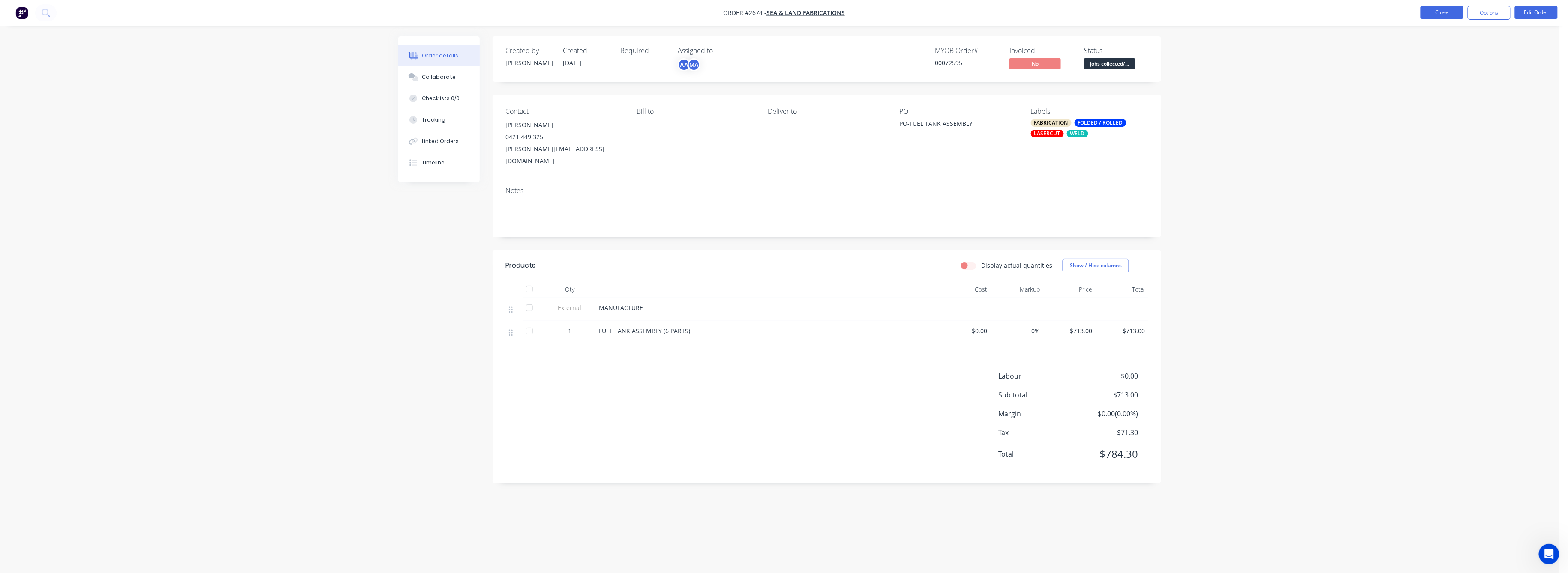
click at [1432, 17] on button "Close" at bounding box center [1442, 12] width 43 height 13
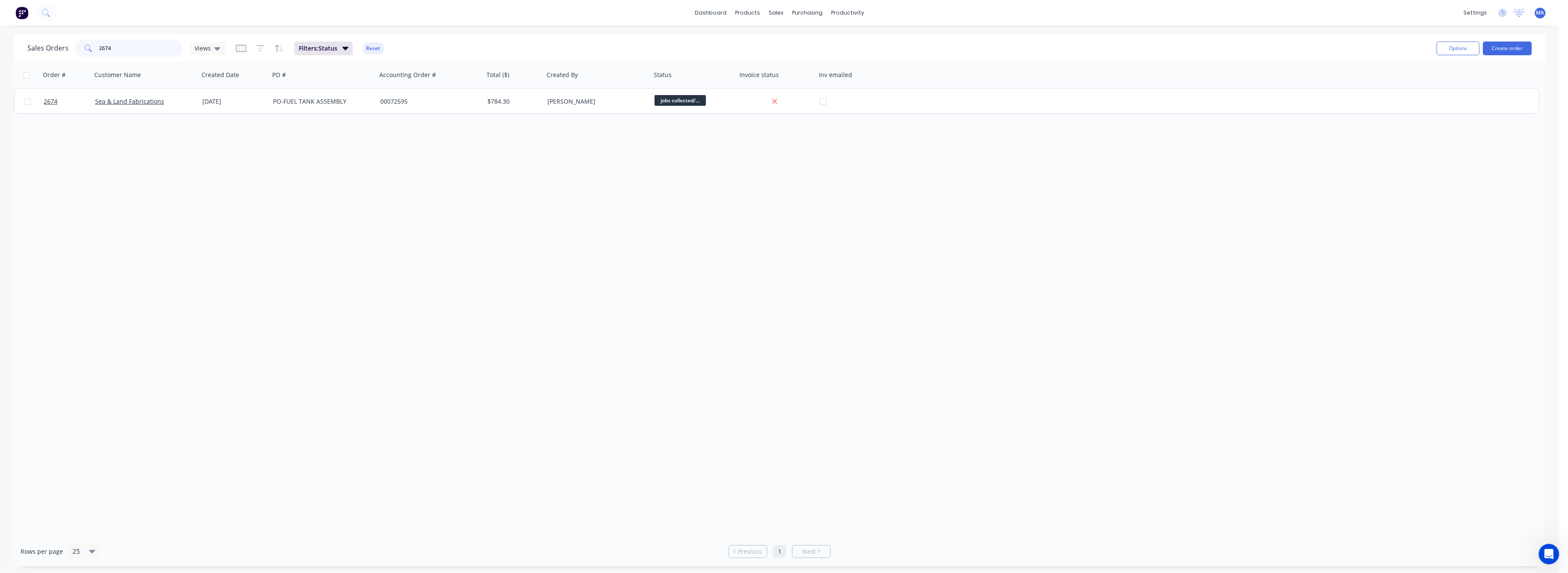
click at [108, 45] on input "2674" at bounding box center [141, 48] width 83 height 17
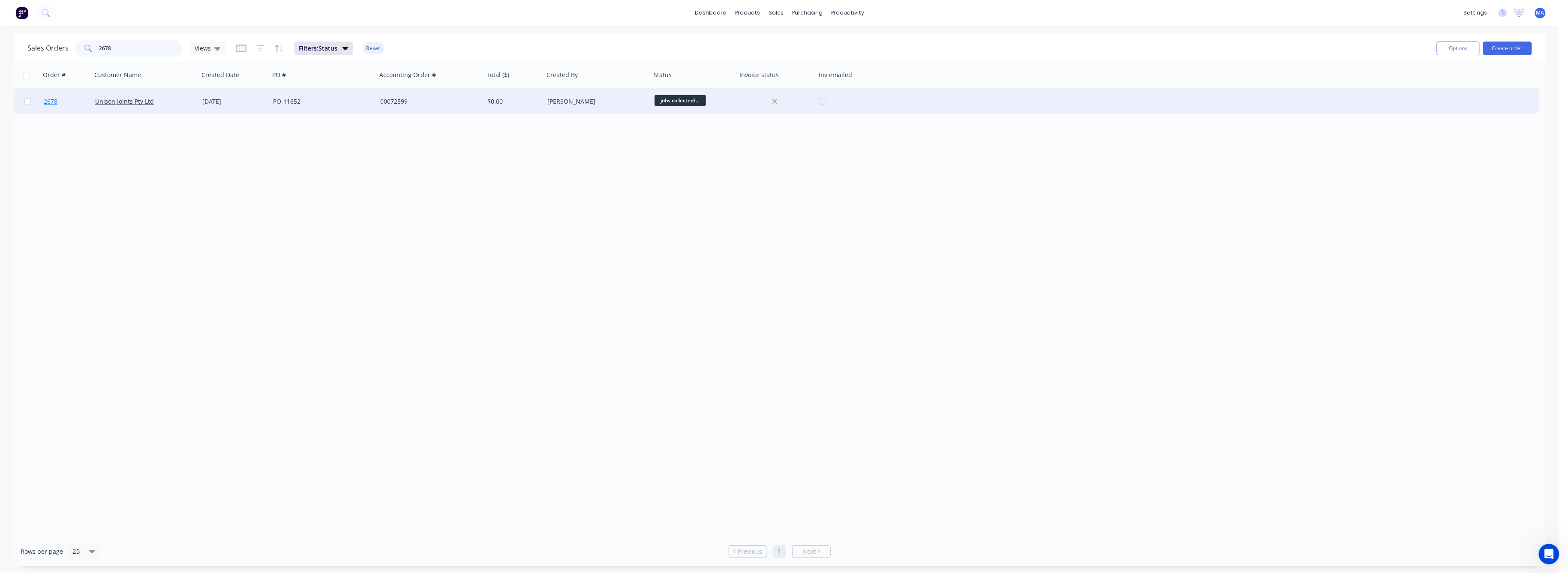
type input "2678"
click at [50, 100] on span "2678" at bounding box center [50, 102] width 13 height 9
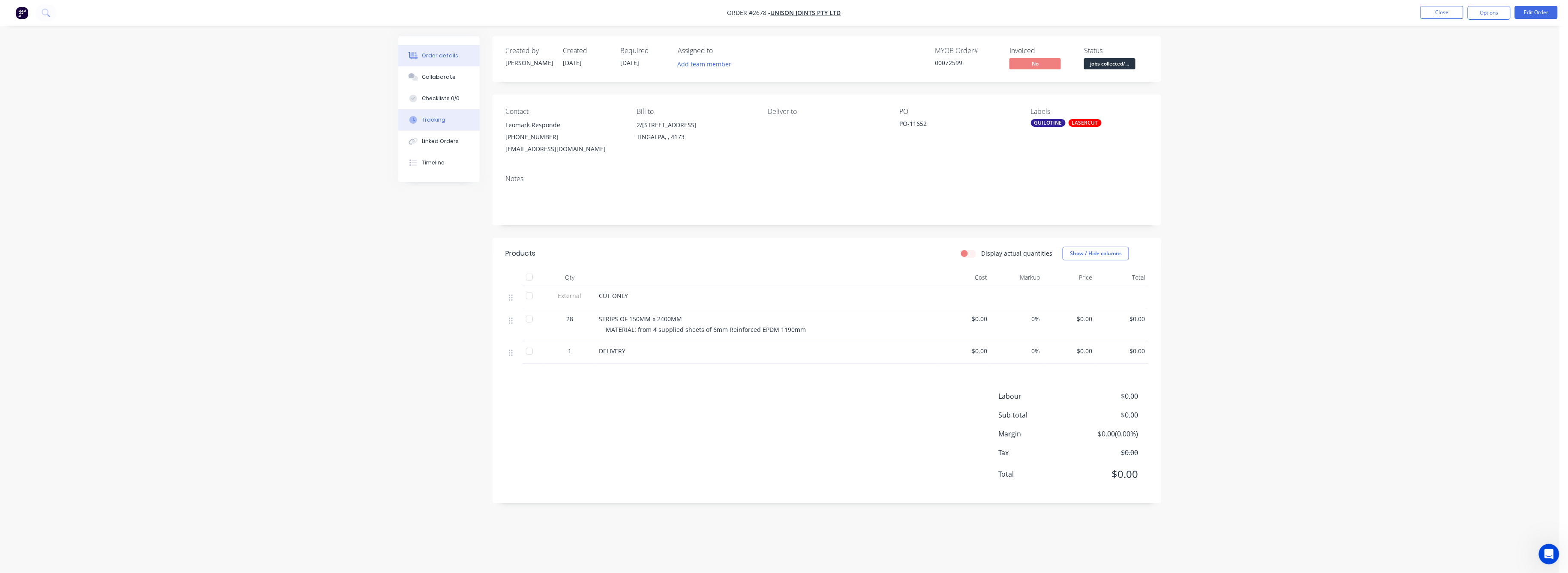
click at [431, 115] on button "Tracking" at bounding box center [438, 120] width 82 height 21
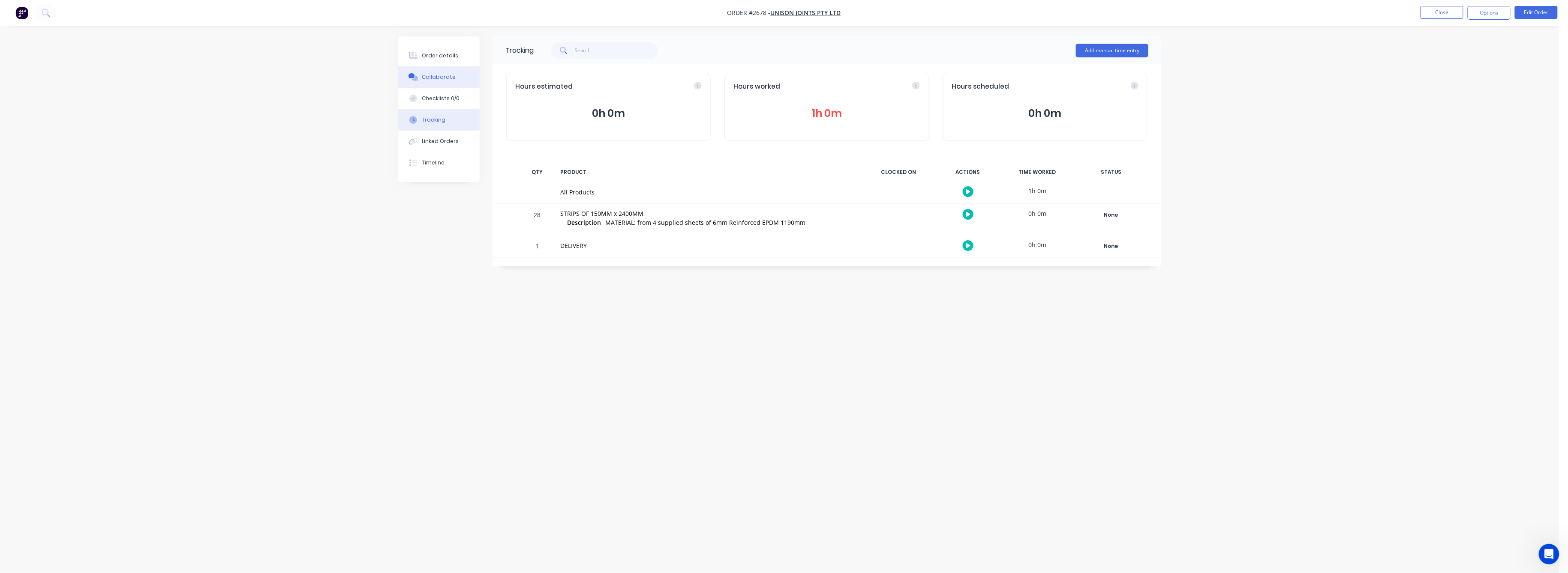
click at [437, 78] on div "Collaborate" at bounding box center [439, 77] width 34 height 8
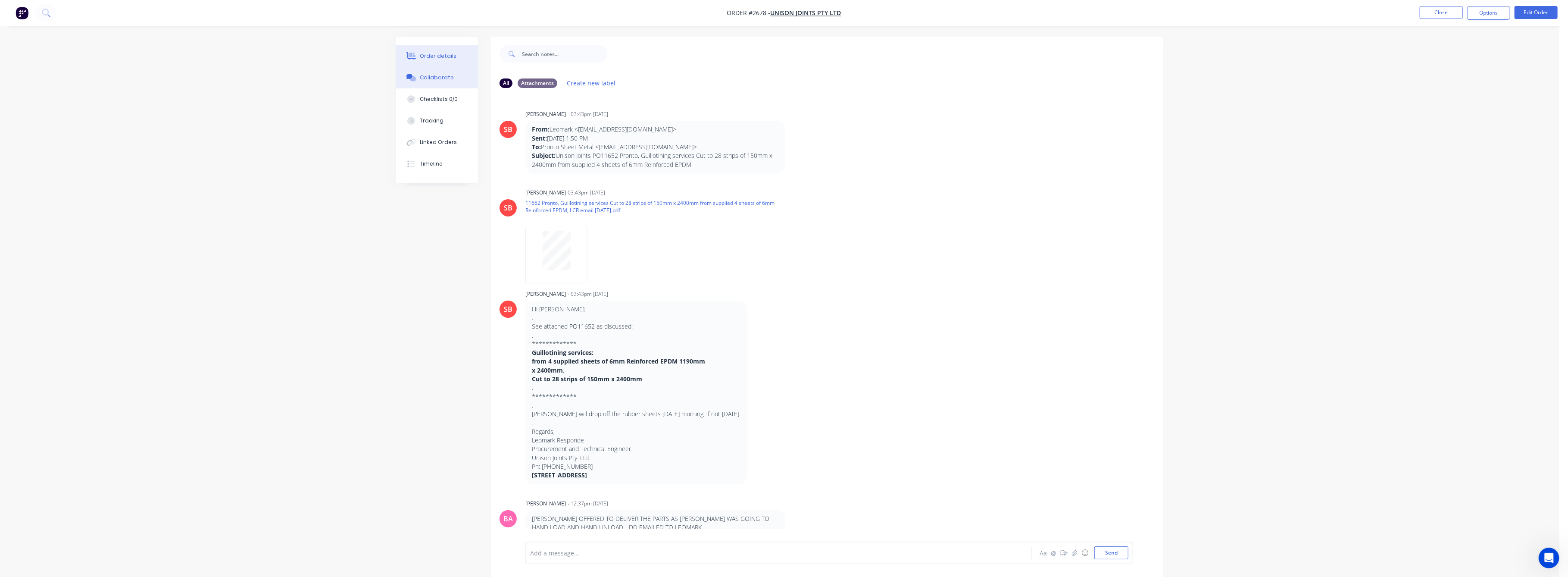
click at [438, 57] on div "Order details" at bounding box center [438, 56] width 36 height 8
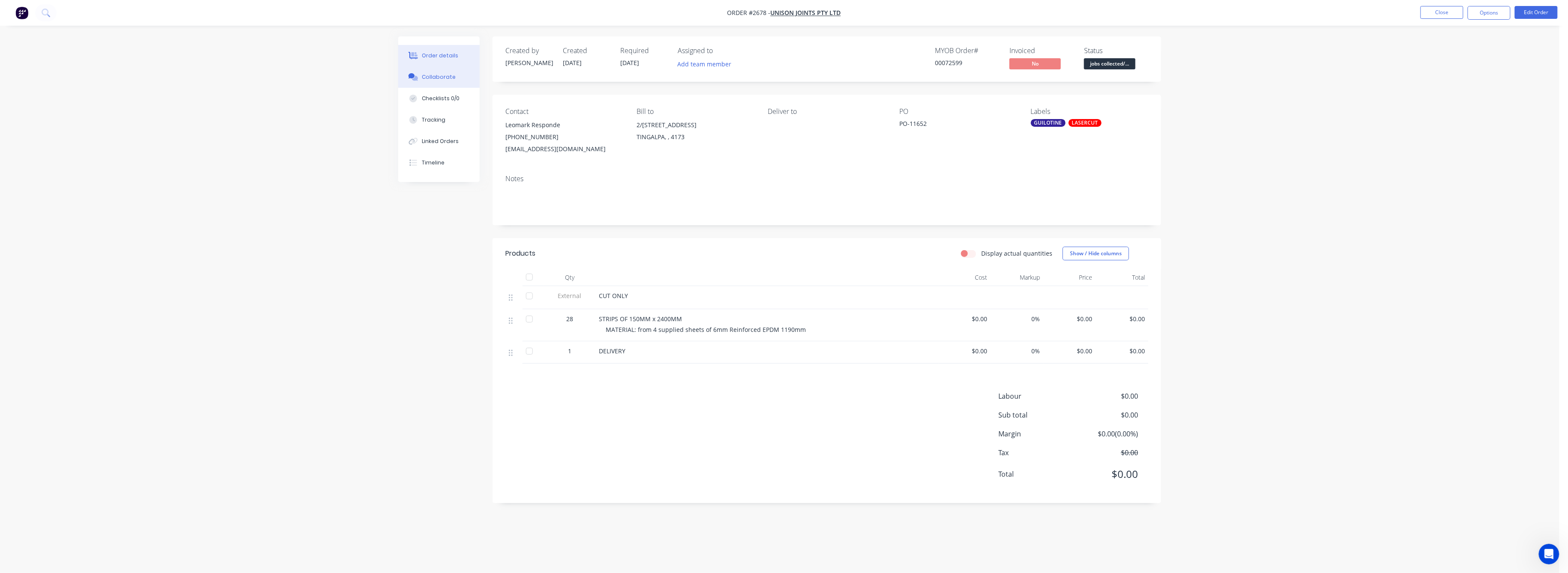
click at [435, 70] on button "Collaborate" at bounding box center [438, 77] width 82 height 21
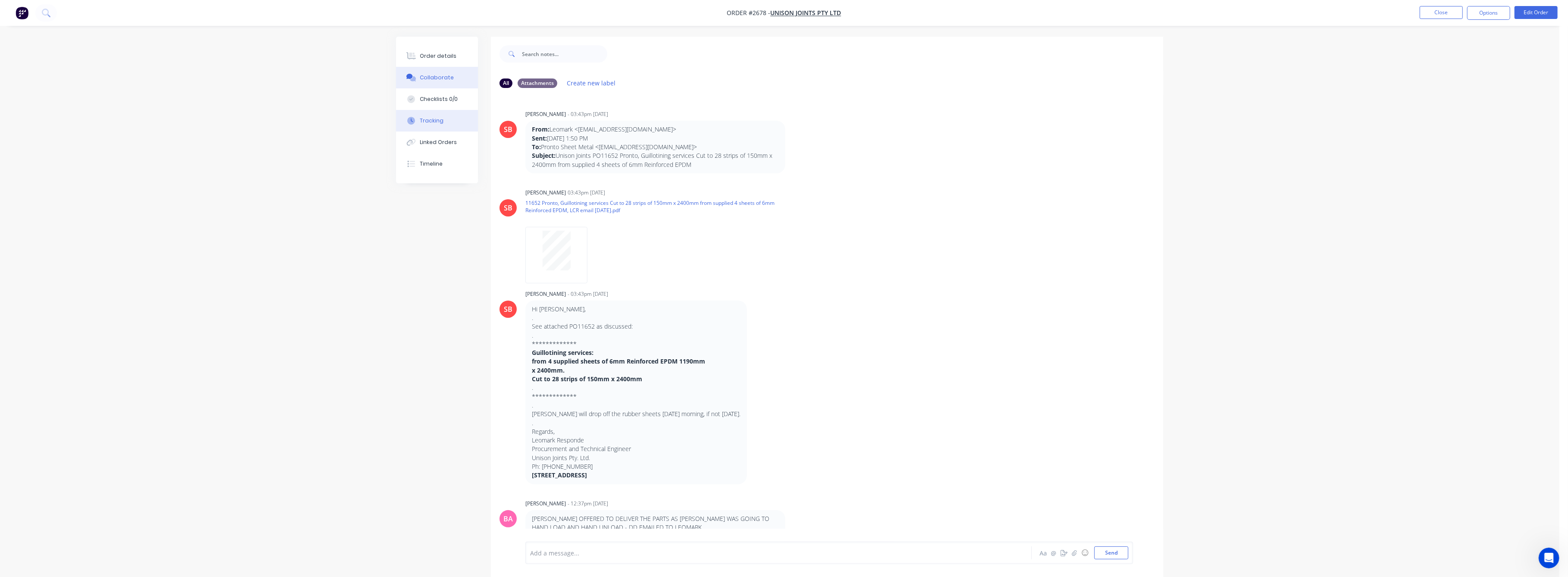
click at [424, 123] on div "Tracking" at bounding box center [432, 120] width 23 height 8
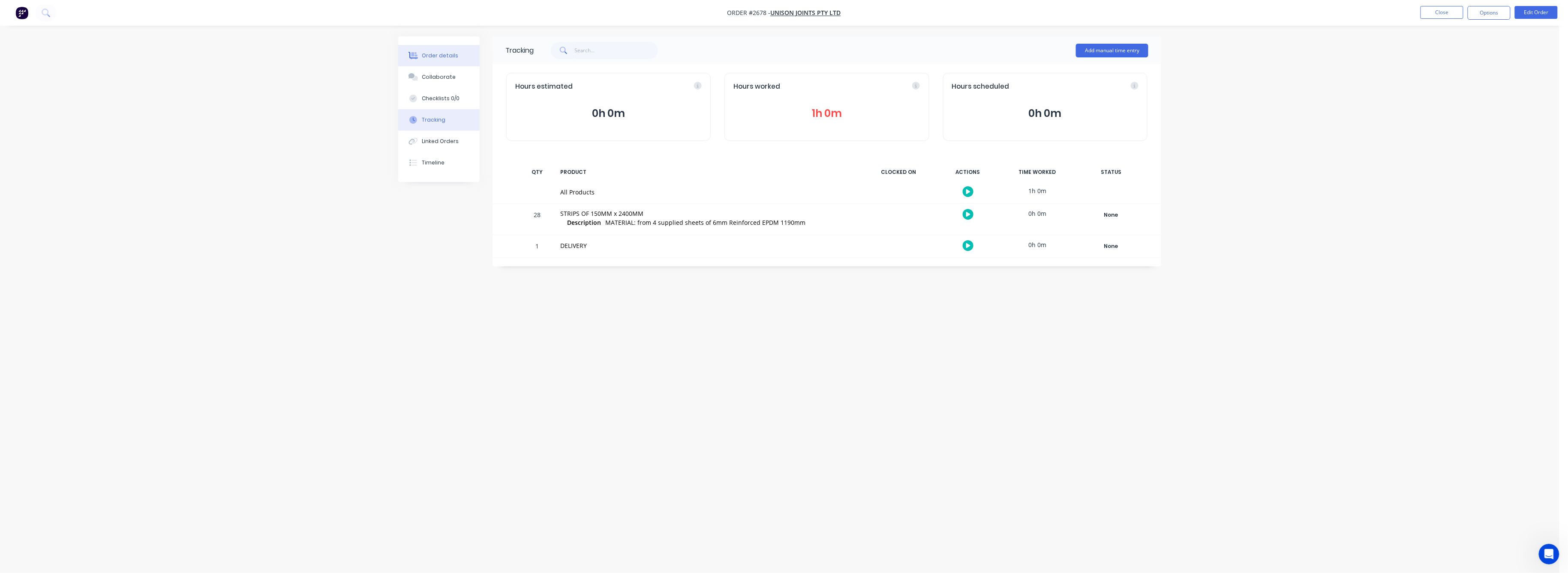
click at [431, 49] on button "Order details" at bounding box center [438, 55] width 82 height 21
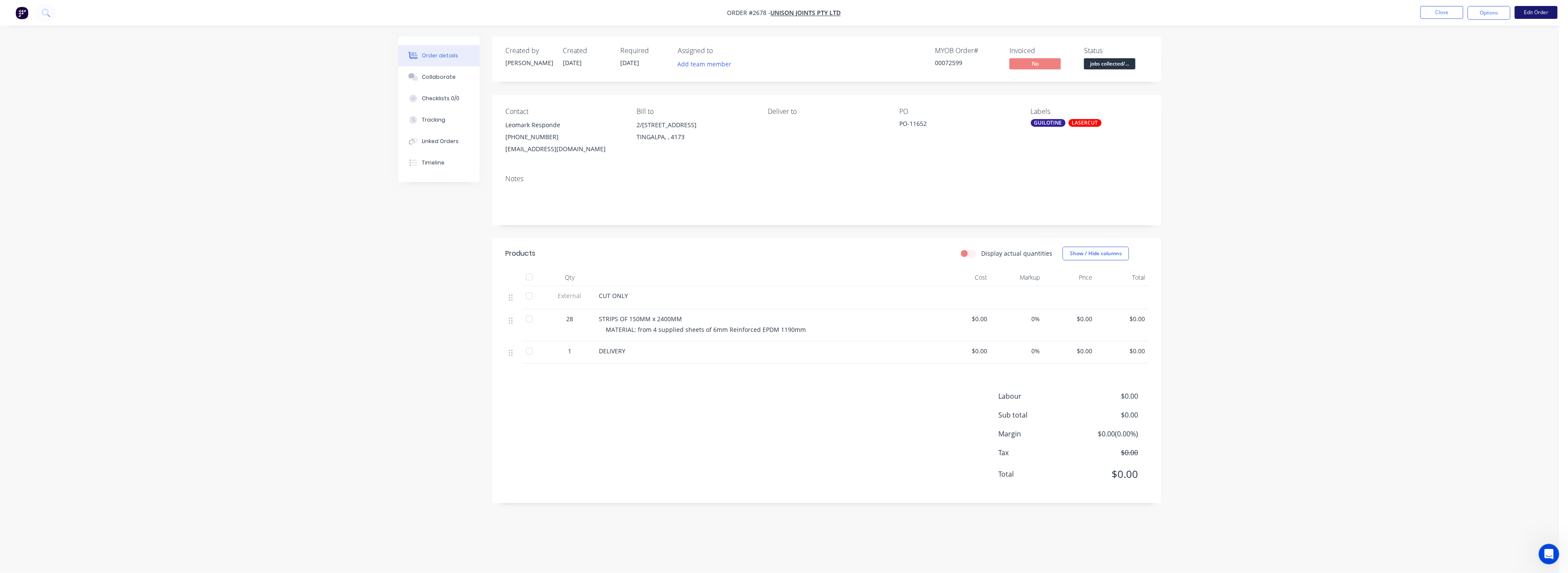
click at [1537, 13] on button "Edit Order" at bounding box center [1537, 12] width 43 height 13
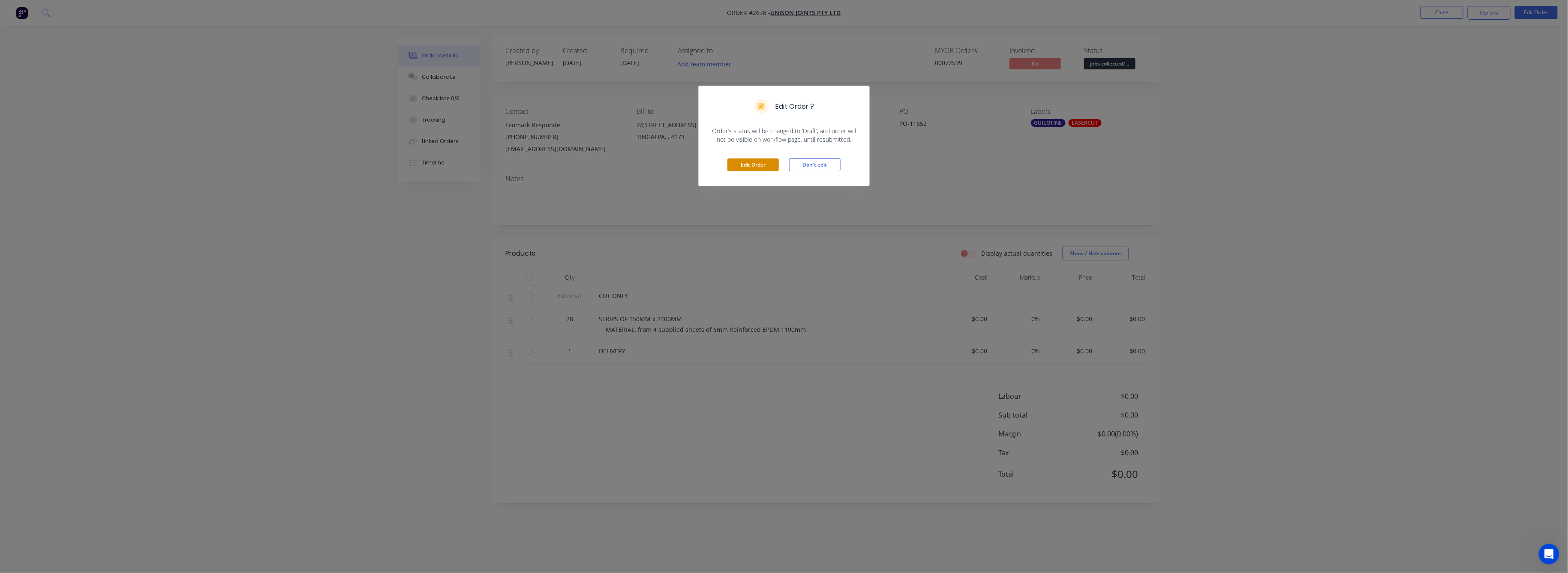
click at [751, 168] on button "Edit Order" at bounding box center [753, 165] width 52 height 13
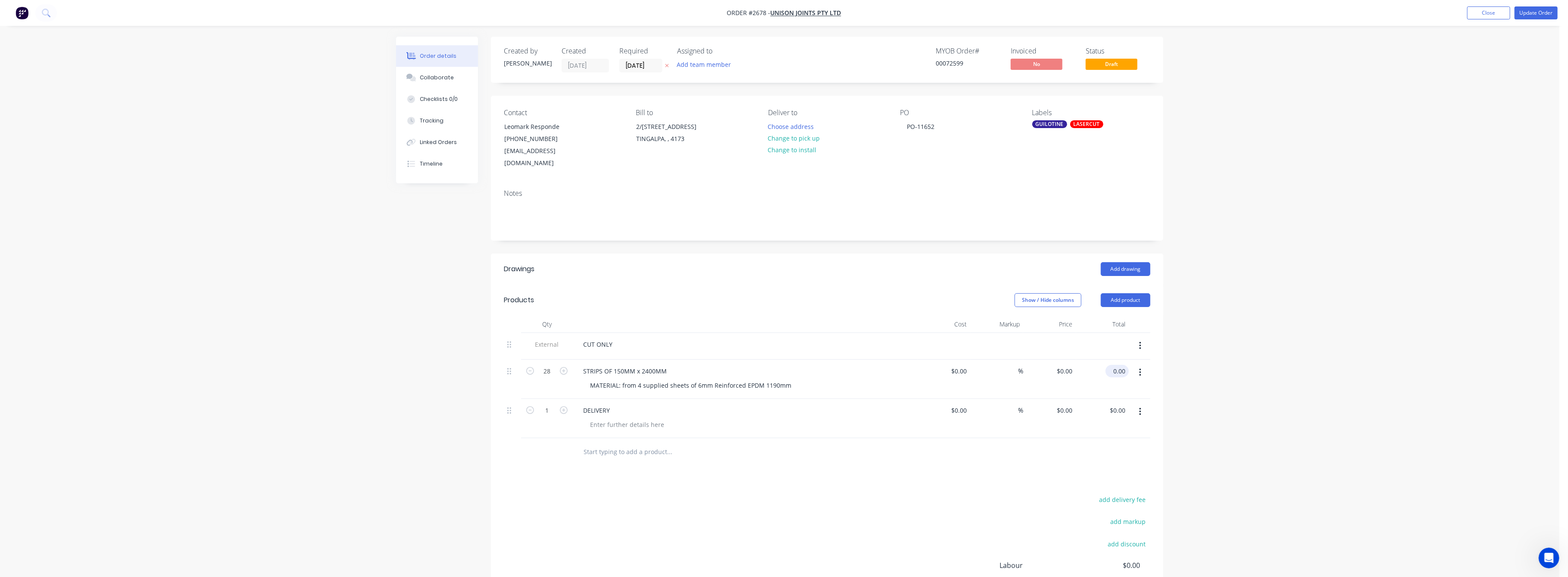
click at [1123, 365] on input "0.00" at bounding box center [1119, 371] width 20 height 12
type input "224"
type input "$8.00"
type input "$224.00"
click at [1212, 362] on div "Order details Collaborate Checklists 0/0 Tracking Linked Orders Timeline Order …" at bounding box center [779, 343] width 1559 height 686
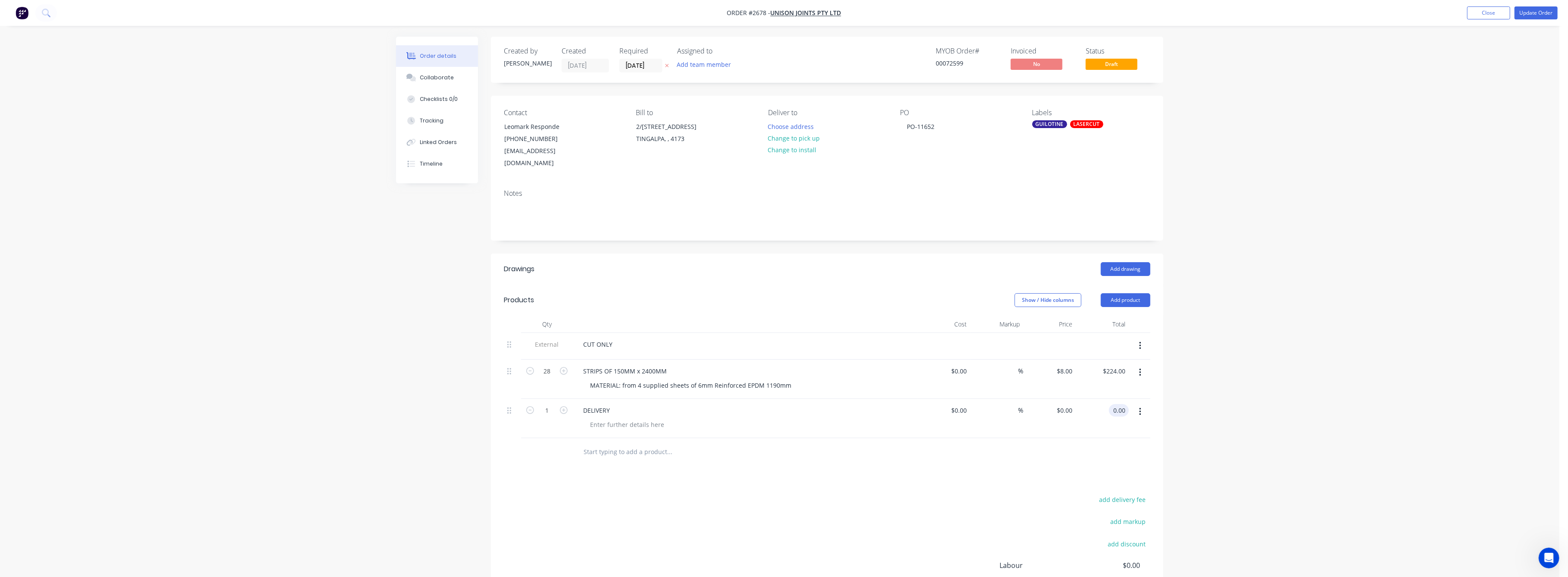
click at [1115, 404] on input "0.00" at bounding box center [1120, 410] width 17 height 12
type input "50"
type input "$50.00"
click at [1292, 428] on div "Order details Collaborate Checklists 0/0 Tracking Linked Orders Timeline Order …" at bounding box center [779, 343] width 1559 height 686
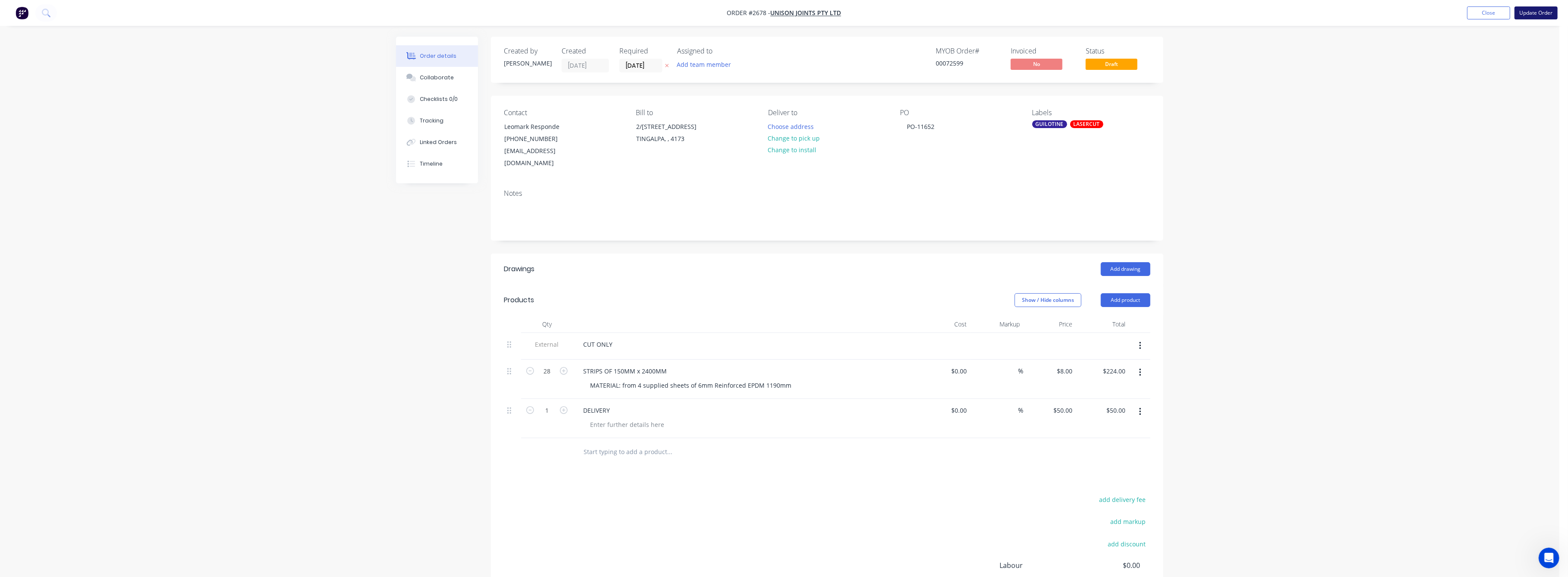
click at [1528, 15] on button "Update Order" at bounding box center [1537, 12] width 43 height 13
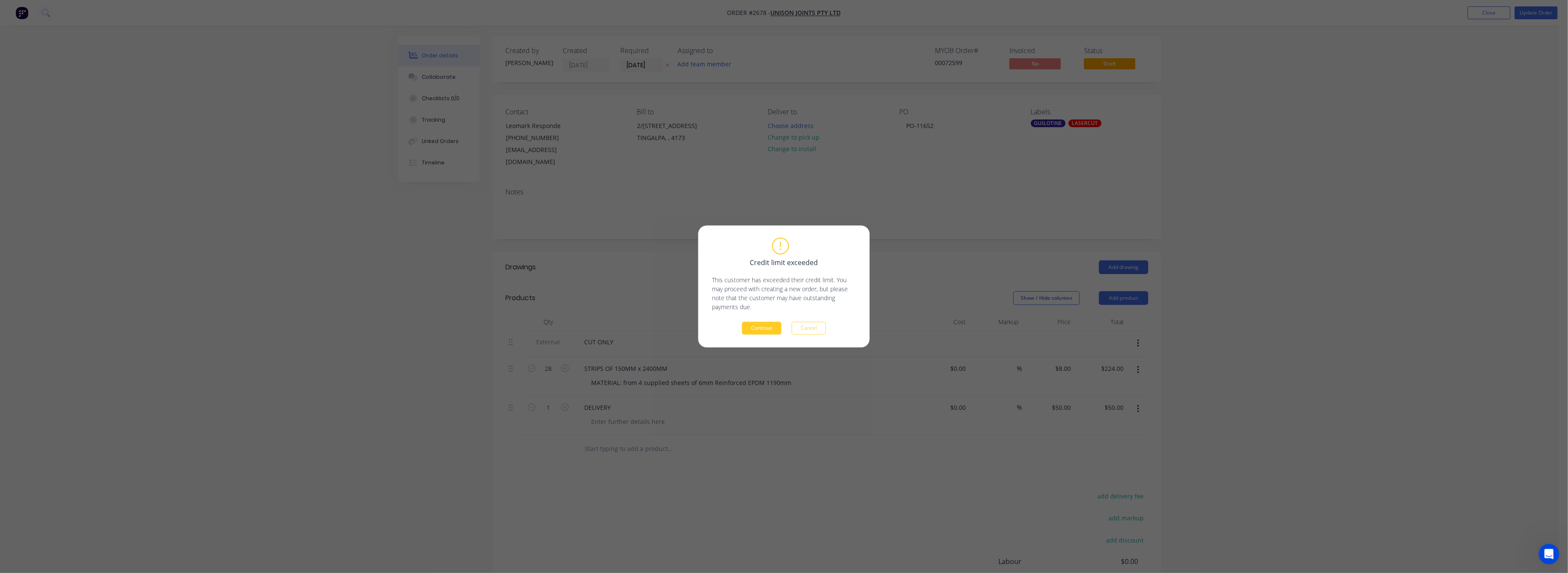
click at [767, 327] on button "Continue" at bounding box center [762, 328] width 39 height 13
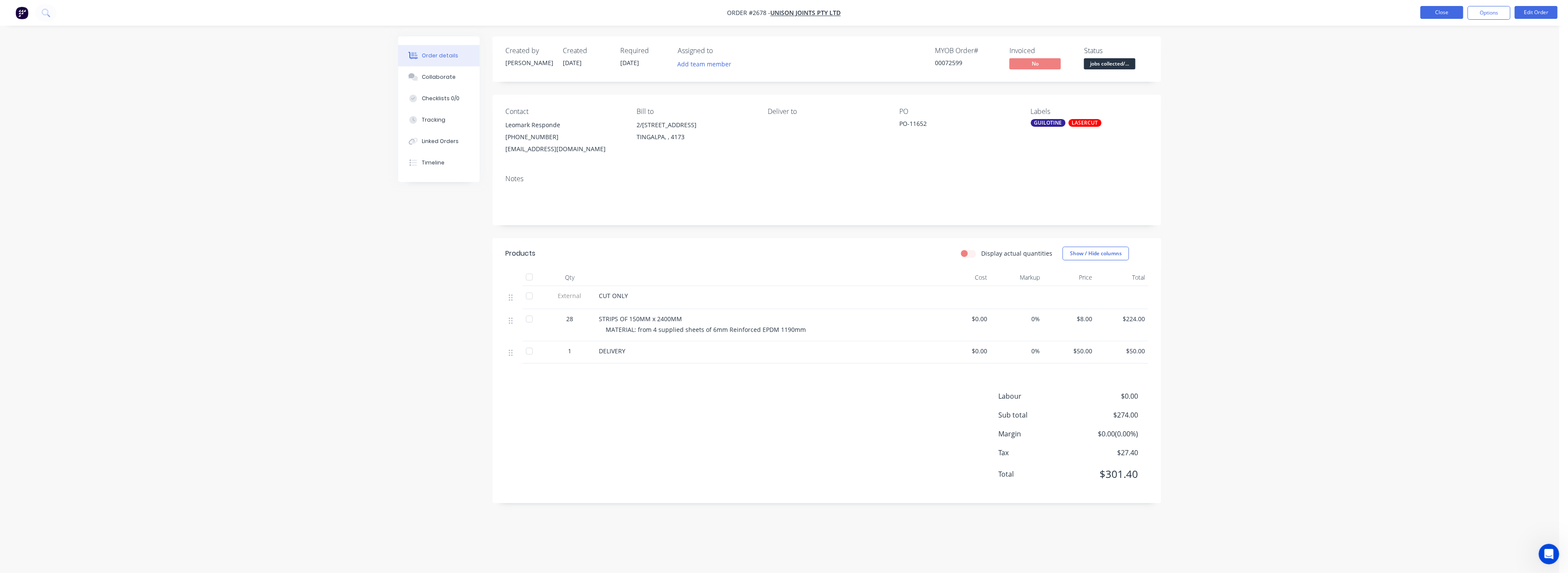
click at [1442, 11] on button "Close" at bounding box center [1442, 12] width 43 height 13
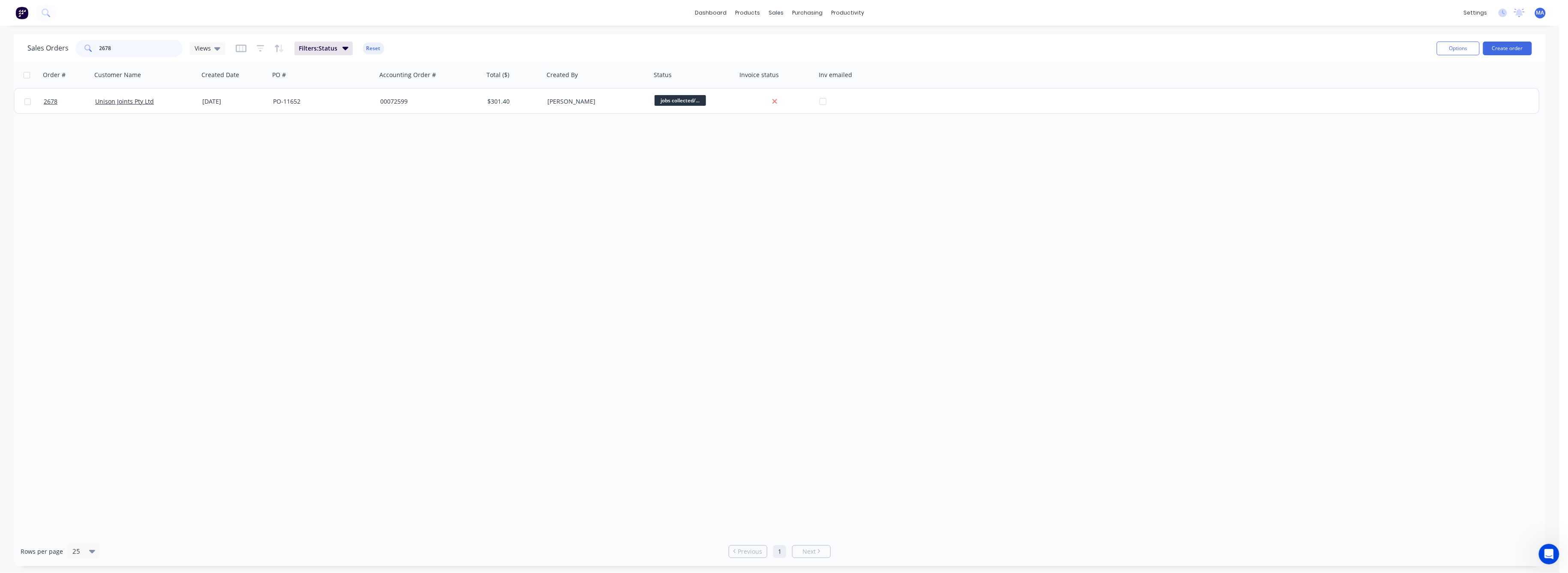
drag, startPoint x: 110, startPoint y: 47, endPoint x: 112, endPoint y: 55, distance: 8.2
click at [105, 46] on input "2678" at bounding box center [141, 48] width 83 height 17
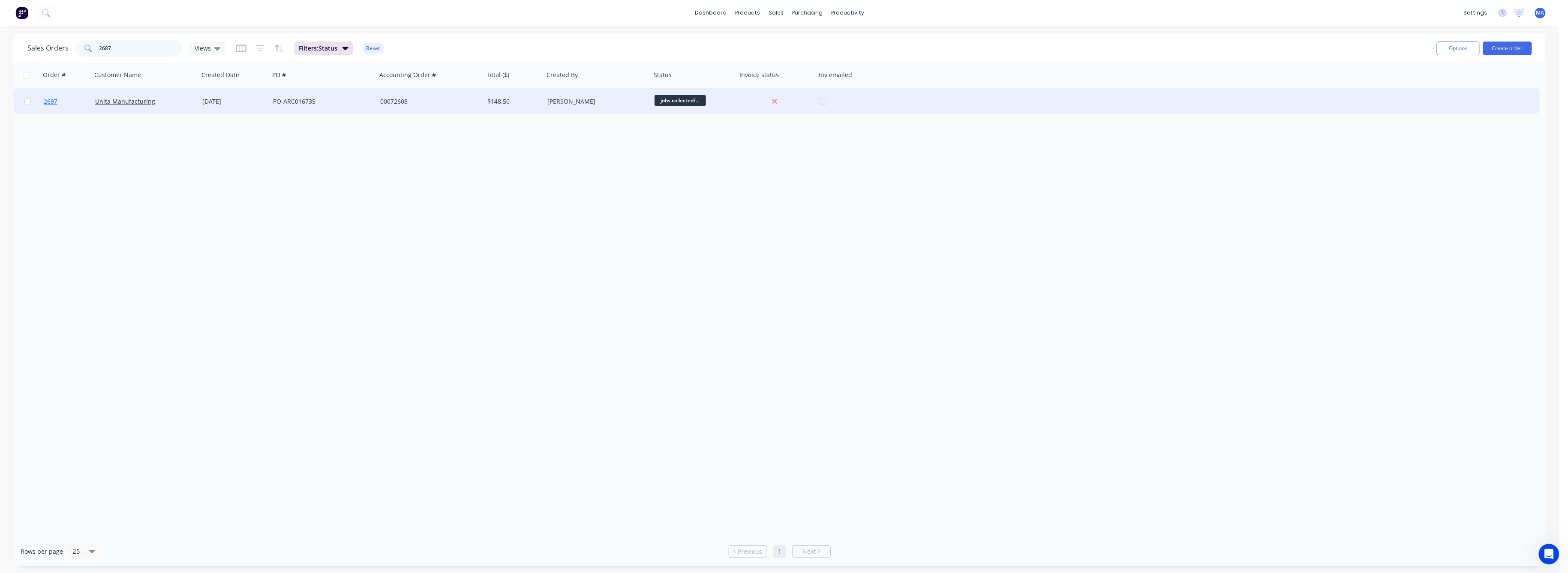
type input "2687"
click at [45, 99] on span "2687" at bounding box center [50, 102] width 13 height 9
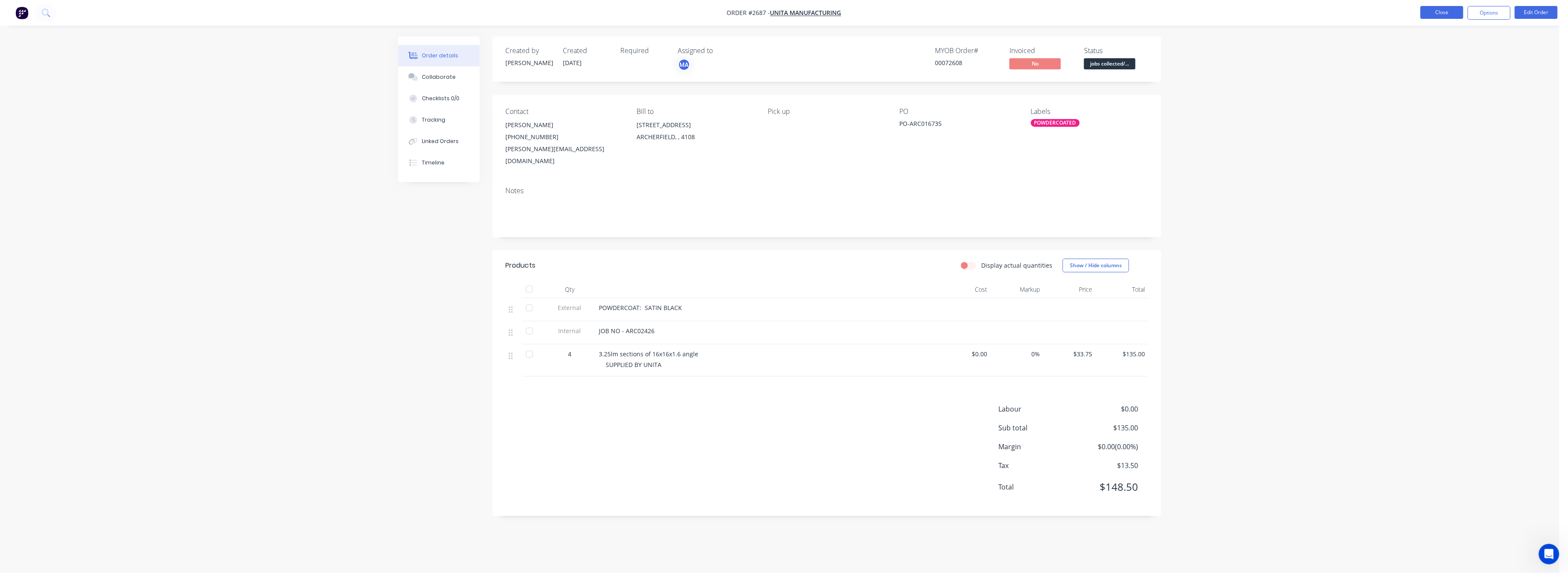
click at [1440, 12] on button "Close" at bounding box center [1442, 12] width 43 height 13
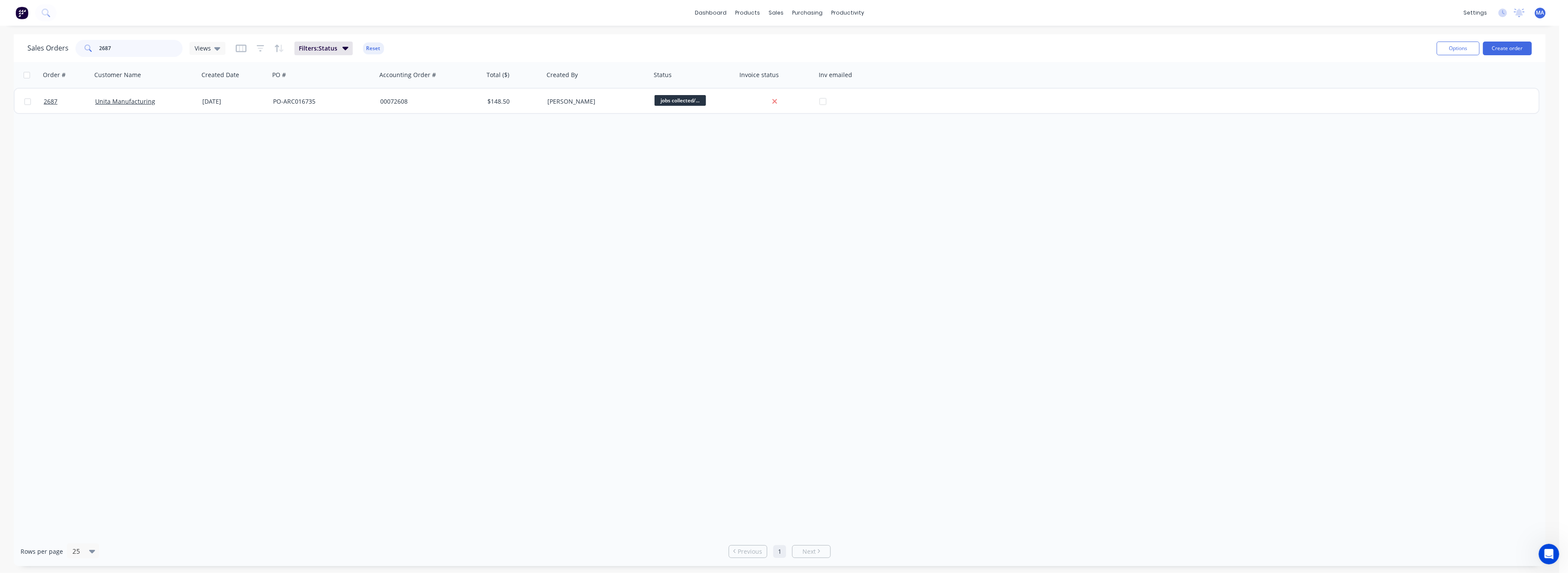
drag, startPoint x: 112, startPoint y: 46, endPoint x: 52, endPoint y: 56, distance: 60.8
click at [52, 56] on div "Sales Orders 2687 Views" at bounding box center [126, 48] width 198 height 17
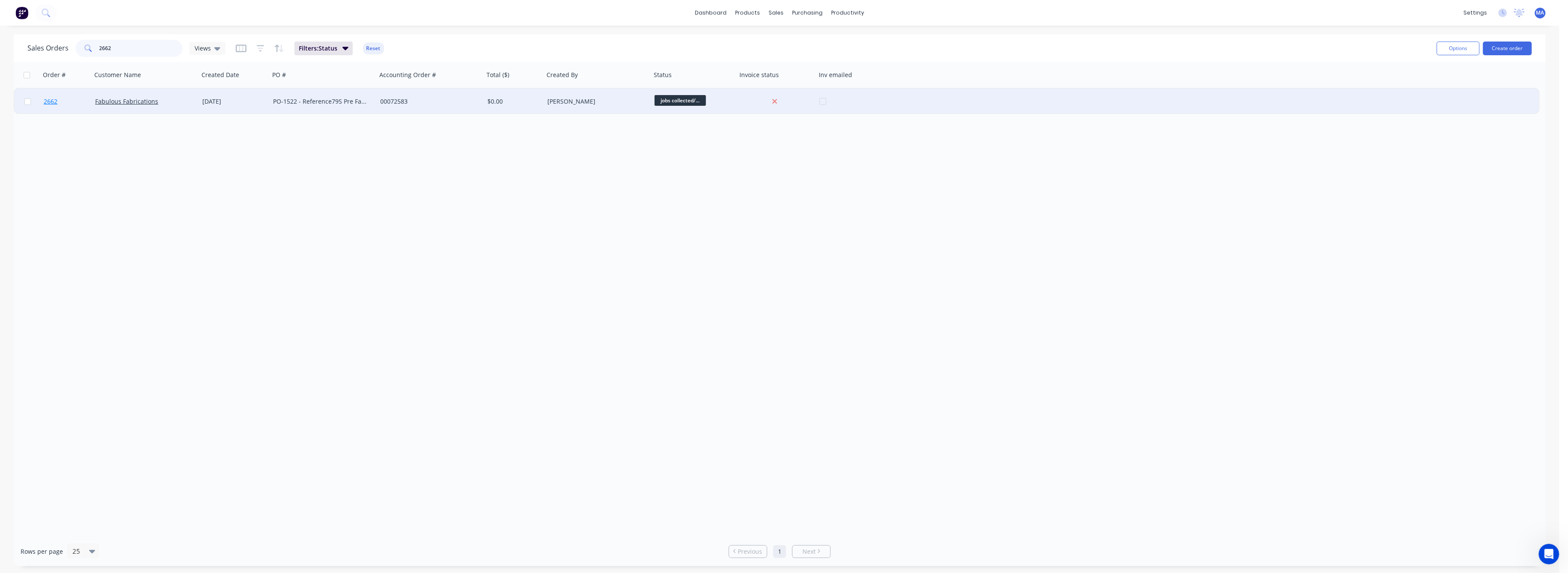
type input "2662"
click at [50, 102] on span "2662" at bounding box center [50, 102] width 13 height 9
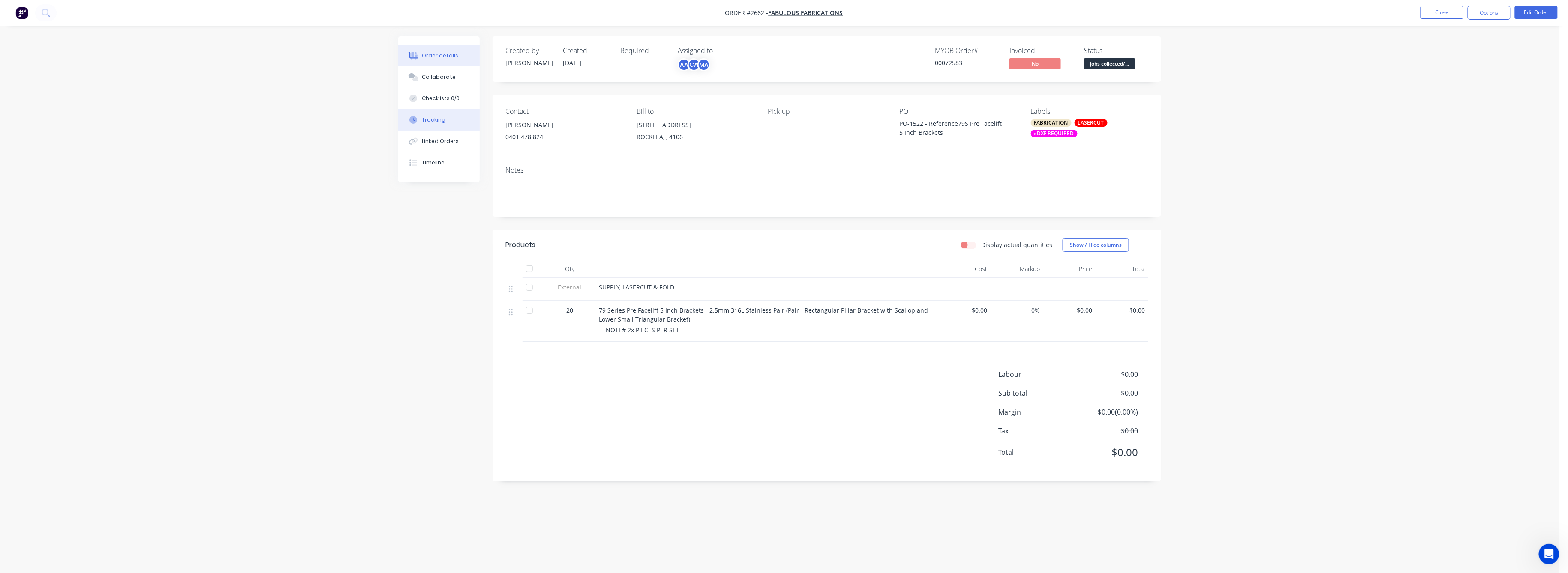
click at [431, 121] on div "Tracking" at bounding box center [434, 120] width 23 height 8
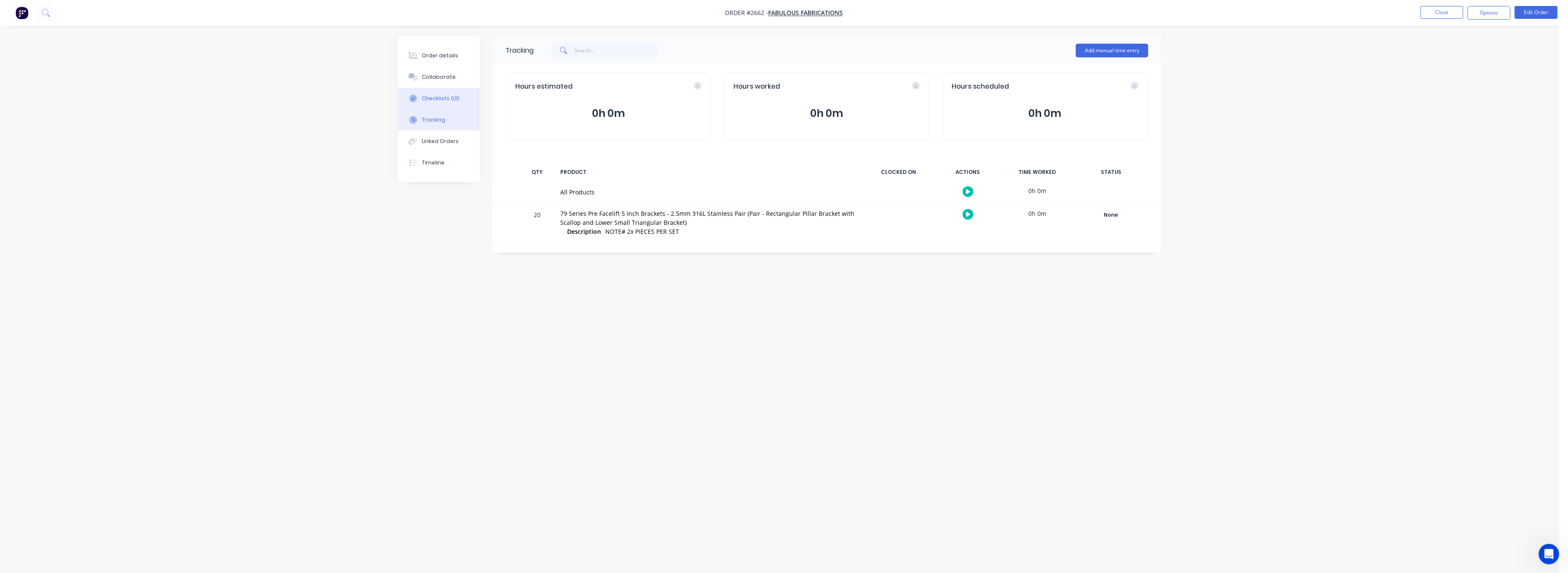
click at [431, 99] on div "Checklists 0/0" at bounding box center [442, 98] width 38 height 8
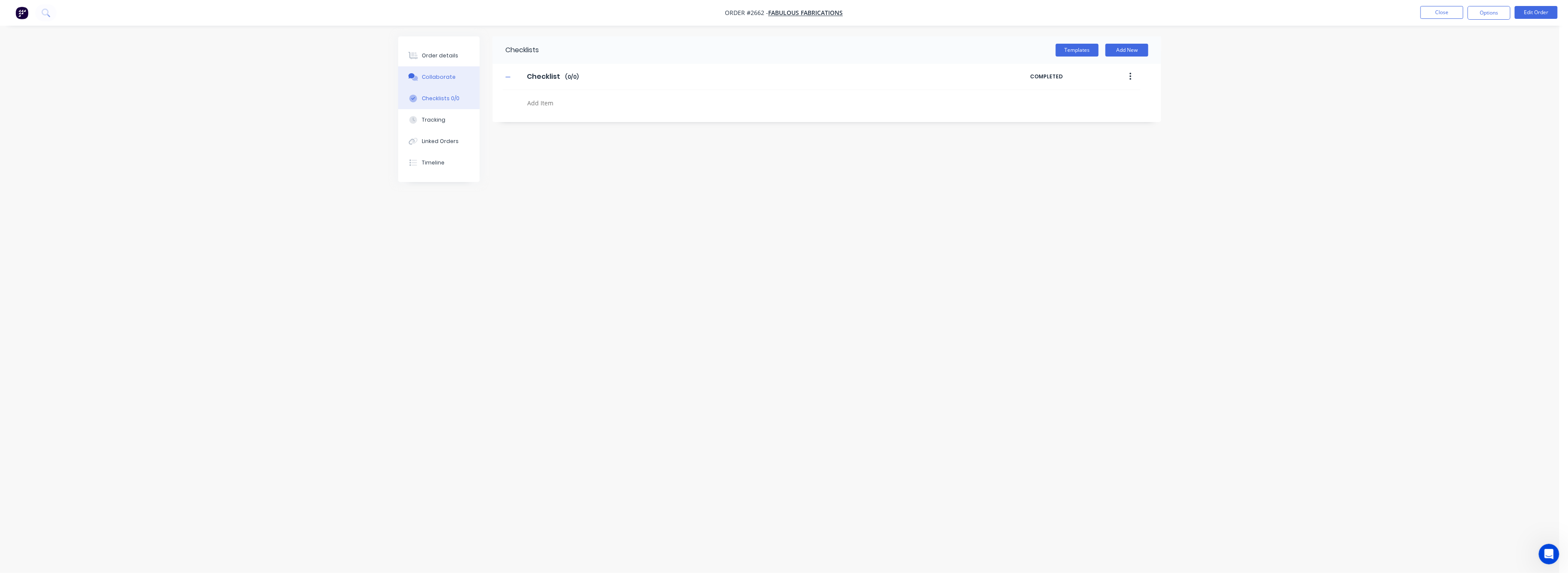
click at [431, 79] on div "Collaborate" at bounding box center [439, 77] width 34 height 8
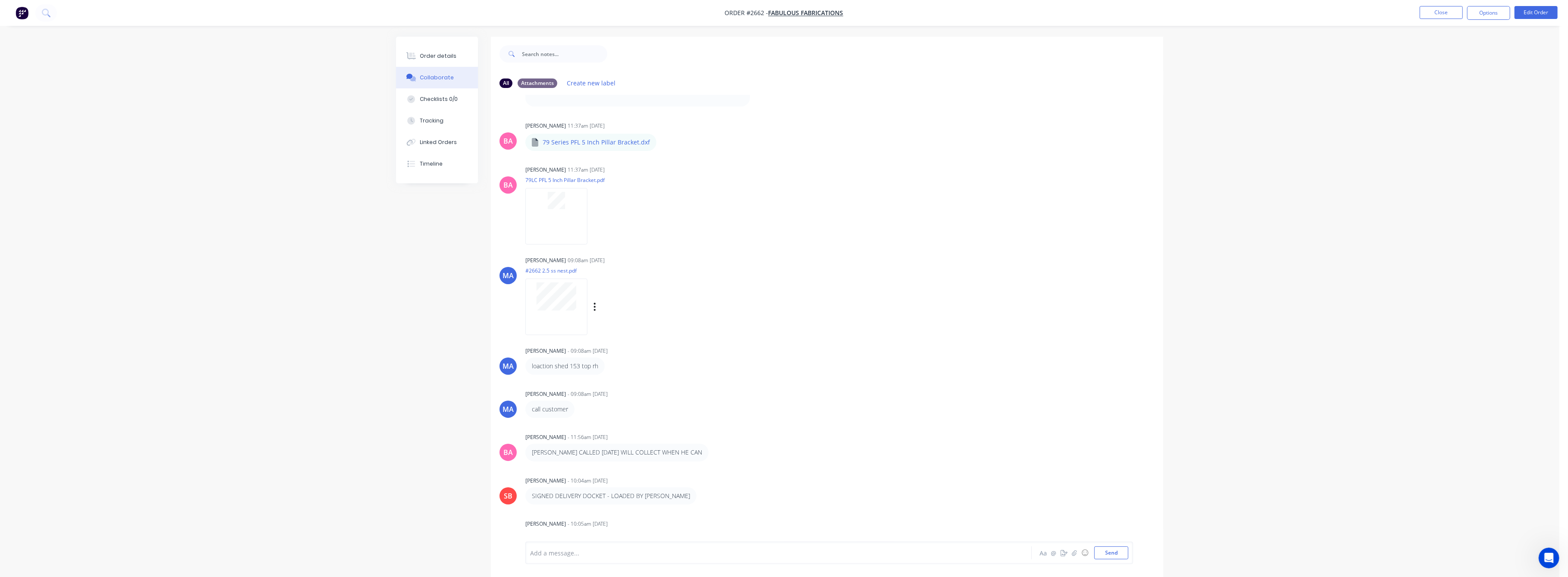
scroll to position [635, 0]
click at [432, 58] on div "Order details" at bounding box center [438, 56] width 36 height 8
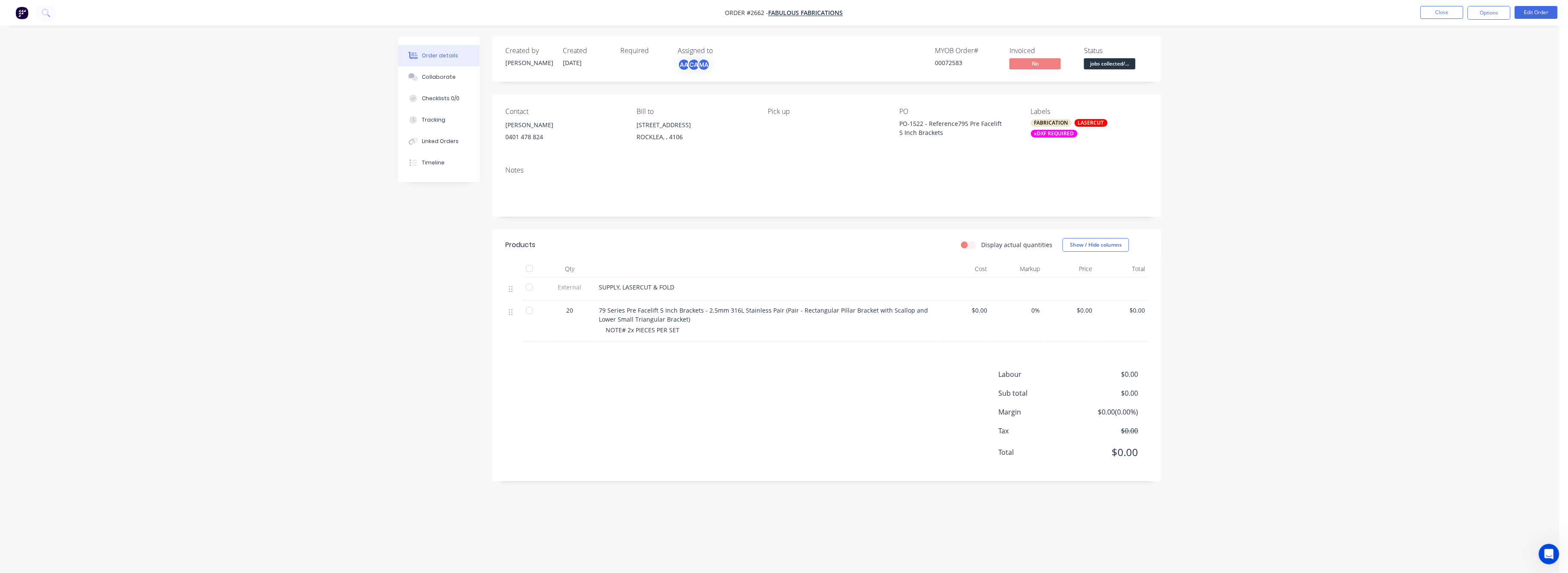
click at [1088, 309] on span "$0.00" at bounding box center [1069, 310] width 46 height 9
click at [1535, 12] on button "Edit Order" at bounding box center [1537, 12] width 43 height 13
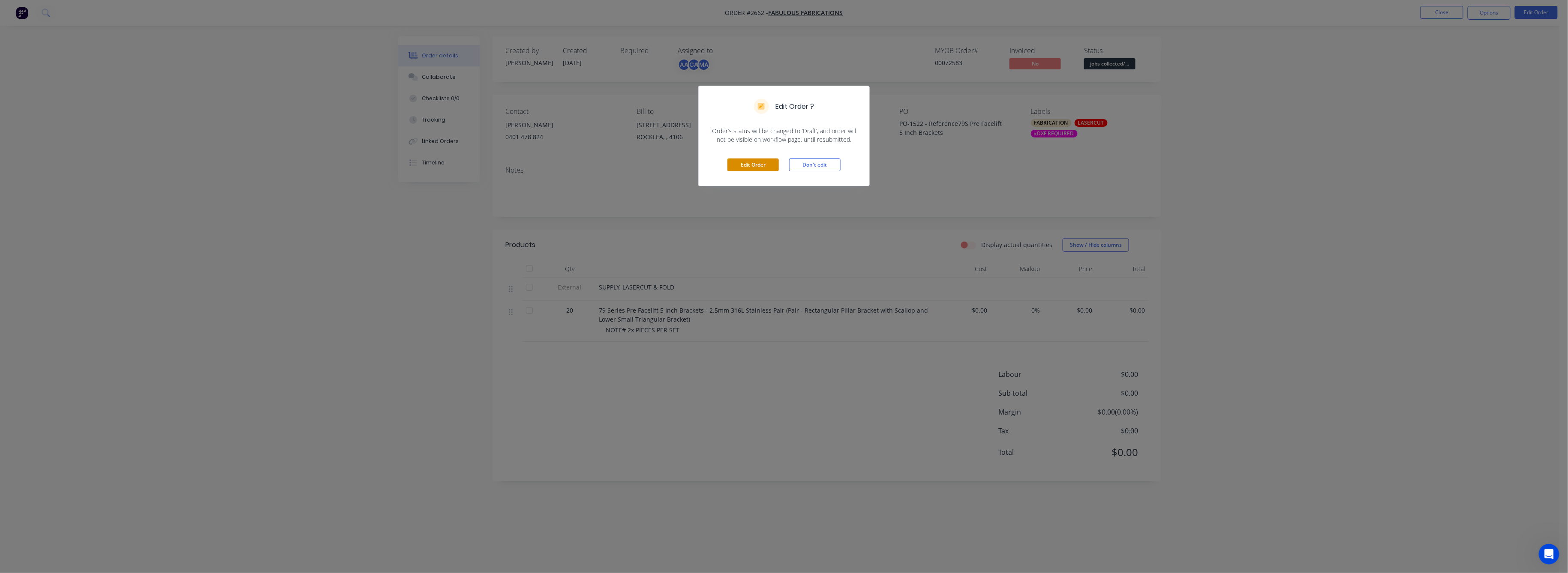
click at [767, 160] on button "Edit Order" at bounding box center [753, 165] width 52 height 13
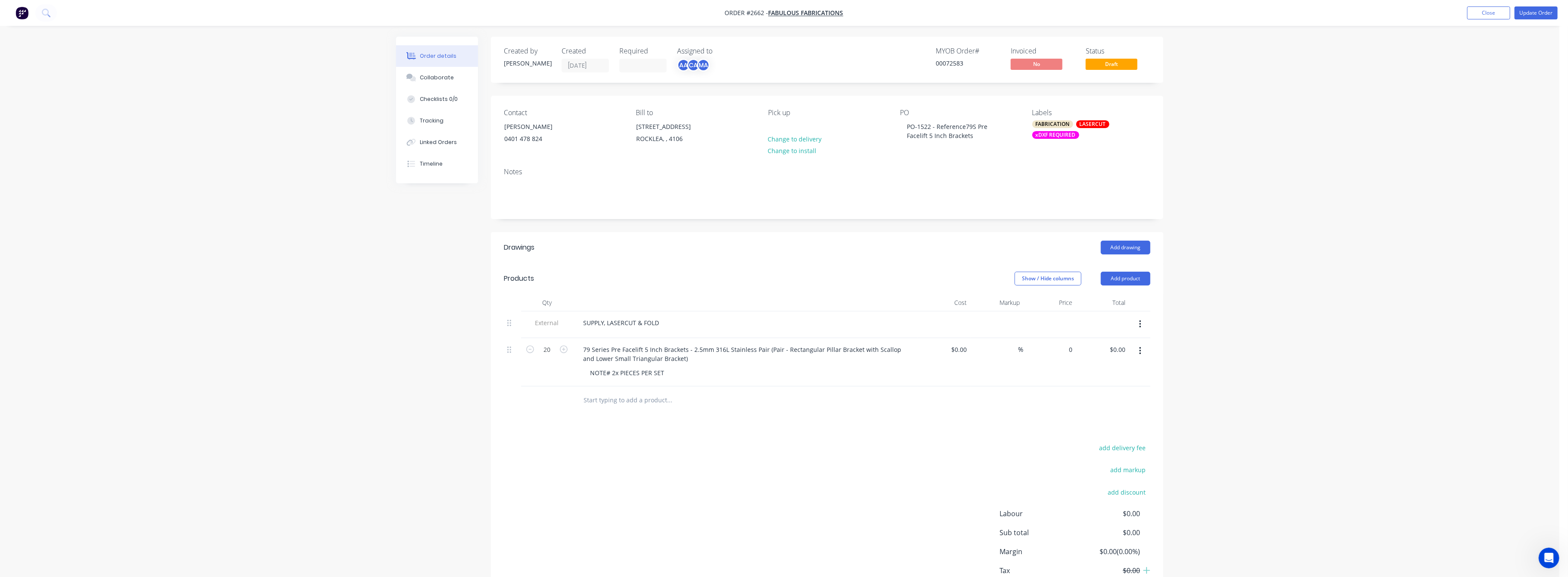
drag, startPoint x: 1062, startPoint y: 350, endPoint x: 1064, endPoint y: 367, distance: 17.1
click at [1063, 355] on div "0 $0.00" at bounding box center [1050, 362] width 53 height 48
drag, startPoint x: 1072, startPoint y: 347, endPoint x: 1042, endPoint y: 369, distance: 37.2
click at [1054, 359] on div "0 0" at bounding box center [1050, 362] width 53 height 48
type input "$10.00"
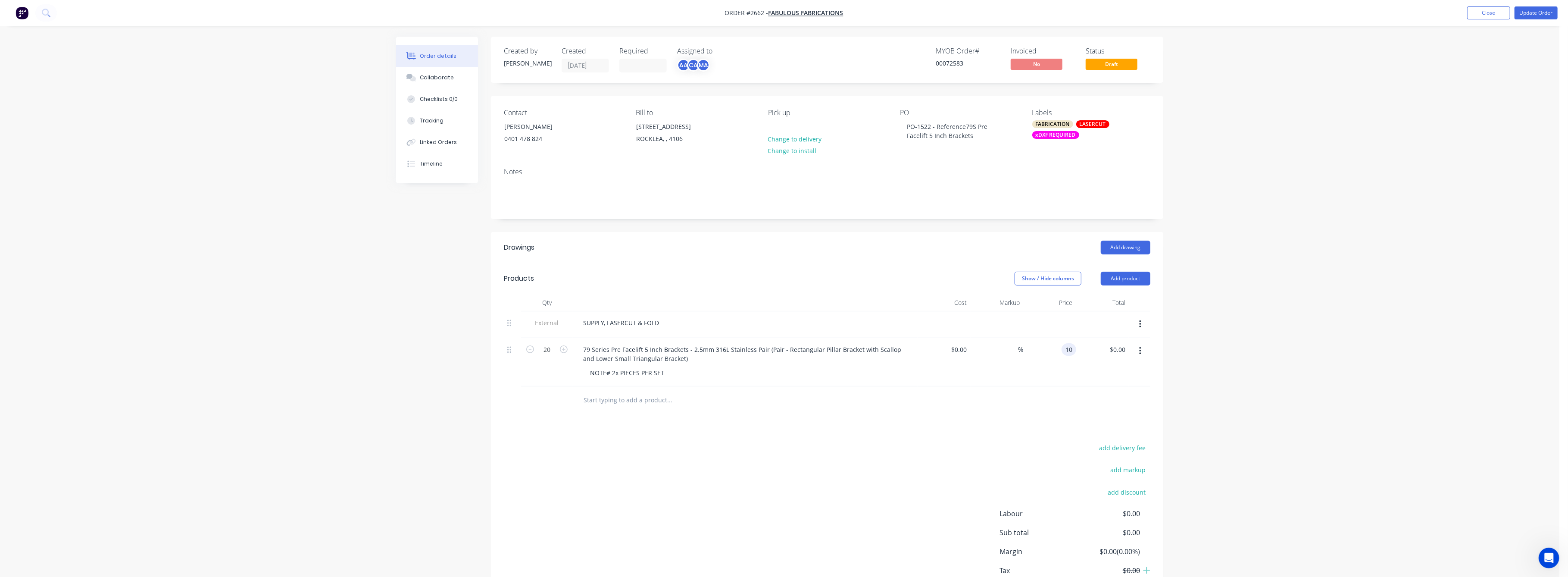
type input "$200.00"
click at [1189, 407] on div "Order details Collaborate Checklists 0/0 Tracking Linked Orders Timeline Order …" at bounding box center [779, 317] width 1559 height 634
click at [1529, 15] on button "Update Order" at bounding box center [1537, 12] width 43 height 13
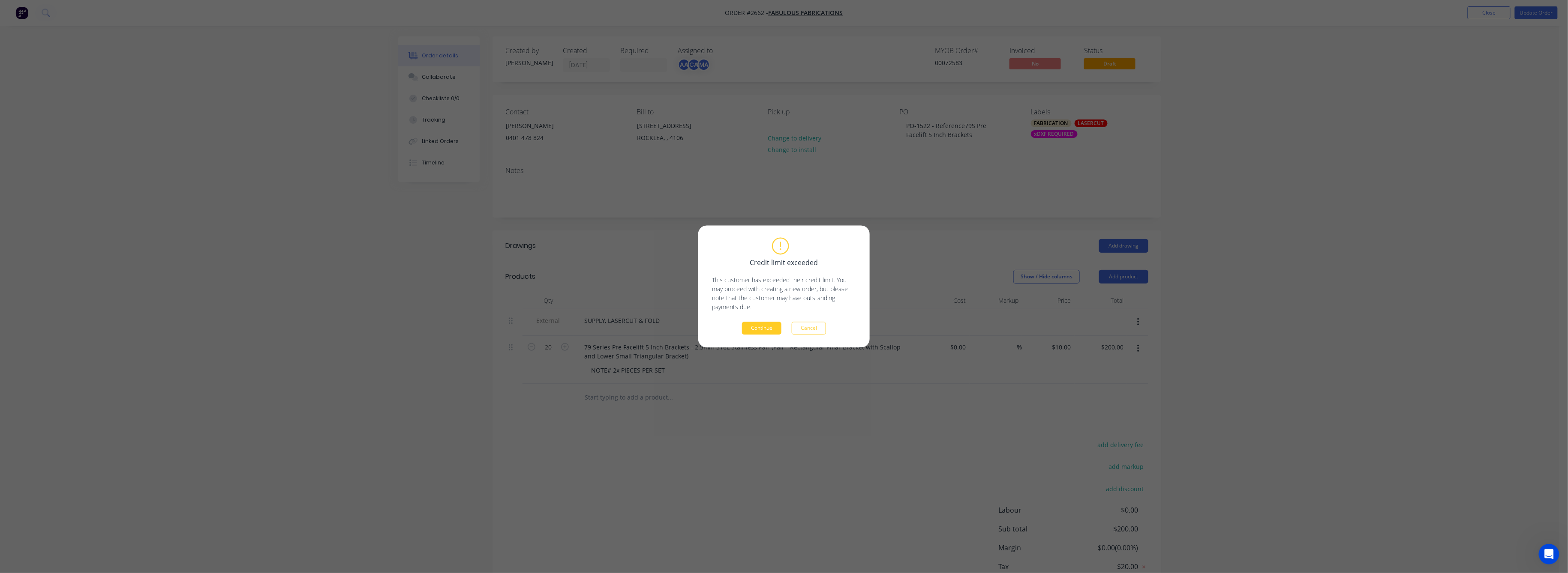
click at [758, 330] on button "Continue" at bounding box center [762, 328] width 39 height 13
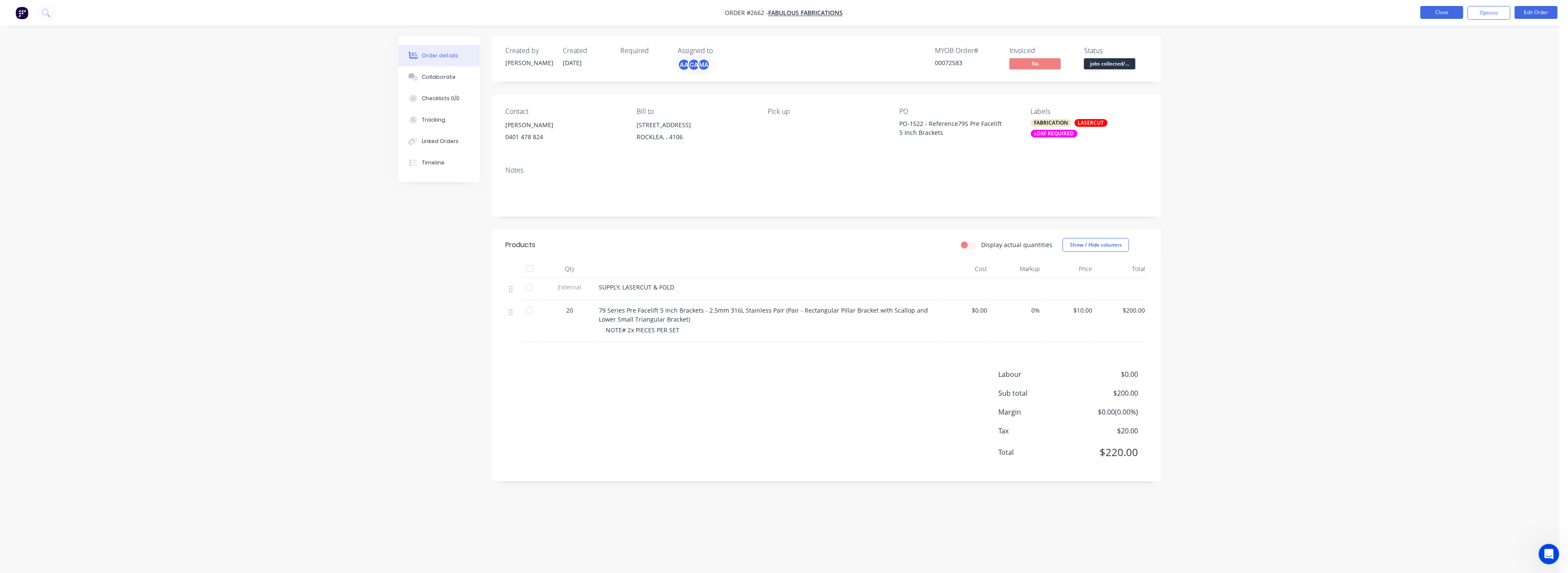
click at [1437, 12] on button "Close" at bounding box center [1442, 12] width 43 height 13
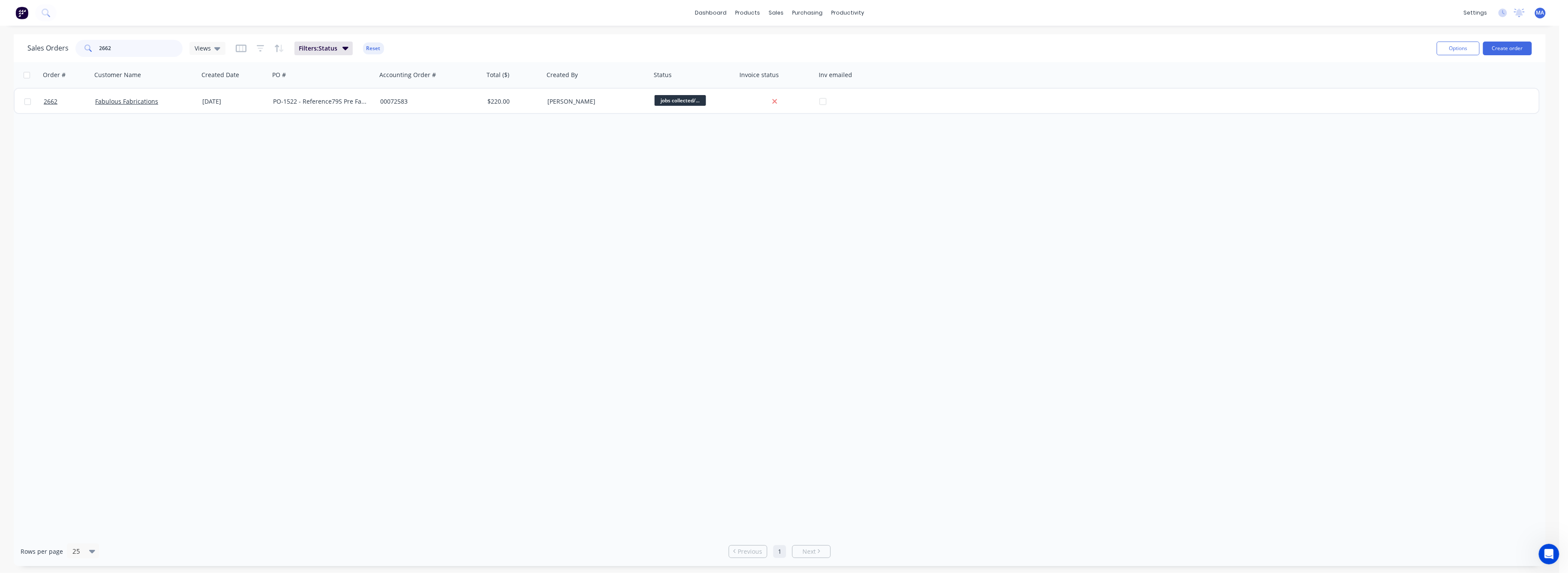
drag, startPoint x: 110, startPoint y: 48, endPoint x: 105, endPoint y: 56, distance: 9.4
click at [103, 48] on input "2662" at bounding box center [141, 48] width 83 height 17
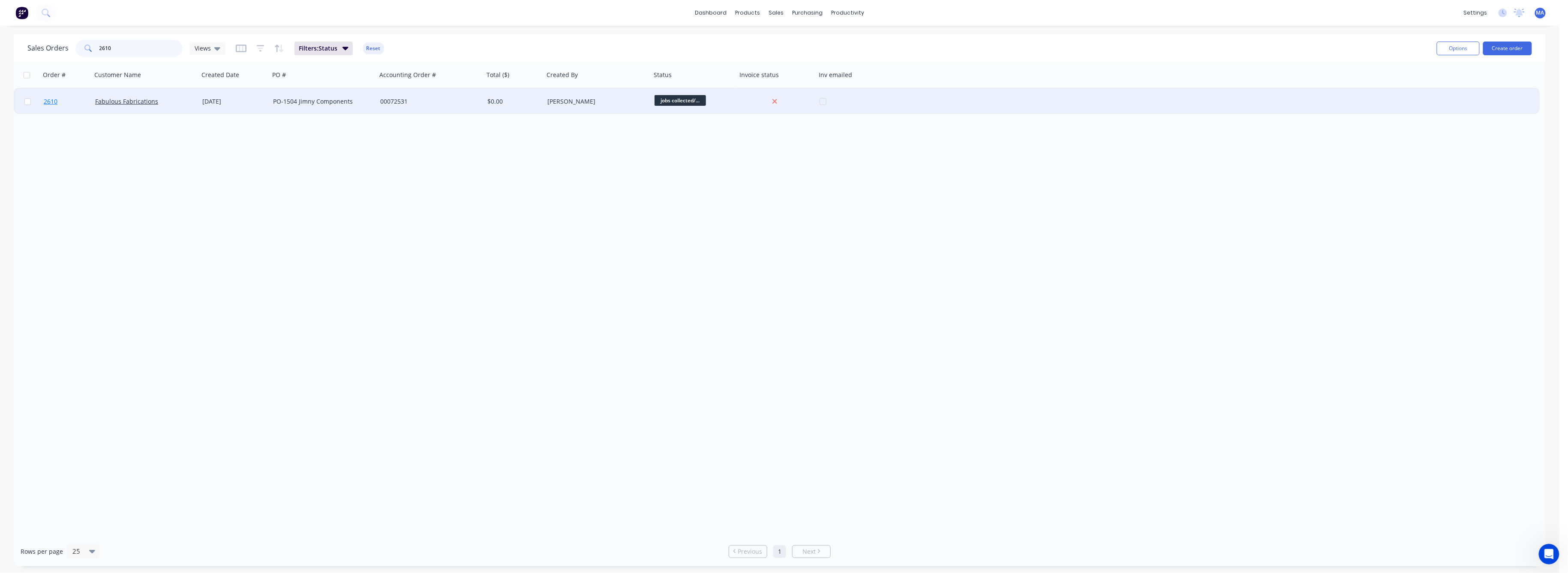
type input "2610"
click at [50, 97] on span "2610" at bounding box center [50, 102] width 13 height 9
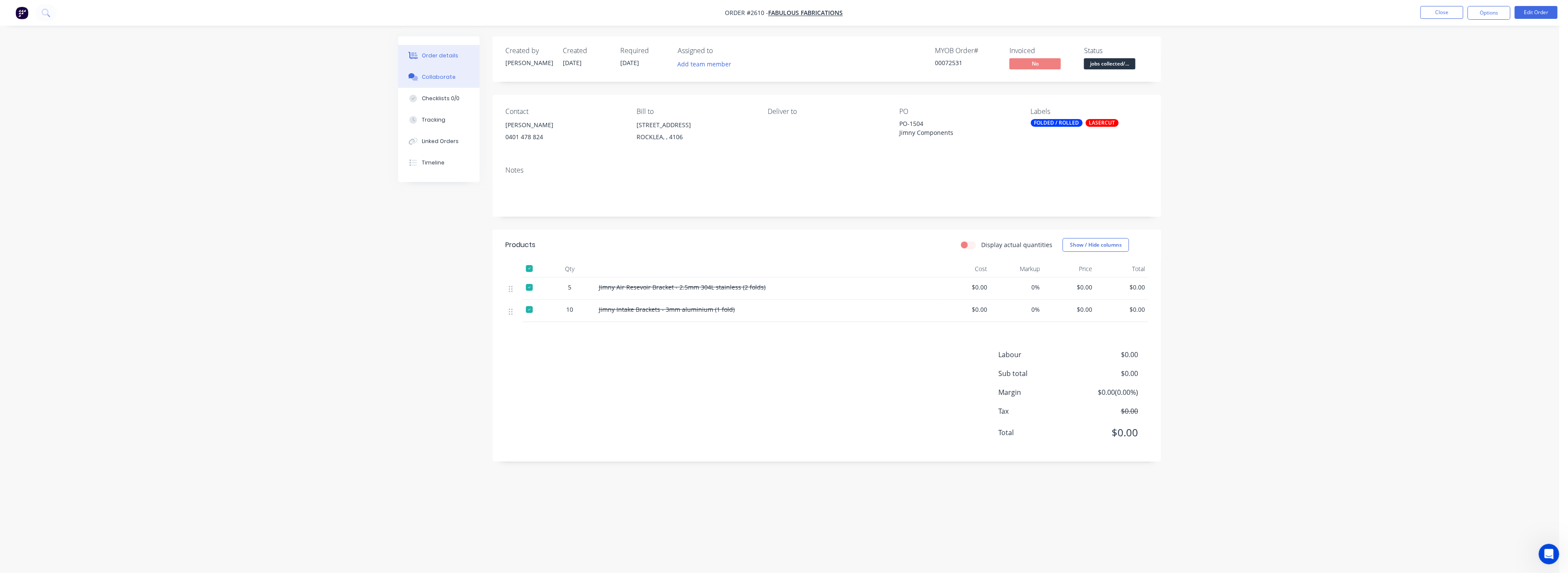
click at [446, 79] on div "Collaborate" at bounding box center [439, 77] width 34 height 8
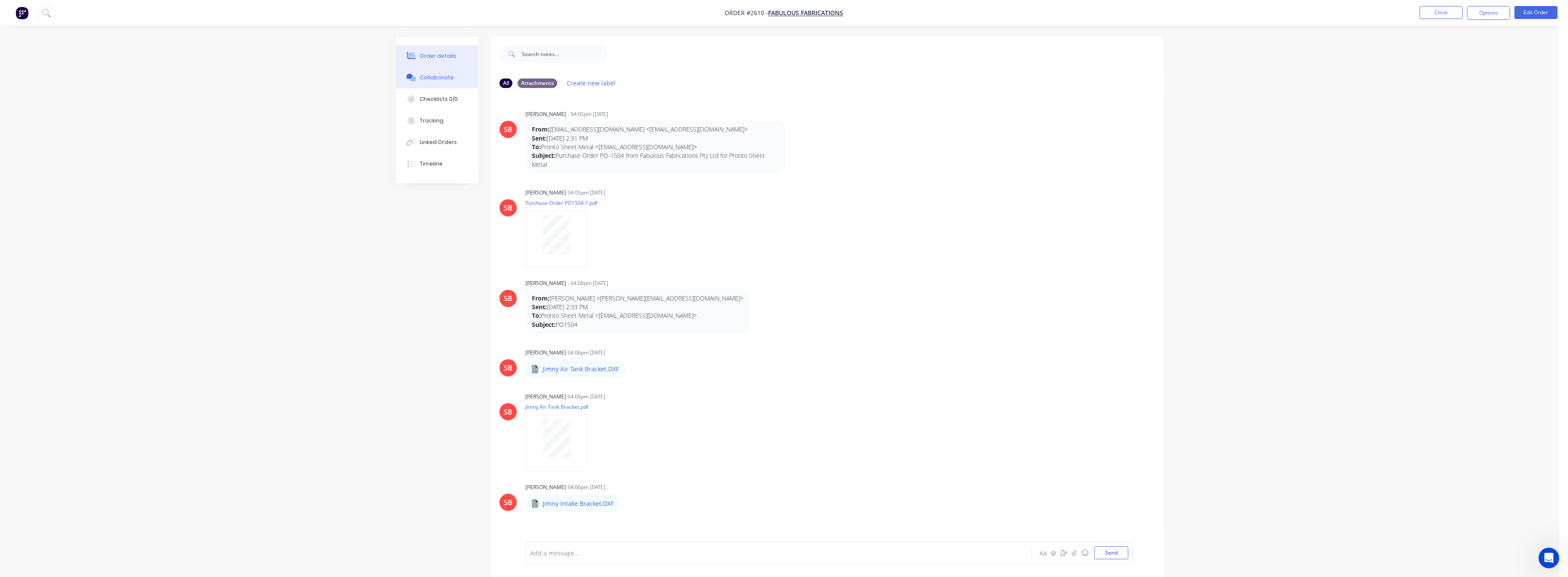
click at [435, 50] on button "Order details" at bounding box center [437, 56] width 82 height 22
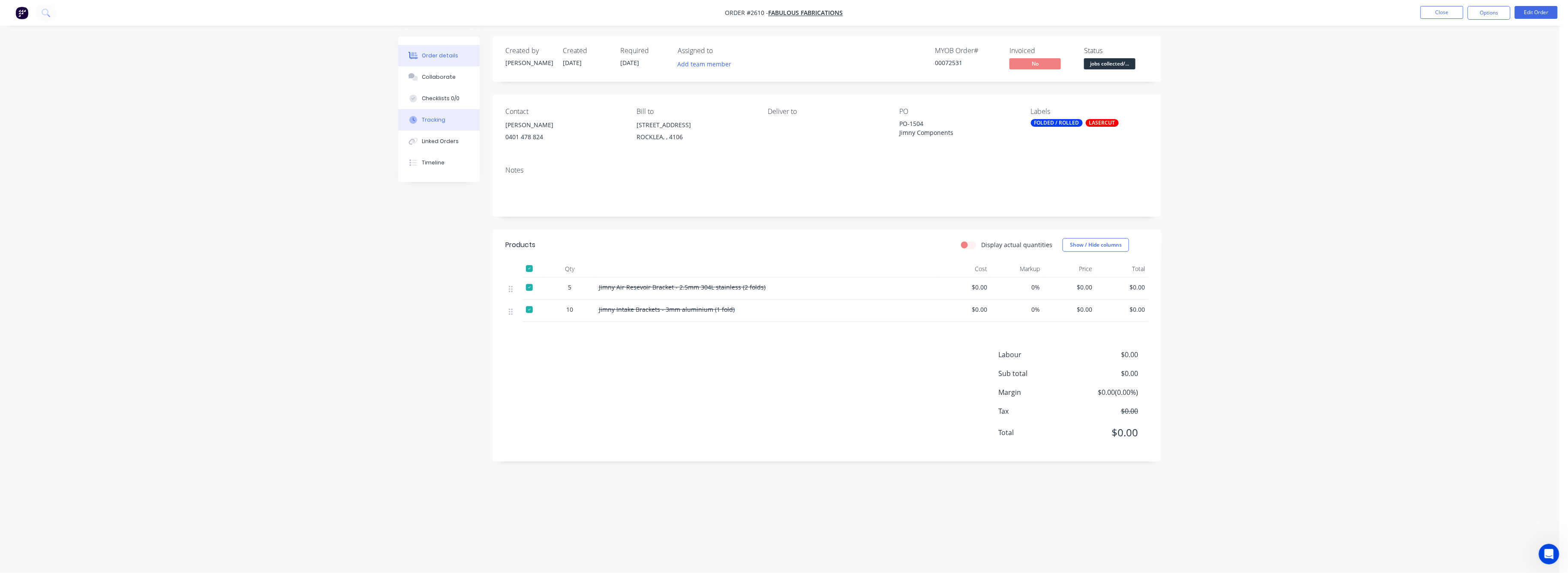
click at [427, 120] on div "Tracking" at bounding box center [434, 120] width 23 height 8
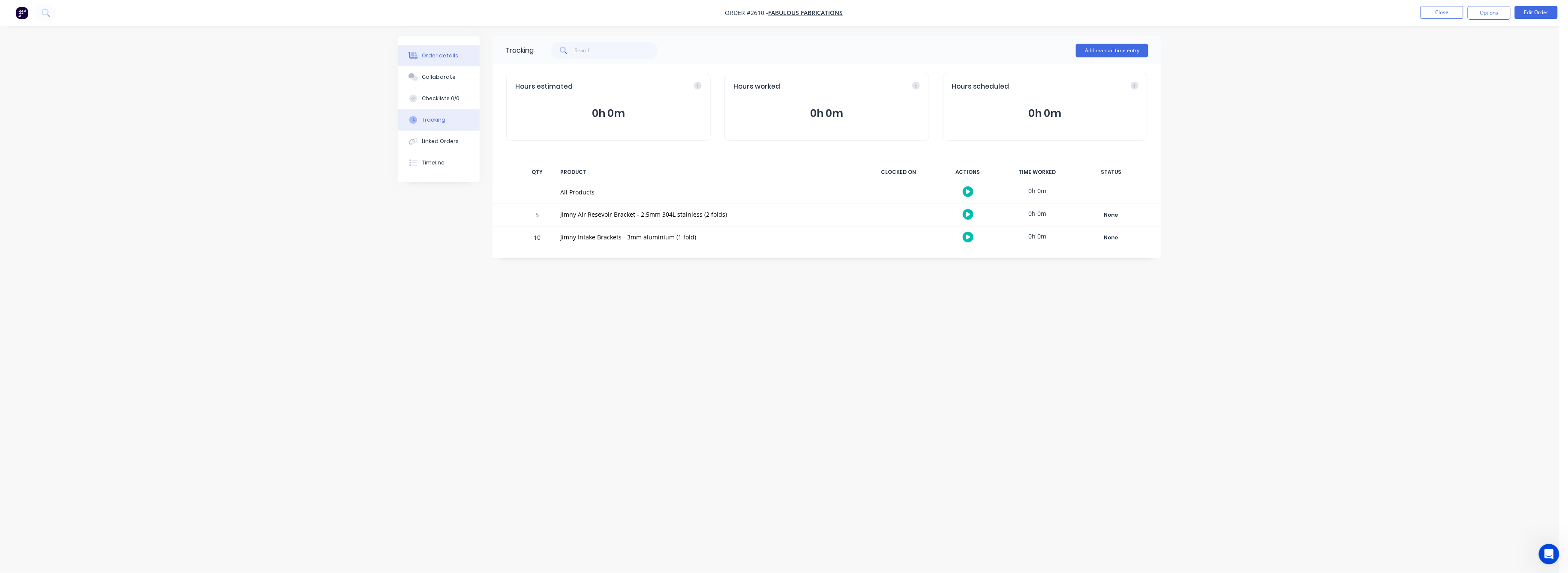
click at [438, 52] on div "Order details" at bounding box center [440, 56] width 36 height 8
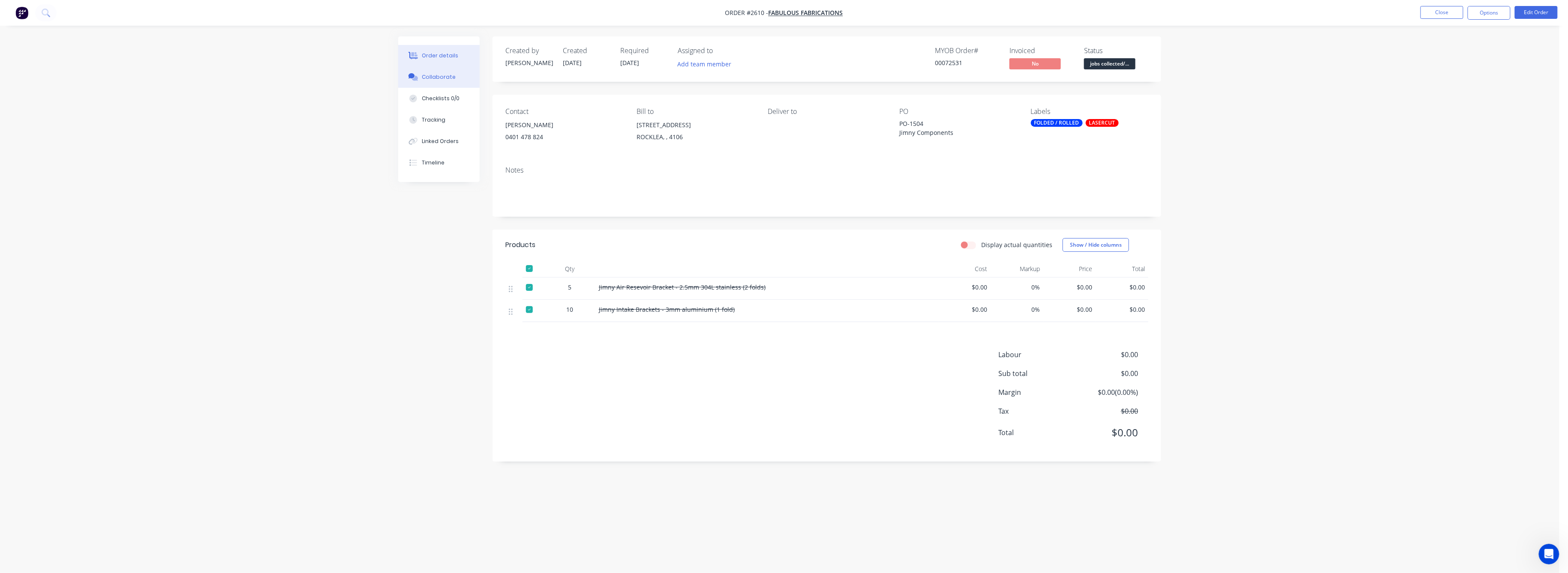
click at [449, 74] on div "Collaborate" at bounding box center [439, 77] width 34 height 8
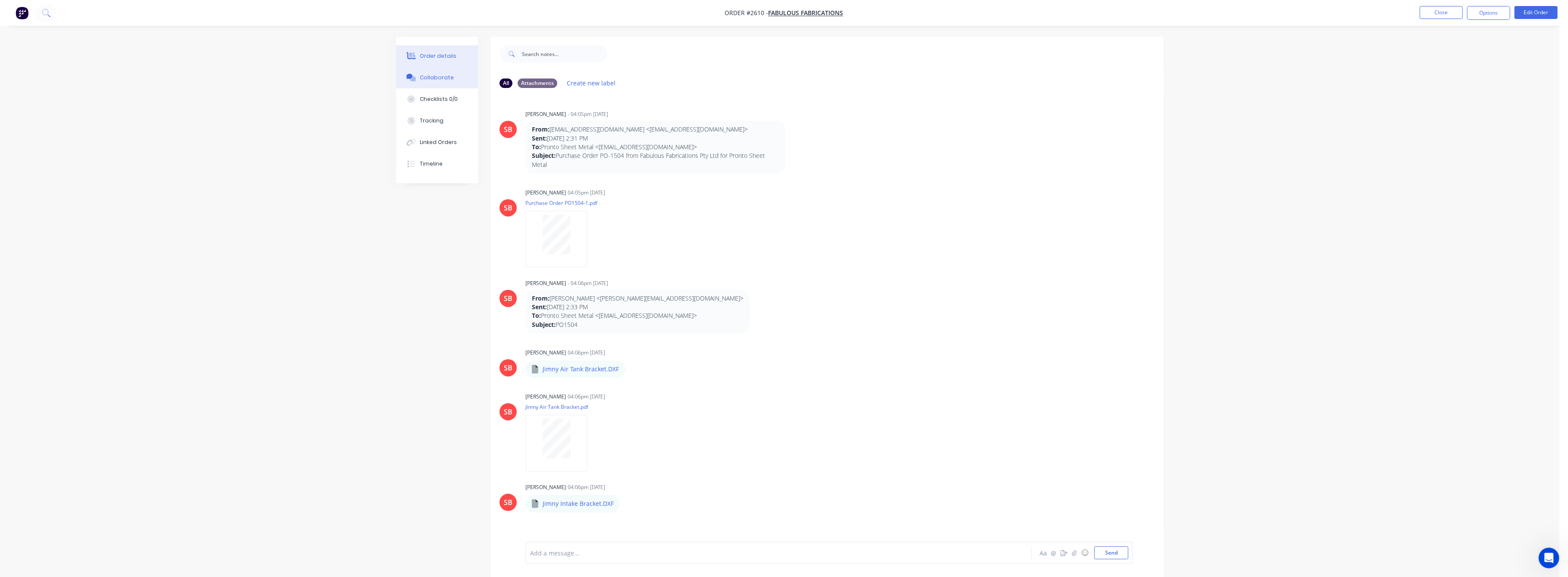
click at [433, 46] on button "Order details" at bounding box center [437, 56] width 82 height 22
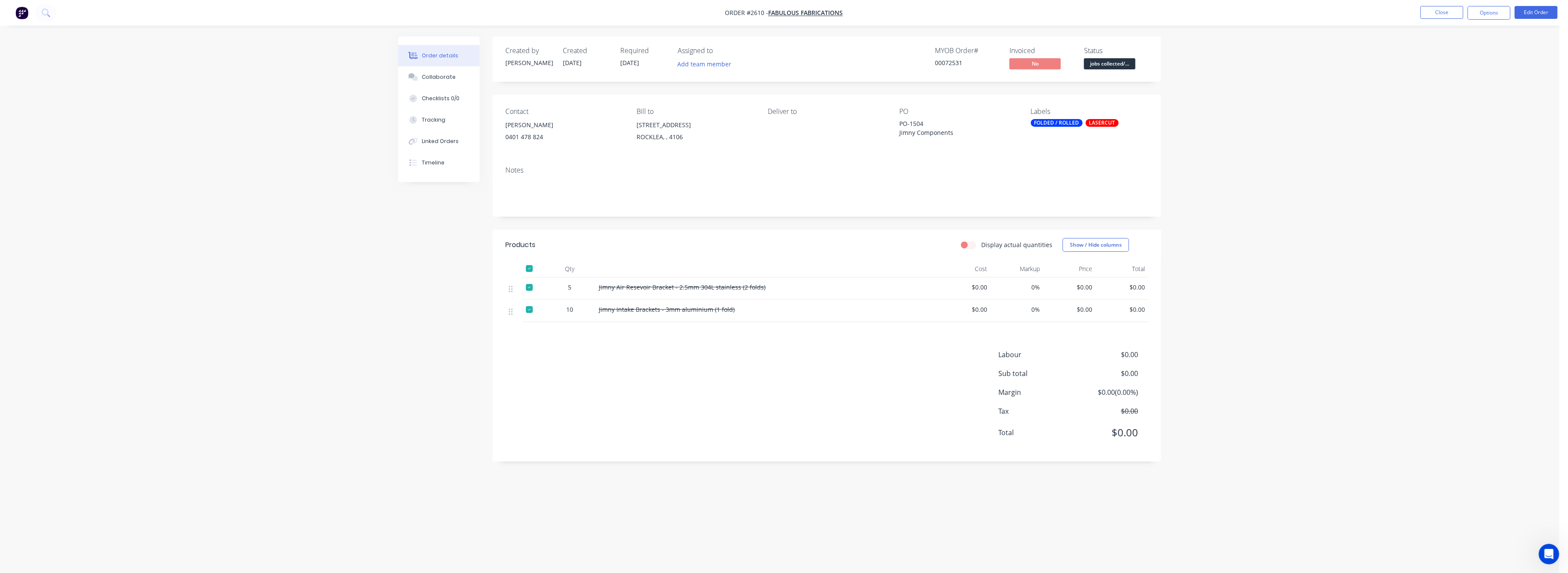
click at [732, 290] on span "Jimny Air Resevoir Bracket - 2.5mm 304L stainless (2 folds)" at bounding box center [683, 287] width 167 height 8
click at [530, 289] on div at bounding box center [529, 287] width 17 height 17
click at [529, 309] on div at bounding box center [529, 309] width 17 height 17
click at [1541, 14] on button "Edit Order" at bounding box center [1537, 12] width 43 height 13
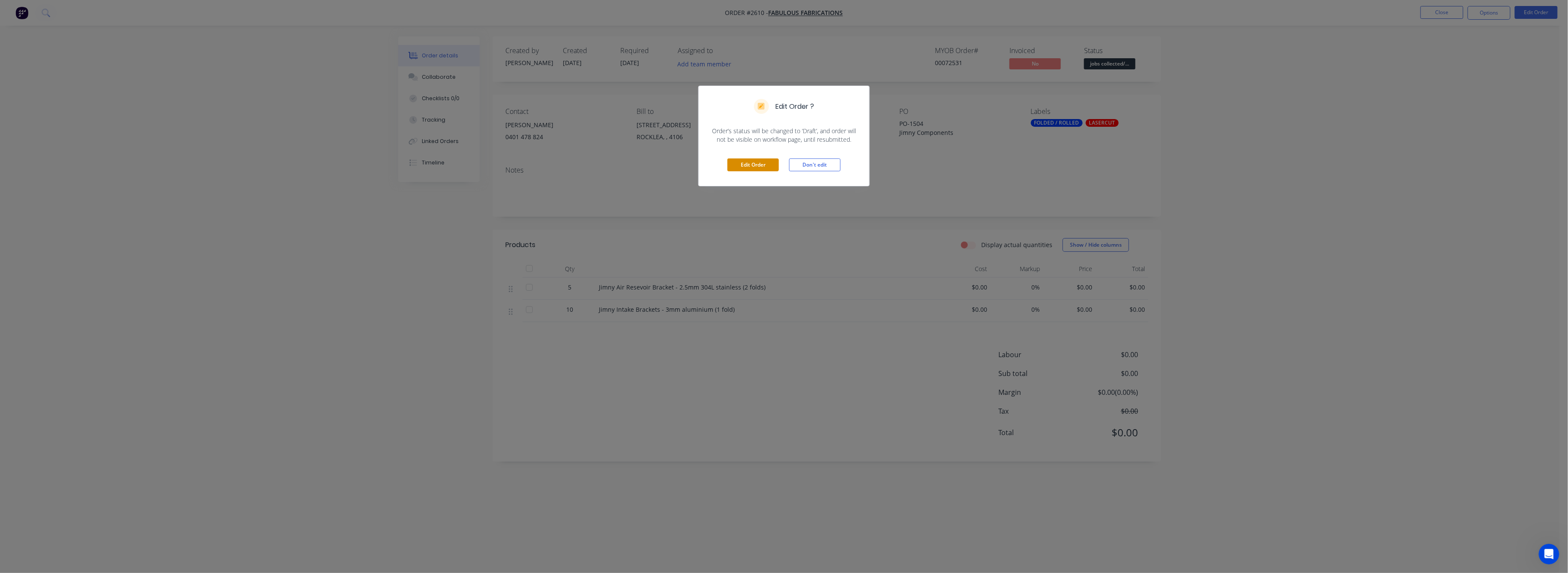
click at [751, 164] on button "Edit Order" at bounding box center [753, 165] width 52 height 13
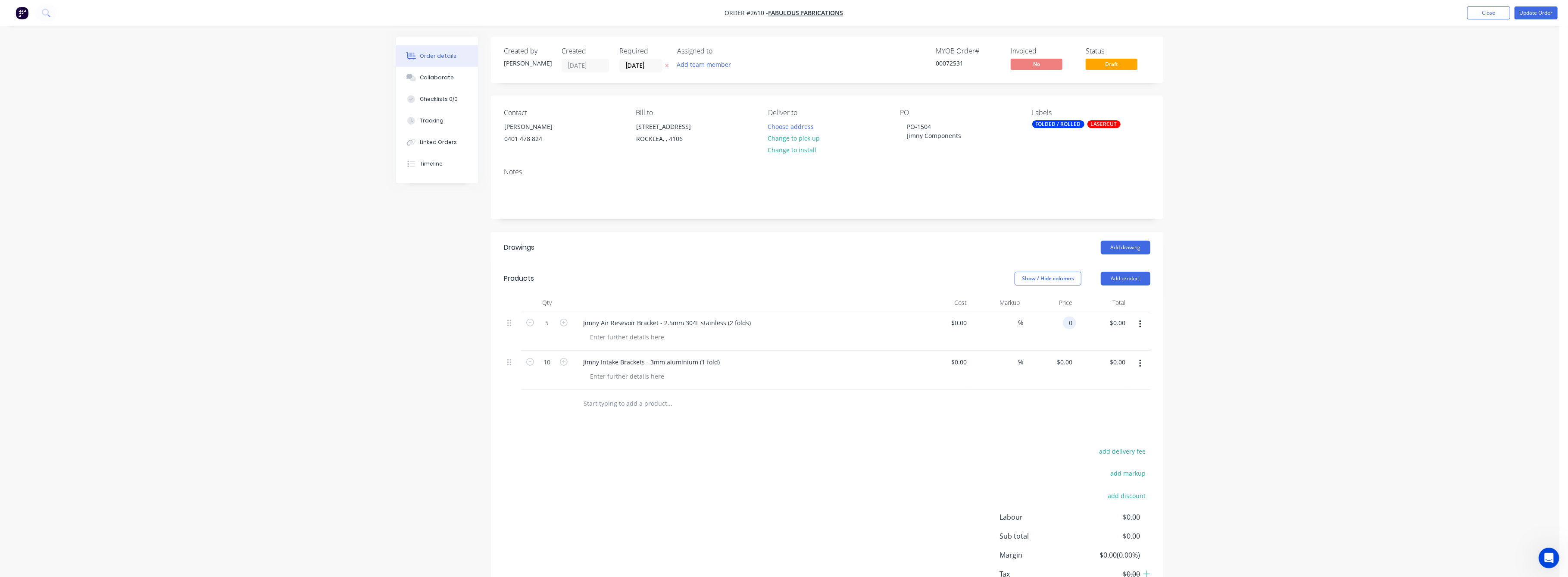
drag, startPoint x: 1068, startPoint y: 320, endPoint x: 1083, endPoint y: 326, distance: 16.2
click at [1068, 320] on input "0" at bounding box center [1072, 323] width 10 height 12
type input "$15.00"
type input "$75.00"
drag, startPoint x: 1235, startPoint y: 342, endPoint x: 1163, endPoint y: 372, distance: 78.0
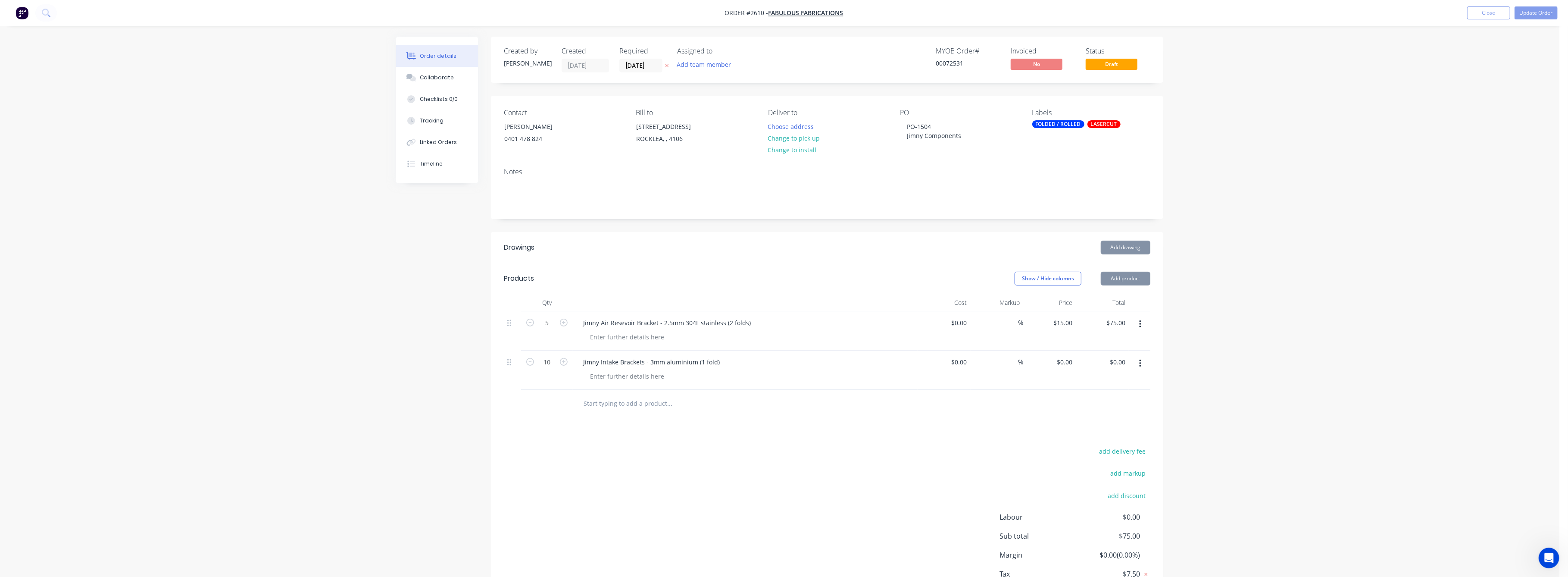
click at [1234, 341] on div "Order details Collaborate Checklists 0/0 Tracking Linked Orders Timeline Order …" at bounding box center [779, 319] width 1559 height 638
click at [1073, 366] on input "0" at bounding box center [1066, 362] width 20 height 12
type input "$0.00"
click at [1125, 356] on div "0.00 0.00" at bounding box center [1120, 362] width 17 height 12
type input "75"
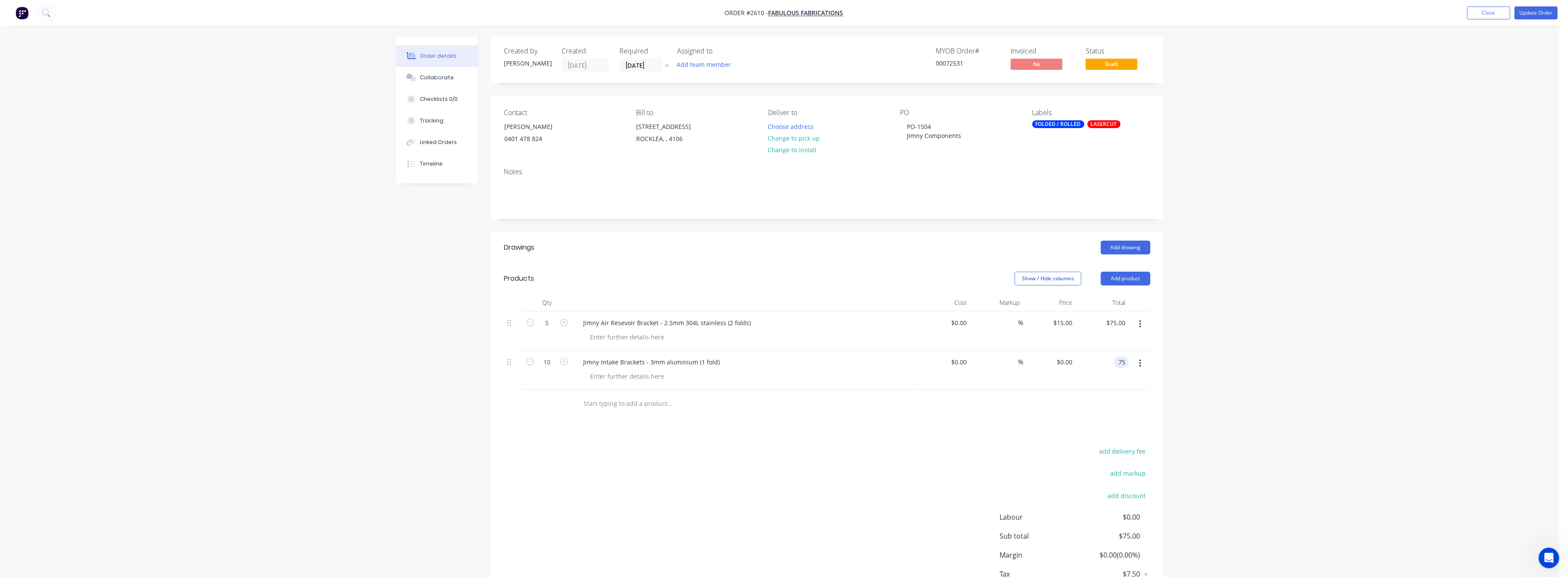
type input "$7.50"
type input "$75.00"
click at [1305, 363] on div "Order details Collaborate Checklists 0/0 Tracking Linked Orders Timeline Order …" at bounding box center [779, 319] width 1559 height 638
click at [1537, 12] on button "Update Order" at bounding box center [1537, 12] width 43 height 13
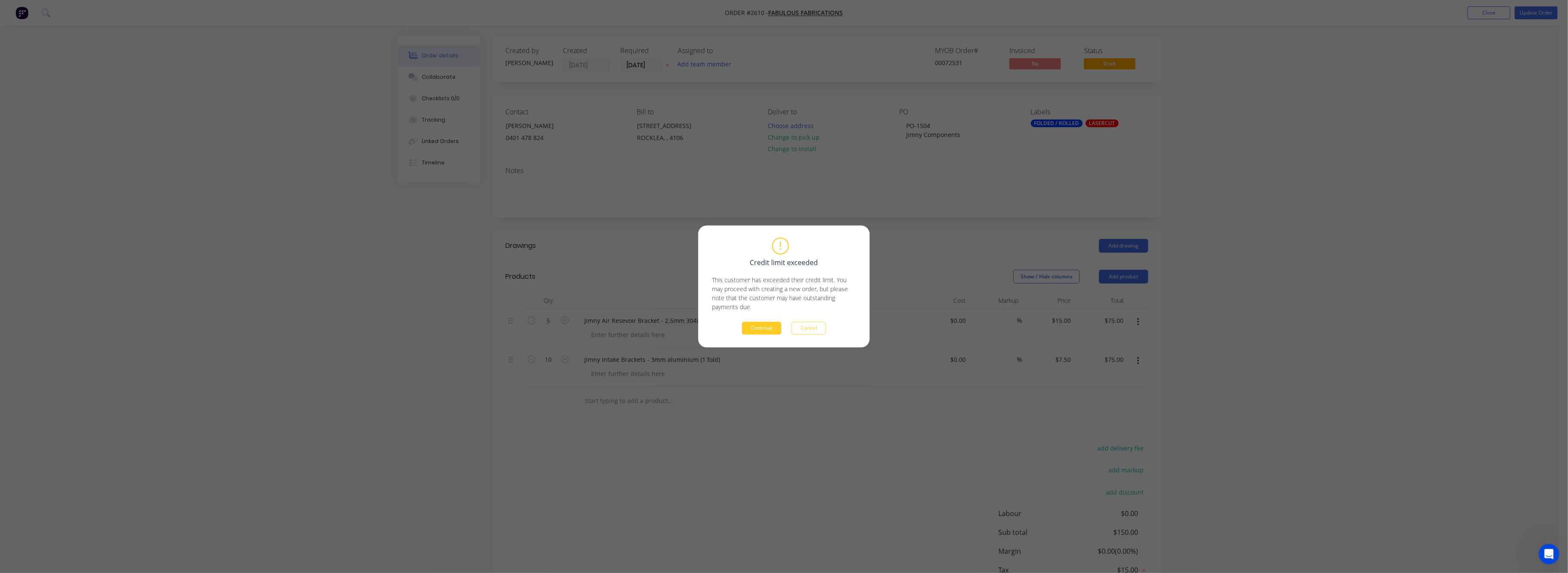
click at [759, 328] on button "Continue" at bounding box center [762, 328] width 39 height 13
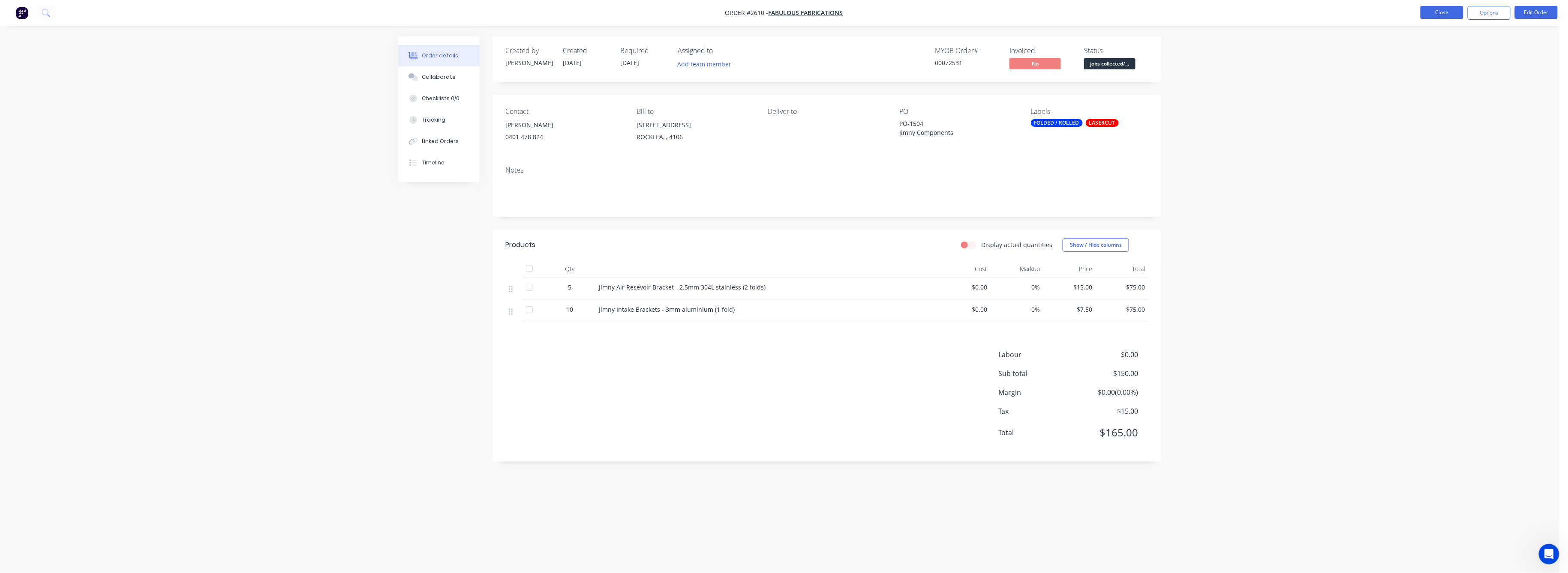
click at [1452, 9] on button "Close" at bounding box center [1442, 12] width 43 height 13
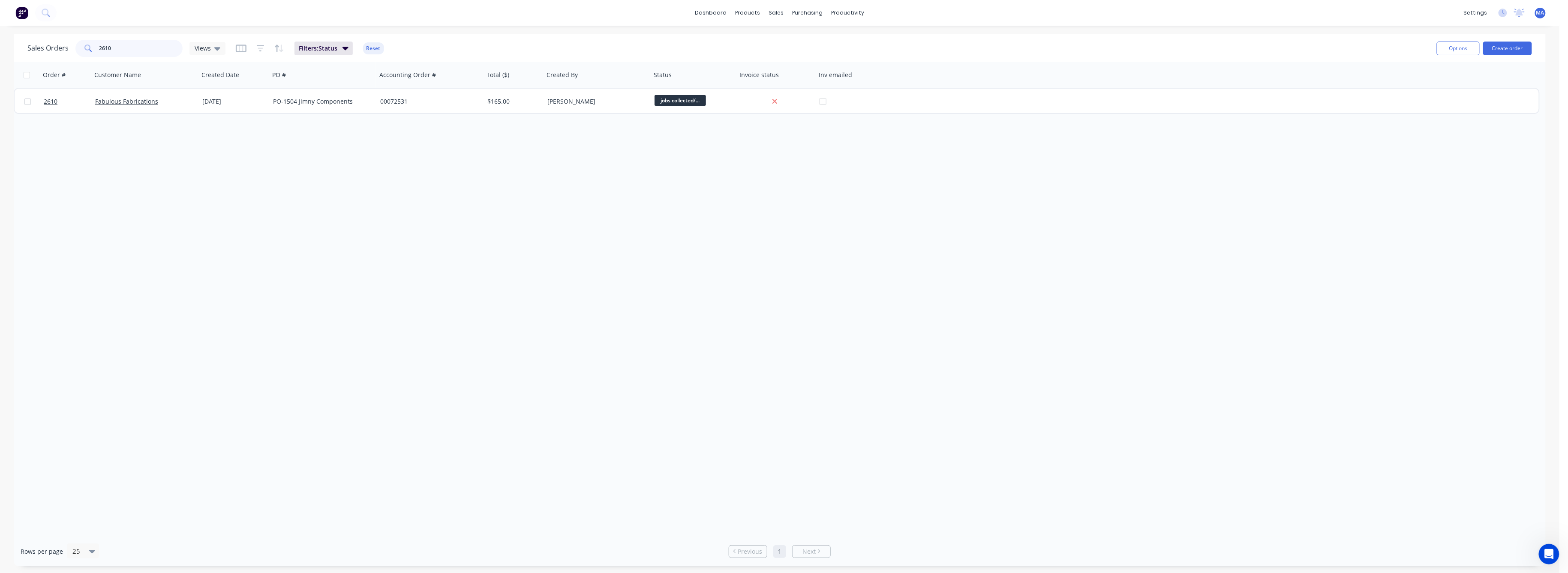
drag, startPoint x: 110, startPoint y: 49, endPoint x: 90, endPoint y: 52, distance: 20.2
click at [90, 52] on div "2610" at bounding box center [129, 48] width 107 height 17
drag, startPoint x: 112, startPoint y: 47, endPoint x: 103, endPoint y: 47, distance: 9.0
click at [103, 47] on input "2462" at bounding box center [141, 48] width 83 height 17
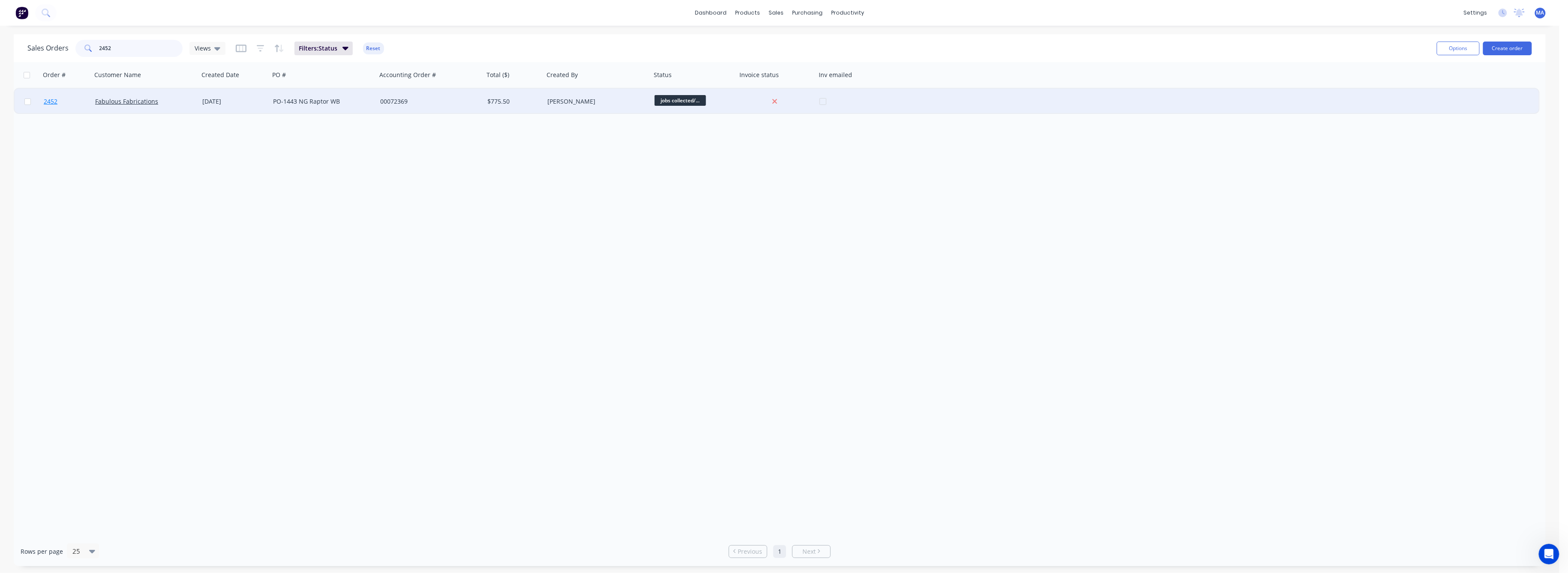
type input "2452"
click at [55, 101] on span "2452" at bounding box center [50, 102] width 13 height 9
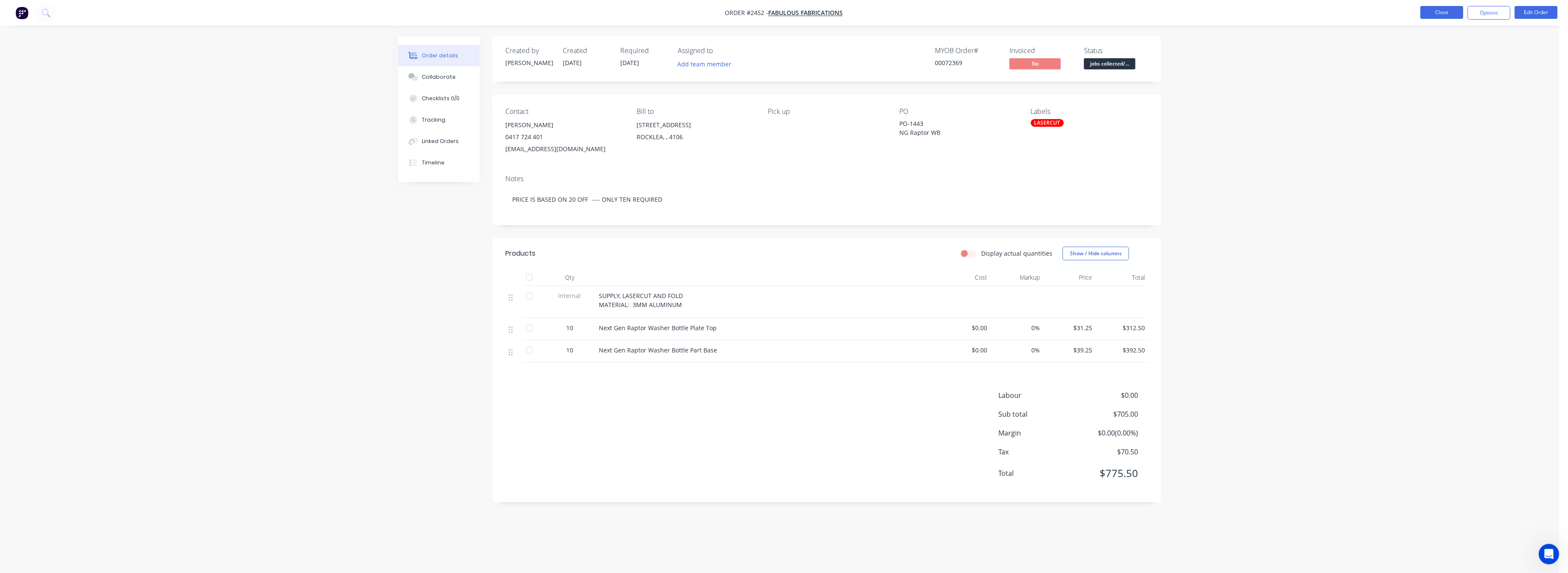
click at [1436, 12] on button "Close" at bounding box center [1442, 12] width 43 height 13
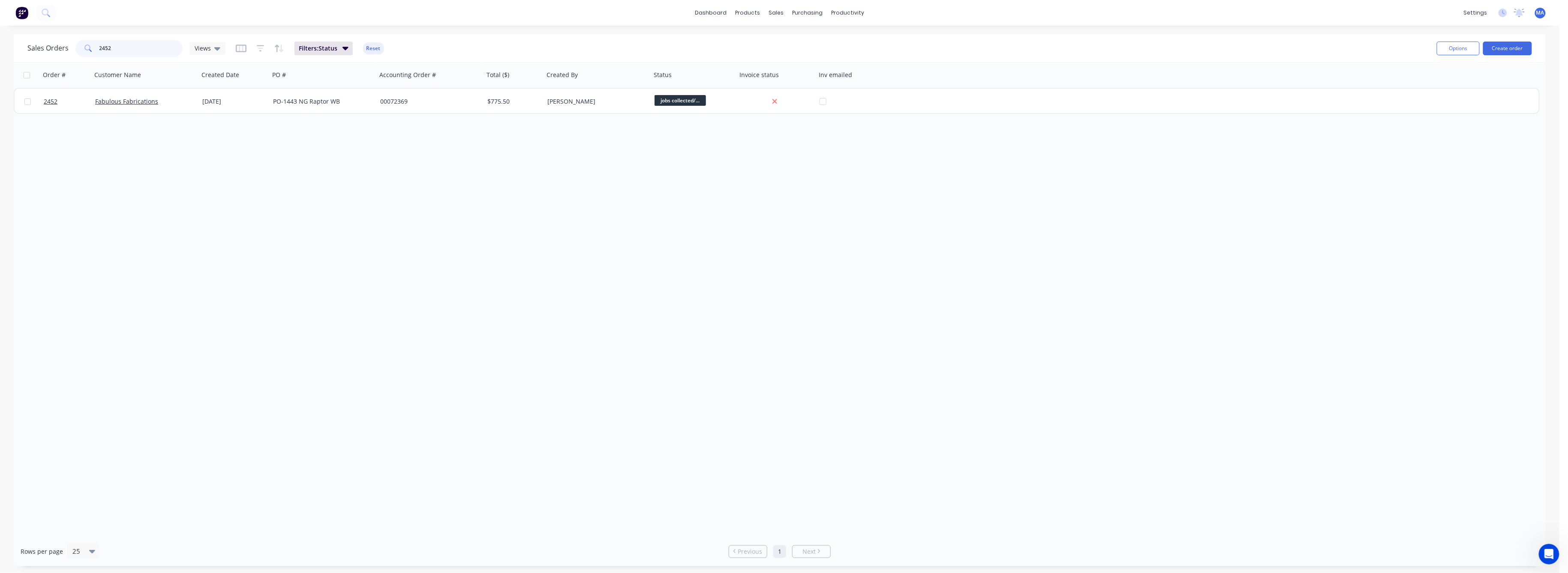
click at [109, 48] on input "2452" at bounding box center [141, 48] width 83 height 17
drag, startPoint x: 109, startPoint y: 48, endPoint x: 99, endPoint y: 77, distance: 30.7
click at [94, 49] on div "2452" at bounding box center [129, 48] width 107 height 17
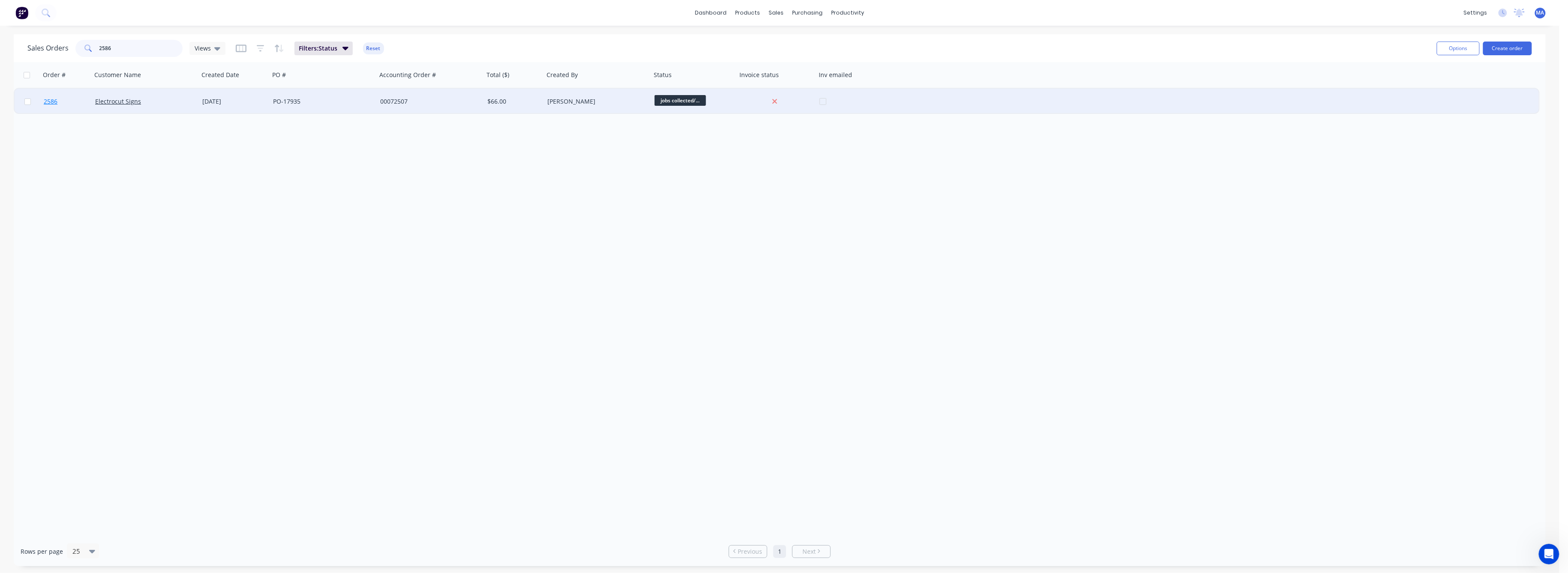
type input "2586"
click at [50, 97] on span "2586" at bounding box center [50, 102] width 13 height 9
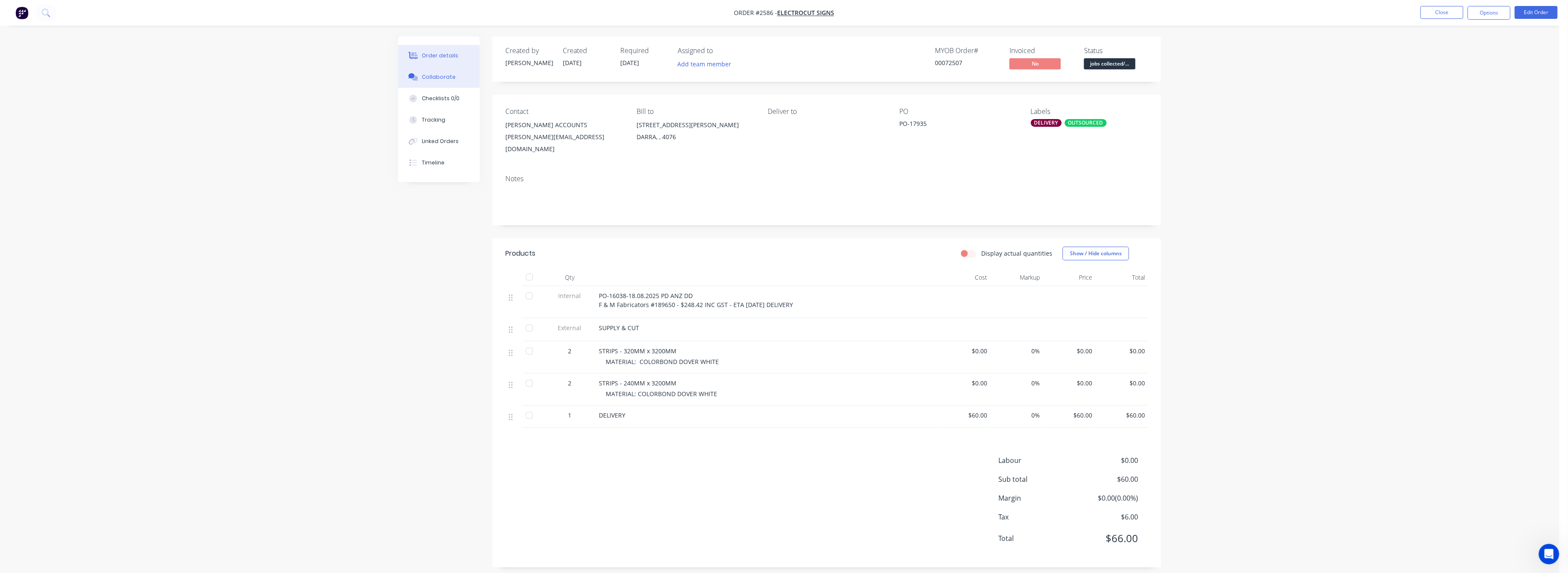
click at [438, 78] on div "Collaborate" at bounding box center [439, 77] width 34 height 8
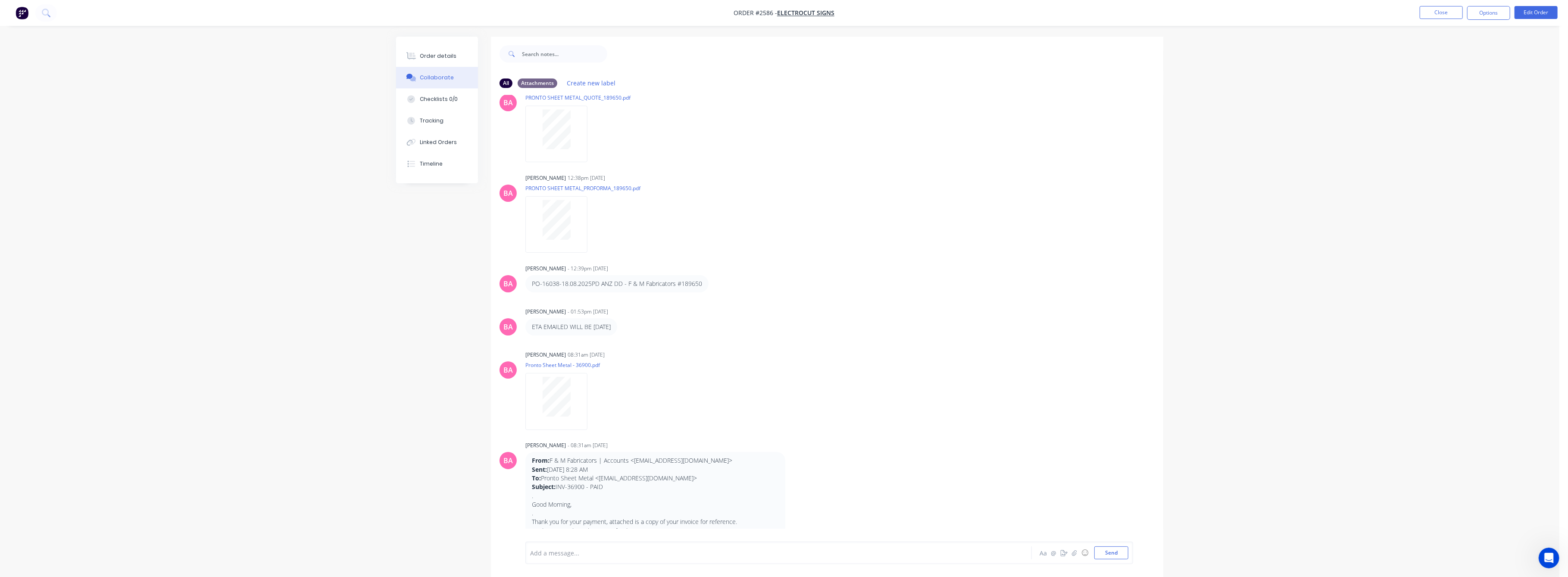
scroll to position [691, 0]
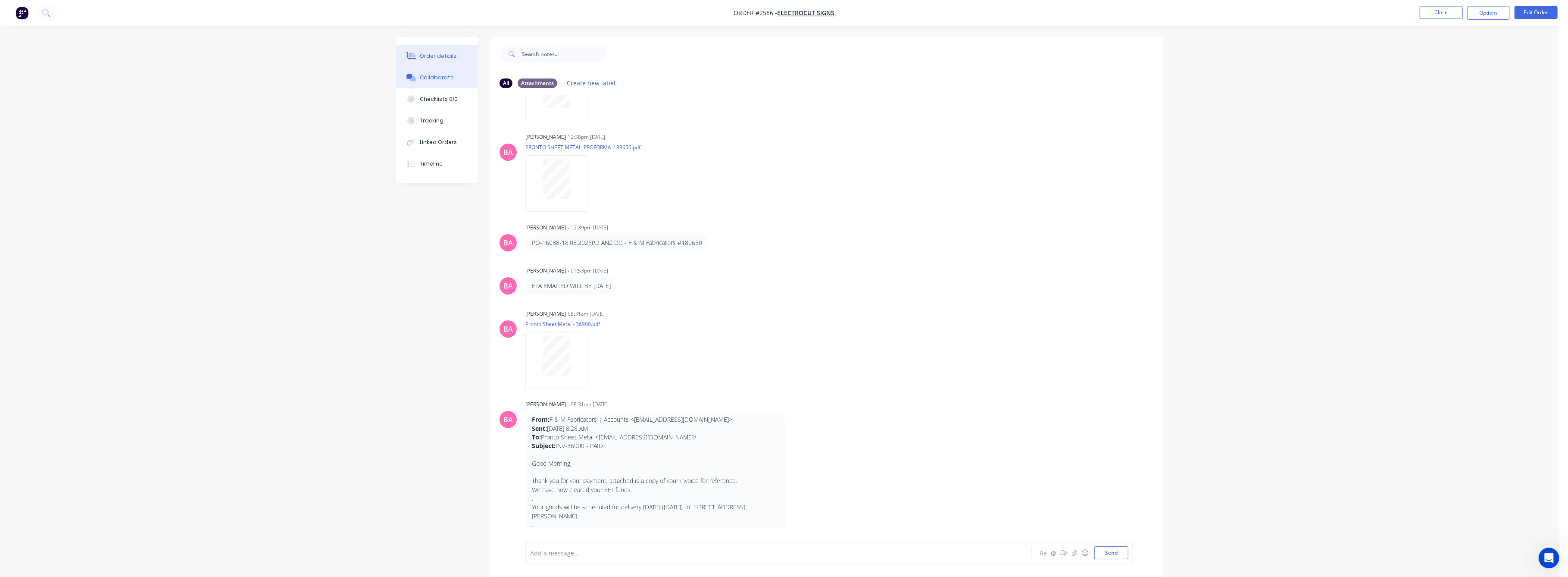
click at [421, 51] on button "Order details" at bounding box center [437, 56] width 82 height 22
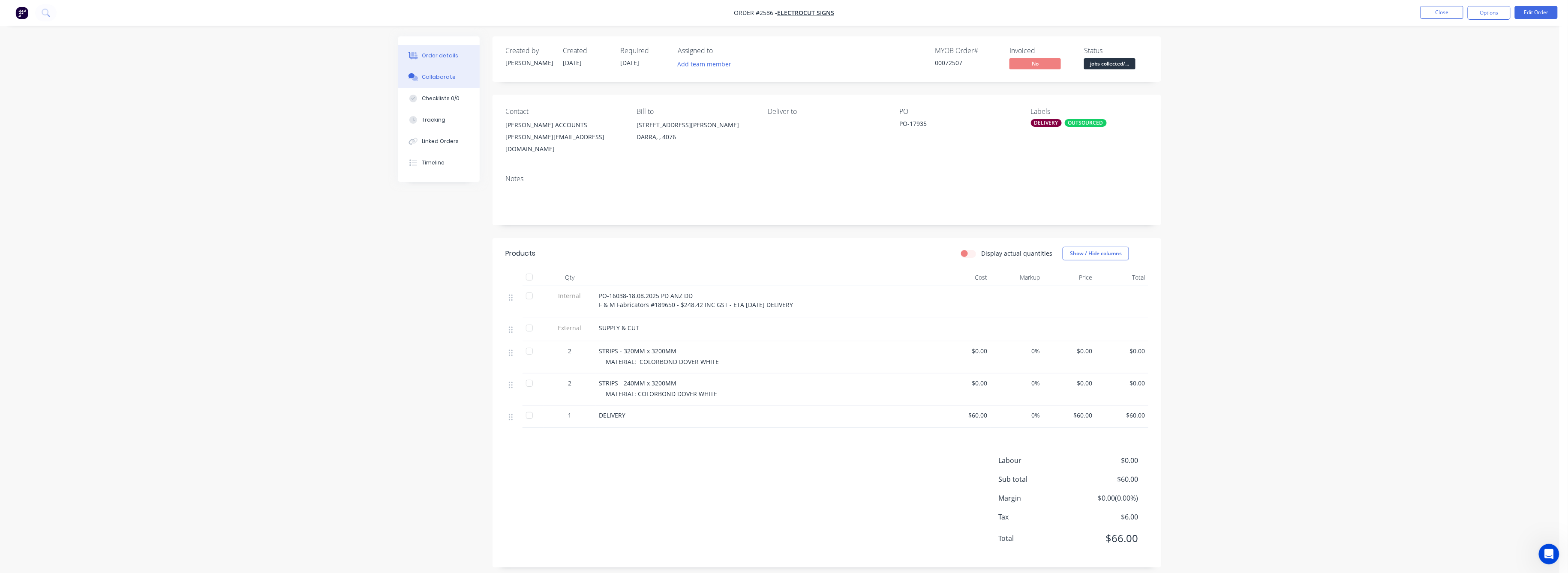
click at [438, 83] on button "Collaborate" at bounding box center [438, 77] width 82 height 21
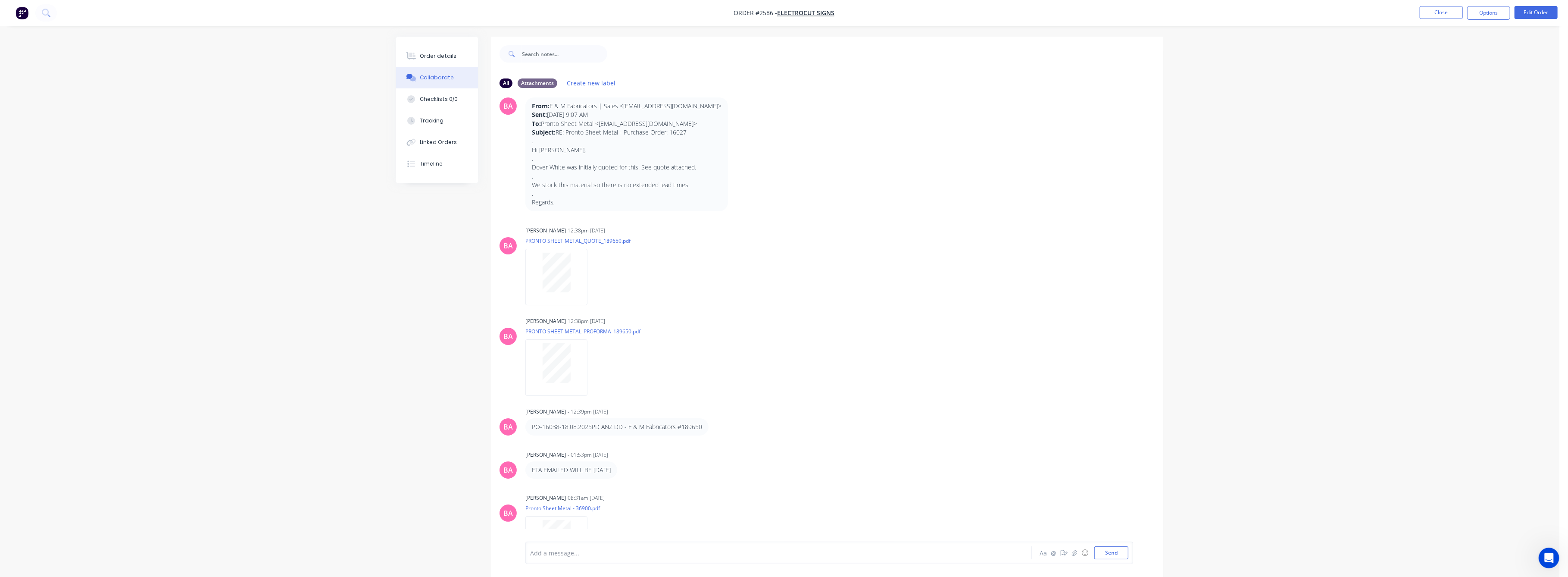
scroll to position [518, 0]
click at [433, 56] on div "Order details" at bounding box center [438, 56] width 36 height 8
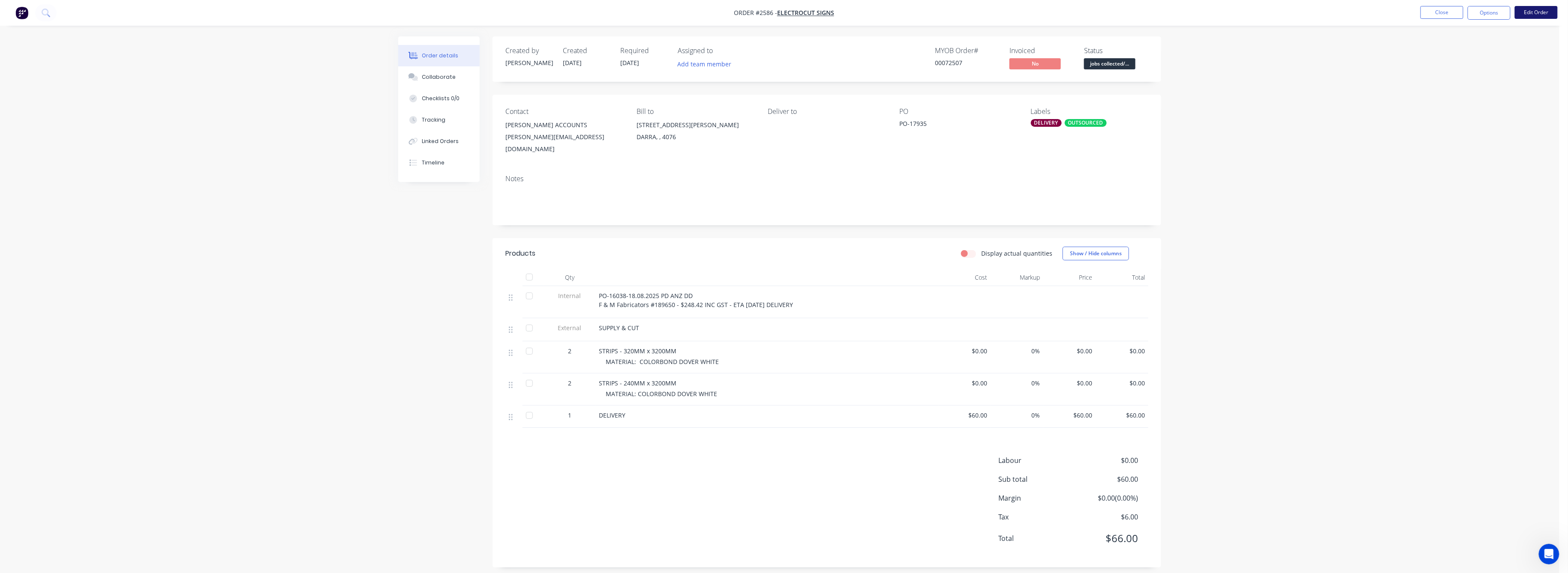
click at [1544, 13] on button "Edit Order" at bounding box center [1537, 12] width 43 height 13
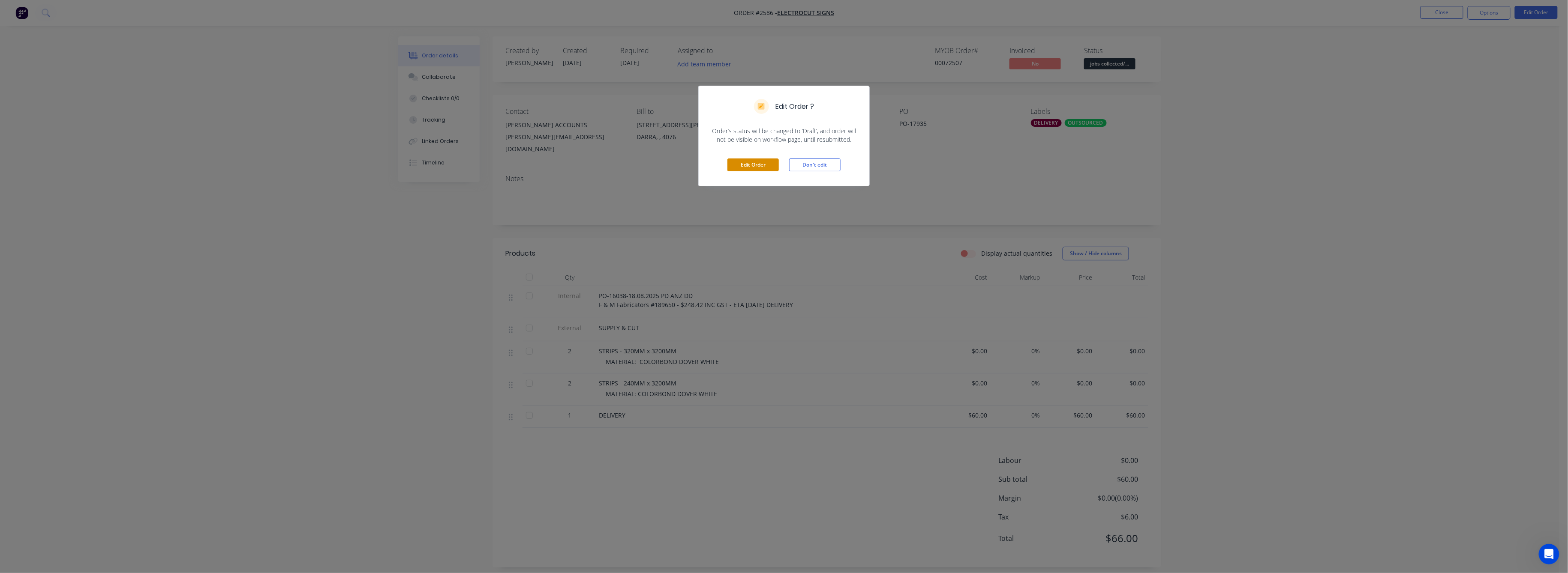
click at [754, 162] on button "Edit Order" at bounding box center [753, 165] width 52 height 13
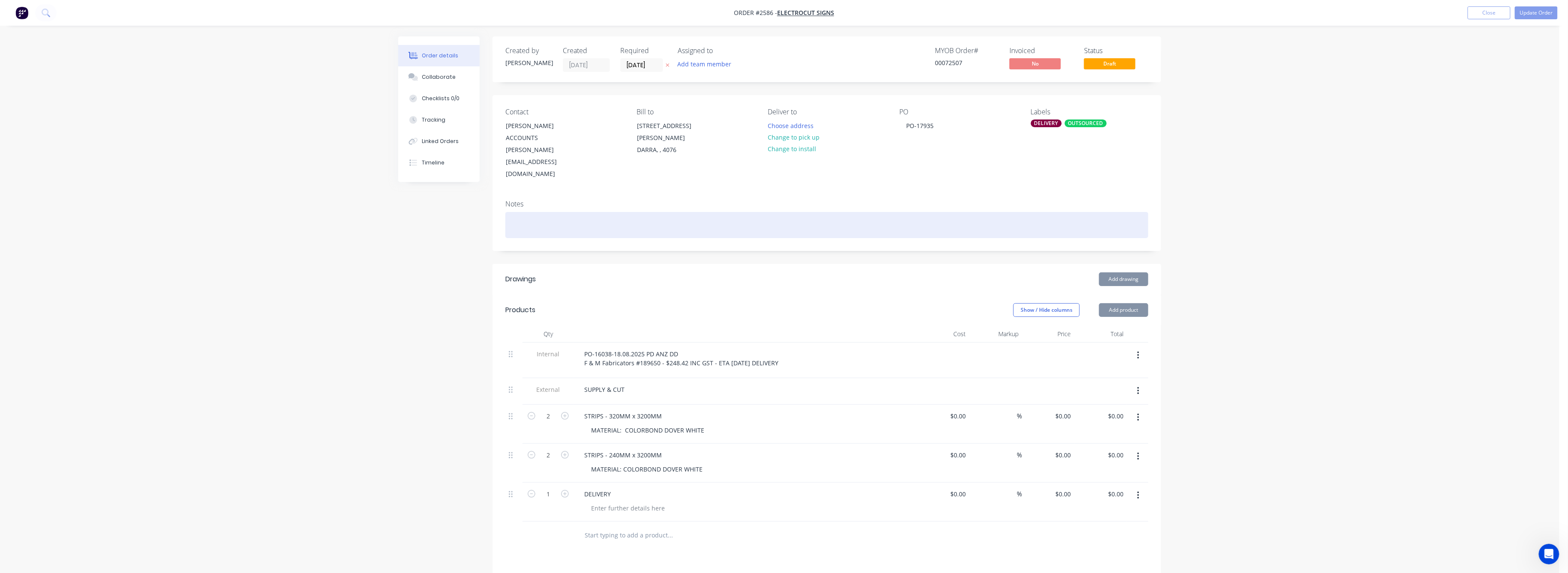
type input "$60.00"
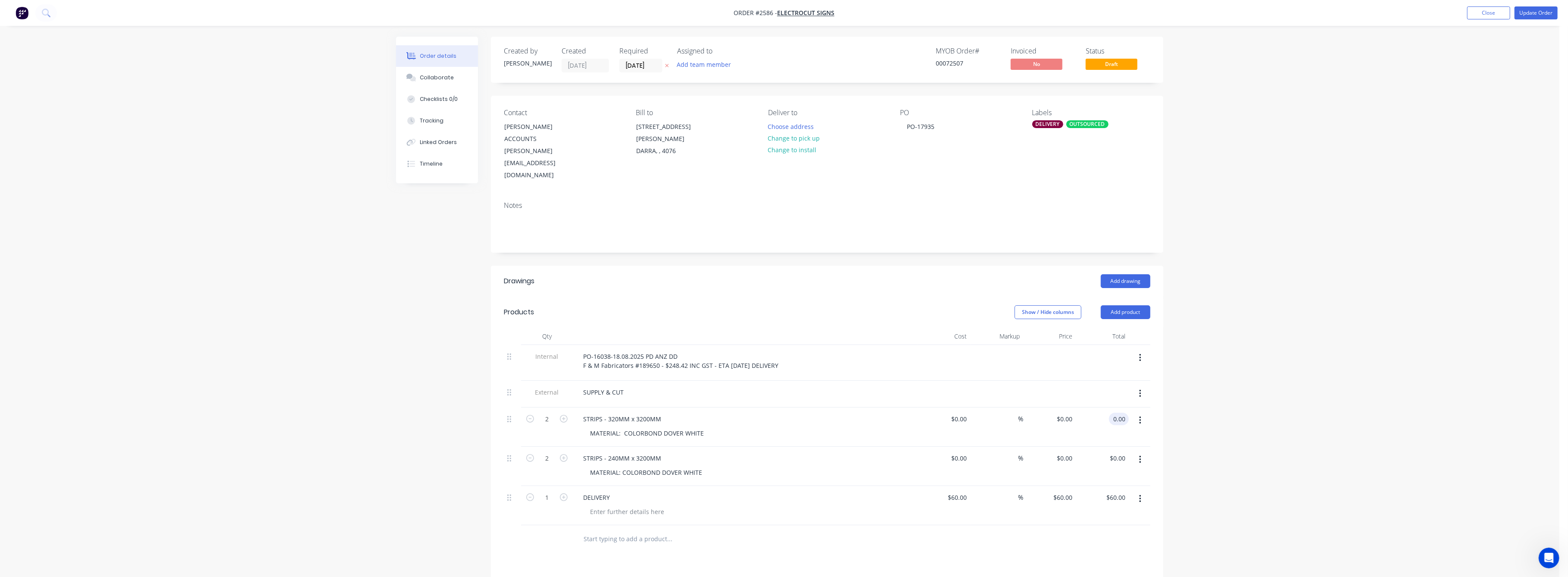
click at [1124, 413] on input "0.00" at bounding box center [1120, 419] width 17 height 12
type input "164"
type input "$82.00"
type input "$164.00"
drag, startPoint x: 1267, startPoint y: 387, endPoint x: 1166, endPoint y: 404, distance: 102.4
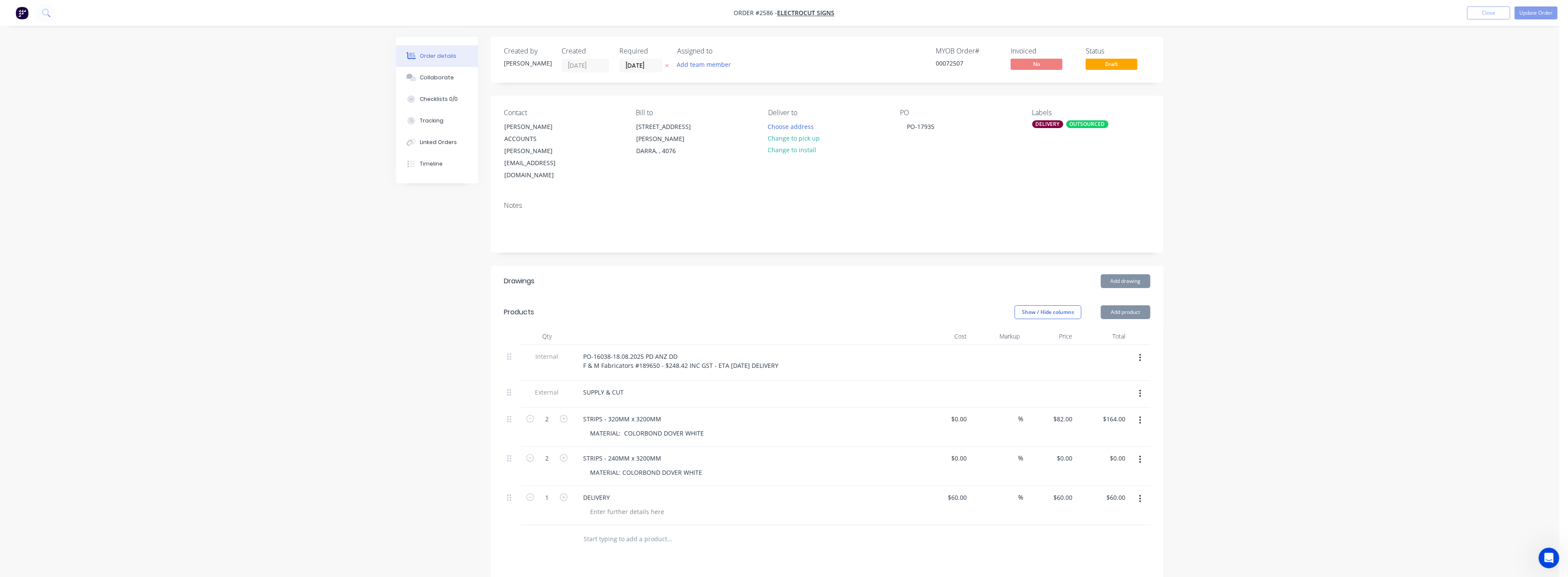
click at [1261, 384] on div "Order details Collaborate Checklists 0/0 Tracking Linked Orders Timeline Order …" at bounding box center [779, 386] width 1559 height 773
click at [1124, 452] on input "0.00" at bounding box center [1120, 459] width 17 height 12
type input "135"
type input "$67.50"
type input "$135.00"
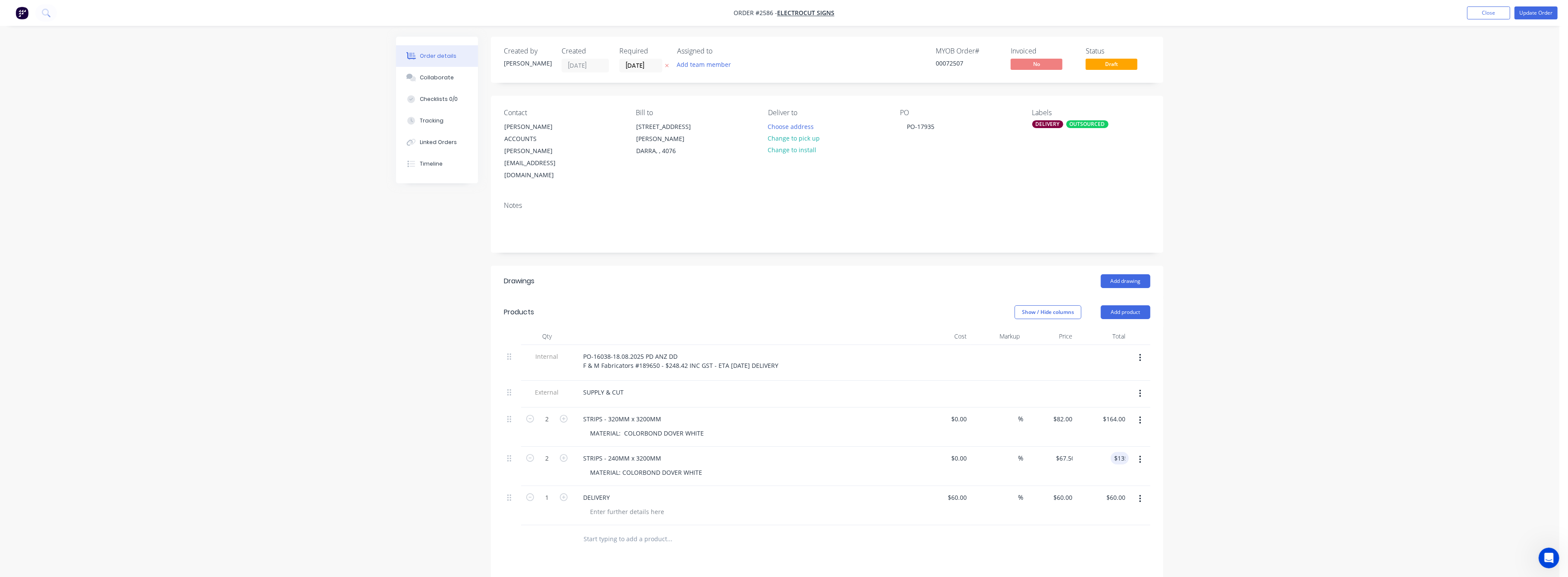
drag, startPoint x: 1493, startPoint y: 442, endPoint x: 1447, endPoint y: 424, distance: 49.4
click at [1470, 431] on div "Order details Collaborate Checklists 0/0 Tracking Linked Orders Timeline Order …" at bounding box center [779, 386] width 1559 height 773
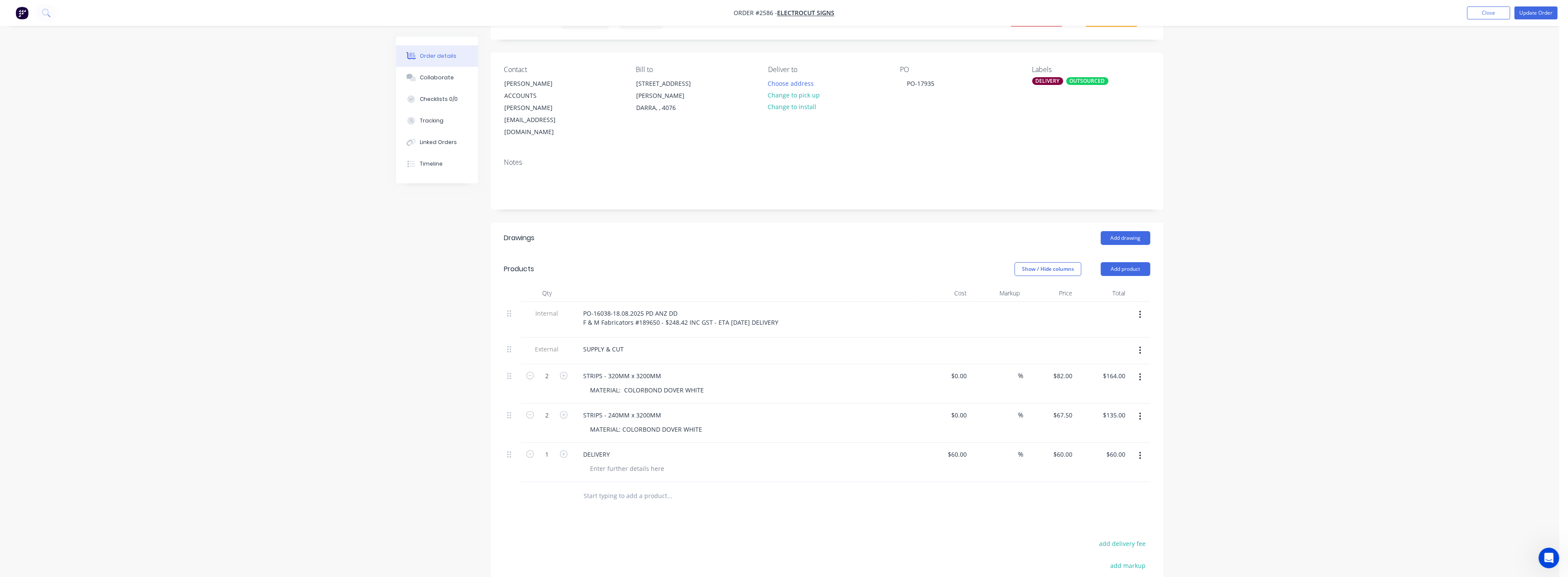
scroll to position [115, 0]
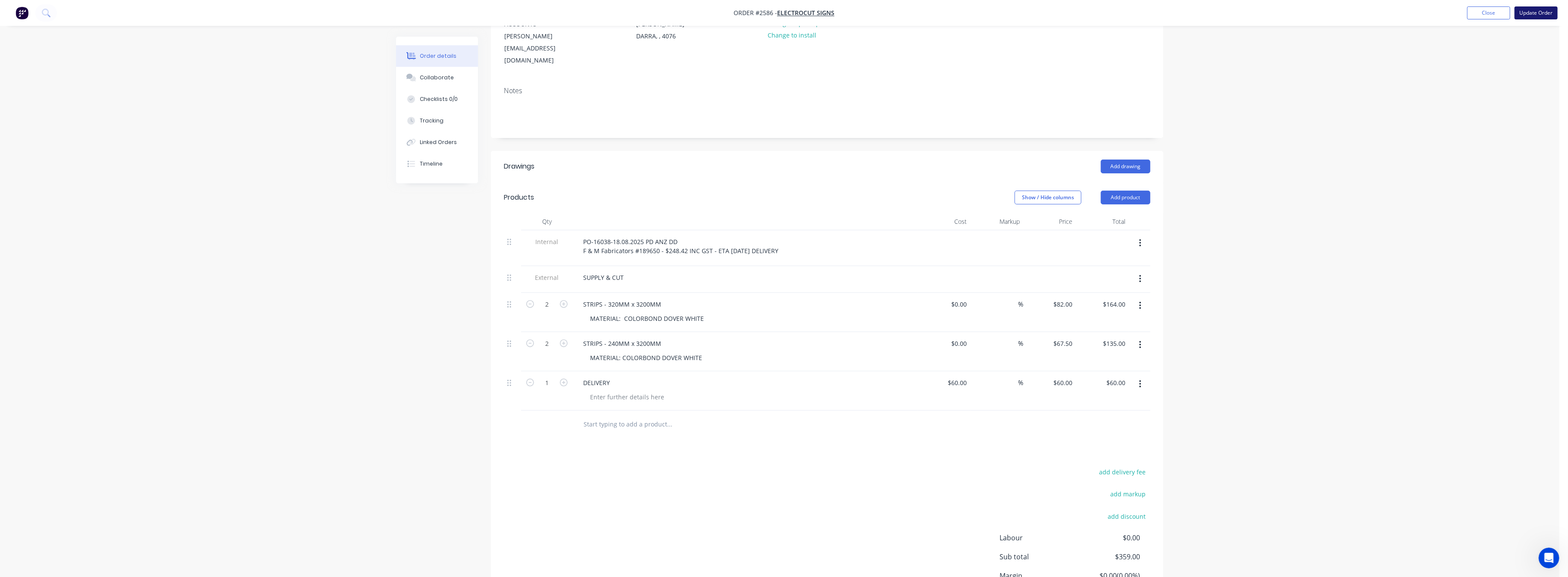
click at [1535, 9] on button "Update Order" at bounding box center [1537, 12] width 43 height 13
